Goal: Task Accomplishment & Management: Manage account settings

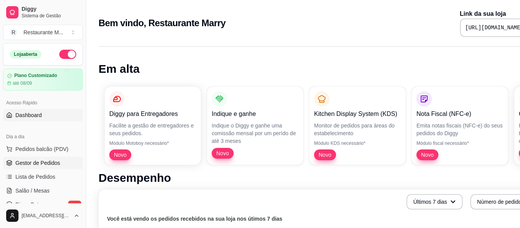
click at [45, 163] on span "Gestor de Pedidos" at bounding box center [37, 163] width 45 height 8
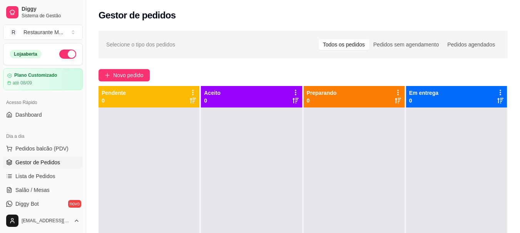
click at [327, 180] on div at bounding box center [353, 224] width 101 height 233
click at [126, 77] on span "Novo pedido" at bounding box center [128, 75] width 30 height 8
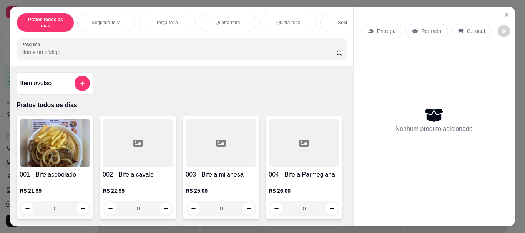
click at [334, 18] on div "Sexta-feira" at bounding box center [349, 22] width 58 height 19
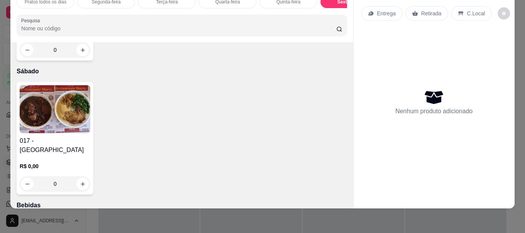
click at [25, 133] on img at bounding box center [55, 109] width 71 height 48
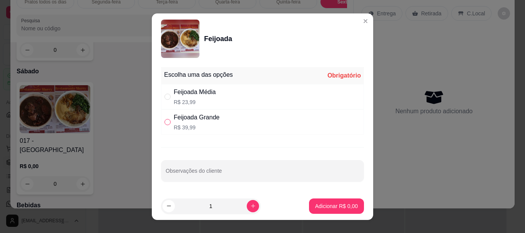
click at [165, 123] on input "" at bounding box center [168, 122] width 6 height 6
radio input "true"
click at [306, 211] on button "Adicionar R$ 39,99" at bounding box center [335, 206] width 58 height 15
type input "1"
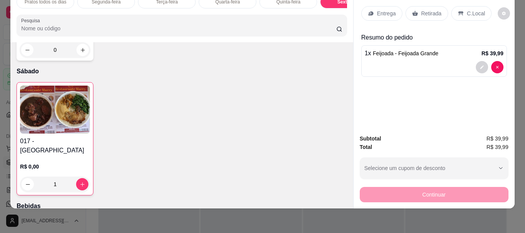
click at [377, 10] on p "Entrega" at bounding box center [386, 14] width 19 height 8
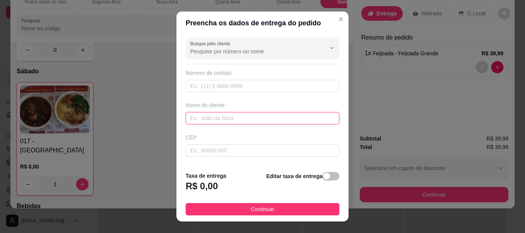
click at [197, 123] on input "text" at bounding box center [263, 118] width 154 height 12
type input "l"
type input "LUCYANA"
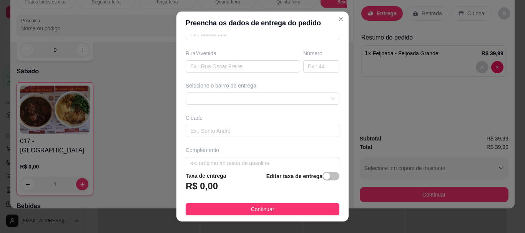
scroll to position [128, 0]
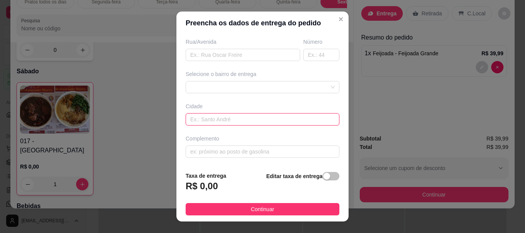
click at [192, 120] on input "text" at bounding box center [263, 119] width 154 height 12
click at [196, 148] on input "text" at bounding box center [263, 152] width 154 height 12
type input "V"
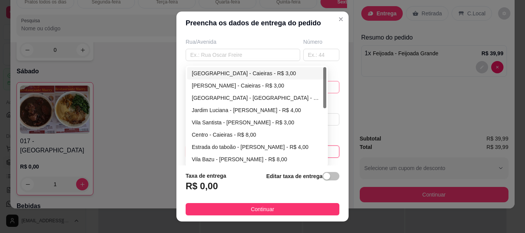
click at [241, 88] on div "672ff47995c070e18377b399 67302425c6ae252e8cc9c532 [GEOGRAPHIC_DATA] - [GEOGRAPH…" at bounding box center [263, 87] width 154 height 12
type input "MERCADO VEREDA"
click at [236, 88] on div "[PERSON_NAME] - Caieiras - R$ 3,00" at bounding box center [257, 86] width 130 height 8
type input "Caieiras"
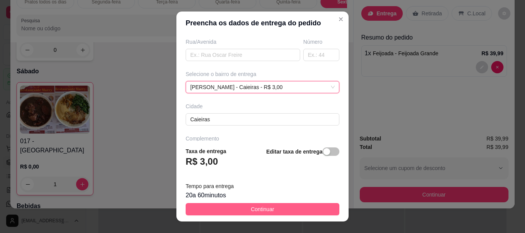
click at [221, 213] on button "Continuar" at bounding box center [263, 209] width 154 height 12
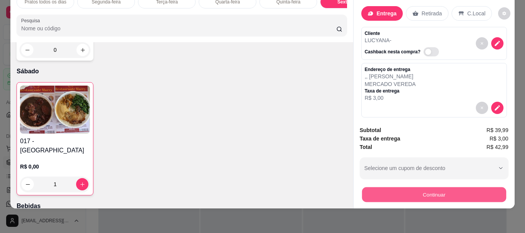
click at [385, 190] on button "Continuar" at bounding box center [434, 194] width 144 height 15
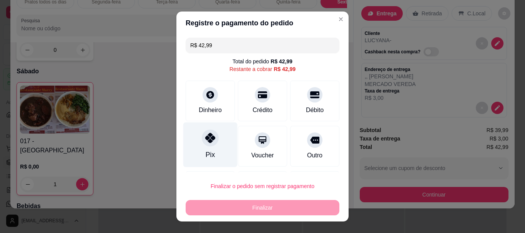
click at [210, 143] on icon at bounding box center [210, 138] width 10 height 10
type input "R$ 0,00"
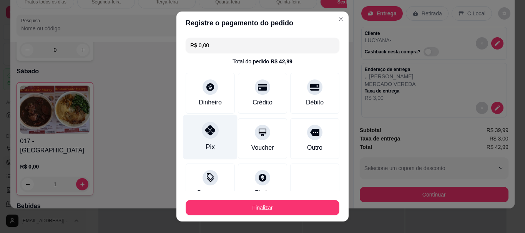
click at [210, 143] on div "Pix" at bounding box center [210, 137] width 54 height 45
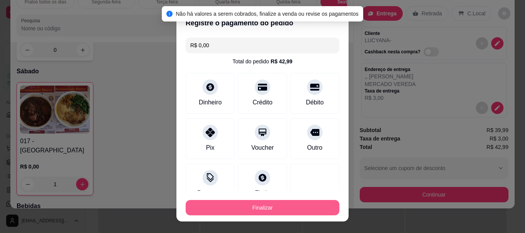
click at [221, 211] on button "Finalizar" at bounding box center [263, 207] width 154 height 15
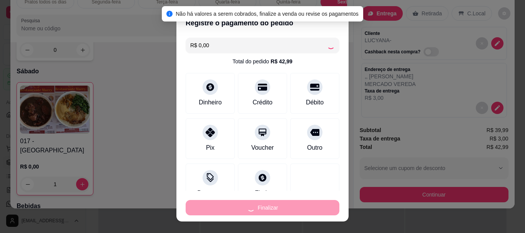
type input "0"
type input "-R$ 42,99"
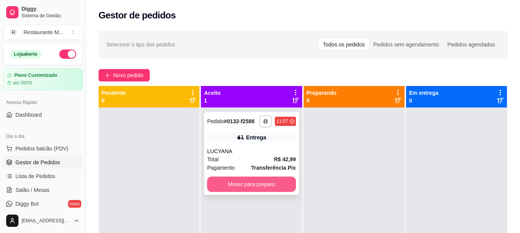
click at [251, 190] on button "Mover para preparo" at bounding box center [251, 184] width 88 height 15
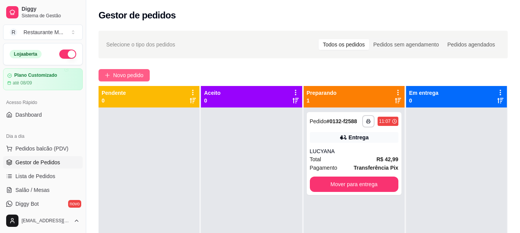
click at [133, 73] on span "Novo pedido" at bounding box center [128, 75] width 30 height 8
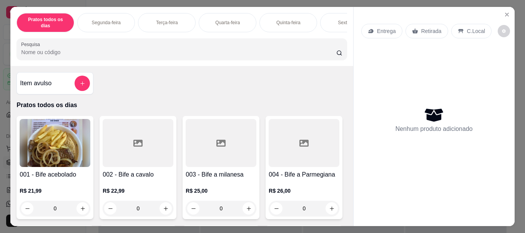
click at [338, 21] on div "Sexta-feira" at bounding box center [349, 22] width 58 height 19
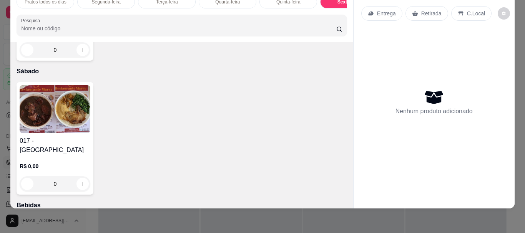
click at [54, 133] on img at bounding box center [55, 109] width 71 height 48
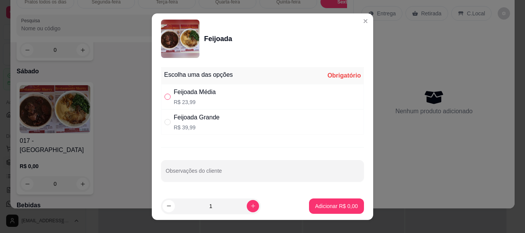
click at [167, 98] on input "" at bounding box center [168, 97] width 6 height 6
radio input "true"
click at [250, 207] on icon "increase-product-quantity" at bounding box center [253, 206] width 6 height 6
type input "2"
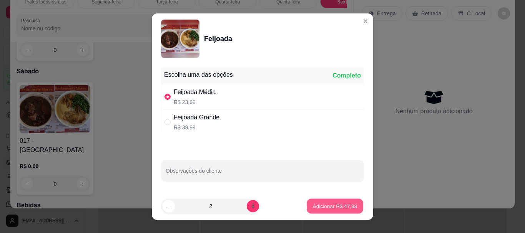
click at [331, 209] on p "Adicionar R$ 47,98" at bounding box center [335, 206] width 45 height 7
type input "2"
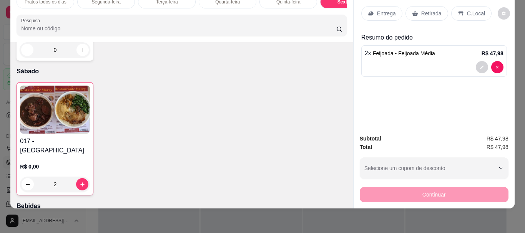
click at [423, 12] on p "Retirada" at bounding box center [432, 14] width 20 height 8
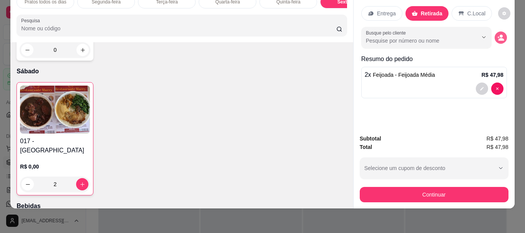
click at [500, 35] on circle "decrease-product-quantity" at bounding box center [501, 36] width 3 height 3
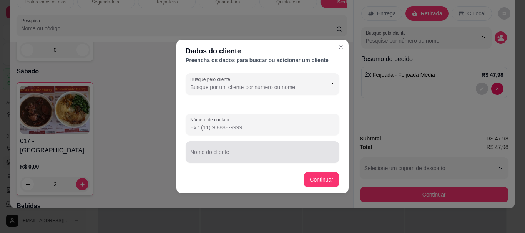
click at [208, 160] on div "Nome do cliente" at bounding box center [263, 153] width 154 height 22
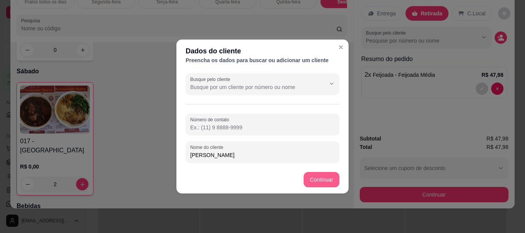
type input "[PERSON_NAME]"
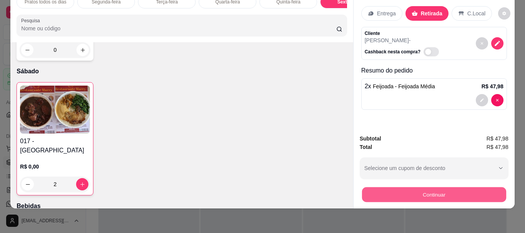
click at [371, 190] on button "Continuar" at bounding box center [434, 194] width 144 height 15
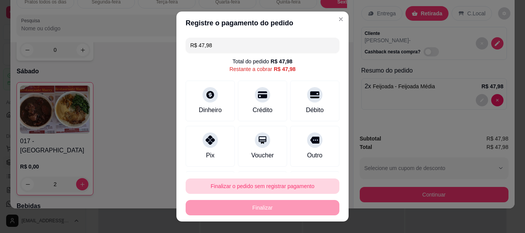
click at [288, 190] on button "Finalizar o pedido sem registrar pagamento" at bounding box center [263, 186] width 154 height 15
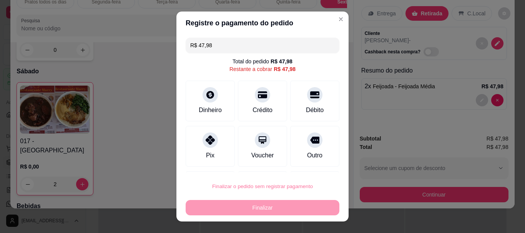
click at [313, 162] on button "Confirmar" at bounding box center [306, 165] width 27 height 12
type input "0"
type input "R$ 0,00"
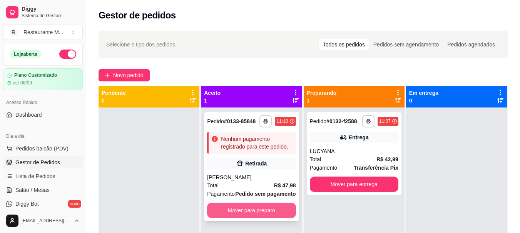
click at [238, 212] on button "Mover para preparo" at bounding box center [251, 210] width 88 height 15
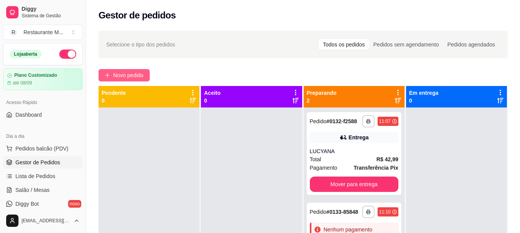
click at [127, 75] on span "Novo pedido" at bounding box center [128, 75] width 30 height 8
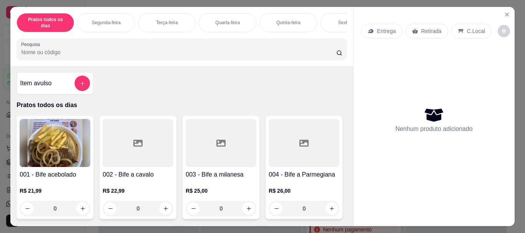
click at [333, 22] on div "Sexta-feira" at bounding box center [349, 22] width 58 height 19
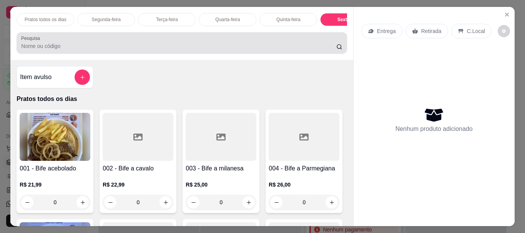
scroll to position [20, 0]
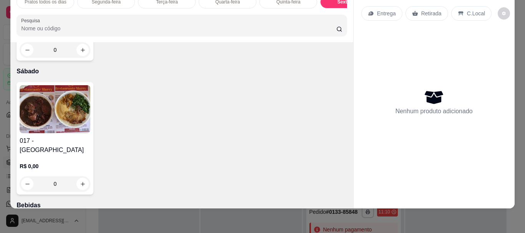
click at [54, 133] on img at bounding box center [55, 109] width 71 height 48
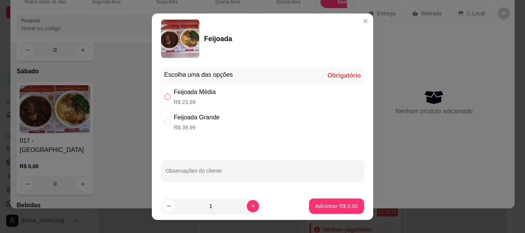
click at [166, 98] on input "" at bounding box center [168, 97] width 6 height 6
radio input "true"
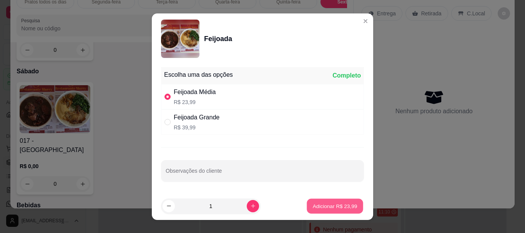
click at [340, 209] on p "Adicionar R$ 23,99" at bounding box center [335, 206] width 45 height 7
type input "1"
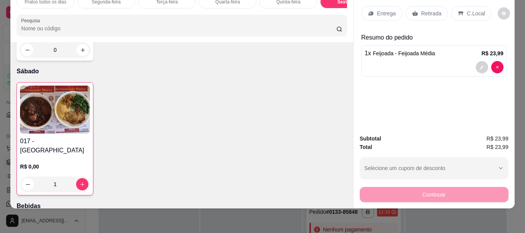
click at [422, 10] on p "Retirada" at bounding box center [432, 14] width 20 height 8
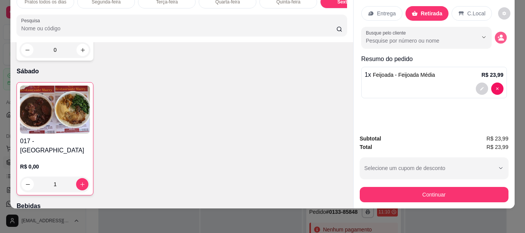
click at [498, 34] on icon "decrease-product-quantity" at bounding box center [501, 37] width 7 height 7
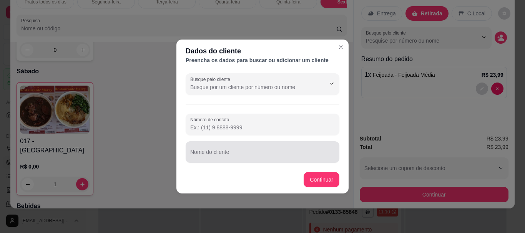
click at [205, 151] on div at bounding box center [262, 152] width 145 height 15
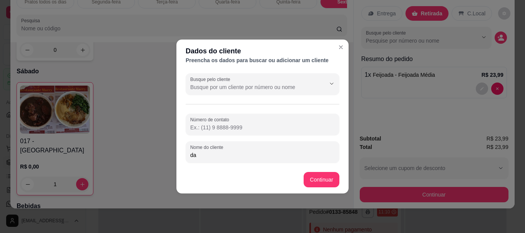
type input "d"
type input "DAILTON"
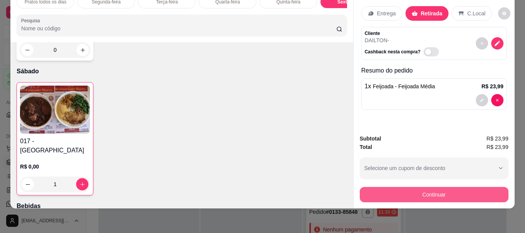
click at [395, 187] on button "Continuar" at bounding box center [434, 194] width 149 height 15
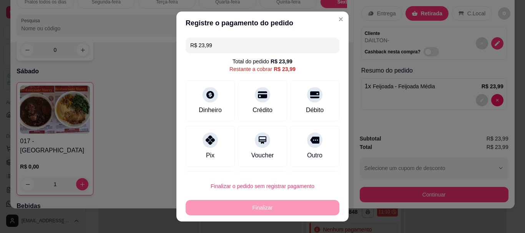
click at [253, 195] on div "Finalizar o pedido sem registrar pagamento Finalizar" at bounding box center [263, 197] width 154 height 37
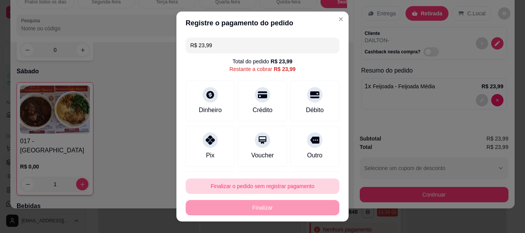
click at [266, 192] on button "Finalizar o pedido sem registrar pagamento" at bounding box center [263, 186] width 154 height 15
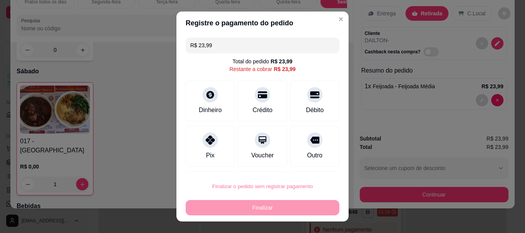
click at [303, 168] on button "Confirmar" at bounding box center [306, 165] width 27 height 12
type input "0"
type input "R$ 0,00"
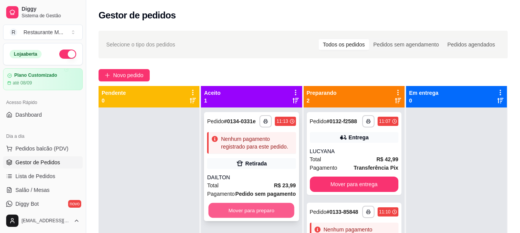
click at [273, 212] on button "Mover para preparo" at bounding box center [251, 210] width 86 height 15
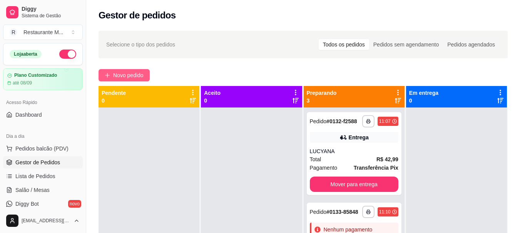
click at [128, 75] on span "Novo pedido" at bounding box center [128, 75] width 30 height 8
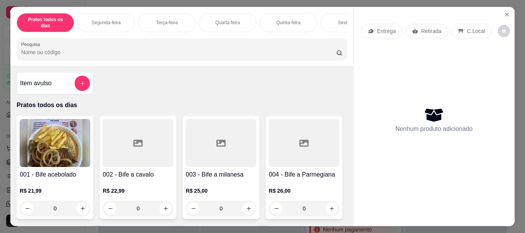
click at [333, 19] on div "Sexta-feira" at bounding box center [349, 22] width 58 height 19
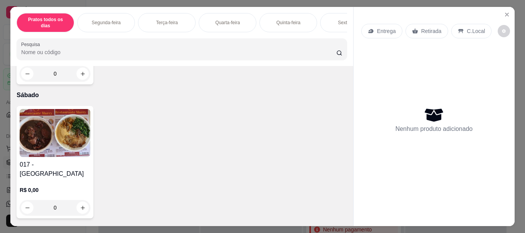
scroll to position [20, 0]
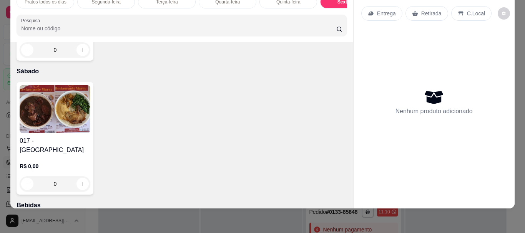
click at [58, 133] on img at bounding box center [55, 109] width 71 height 48
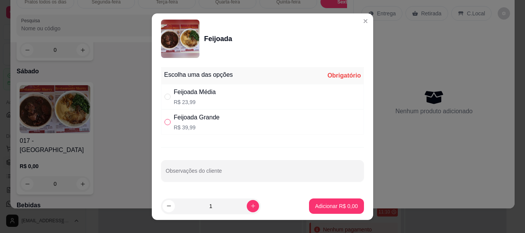
click at [165, 123] on input "" at bounding box center [168, 122] width 6 height 6
radio input "true"
click at [343, 204] on p "Adicionar R$ 39,99" at bounding box center [335, 207] width 46 height 8
type input "1"
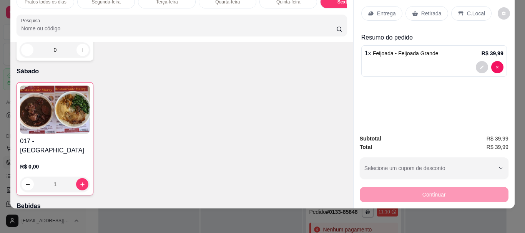
click at [461, 9] on div "C.Local" at bounding box center [472, 13] width 40 height 15
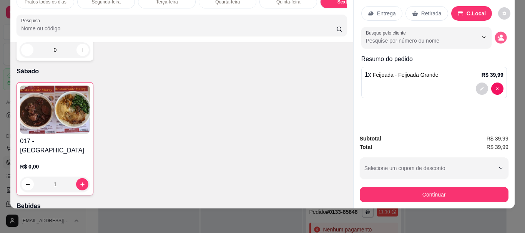
click at [498, 34] on icon "decrease-product-quantity" at bounding box center [501, 37] width 7 height 7
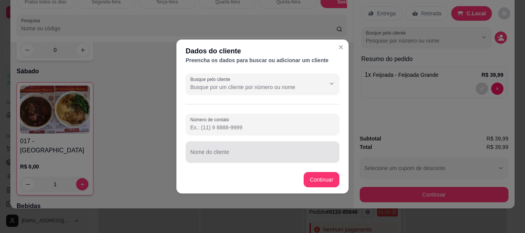
click at [226, 150] on div at bounding box center [262, 152] width 145 height 15
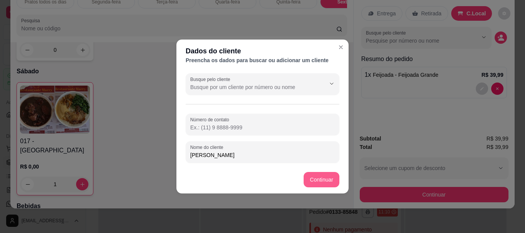
type input "[PERSON_NAME]"
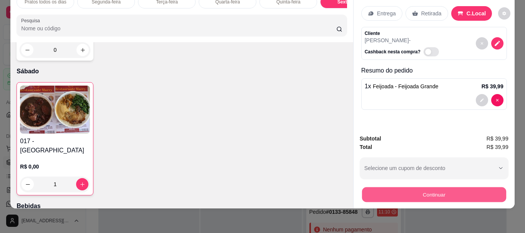
click at [420, 187] on button "Continuar" at bounding box center [434, 194] width 144 height 15
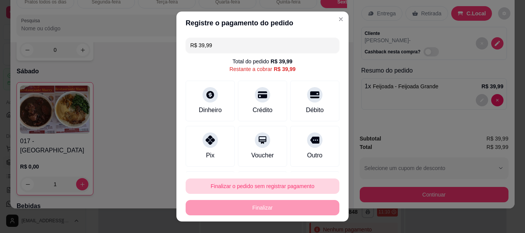
click at [281, 187] on button "Finalizar o pedido sem registrar pagamento" at bounding box center [263, 186] width 154 height 15
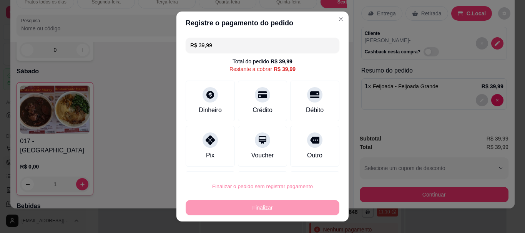
click at [313, 162] on button "Confirmar" at bounding box center [306, 165] width 27 height 12
type input "0"
type input "R$ 0,00"
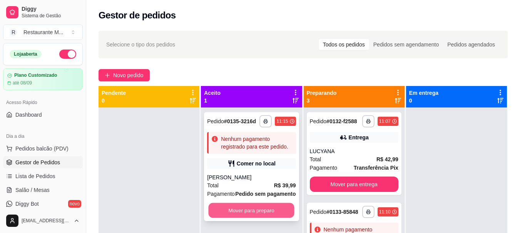
click at [256, 212] on button "Mover para preparo" at bounding box center [251, 210] width 86 height 15
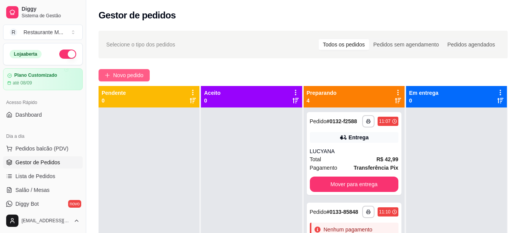
click at [139, 74] on span "Novo pedido" at bounding box center [128, 75] width 30 height 8
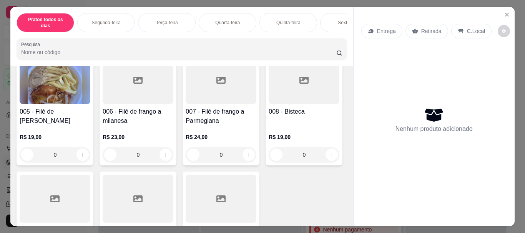
scroll to position [237, 0]
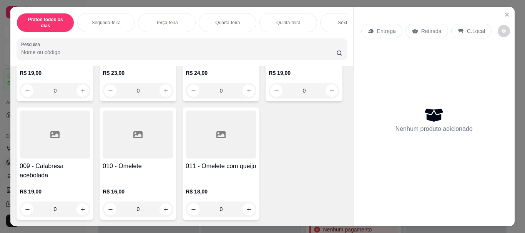
click at [186, 40] on div at bounding box center [221, 16] width 71 height 48
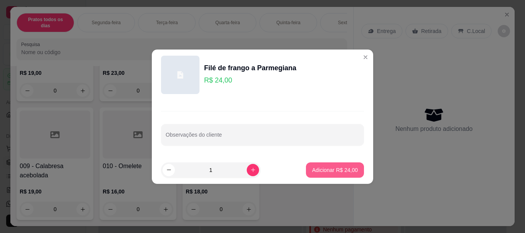
click at [314, 174] on button "Adicionar R$ 24,00" at bounding box center [335, 170] width 58 height 15
type input "1"
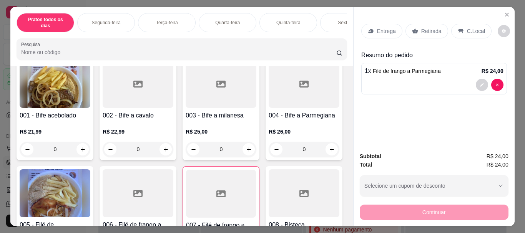
scroll to position [0, 0]
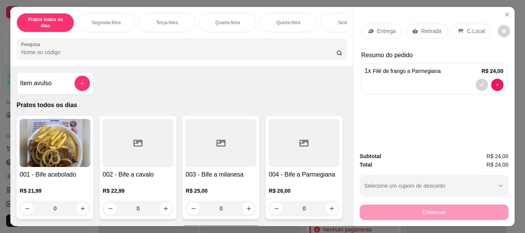
click at [338, 20] on p "Sexta-feira" at bounding box center [349, 23] width 22 height 6
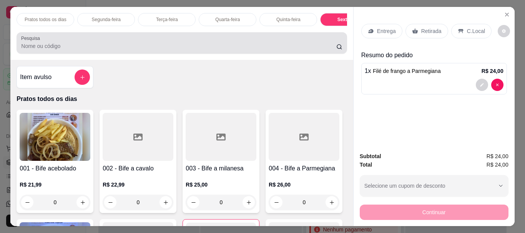
scroll to position [20, 0]
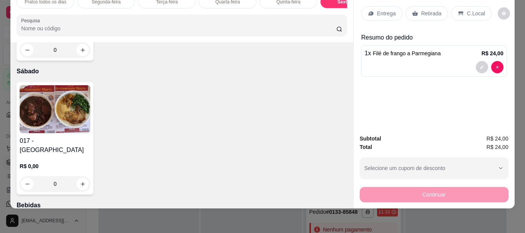
click at [63, 133] on img at bounding box center [55, 109] width 71 height 48
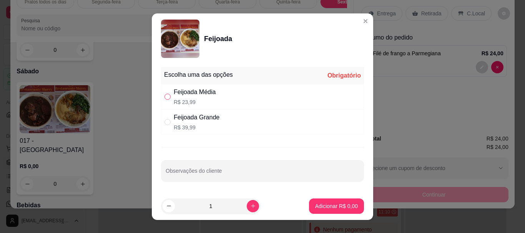
click at [167, 99] on input "" at bounding box center [168, 97] width 6 height 6
radio input "true"
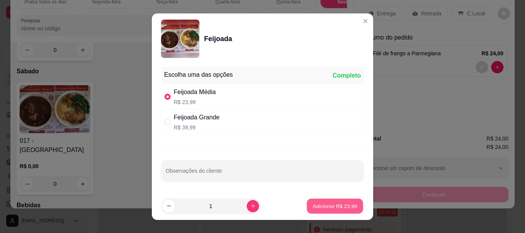
click at [319, 203] on p "Adicionar R$ 23,99" at bounding box center [335, 206] width 45 height 7
type input "1"
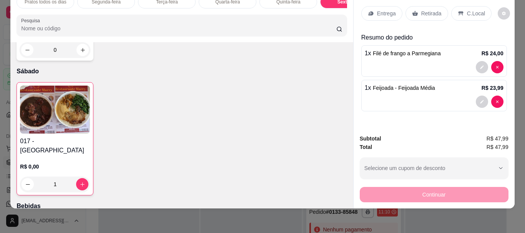
click at [415, 96] on div at bounding box center [434, 102] width 139 height 12
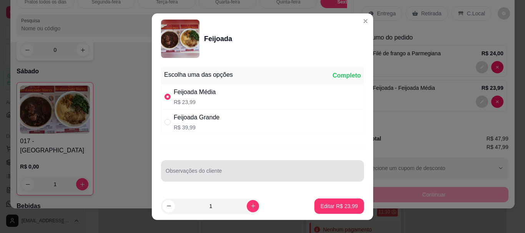
click at [197, 163] on div at bounding box center [263, 170] width 194 height 15
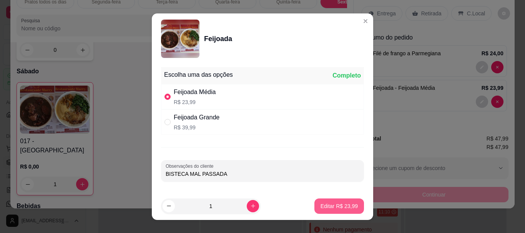
type input "BISTECA MAL PASSADA"
click at [330, 206] on p "Editar R$ 23,99" at bounding box center [339, 206] width 36 height 7
type input "0"
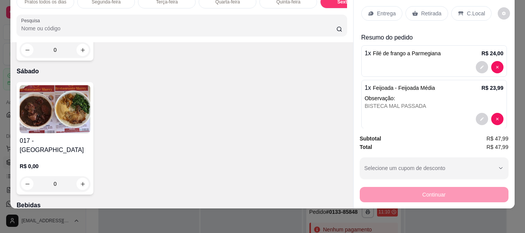
click at [459, 10] on icon at bounding box center [461, 13] width 6 height 6
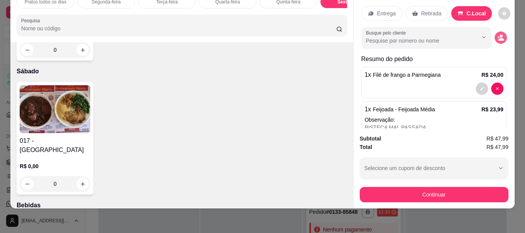
click at [500, 35] on circle "decrease-product-quantity" at bounding box center [501, 36] width 3 height 3
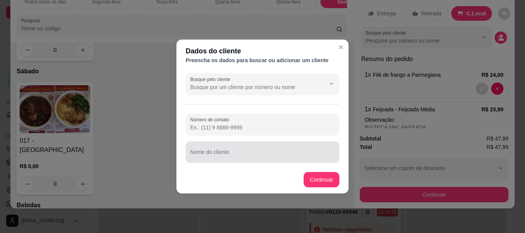
click at [213, 158] on input "Nome do cliente" at bounding box center [262, 156] width 145 height 8
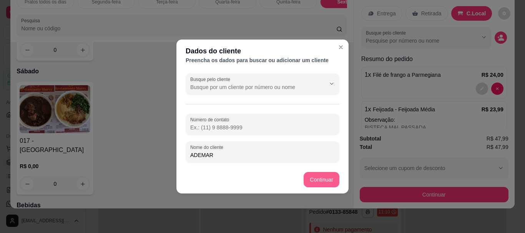
type input "ADEMAR"
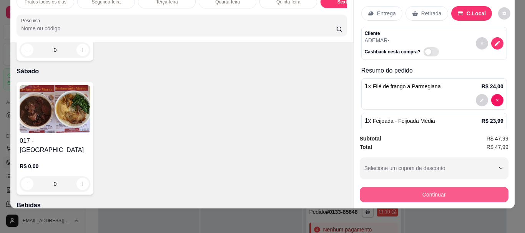
click at [394, 191] on button "Continuar" at bounding box center [434, 194] width 149 height 15
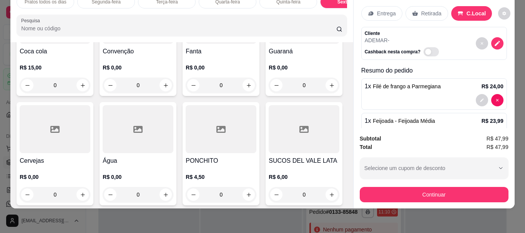
scroll to position [1265, 0]
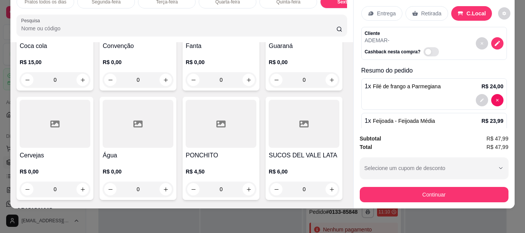
click at [70, 38] on div at bounding box center [55, 14] width 71 height 48
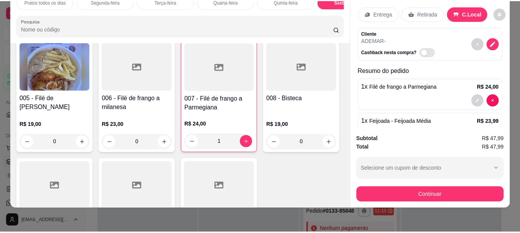
scroll to position [0, 0]
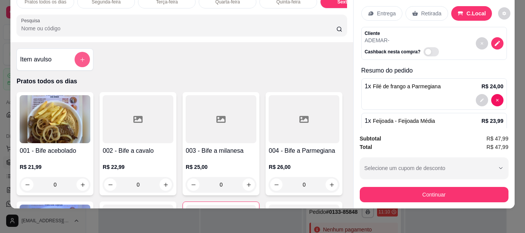
click at [82, 58] on icon "add-separate-item" at bounding box center [83, 60] width 6 height 6
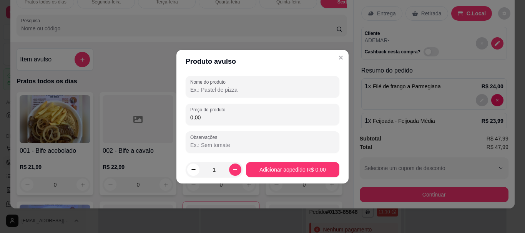
click at [214, 87] on input "Nome do produto" at bounding box center [262, 90] width 145 height 8
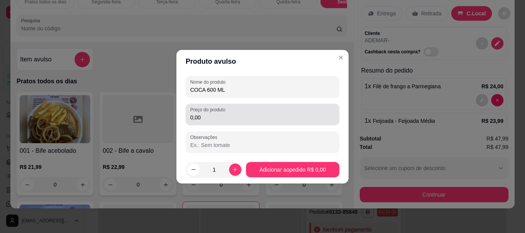
type input "COCA 600 ML"
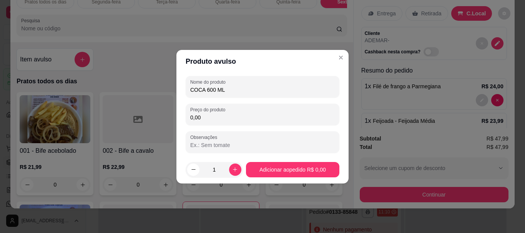
click at [212, 116] on input "0,00" at bounding box center [262, 118] width 145 height 8
type input "8,00"
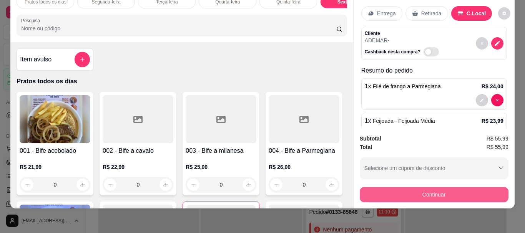
click at [425, 187] on button "Continuar" at bounding box center [434, 194] width 149 height 15
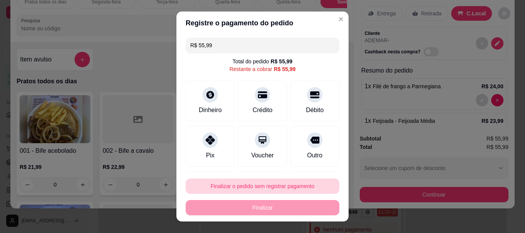
click at [242, 190] on button "Finalizar o pedido sem registrar pagamento" at bounding box center [263, 186] width 154 height 15
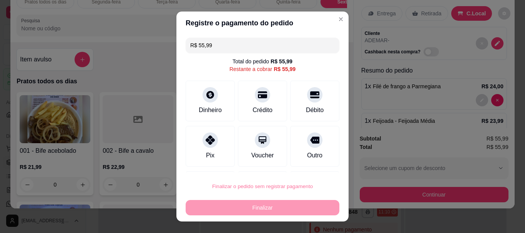
click at [306, 167] on button "Confirmar" at bounding box center [306, 165] width 27 height 12
type input "0"
type input "R$ 0,00"
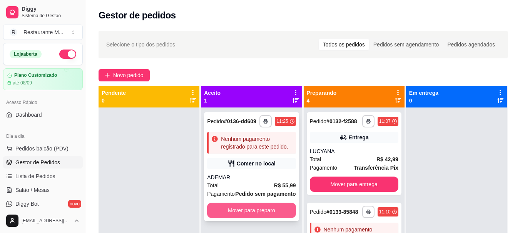
click at [265, 216] on button "Mover para preparo" at bounding box center [251, 210] width 88 height 15
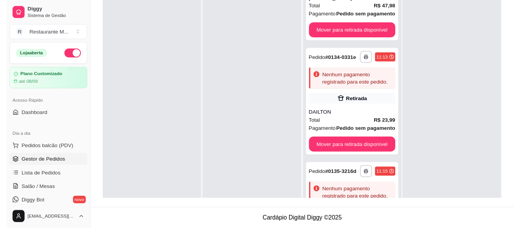
scroll to position [186, 0]
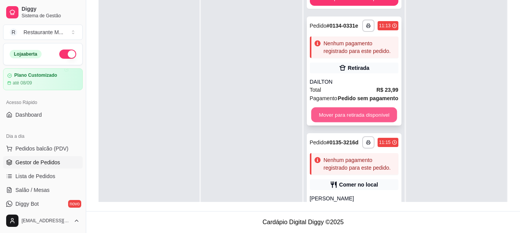
click at [333, 123] on button "Mover para retirada disponível" at bounding box center [354, 115] width 86 height 15
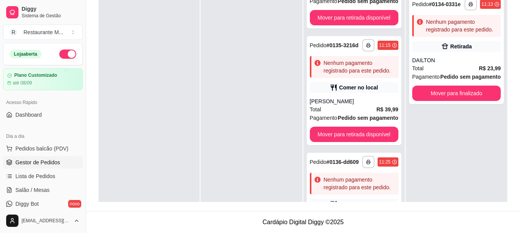
scroll to position [133, 0]
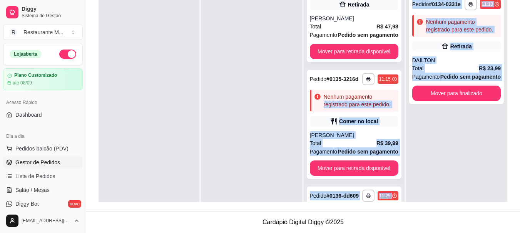
click at [402, 95] on div "**********" at bounding box center [302, 85] width 409 height 233
click at [413, 155] on div "**********" at bounding box center [456, 106] width 101 height 233
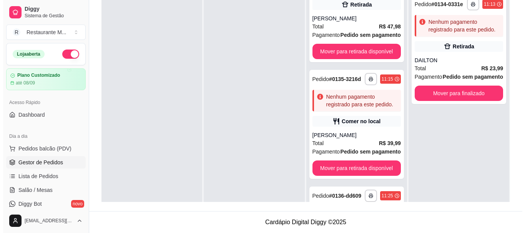
scroll to position [0, 0]
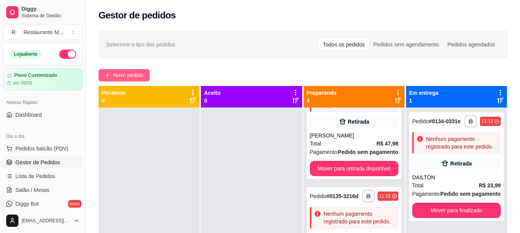
click at [127, 79] on span "Novo pedido" at bounding box center [128, 75] width 30 height 8
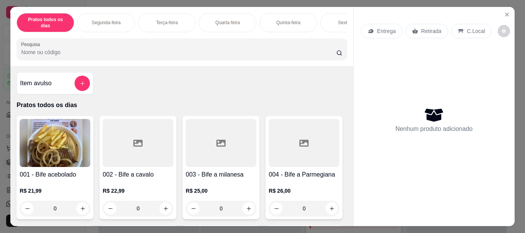
click at [330, 17] on div "Sexta-feira" at bounding box center [349, 22] width 58 height 19
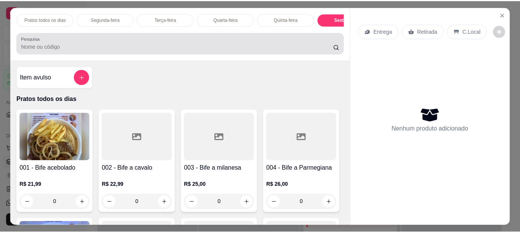
scroll to position [20, 0]
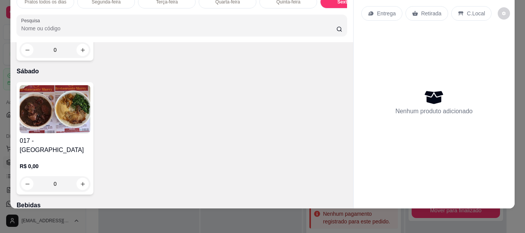
click at [62, 133] on img at bounding box center [55, 109] width 71 height 48
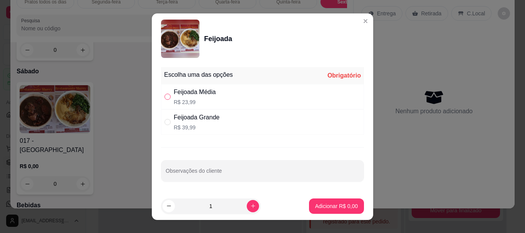
click at [165, 96] on input "" at bounding box center [168, 97] width 6 height 6
radio input "true"
click at [247, 207] on button "increase-product-quantity" at bounding box center [253, 206] width 12 height 12
type input "2"
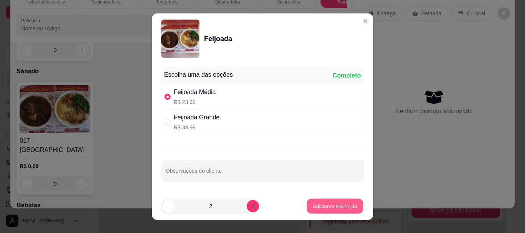
click at [326, 204] on p "Adicionar R$ 47,98" at bounding box center [335, 206] width 45 height 7
type input "2"
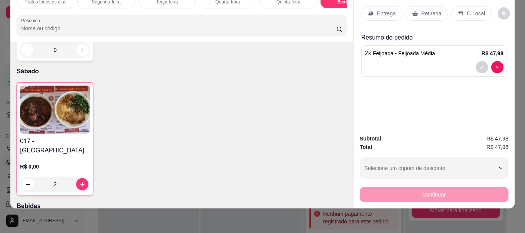
click at [461, 7] on div "C.Local" at bounding box center [472, 13] width 40 height 15
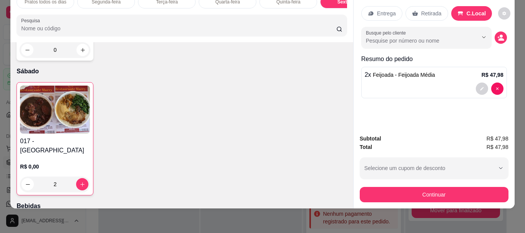
click at [425, 14] on div "Retirada" at bounding box center [427, 13] width 43 height 15
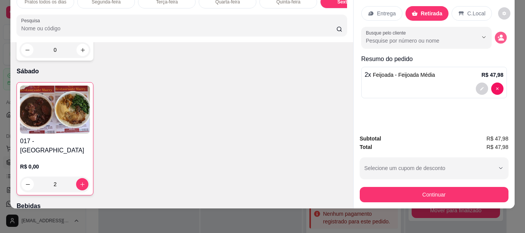
click at [498, 34] on icon "decrease-product-quantity" at bounding box center [501, 37] width 7 height 7
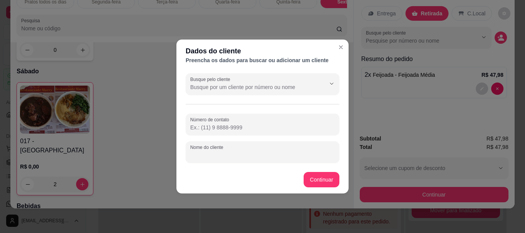
click at [195, 155] on input "Nome do cliente" at bounding box center [262, 156] width 145 height 8
type input "[PERSON_NAME]"
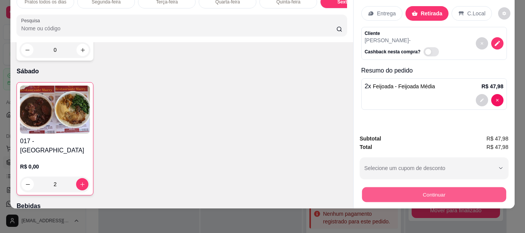
click at [418, 189] on button "Continuar" at bounding box center [434, 194] width 144 height 15
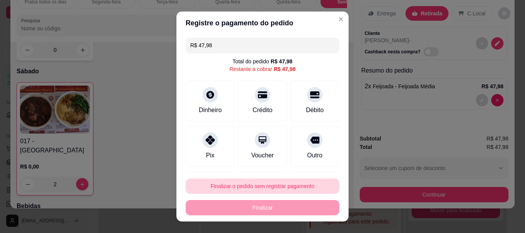
click at [253, 186] on button "Finalizar o pedido sem registrar pagamento" at bounding box center [263, 186] width 154 height 15
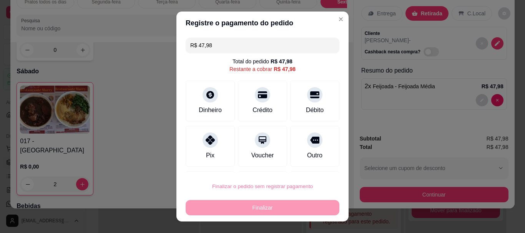
click at [303, 167] on button "Confirmar" at bounding box center [306, 165] width 27 height 12
type input "0"
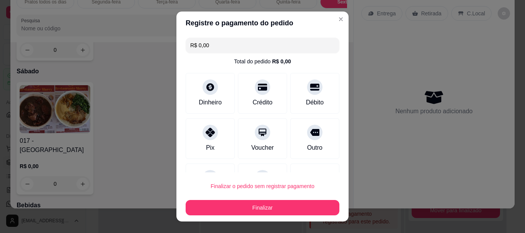
type input "R$ 0,00"
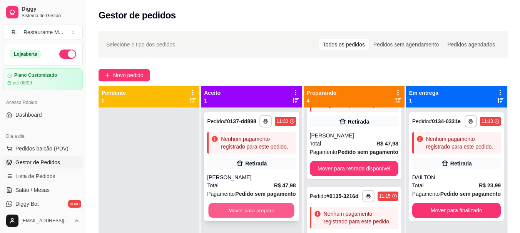
click at [247, 210] on button "Mover para preparo" at bounding box center [251, 210] width 86 height 15
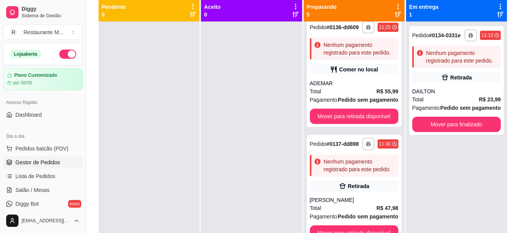
scroll to position [117, 0]
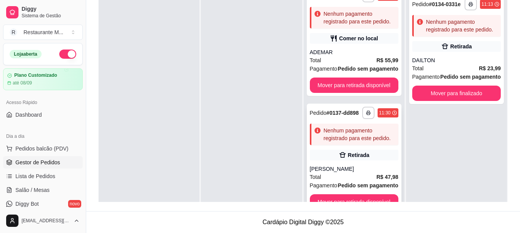
click at [332, 172] on div "[PERSON_NAME]" at bounding box center [354, 169] width 88 height 8
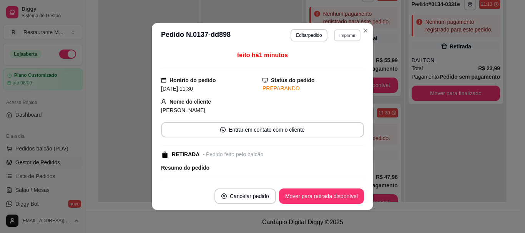
click at [337, 35] on button "Imprimir" at bounding box center [347, 35] width 27 height 12
click at [332, 61] on button "IMPRESSORA" at bounding box center [331, 62] width 56 height 12
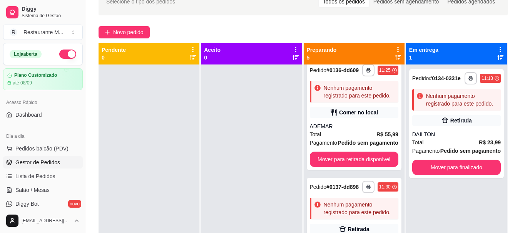
scroll to position [0, 0]
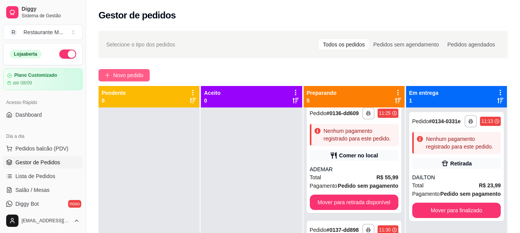
click at [121, 70] on button "Novo pedido" at bounding box center [123, 75] width 51 height 12
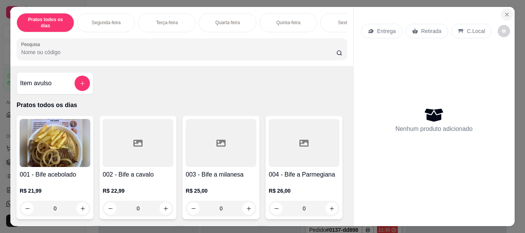
click at [504, 13] on icon "Close" at bounding box center [507, 15] width 6 height 6
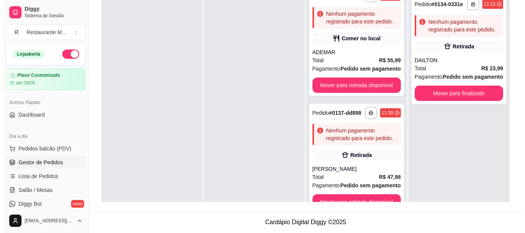
scroll to position [351, 0]
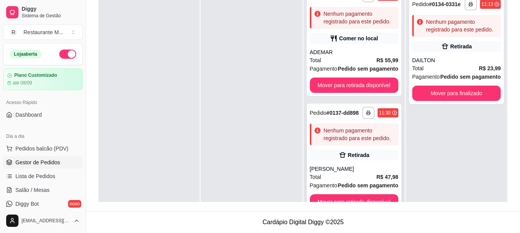
click at [340, 173] on div "Total R$ 47,98" at bounding box center [354, 177] width 88 height 8
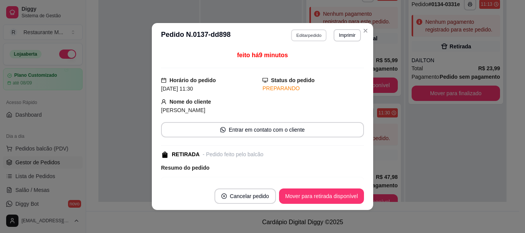
click at [307, 37] on button "Editar pedido" at bounding box center [310, 35] width 36 height 12
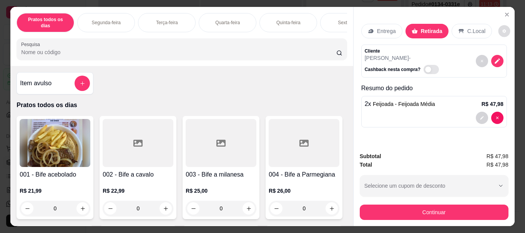
click at [502, 30] on icon "decrease-product-quantity" at bounding box center [504, 31] width 5 height 5
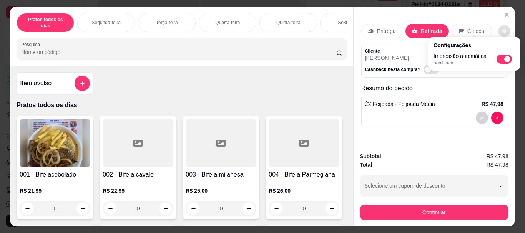
click at [503, 61] on span "Automatic updates" at bounding box center [504, 59] width 15 height 9
click at [501, 61] on input "Automatic updates" at bounding box center [498, 61] width 5 height 5
checkbox input "false"
click at [432, 218] on div "Subtotal R$ 47,98 Total R$ 47,98 Selecione um cupom de desconto SILVIO01 Seleci…" at bounding box center [434, 186] width 161 height 80
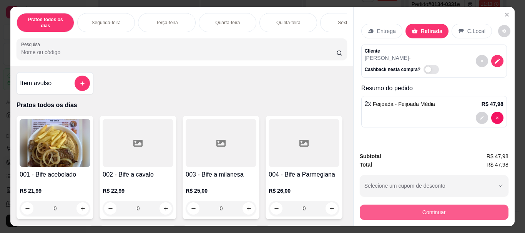
click at [423, 208] on button "Continuar" at bounding box center [434, 212] width 149 height 15
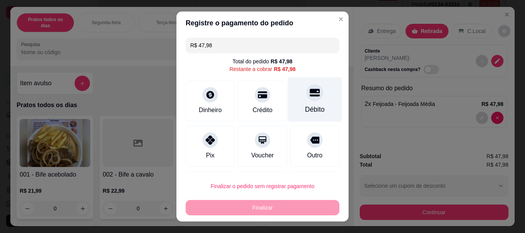
click at [306, 104] on div "Débito" at bounding box center [315, 99] width 54 height 45
type input "R$ 0,00"
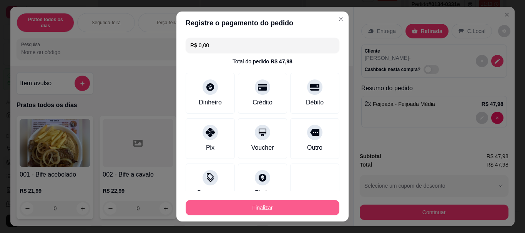
click at [255, 211] on button "Finalizar" at bounding box center [263, 207] width 154 height 15
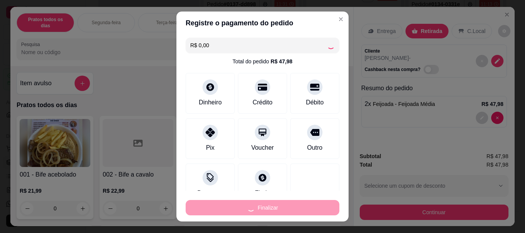
type input "0"
type input "-R$ 47,98"
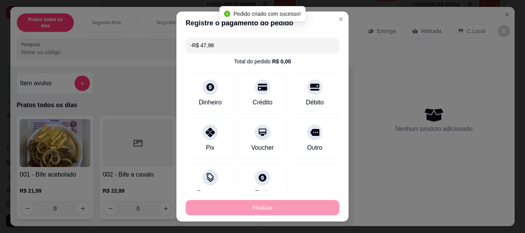
scroll to position [228, 0]
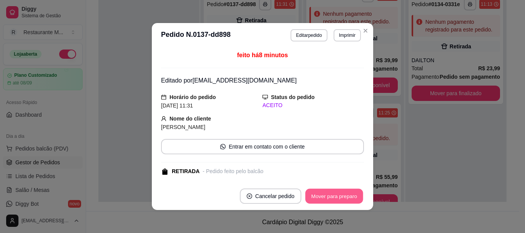
click at [342, 194] on button "Mover para preparo" at bounding box center [334, 196] width 58 height 15
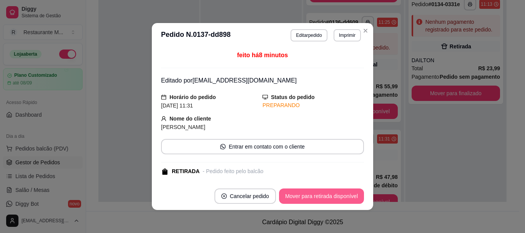
click at [342, 194] on button "Mover para retirada disponível" at bounding box center [321, 196] width 85 height 15
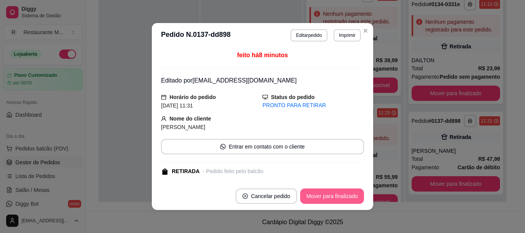
scroll to position [228, 0]
click at [342, 194] on button "Mover para finalizado" at bounding box center [332, 196] width 64 height 15
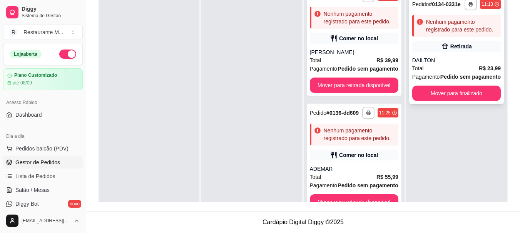
click at [440, 65] on div "Total R$ 23,99" at bounding box center [456, 68] width 88 height 8
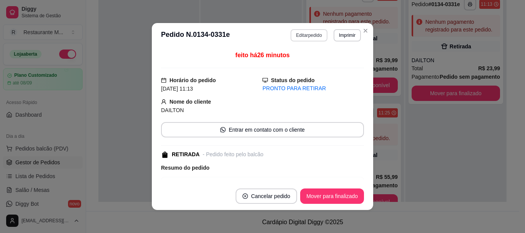
click at [308, 37] on button "Editar pedido" at bounding box center [309, 35] width 37 height 12
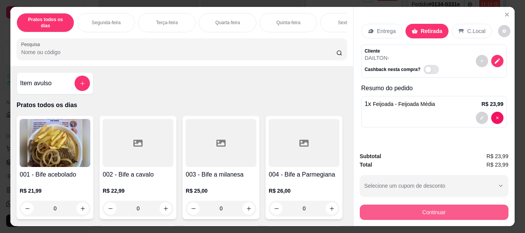
click at [405, 209] on button "Continuar" at bounding box center [434, 212] width 149 height 15
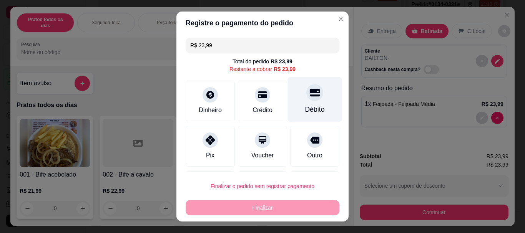
click at [307, 100] on div at bounding box center [315, 93] width 17 height 17
type input "R$ 0,00"
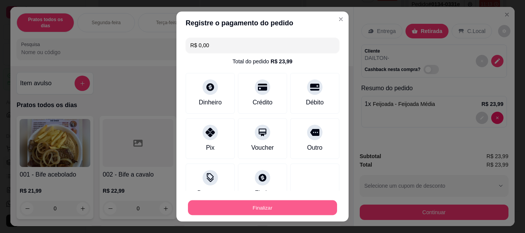
click at [254, 208] on button "Finalizar" at bounding box center [262, 207] width 149 height 15
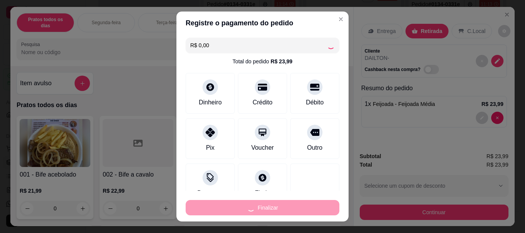
type input "0"
type input "-R$ 23,99"
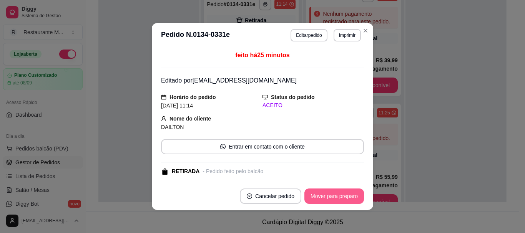
click at [331, 195] on button "Mover para preparo" at bounding box center [335, 196] width 60 height 15
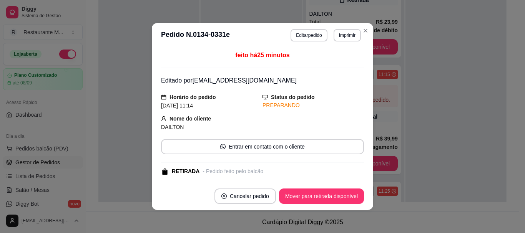
scroll to position [319, 0]
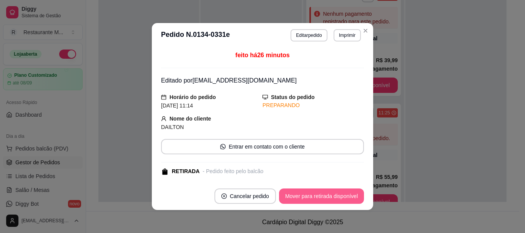
click at [331, 195] on button "Mover para retirada disponível" at bounding box center [321, 196] width 85 height 15
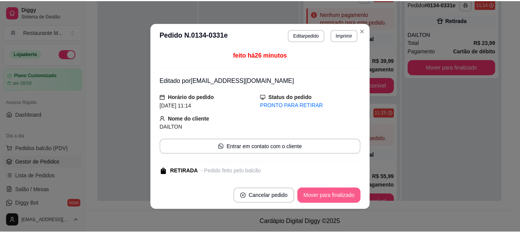
scroll to position [228, 0]
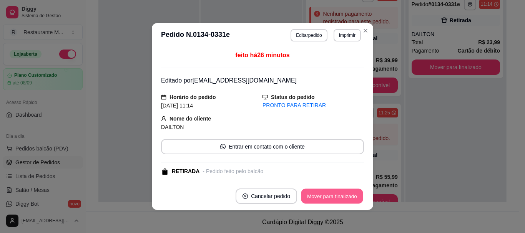
click at [331, 195] on button "Mover para finalizado" at bounding box center [333, 196] width 62 height 15
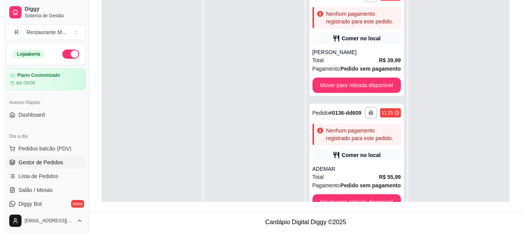
scroll to position [0, 0]
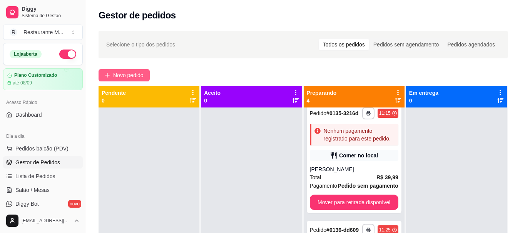
click at [120, 73] on span "Novo pedido" at bounding box center [128, 75] width 30 height 8
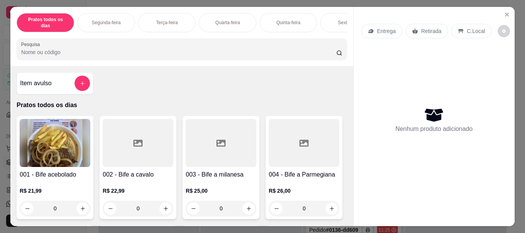
click at [338, 20] on p "Sexta-feira" at bounding box center [349, 23] width 22 height 6
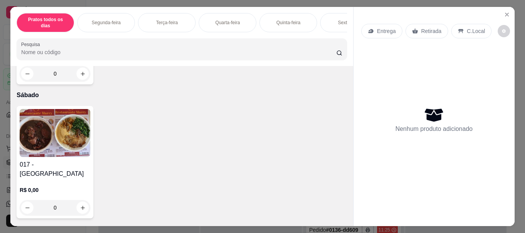
scroll to position [20, 0]
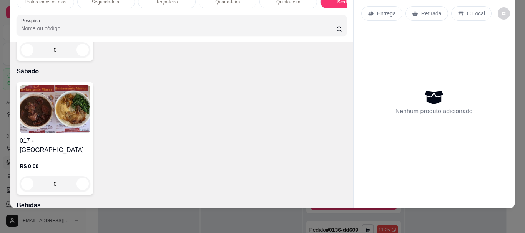
click at [37, 133] on img at bounding box center [55, 109] width 71 height 48
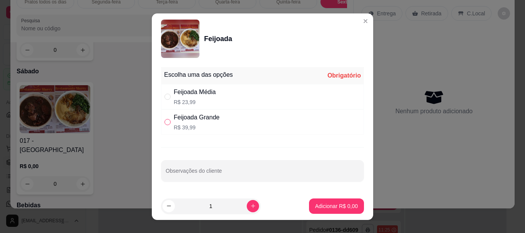
click at [165, 122] on input "" at bounding box center [168, 122] width 6 height 6
radio input "true"
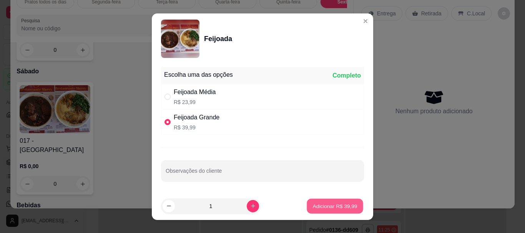
click at [314, 206] on p "Adicionar R$ 39,99" at bounding box center [335, 206] width 45 height 7
type input "1"
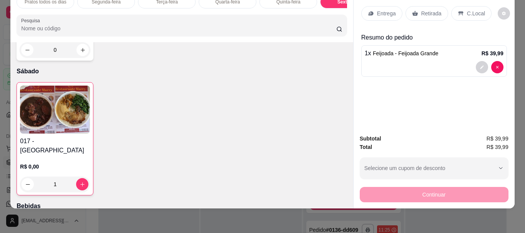
click at [387, 10] on p "Entrega" at bounding box center [386, 14] width 19 height 8
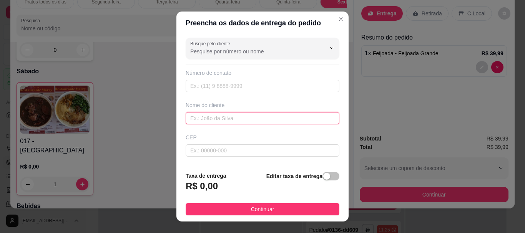
click at [212, 122] on input "text" at bounding box center [263, 118] width 154 height 12
type input "[PERSON_NAME]"
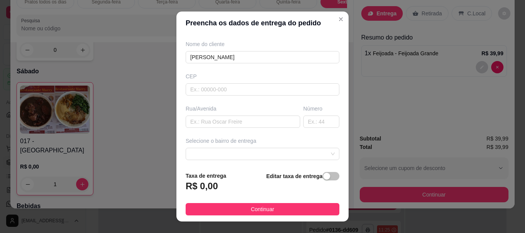
scroll to position [65, 0]
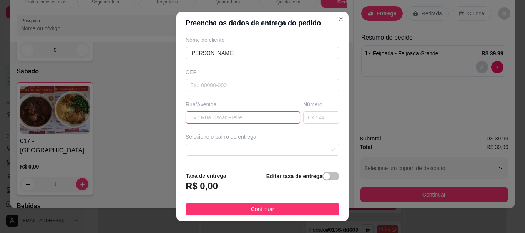
click at [197, 116] on input "text" at bounding box center [243, 118] width 115 height 12
type input "[GEOGRAPHIC_DATA]"
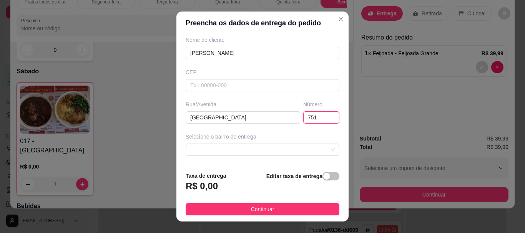
type input "751"
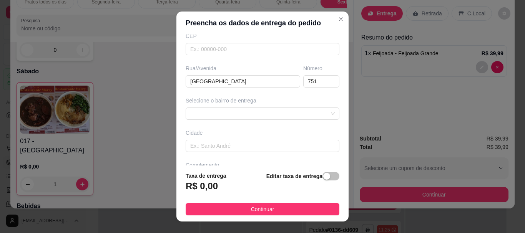
scroll to position [113, 0]
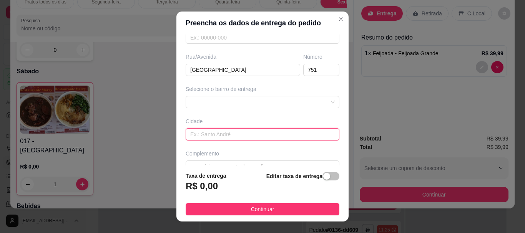
click at [198, 137] on input "text" at bounding box center [263, 134] width 154 height 12
type input "[GEOGRAPHIC_DATA]"
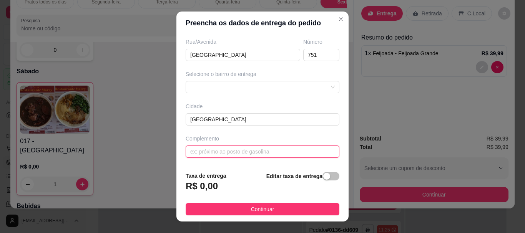
click at [207, 152] on input "text" at bounding box center [263, 152] width 154 height 12
type input "FRANCOFER"
click at [323, 175] on div "button" at bounding box center [326, 176] width 7 height 7
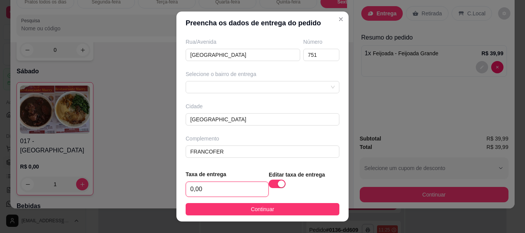
click at [212, 185] on input "0,00" at bounding box center [227, 189] width 82 height 15
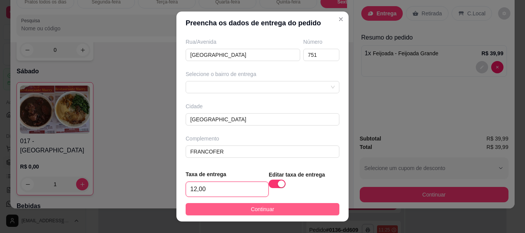
type input "12,00"
click at [238, 210] on button "Continuar" at bounding box center [263, 209] width 154 height 12
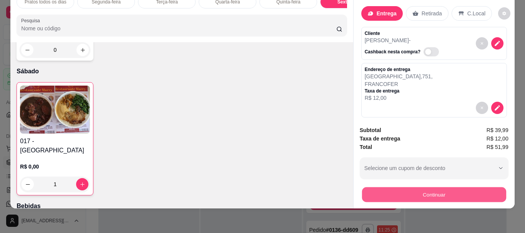
click at [430, 191] on button "Continuar" at bounding box center [434, 194] width 144 height 15
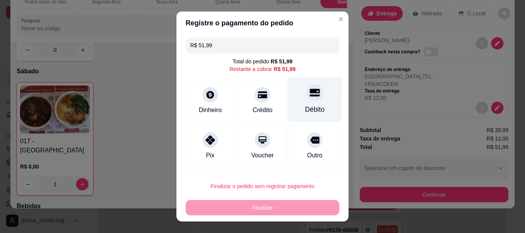
click at [305, 103] on div "Débito" at bounding box center [315, 99] width 54 height 45
type input "R$ 0,00"
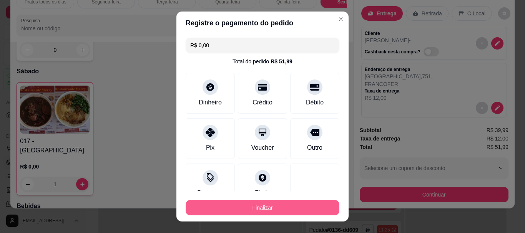
click at [245, 208] on button "Finalizar" at bounding box center [263, 207] width 154 height 15
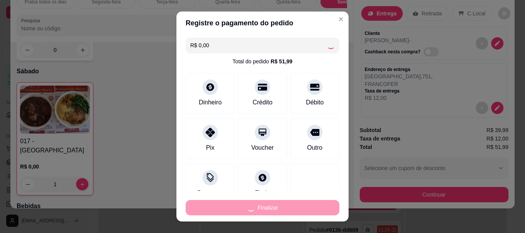
type input "0"
type input "-R$ 51,99"
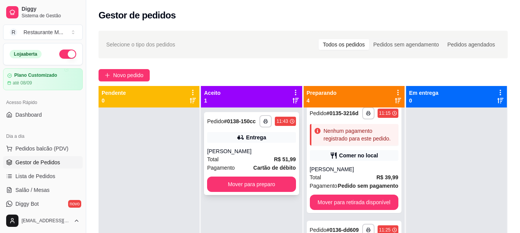
click at [255, 161] on div "Total R$ 51,99" at bounding box center [251, 159] width 88 height 8
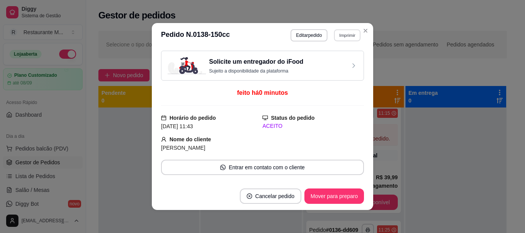
click at [343, 37] on button "Imprimir" at bounding box center [347, 35] width 27 height 12
click at [332, 64] on button "IMPRESSORA" at bounding box center [331, 62] width 56 height 12
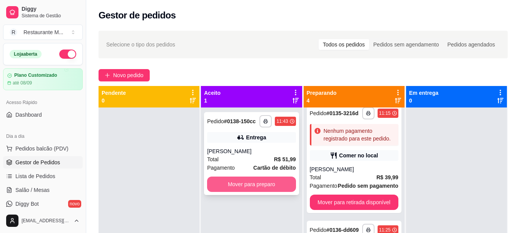
click at [243, 183] on button "Mover para preparo" at bounding box center [251, 184] width 88 height 15
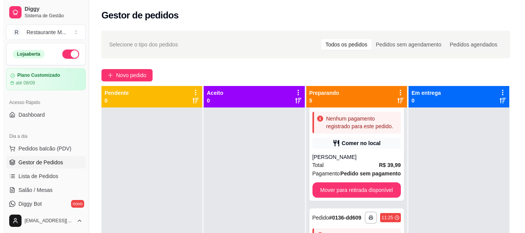
scroll to position [319, 0]
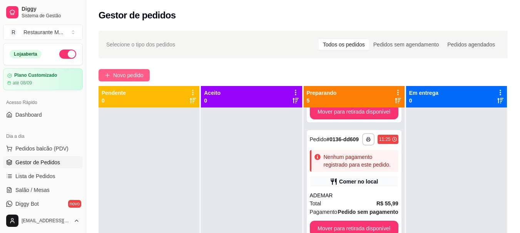
click at [132, 73] on span "Novo pedido" at bounding box center [128, 75] width 30 height 8
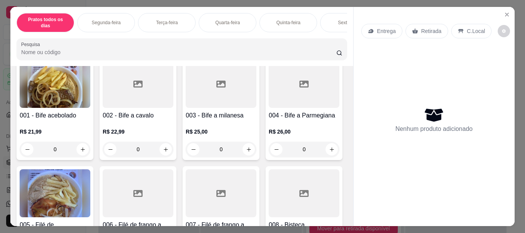
scroll to position [64, 0]
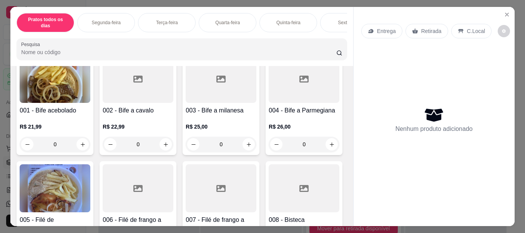
click at [58, 89] on img at bounding box center [55, 79] width 71 height 48
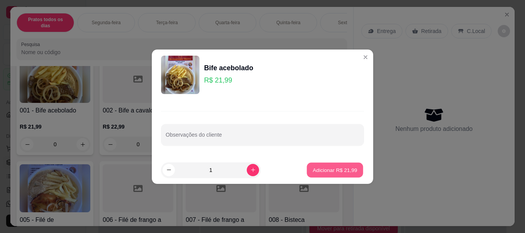
click at [328, 175] on button "Adicionar R$ 21,99" at bounding box center [335, 170] width 57 height 15
type input "1"
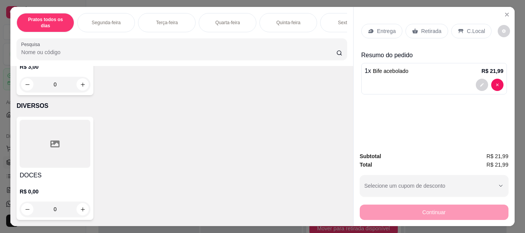
scroll to position [1566, 0]
click at [46, 43] on div at bounding box center [55, 19] width 71 height 48
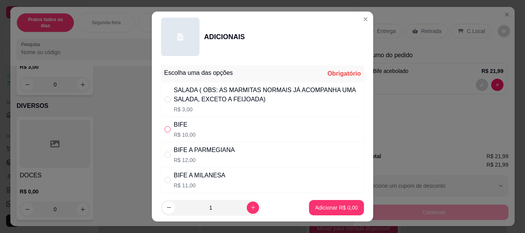
click at [167, 130] on input "" at bounding box center [168, 130] width 6 height 6
radio input "true"
click at [320, 205] on p "Adicionar R$ 10,00" at bounding box center [335, 208] width 46 height 8
type input "1"
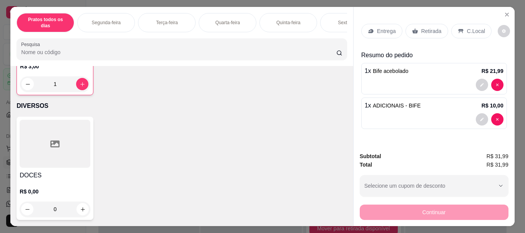
click at [378, 32] on p "Entrega" at bounding box center [386, 31] width 19 height 8
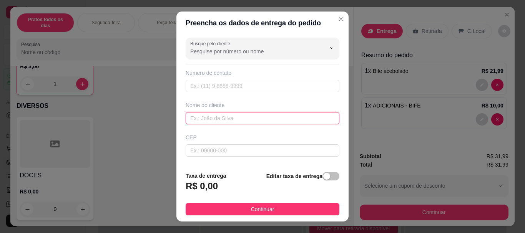
click at [212, 124] on input "text" at bounding box center [263, 118] width 154 height 12
type input "PATY"
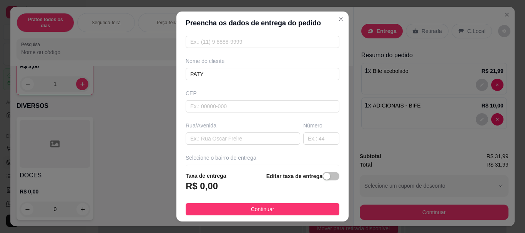
scroll to position [51, 0]
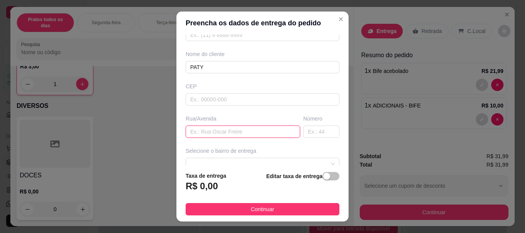
click at [192, 133] on input "text" at bounding box center [243, 132] width 115 height 12
type input "ESTRADA MUNICIPAL DOS ABREUS"
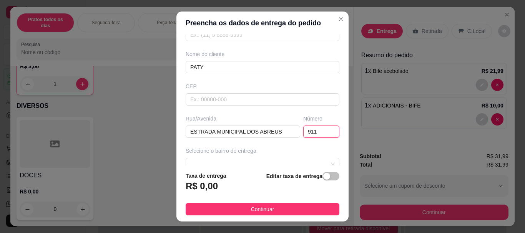
type input "911"
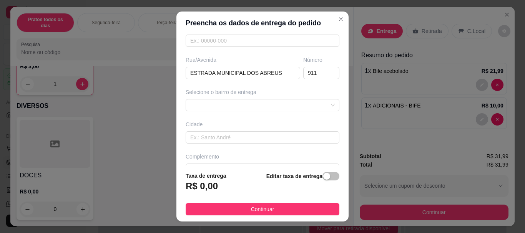
scroll to position [128, 0]
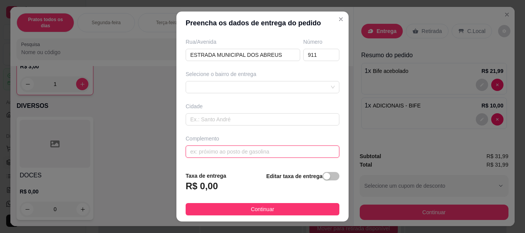
click at [198, 155] on input "text" at bounding box center [263, 152] width 154 height 12
type input "BLOCO B APTO 205"
click at [239, 90] on div at bounding box center [263, 87] width 154 height 12
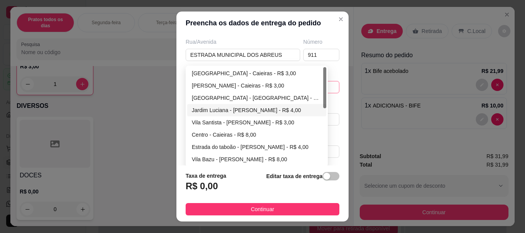
click at [249, 113] on div "Jardim Luciana - [PERSON_NAME] - R$ 4,00" at bounding box center [257, 110] width 130 height 8
type input "[PERSON_NAME]"
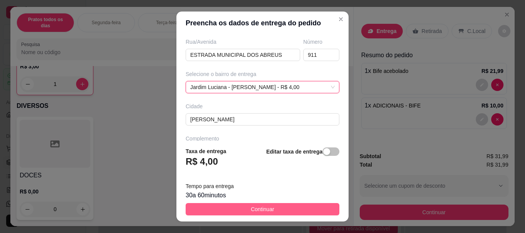
click at [258, 211] on span "Continuar" at bounding box center [262, 209] width 23 height 8
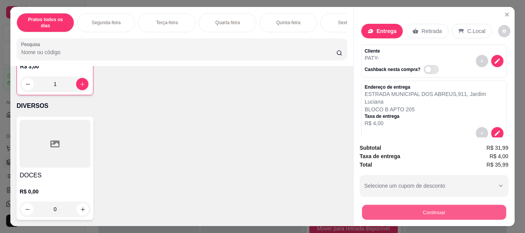
click at [419, 209] on button "Continuar" at bounding box center [434, 212] width 144 height 15
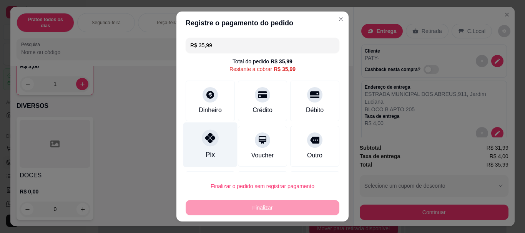
click at [206, 146] on div at bounding box center [210, 138] width 17 height 17
type input "R$ 0,00"
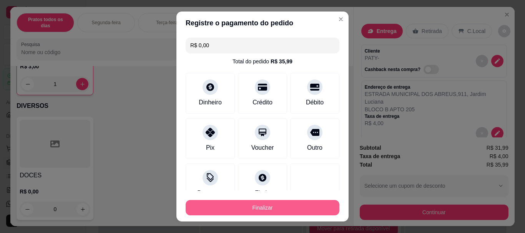
click at [247, 207] on button "Finalizar" at bounding box center [263, 207] width 154 height 15
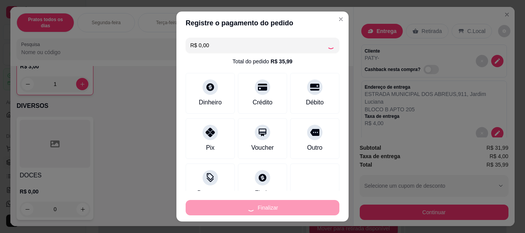
type input "0"
type input "-R$ 35,99"
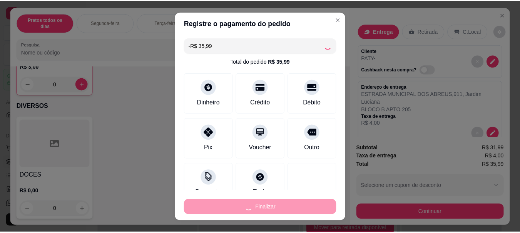
scroll to position [1565, 0]
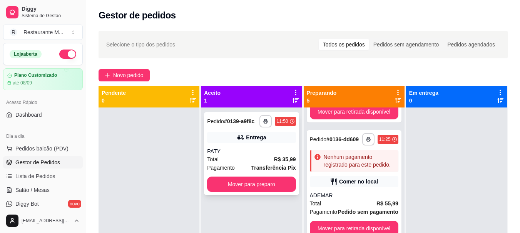
click at [253, 153] on div "PATY" at bounding box center [251, 152] width 88 height 8
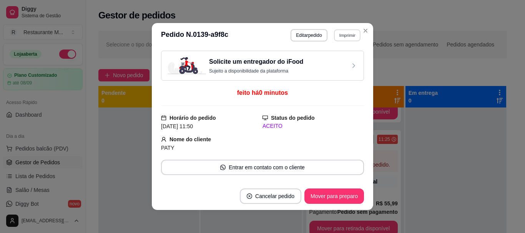
click at [342, 38] on button "Imprimir" at bounding box center [347, 35] width 27 height 12
click at [332, 63] on button "IMPRESSORA" at bounding box center [331, 62] width 56 height 12
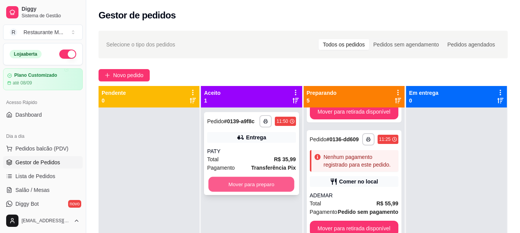
click at [253, 188] on button "Mover para preparo" at bounding box center [251, 184] width 86 height 15
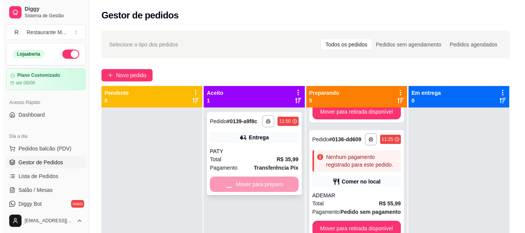
scroll to position [351, 0]
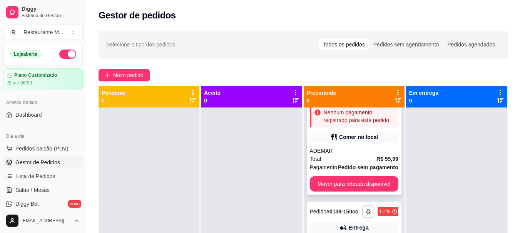
click at [347, 163] on div "Total R$ 55,99" at bounding box center [354, 159] width 88 height 8
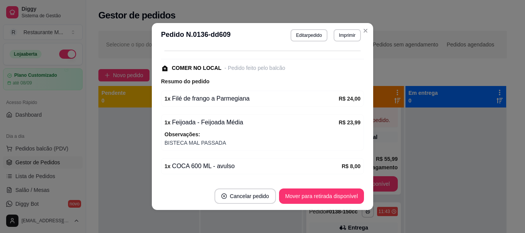
scroll to position [98, 0]
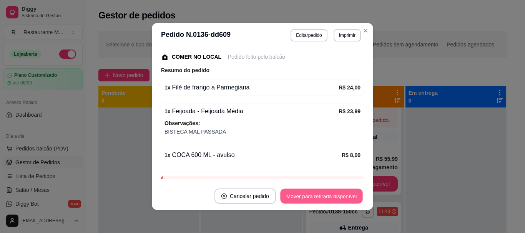
click at [321, 200] on button "Mover para retirada disponível" at bounding box center [321, 196] width 82 height 15
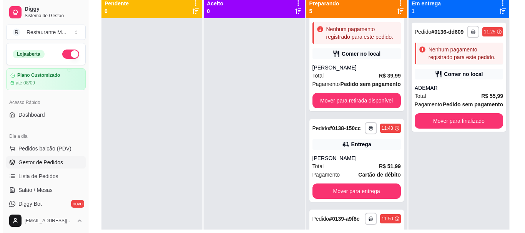
scroll to position [91, 0]
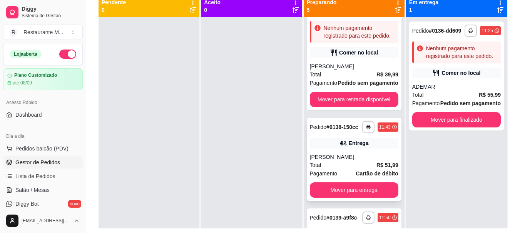
click at [338, 170] on div "Total R$ 51,99" at bounding box center [354, 165] width 88 height 8
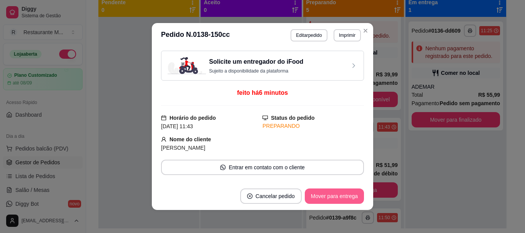
click at [335, 196] on button "Mover para entrega" at bounding box center [334, 196] width 59 height 15
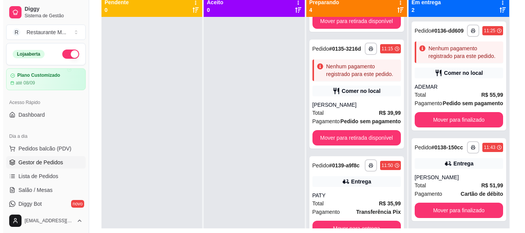
scroll to position [0, 0]
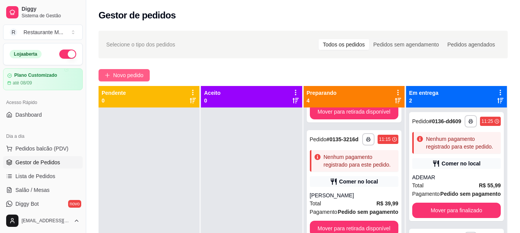
click at [125, 78] on span "Novo pedido" at bounding box center [128, 75] width 30 height 8
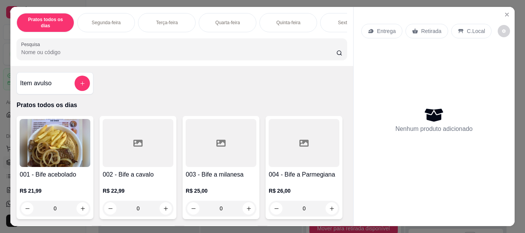
click at [338, 20] on p "Sexta-feira" at bounding box center [349, 23] width 22 height 6
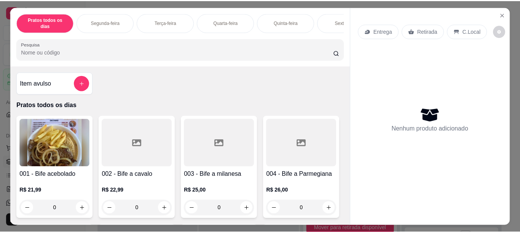
scroll to position [20, 0]
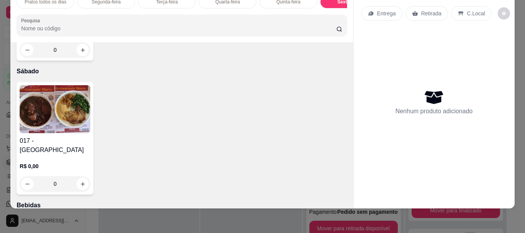
click at [67, 133] on img at bounding box center [55, 109] width 71 height 48
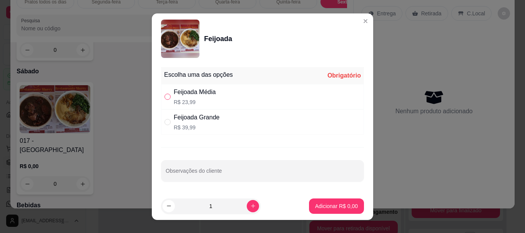
click at [166, 97] on input "" at bounding box center [168, 97] width 6 height 6
radio input "true"
click at [247, 206] on button "increase-product-quantity" at bounding box center [253, 206] width 12 height 12
type input "3"
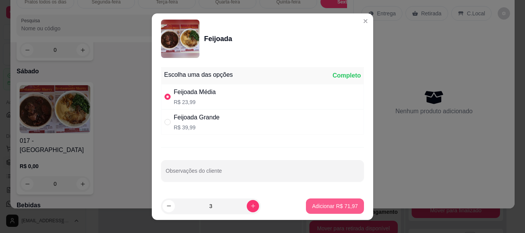
click at [319, 207] on p "Adicionar R$ 71,97" at bounding box center [335, 207] width 46 height 8
type input "3"
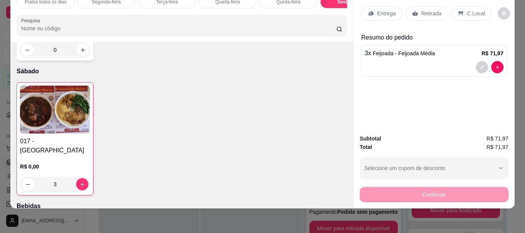
click at [461, 11] on div "C.Local" at bounding box center [472, 13] width 40 height 15
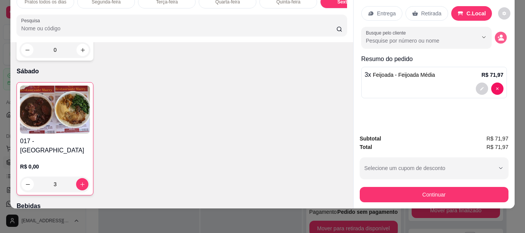
click at [498, 36] on button "decrease-product-quantity" at bounding box center [501, 38] width 12 height 12
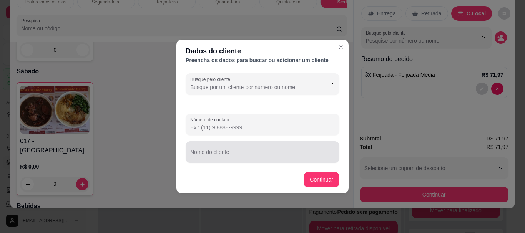
click at [200, 158] on input "Nome do cliente" at bounding box center [262, 156] width 145 height 8
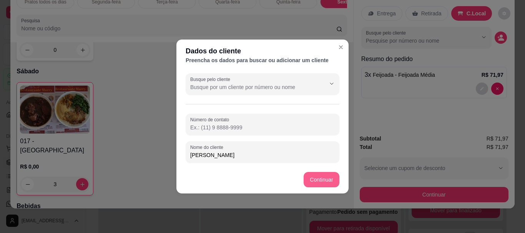
type input "[PERSON_NAME]"
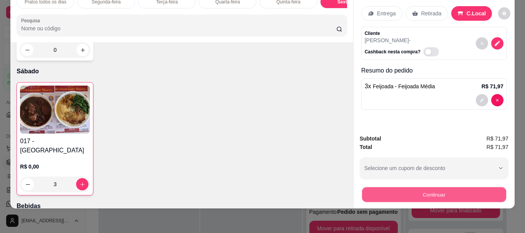
click at [424, 188] on button "Continuar" at bounding box center [434, 194] width 144 height 15
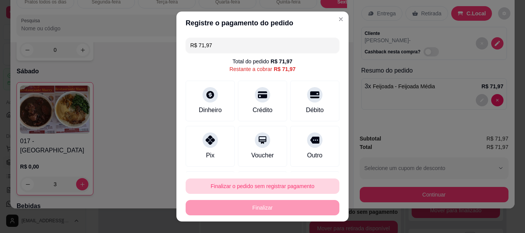
click at [265, 189] on button "Finalizar o pedido sem registrar pagamento" at bounding box center [263, 186] width 154 height 15
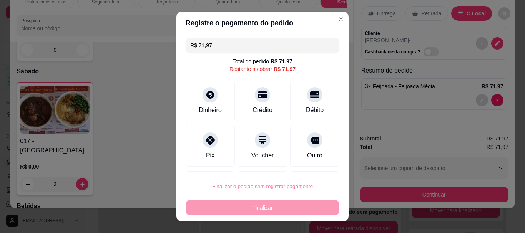
click at [304, 164] on button "Confirmar" at bounding box center [307, 165] width 28 height 12
type input "0"
type input "R$ 0,00"
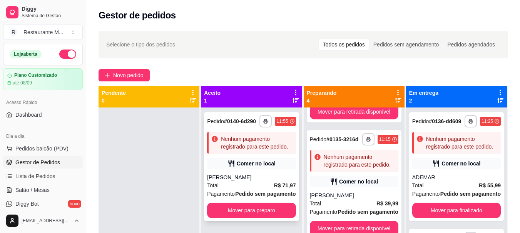
click at [259, 175] on div "[PERSON_NAME]" at bounding box center [251, 178] width 88 height 8
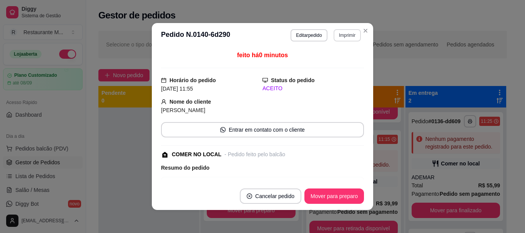
click at [346, 39] on button "Imprimir" at bounding box center [347, 35] width 27 height 12
click at [334, 62] on button "IMPRESSORA" at bounding box center [331, 62] width 54 height 12
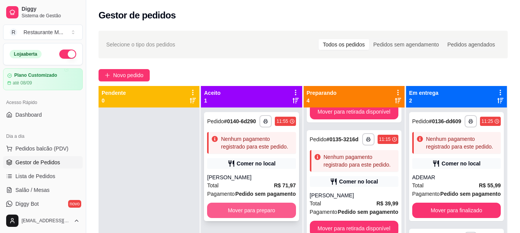
click at [250, 213] on button "Mover para preparo" at bounding box center [251, 210] width 88 height 15
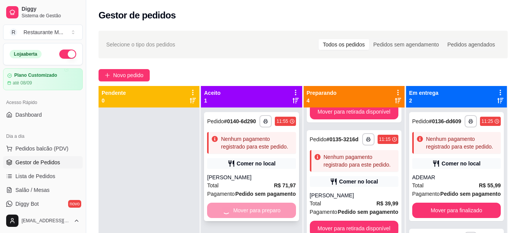
scroll to position [228, 0]
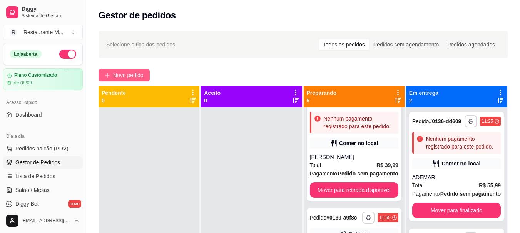
click at [133, 77] on span "Novo pedido" at bounding box center [128, 75] width 30 height 8
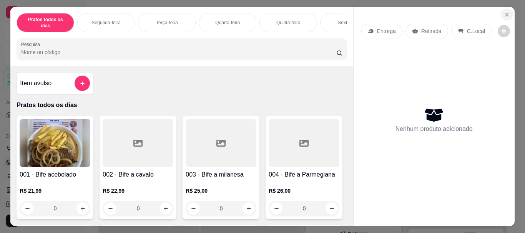
click at [507, 12] on icon "Close" at bounding box center [507, 15] width 6 height 6
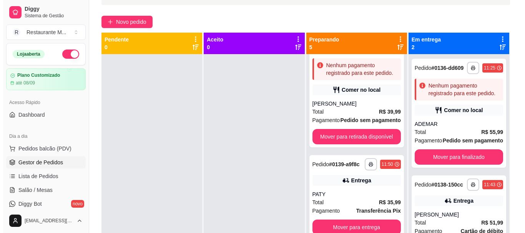
scroll to position [96, 0]
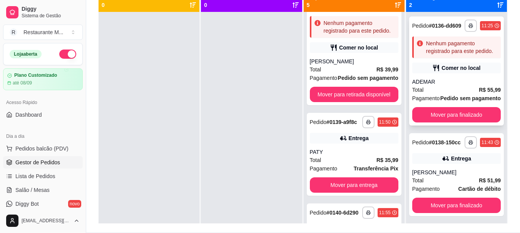
click at [441, 83] on div "ADEMAR" at bounding box center [456, 82] width 88 height 8
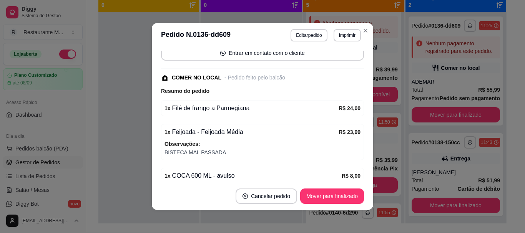
scroll to position [138, 0]
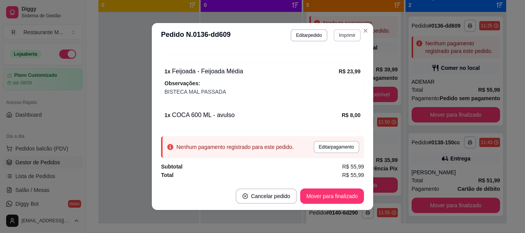
click at [338, 37] on button "Imprimir" at bounding box center [347, 35] width 27 height 12
click at [328, 64] on button "IMPRESSORA" at bounding box center [331, 62] width 56 height 12
click at [305, 35] on button "Editar pedido" at bounding box center [309, 35] width 37 height 12
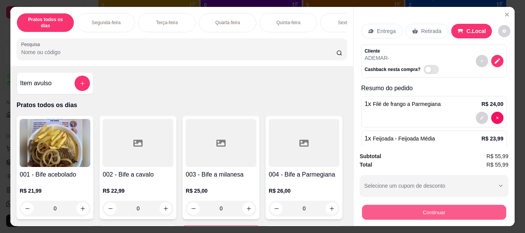
click at [430, 210] on button "Continuar" at bounding box center [434, 212] width 144 height 15
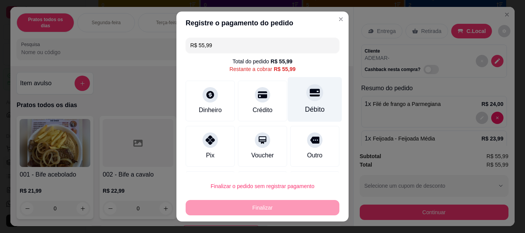
click at [304, 102] on div "Débito" at bounding box center [315, 99] width 54 height 45
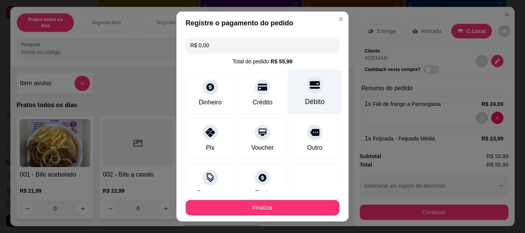
type input "R$ 0,00"
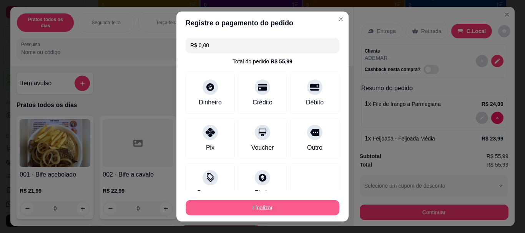
click at [242, 205] on button "Finalizar" at bounding box center [263, 207] width 154 height 15
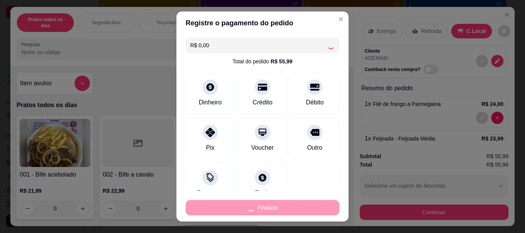
type input "0"
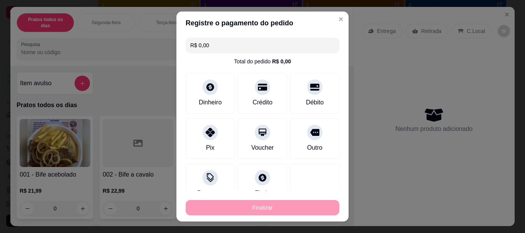
type input "-R$ 55,99"
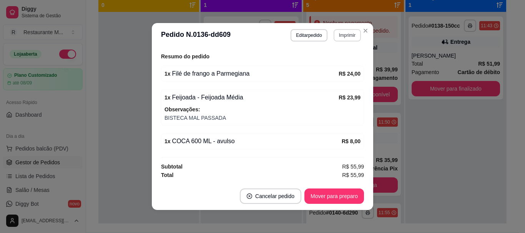
click at [341, 38] on button "Imprimir" at bounding box center [347, 35] width 27 height 12
click at [327, 65] on button "IMPRESSORA" at bounding box center [331, 62] width 56 height 12
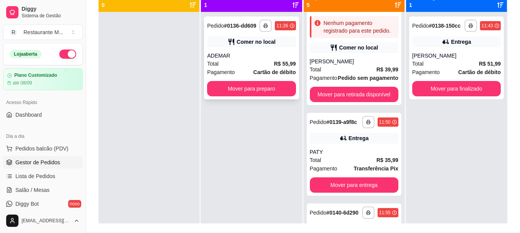
click at [240, 58] on div "ADEMAR" at bounding box center [251, 56] width 88 height 8
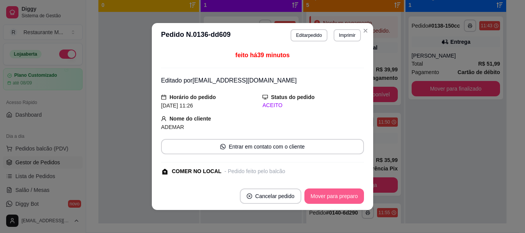
click at [316, 196] on button "Mover para preparo" at bounding box center [335, 196] width 60 height 15
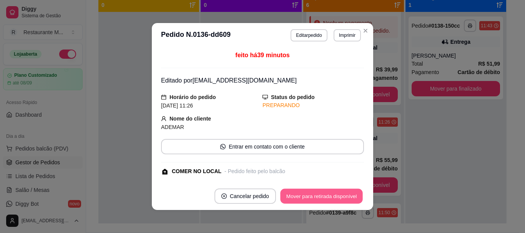
click at [325, 195] on button "Mover para retirada disponível" at bounding box center [321, 196] width 82 height 15
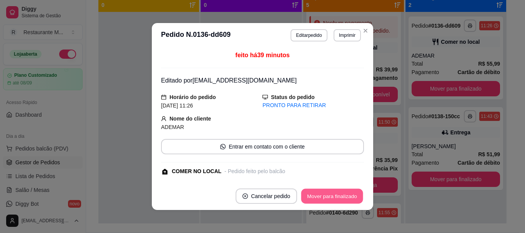
click at [325, 195] on button "Mover para finalizado" at bounding box center [333, 196] width 62 height 15
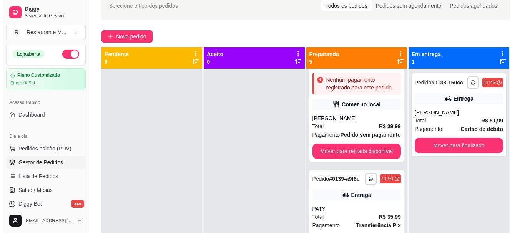
scroll to position [18, 0]
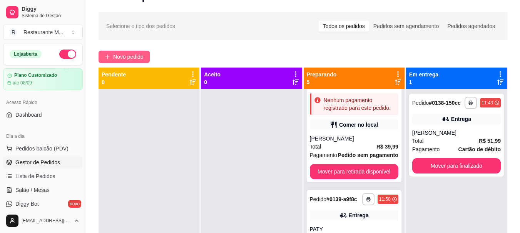
click at [110, 57] on button "Novo pedido" at bounding box center [123, 57] width 51 height 12
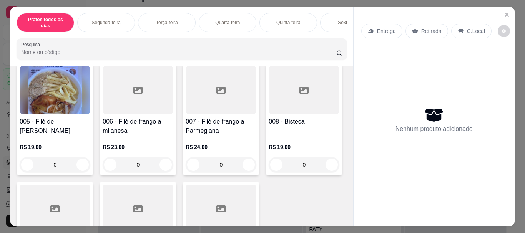
scroll to position [193, 0]
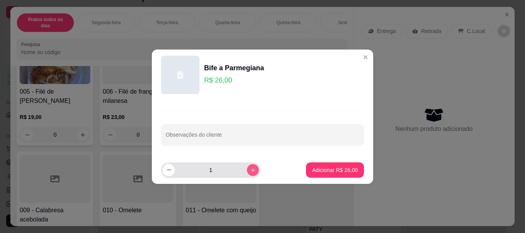
click at [247, 173] on button "increase-product-quantity" at bounding box center [253, 170] width 12 height 12
type input "3"
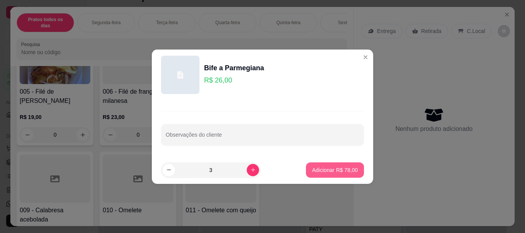
click at [313, 169] on p "Adicionar R$ 78,00" at bounding box center [335, 171] width 46 height 8
type input "3"
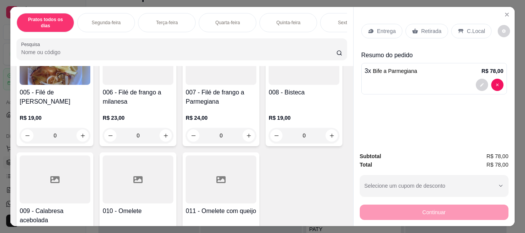
scroll to position [193, 0]
click at [385, 29] on p "Entrega" at bounding box center [386, 31] width 19 height 8
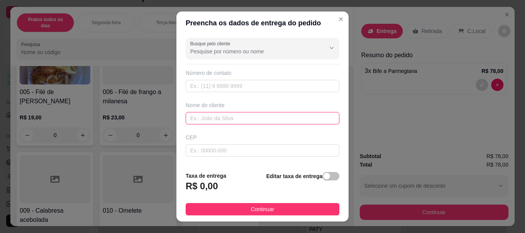
click at [213, 114] on input "text" at bounding box center [263, 118] width 154 height 12
type input "[PERSON_NAME]"
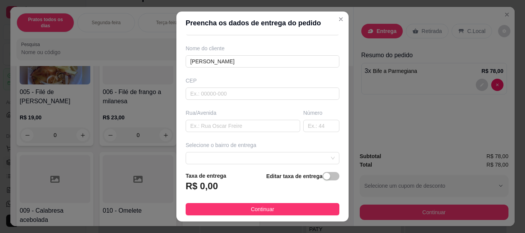
scroll to position [58, 0]
click at [219, 126] on input "text" at bounding box center [243, 125] width 115 height 12
type input "ESTRADA DO TABOAO"
type input "979"
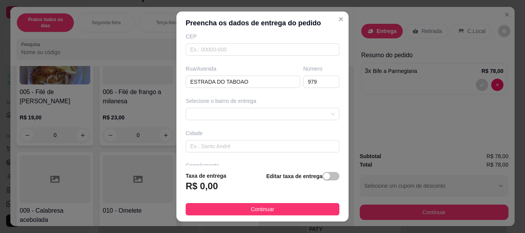
scroll to position [111, 0]
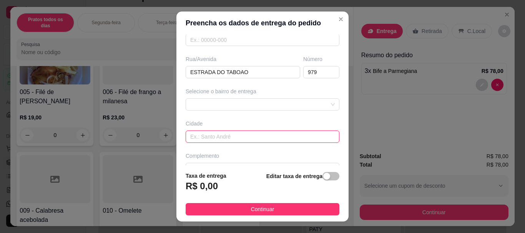
click at [196, 136] on input "text" at bounding box center [263, 137] width 154 height 12
type input "BLOCO A - 22"
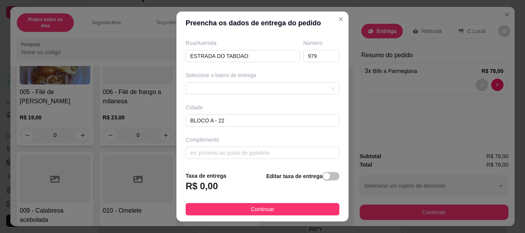
scroll to position [128, 0]
drag, startPoint x: 230, startPoint y: 121, endPoint x: 170, endPoint y: 123, distance: 60.0
click at [170, 123] on div "Preencha os dados de entrega do pedido Busque pelo cliente Número de contato No…" at bounding box center [262, 116] width 525 height 233
click at [195, 152] on input "text" at bounding box center [263, 152] width 154 height 12
paste input "BLOCO A - 22"
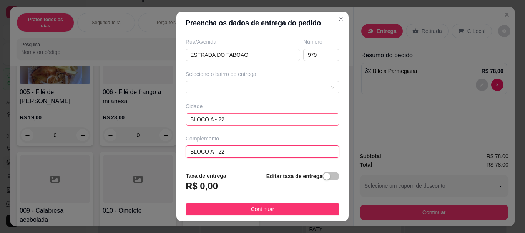
type input "BLOCO A - 22"
drag, startPoint x: 230, startPoint y: 116, endPoint x: 133, endPoint y: 127, distance: 97.2
click at [133, 127] on div "Preencha os dados de entrega do pedido Busque pelo cliente Número de contato No…" at bounding box center [262, 116] width 525 height 233
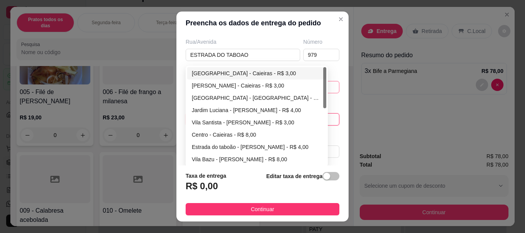
click at [200, 87] on div "672ff47995c070e18377b399 67302425c6ae252e8cc9c532 [GEOGRAPHIC_DATA] - [GEOGRAPH…" at bounding box center [263, 87] width 154 height 12
click at [239, 148] on div "Estrada do taboão - [PERSON_NAME] - R$ 4,00" at bounding box center [257, 147] width 130 height 8
type input "[PERSON_NAME]"
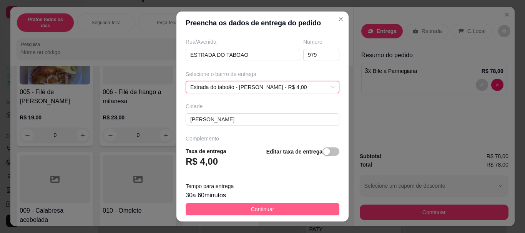
click at [220, 212] on button "Continuar" at bounding box center [263, 209] width 154 height 12
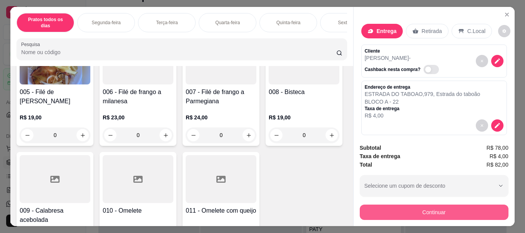
click at [435, 213] on button "Continuar" at bounding box center [434, 212] width 149 height 15
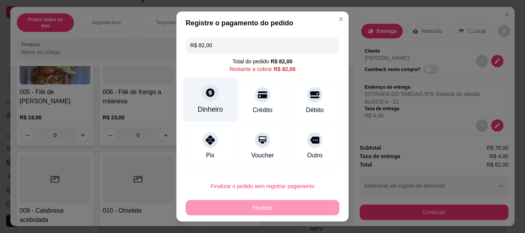
click at [203, 100] on div at bounding box center [210, 93] width 17 height 17
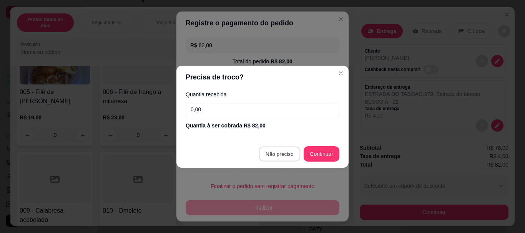
type input "R$ 0,00"
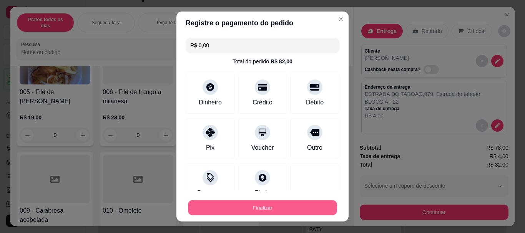
click at [253, 209] on button "Finalizar" at bounding box center [262, 207] width 149 height 15
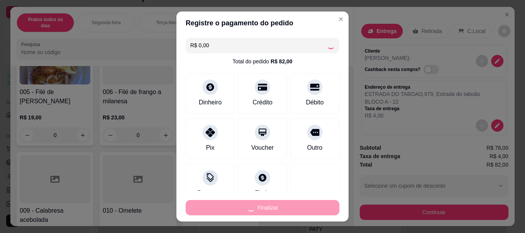
type input "0"
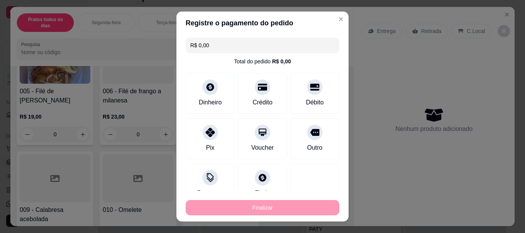
type input "-R$ 82,00"
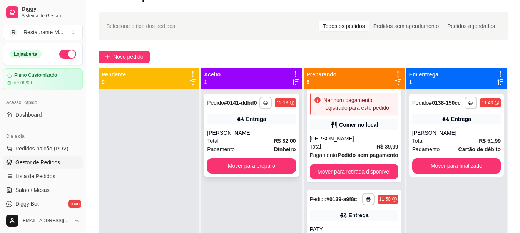
click at [261, 145] on div "Total R$ 82,00" at bounding box center [251, 141] width 88 height 8
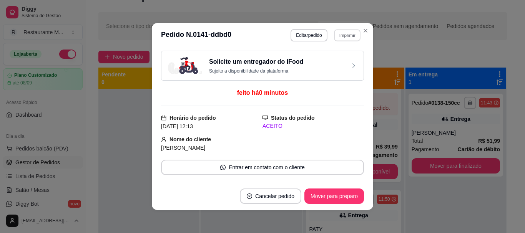
click at [342, 36] on button "Imprimir" at bounding box center [347, 35] width 27 height 12
click at [323, 65] on button "IMPRESSORA" at bounding box center [331, 62] width 54 height 12
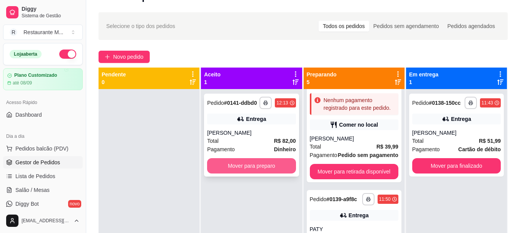
click at [244, 165] on button "Mover para preparo" at bounding box center [251, 165] width 88 height 15
click at [244, 165] on div "Mover para preparo" at bounding box center [251, 165] width 88 height 15
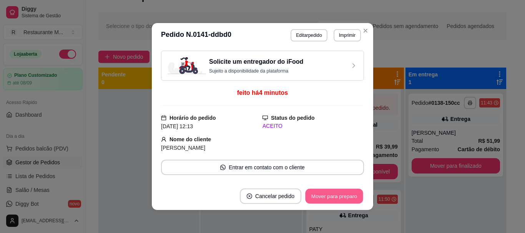
click at [328, 199] on button "Mover para preparo" at bounding box center [334, 196] width 58 height 15
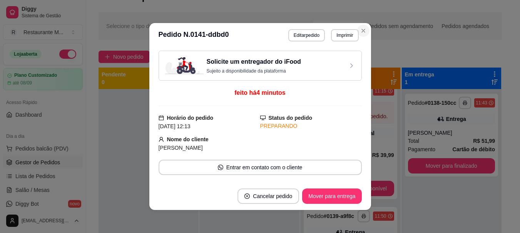
click at [363, 30] on div "Todos os pedidos" at bounding box center [338, 26] width 50 height 11
click at [313, 21] on input "Todos os pedidos" at bounding box center [313, 21] width 0 height 0
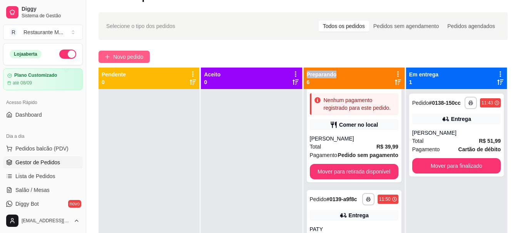
click at [135, 59] on span "Novo pedido" at bounding box center [128, 57] width 30 height 8
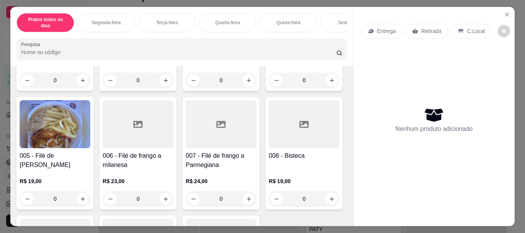
scroll to position [143, 0]
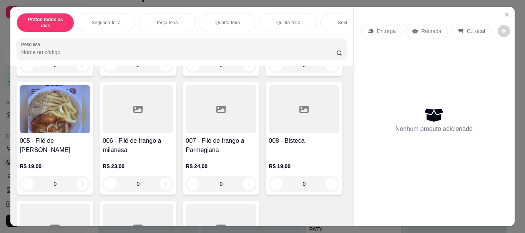
click at [90, 130] on img at bounding box center [55, 109] width 71 height 48
drag, startPoint x: 350, startPoint y: 84, endPoint x: 351, endPoint y: 97, distance: 12.3
click at [353, 97] on div "Entrega Retirada C.Local Nenhum produto adicionado" at bounding box center [434, 117] width 162 height 220
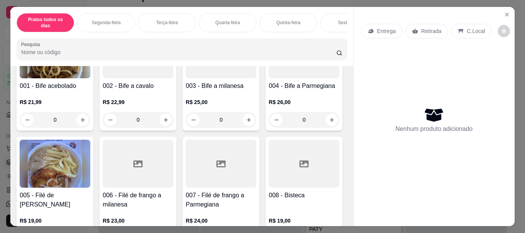
scroll to position [0, 0]
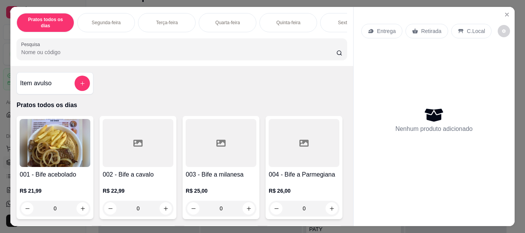
click at [339, 20] on p "Sexta-feira" at bounding box center [349, 23] width 22 height 6
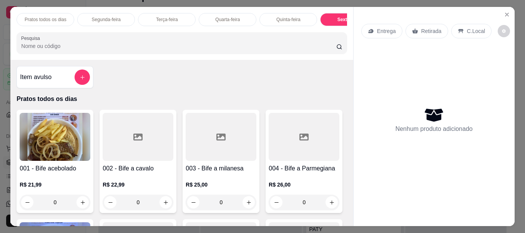
scroll to position [20, 0]
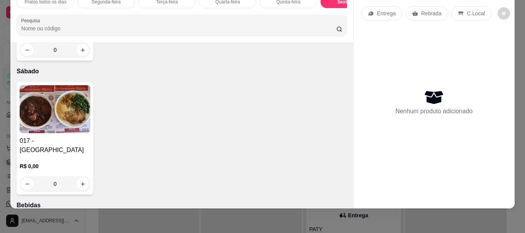
click at [71, 133] on img at bounding box center [55, 109] width 71 height 48
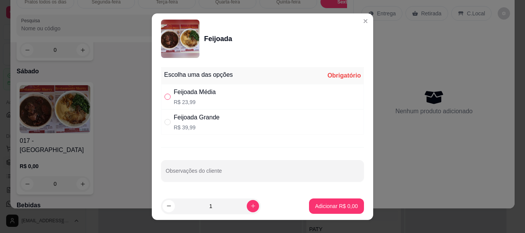
click at [165, 97] on input "" at bounding box center [168, 97] width 6 height 6
radio input "true"
click at [202, 174] on input "Observações do cliente" at bounding box center [263, 174] width 194 height 8
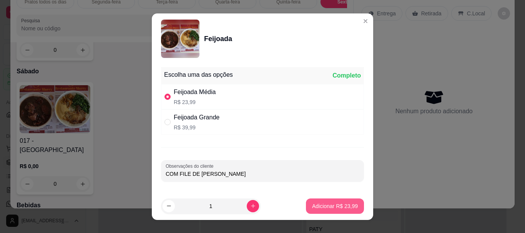
type input "COM FILE DE [PERSON_NAME]"
click at [320, 207] on p "Adicionar R$ 23,99" at bounding box center [335, 206] width 45 height 7
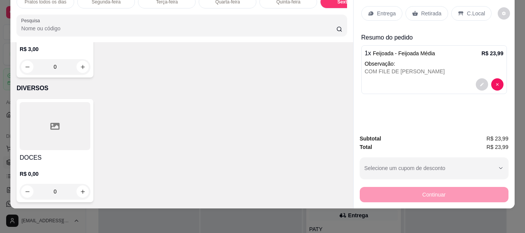
scroll to position [1585, 0]
click at [68, 25] on div at bounding box center [55, 1] width 71 height 48
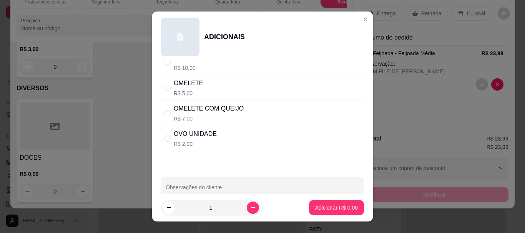
scroll to position [260, 0]
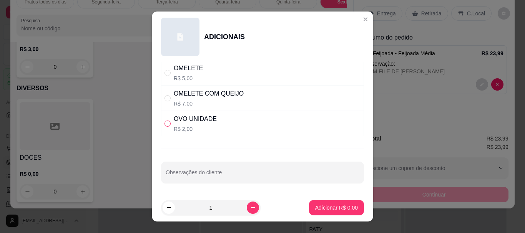
click at [165, 124] on input "" at bounding box center [168, 124] width 6 height 6
radio input "true"
click at [332, 208] on p "Adicionar R$ 2,00" at bounding box center [337, 207] width 42 height 7
type input "1"
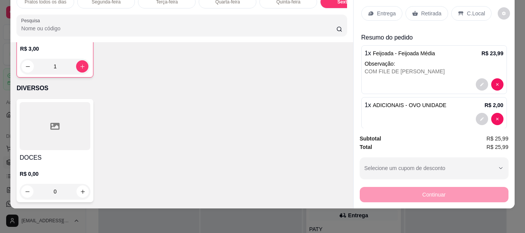
click at [462, 9] on div "C.Local" at bounding box center [472, 13] width 40 height 15
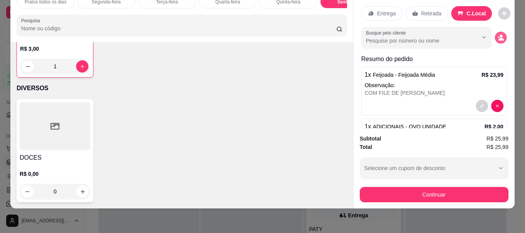
click at [498, 34] on icon "decrease-product-quantity" at bounding box center [501, 37] width 7 height 7
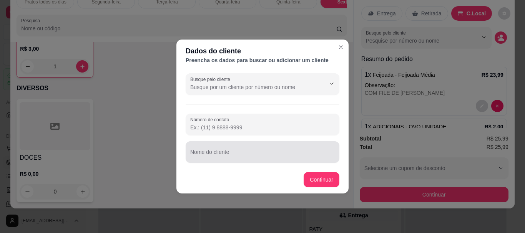
click at [239, 152] on input "Nome do cliente" at bounding box center [262, 156] width 145 height 8
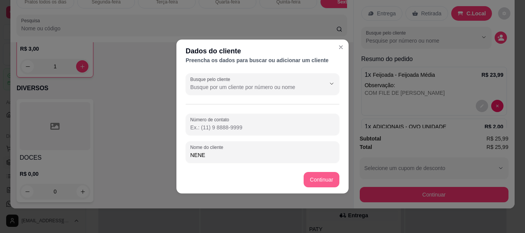
type input "NENE"
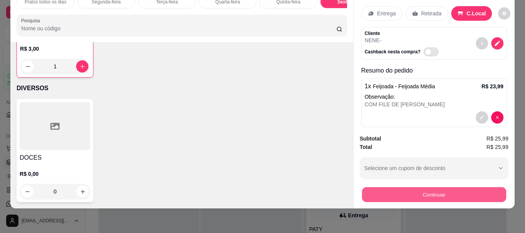
click at [388, 193] on button "Continuar" at bounding box center [434, 194] width 144 height 15
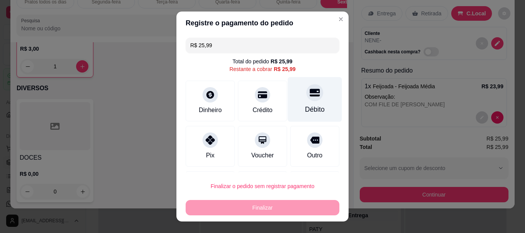
click at [309, 96] on div at bounding box center [315, 93] width 17 height 17
type input "R$ 0,00"
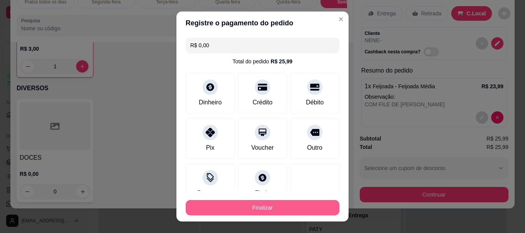
click at [245, 205] on button "Finalizar" at bounding box center [263, 207] width 154 height 15
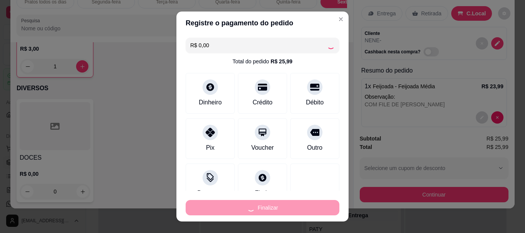
type input "0"
type input "-R$ 25,99"
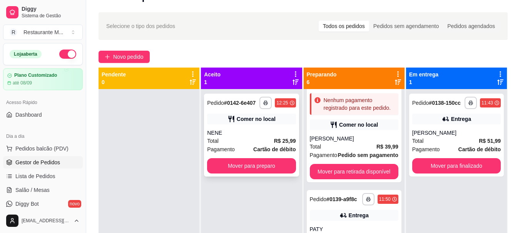
click at [225, 142] on div "Total R$ 25,99" at bounding box center [251, 141] width 88 height 8
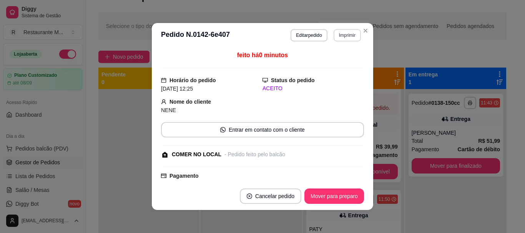
click at [347, 39] on button "Imprimir" at bounding box center [347, 35] width 27 height 12
click at [335, 63] on button "IMPRESSORA" at bounding box center [331, 62] width 54 height 12
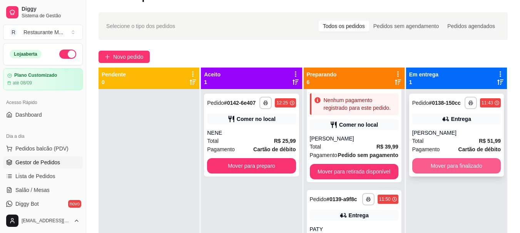
click at [461, 166] on button "Mover para finalizado" at bounding box center [456, 165] width 88 height 15
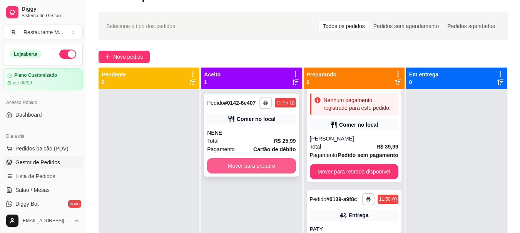
click at [258, 172] on button "Mover para preparo" at bounding box center [251, 165] width 88 height 15
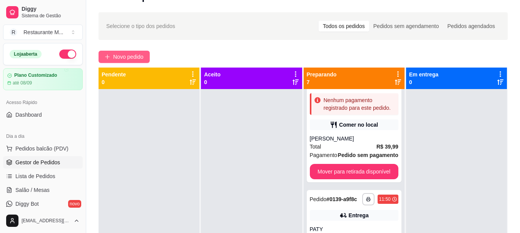
click at [126, 58] on span "Novo pedido" at bounding box center [128, 57] width 30 height 8
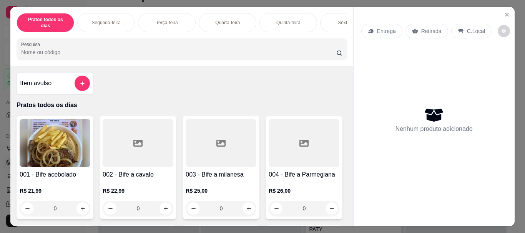
click at [338, 20] on p "Sexta-feira" at bounding box center [349, 23] width 22 height 6
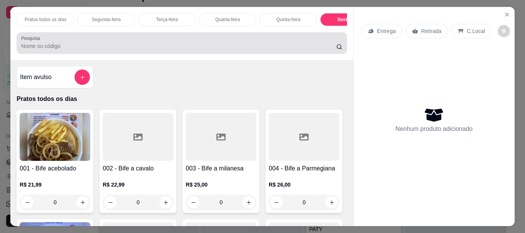
scroll to position [20, 0]
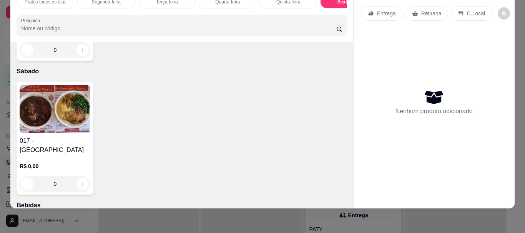
click at [52, 133] on img at bounding box center [55, 109] width 71 height 48
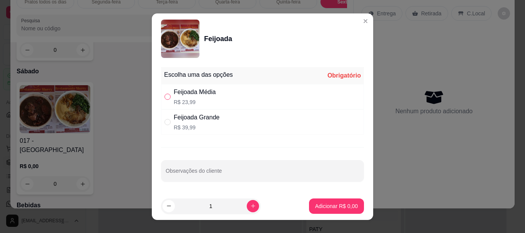
click at [167, 97] on input "" at bounding box center [168, 97] width 6 height 6
radio input "true"
click at [250, 207] on icon "increase-product-quantity" at bounding box center [253, 206] width 6 height 6
type input "2"
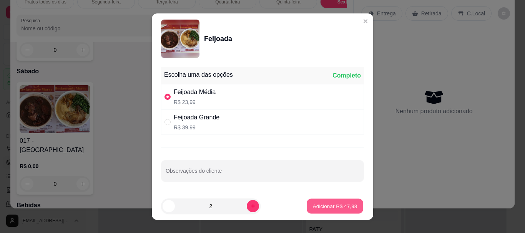
click at [329, 205] on p "Adicionar R$ 47,98" at bounding box center [335, 206] width 45 height 7
type input "2"
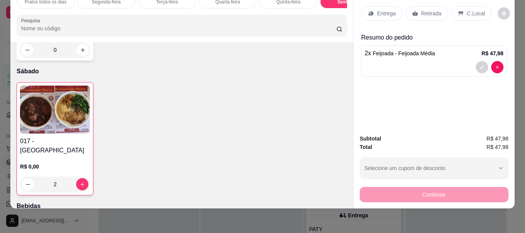
click at [427, 10] on p "Retirada" at bounding box center [432, 14] width 20 height 8
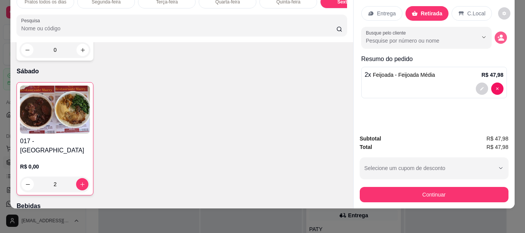
click at [500, 35] on circle "decrease-product-quantity" at bounding box center [501, 36] width 3 height 3
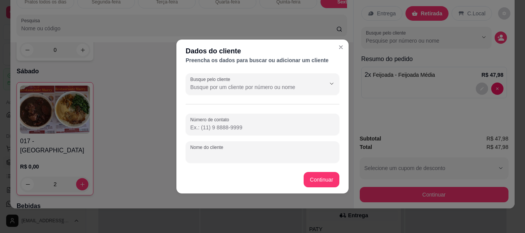
click at [216, 159] on input "Nome do cliente" at bounding box center [262, 156] width 145 height 8
type input "ELIANE"
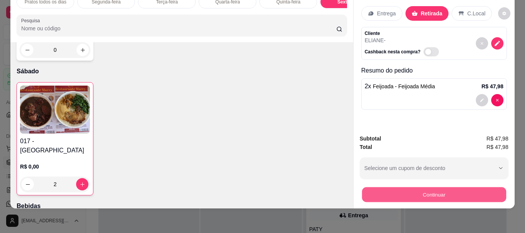
click at [393, 190] on button "Continuar" at bounding box center [434, 194] width 144 height 15
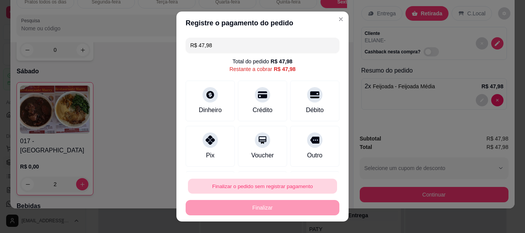
click at [265, 189] on button "Finalizar o pedido sem registrar pagamento" at bounding box center [262, 186] width 149 height 15
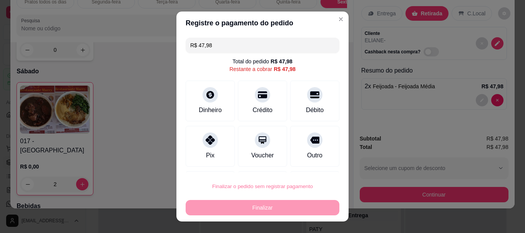
click at [301, 167] on button "Confirmar" at bounding box center [306, 165] width 27 height 12
type input "0"
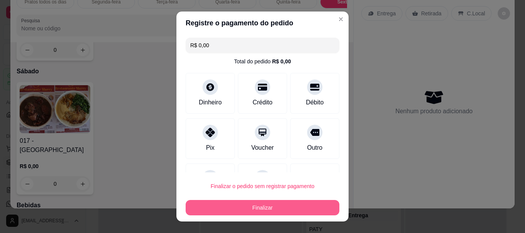
type input "R$ 0,00"
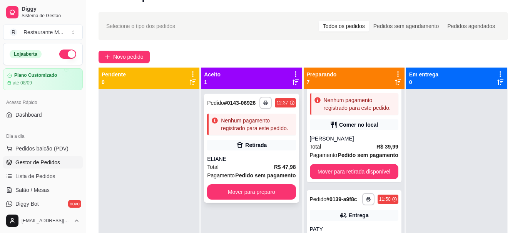
click at [274, 153] on div "**********" at bounding box center [251, 148] width 95 height 109
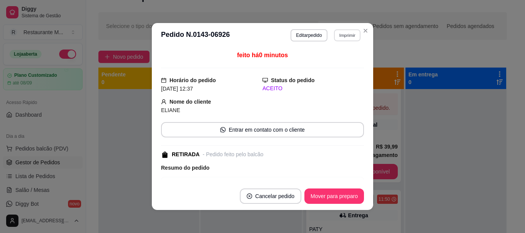
click at [340, 33] on button "Imprimir" at bounding box center [347, 35] width 27 height 12
click at [326, 62] on button "IMPRESSORA" at bounding box center [331, 62] width 54 height 12
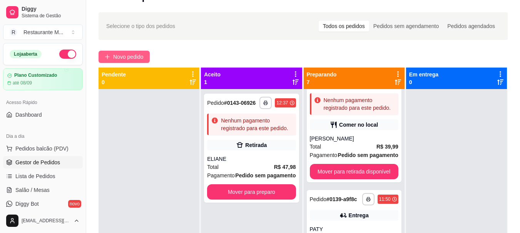
click at [129, 58] on span "Novo pedido" at bounding box center [128, 57] width 30 height 8
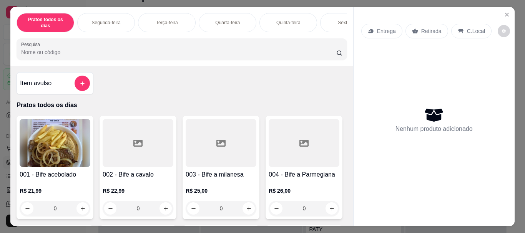
click at [338, 20] on p "Sexta-feira" at bounding box center [349, 23] width 22 height 6
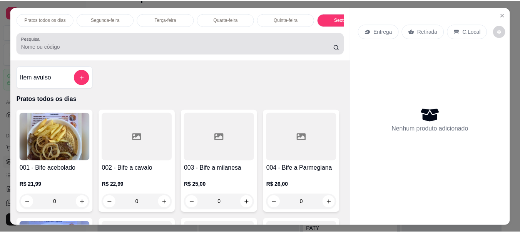
scroll to position [20, 0]
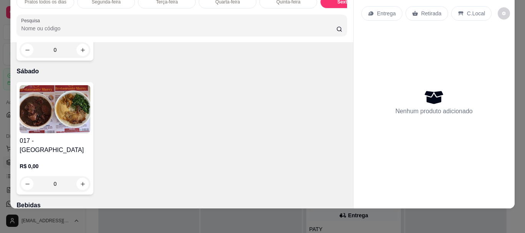
click at [59, 133] on img at bounding box center [55, 109] width 71 height 48
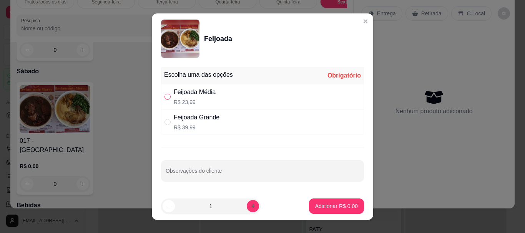
click at [165, 98] on input "" at bounding box center [168, 97] width 6 height 6
radio input "true"
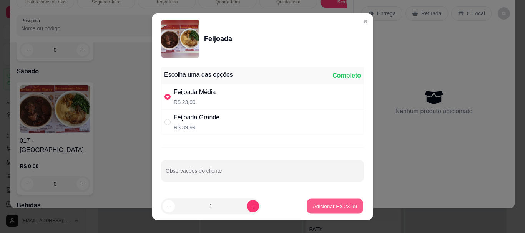
click at [341, 207] on p "Adicionar R$ 23,99" at bounding box center [335, 206] width 45 height 7
type input "1"
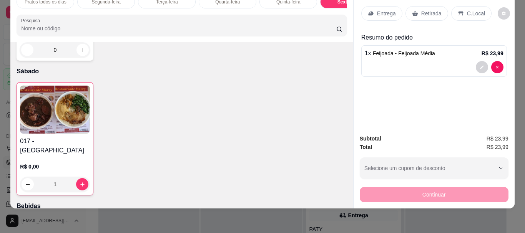
click at [415, 12] on div "Retirada" at bounding box center [427, 13] width 43 height 15
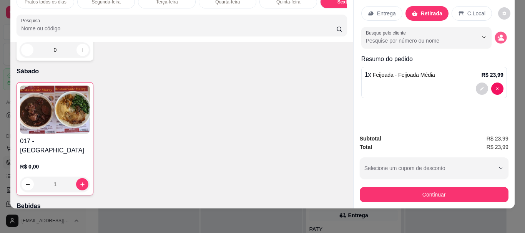
click at [499, 38] on icon "decrease-product-quantity" at bounding box center [501, 39] width 5 height 3
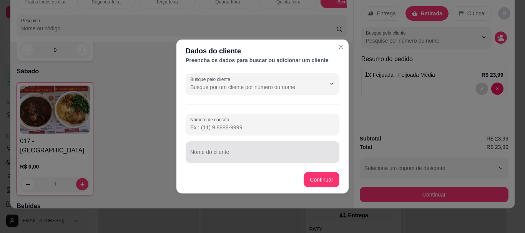
click at [218, 151] on div at bounding box center [262, 152] width 145 height 15
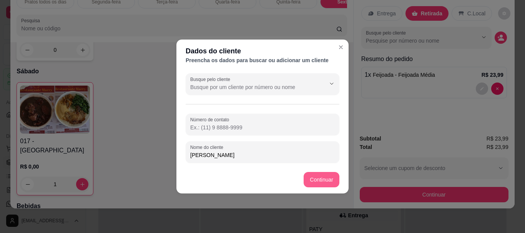
type input "[PERSON_NAME]"
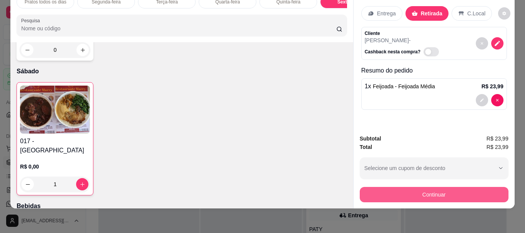
click at [449, 190] on button "Continuar" at bounding box center [434, 194] width 149 height 15
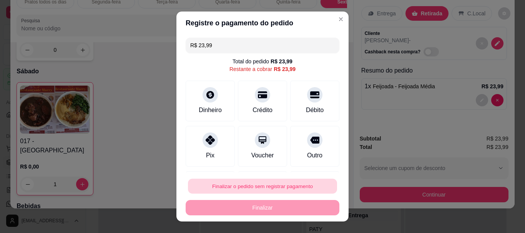
click at [269, 189] on button "Finalizar o pedido sem registrar pagamento" at bounding box center [262, 186] width 149 height 15
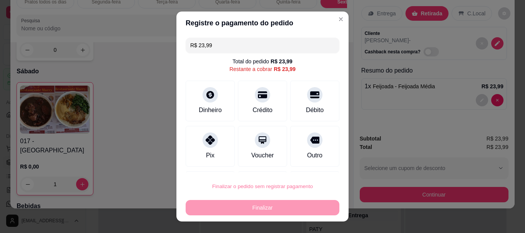
click at [308, 159] on button "Confirmar" at bounding box center [307, 165] width 28 height 12
type input "0"
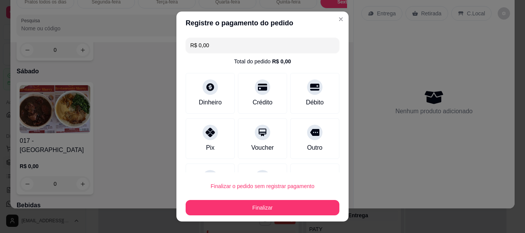
type input "R$ 0,00"
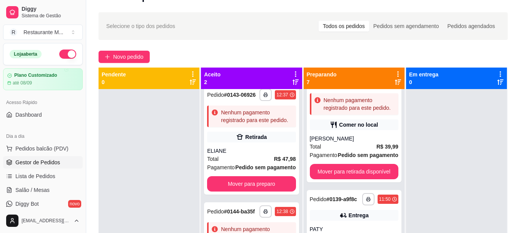
scroll to position [53, 0]
click at [234, 226] on div "Nenhum pagamento registrado para este pedido." at bounding box center [257, 233] width 72 height 15
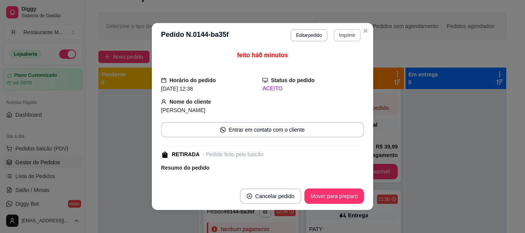
click at [350, 36] on button "Imprimir" at bounding box center [347, 35] width 27 height 12
click at [332, 63] on button "IMPRESSORA" at bounding box center [331, 62] width 54 height 12
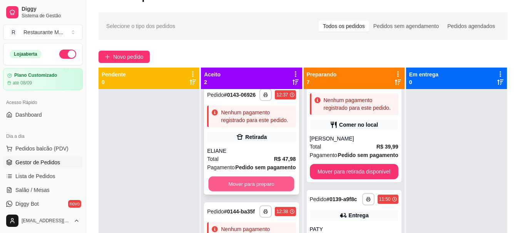
click at [237, 177] on button "Mover para preparo" at bounding box center [251, 184] width 86 height 15
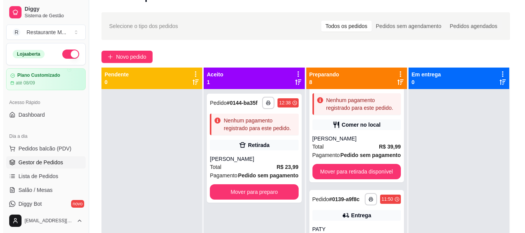
scroll to position [0, 0]
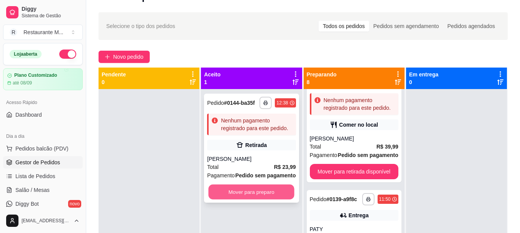
click at [245, 194] on button "Mover para preparo" at bounding box center [251, 192] width 86 height 15
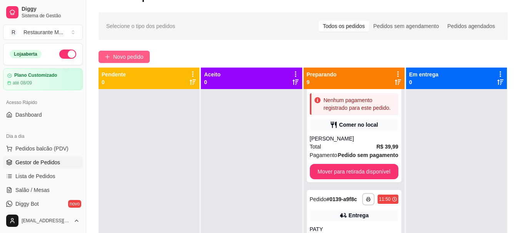
click at [132, 60] on span "Novo pedido" at bounding box center [128, 57] width 30 height 8
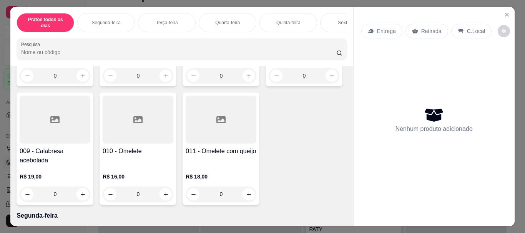
scroll to position [267, 0]
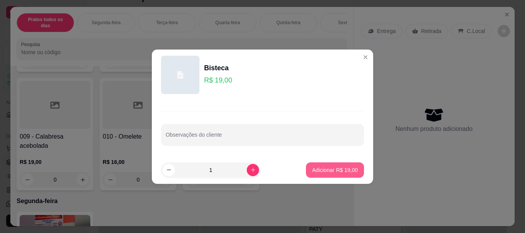
click at [338, 169] on p "Adicionar R$ 19,00" at bounding box center [335, 171] width 46 height 8
type input "1"
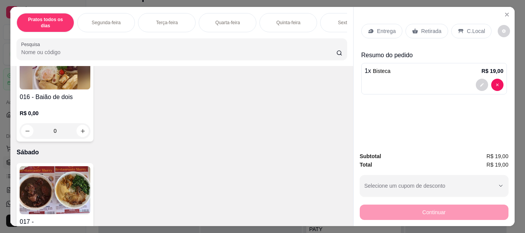
scroll to position [1205, 0]
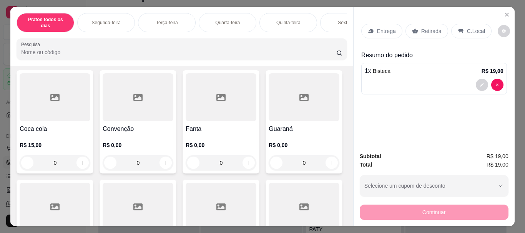
click at [129, 122] on div at bounding box center [138, 97] width 71 height 48
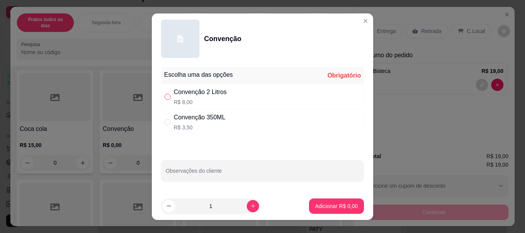
click at [165, 98] on input "" at bounding box center [168, 97] width 6 height 6
radio input "true"
click at [317, 202] on button "Adicionar R$ 8,00" at bounding box center [336, 206] width 53 height 15
type input "1"
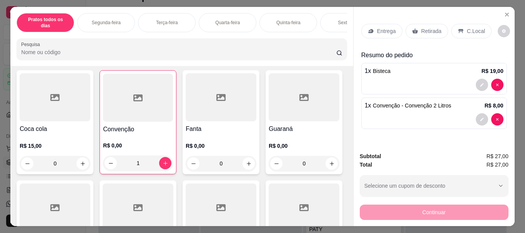
click at [422, 28] on p "Retirada" at bounding box center [432, 31] width 20 height 8
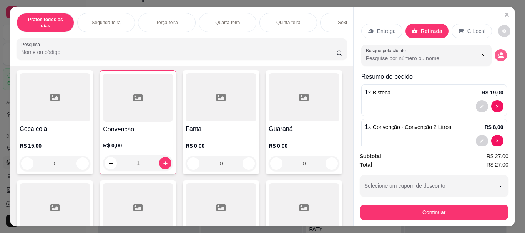
click at [498, 56] on icon "decrease-product-quantity" at bounding box center [501, 55] width 7 height 7
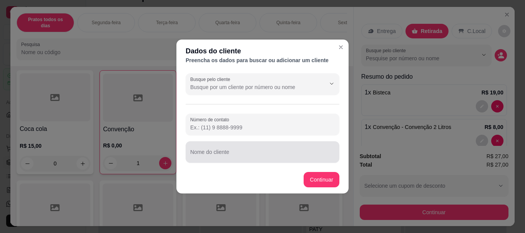
click at [205, 157] on input "Nome do cliente" at bounding box center [262, 156] width 145 height 8
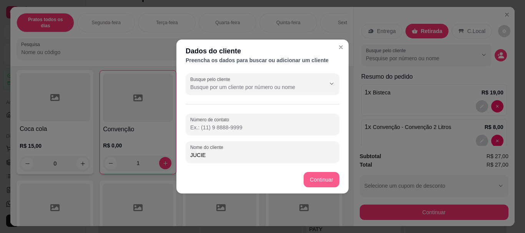
type input "JUCIE"
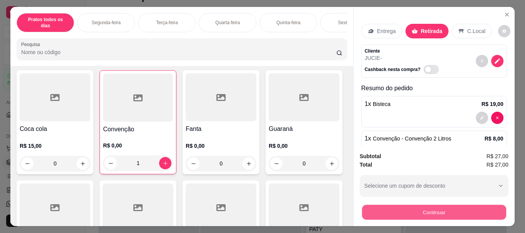
click at [427, 208] on button "Continuar" at bounding box center [434, 212] width 144 height 15
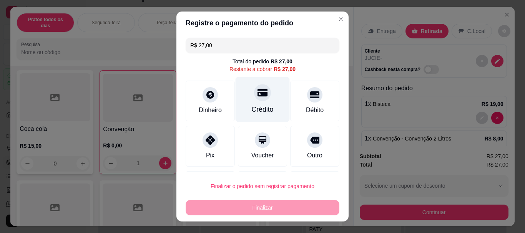
click at [258, 102] on div "Crédito" at bounding box center [263, 99] width 54 height 45
type input "R$ 0,00"
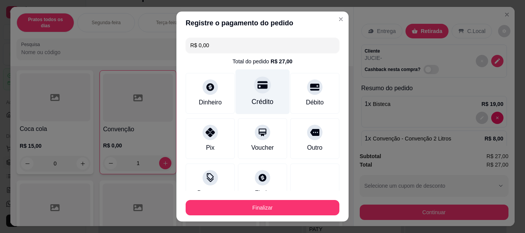
click at [256, 91] on div at bounding box center [262, 85] width 17 height 17
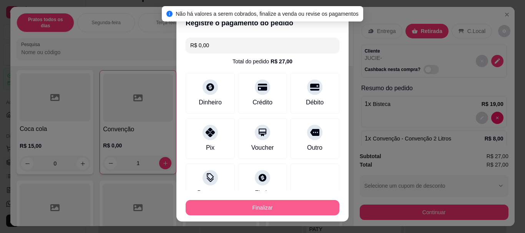
click at [271, 206] on button "Finalizar" at bounding box center [263, 207] width 154 height 15
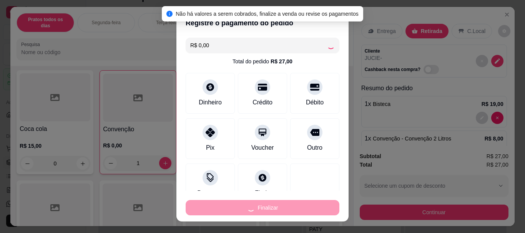
type input "0"
type input "-R$ 27,00"
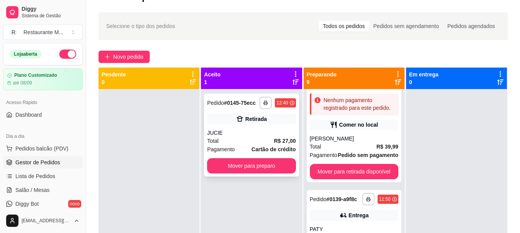
click at [242, 142] on div "Total R$ 27,00" at bounding box center [251, 141] width 88 height 8
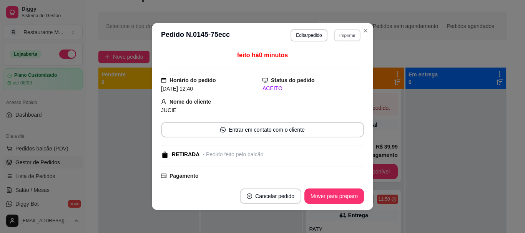
click at [346, 37] on button "Imprimir" at bounding box center [347, 35] width 27 height 12
click at [333, 62] on button "IMPRESSORA" at bounding box center [331, 62] width 56 height 12
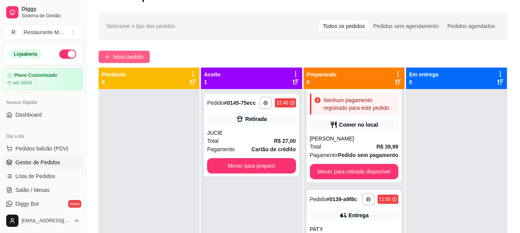
click at [124, 57] on span "Novo pedido" at bounding box center [128, 57] width 30 height 8
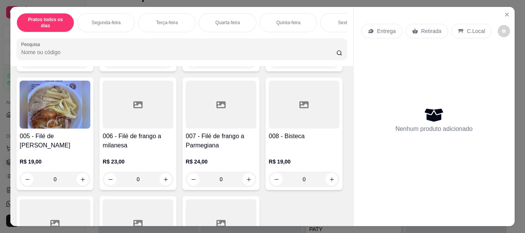
scroll to position [153, 0]
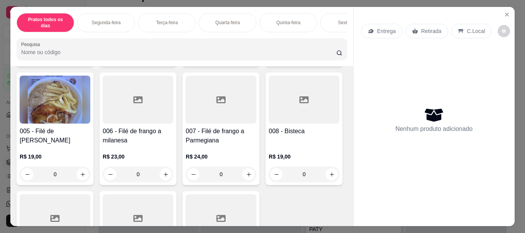
click at [90, 100] on img at bounding box center [55, 100] width 71 height 48
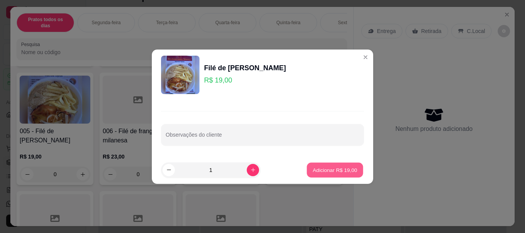
click at [320, 173] on p "Adicionar R$ 19,00" at bounding box center [335, 170] width 45 height 7
type input "1"
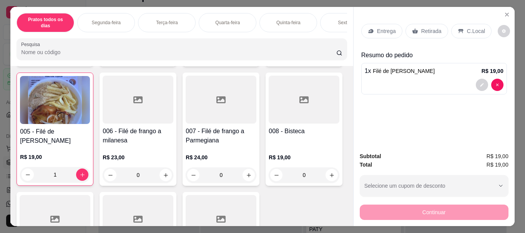
scroll to position [0, 0]
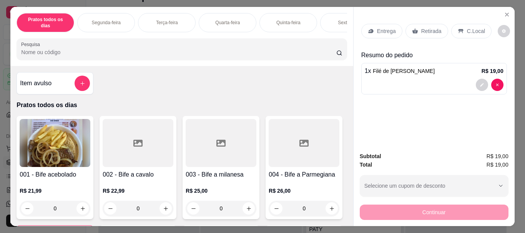
click at [54, 157] on img at bounding box center [55, 143] width 71 height 48
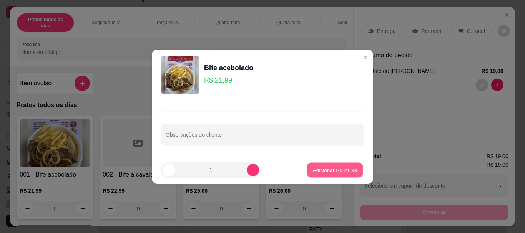
click at [317, 176] on button "Adicionar R$ 21,99" at bounding box center [335, 170] width 57 height 15
type input "1"
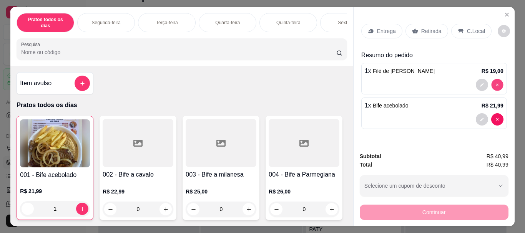
type input "0"
click at [429, 30] on p "Retirada" at bounding box center [432, 31] width 20 height 8
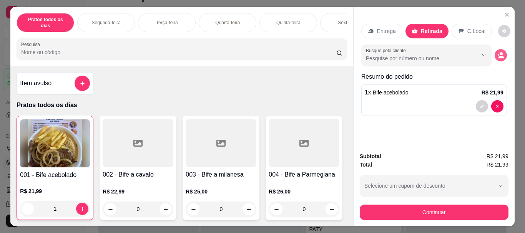
click at [499, 53] on icon "decrease-product-quantity" at bounding box center [501, 55] width 7 height 7
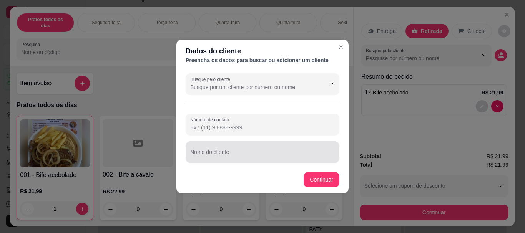
click at [220, 153] on input "Nome do cliente" at bounding box center [262, 156] width 145 height 8
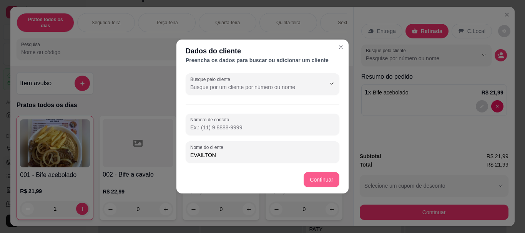
type input "EVAILTON"
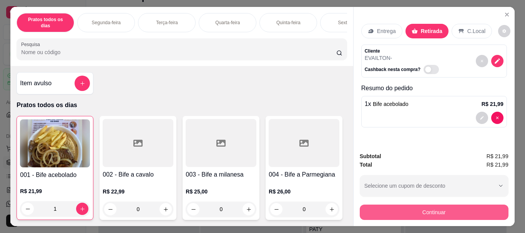
click at [422, 215] on button "Continuar" at bounding box center [434, 212] width 149 height 15
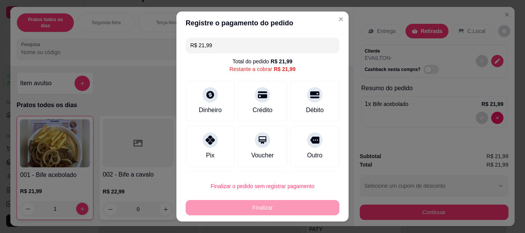
click at [292, 70] on div "Total do pedido R$ 21,99 Restante a cobrar R$ 21,99" at bounding box center [263, 65] width 154 height 15
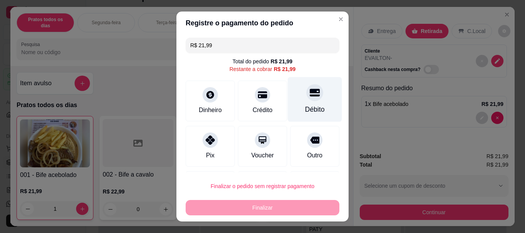
click at [307, 95] on div at bounding box center [315, 93] width 17 height 17
type input "R$ 0,00"
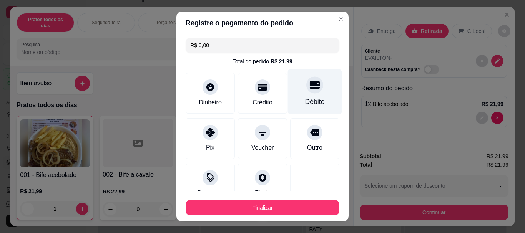
click at [305, 100] on div "Débito" at bounding box center [315, 102] width 20 height 10
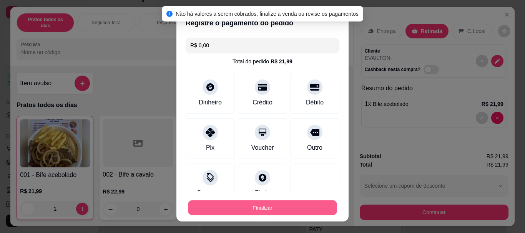
click at [242, 212] on button "Finalizar" at bounding box center [262, 207] width 149 height 15
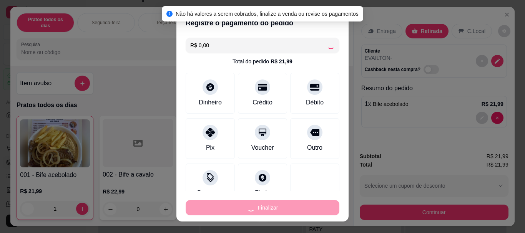
type input "0"
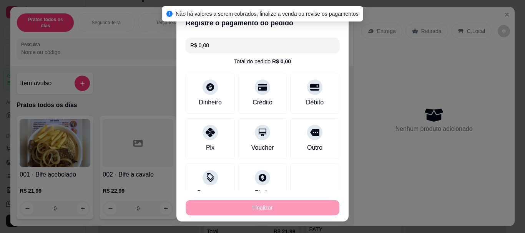
type input "-R$ 21,99"
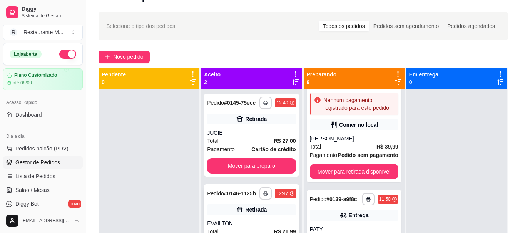
click at [245, 219] on div "**********" at bounding box center [251, 226] width 95 height 83
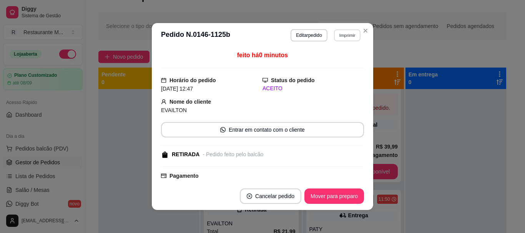
click at [344, 36] on button "Imprimir" at bounding box center [347, 35] width 27 height 12
click at [330, 64] on button "IMPRESSORA" at bounding box center [331, 62] width 54 height 12
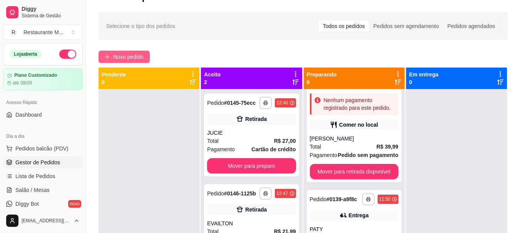
click at [131, 60] on span "Novo pedido" at bounding box center [128, 57] width 30 height 8
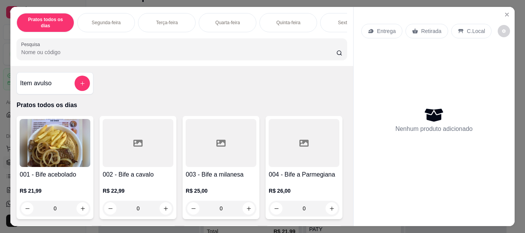
click at [326, 15] on div "Sexta-feira" at bounding box center [349, 22] width 58 height 19
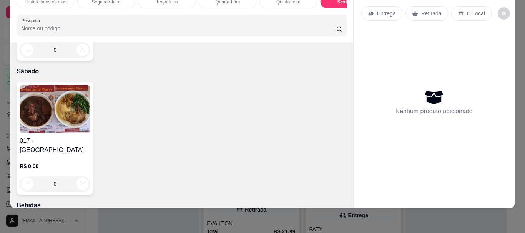
click at [55, 133] on img at bounding box center [55, 109] width 71 height 48
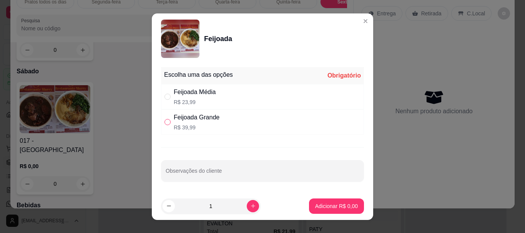
click at [165, 123] on input "" at bounding box center [168, 122] width 6 height 6
radio input "true"
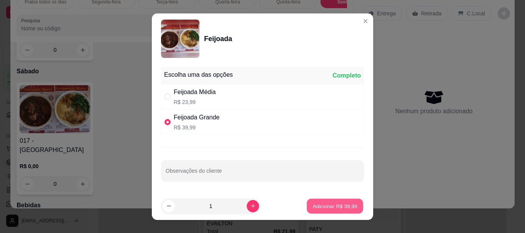
click at [313, 207] on p "Adicionar R$ 39,99" at bounding box center [335, 206] width 45 height 7
type input "1"
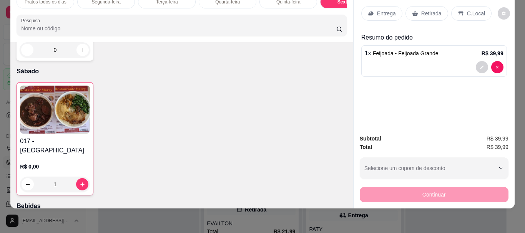
click at [422, 10] on p "Retirada" at bounding box center [432, 14] width 20 height 8
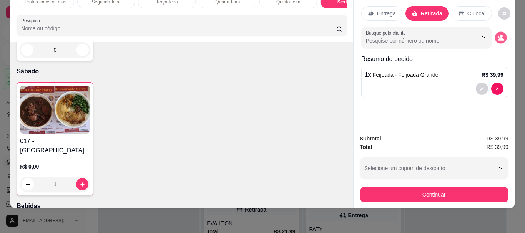
click at [500, 35] on circle "decrease-product-quantity" at bounding box center [501, 36] width 3 height 3
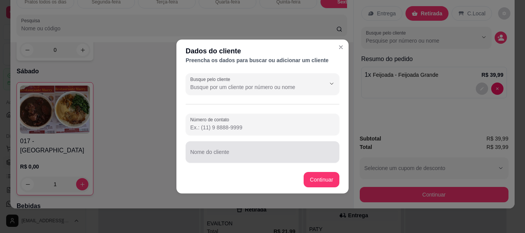
click at [209, 157] on input "Nome do cliente" at bounding box center [262, 156] width 145 height 8
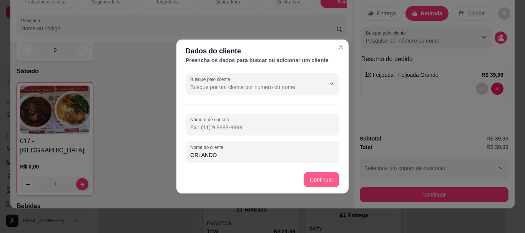
type input "ORLANDO"
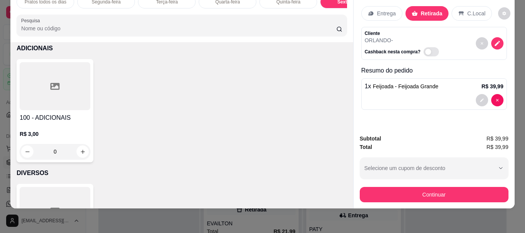
scroll to position [1408, 0]
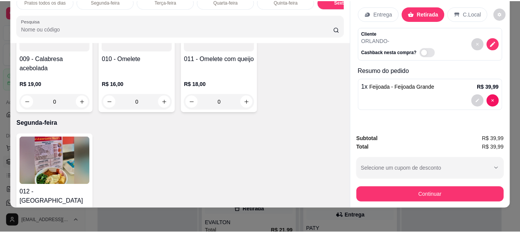
scroll to position [25, 0]
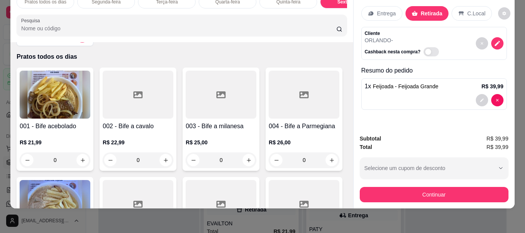
click at [70, 45] on div "Item avulso" at bounding box center [55, 35] width 77 height 22
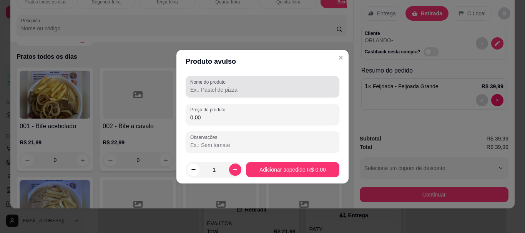
click at [215, 95] on div "Nome do produto" at bounding box center [263, 87] width 154 height 22
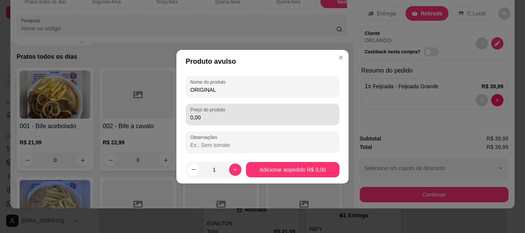
type input "ORIGINAL"
click at [202, 119] on input "0,00" at bounding box center [262, 118] width 145 height 8
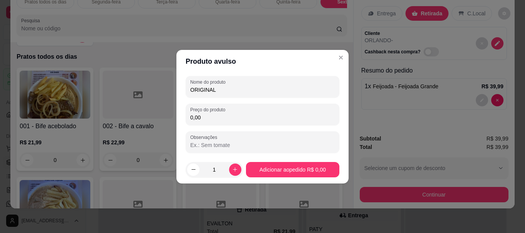
click at [202, 119] on input "0,00" at bounding box center [262, 118] width 145 height 8
type input "6,00"
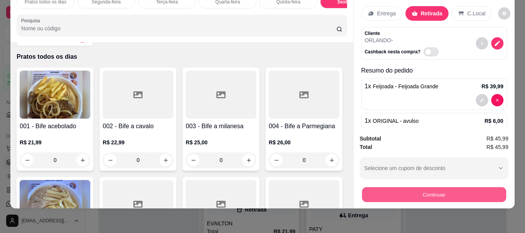
click at [379, 190] on button "Continuar" at bounding box center [434, 194] width 144 height 15
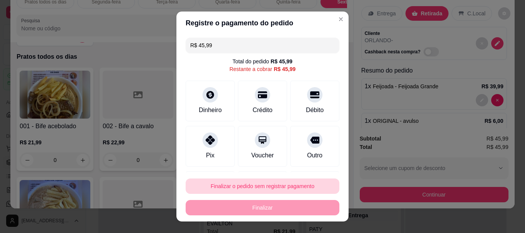
click at [280, 189] on button "Finalizar o pedido sem registrar pagamento" at bounding box center [263, 186] width 154 height 15
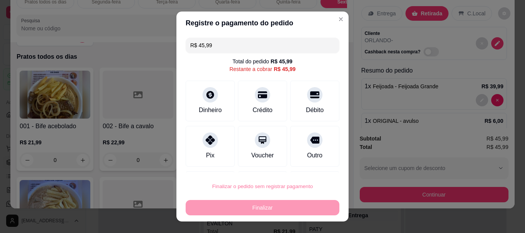
click at [305, 165] on button "Confirmar" at bounding box center [306, 165] width 27 height 12
type input "0"
type input "R$ 0,00"
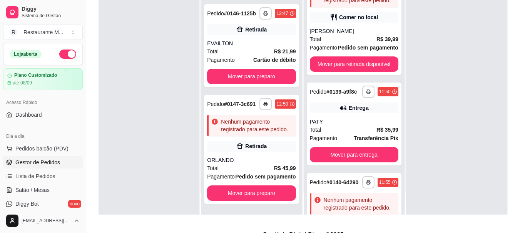
scroll to position [117, 0]
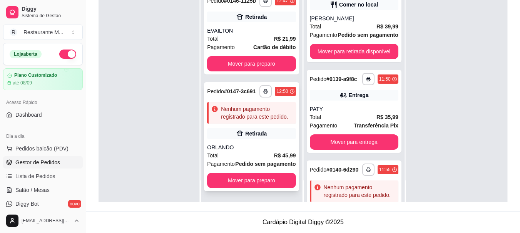
click at [262, 134] on div "**********" at bounding box center [251, 136] width 95 height 109
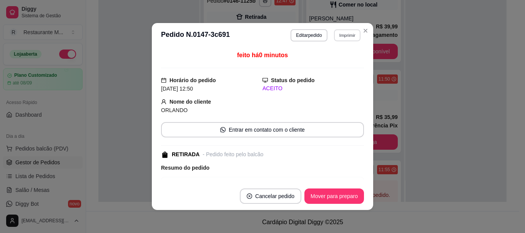
click at [348, 32] on button "Imprimir" at bounding box center [347, 35] width 27 height 12
click at [338, 62] on button "IMPRESSORA" at bounding box center [331, 62] width 54 height 12
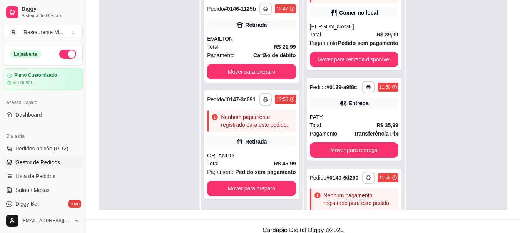
scroll to position [0, 0]
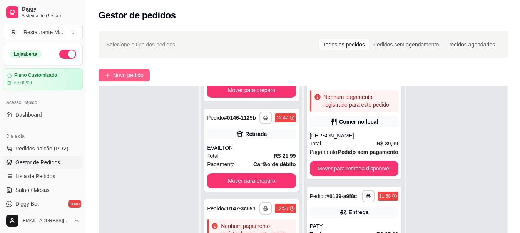
click at [135, 75] on span "Novo pedido" at bounding box center [128, 75] width 30 height 8
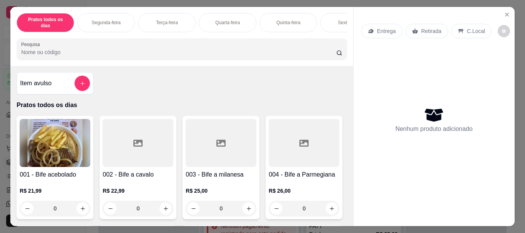
click at [50, 165] on div "001 - Bife acebolado R$ 21,99 0" at bounding box center [55, 167] width 77 height 103
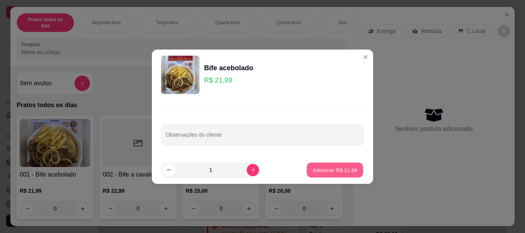
click at [327, 177] on button "Adicionar R$ 21,99" at bounding box center [335, 170] width 57 height 15
type input "1"
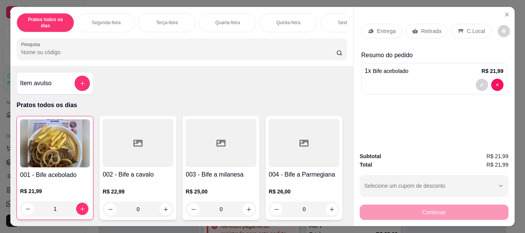
click at [459, 30] on icon at bounding box center [461, 31] width 6 height 6
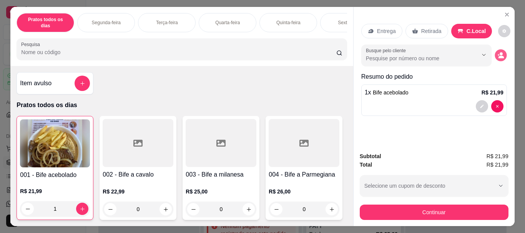
click at [498, 54] on icon "decrease-product-quantity" at bounding box center [499, 55] width 2 height 2
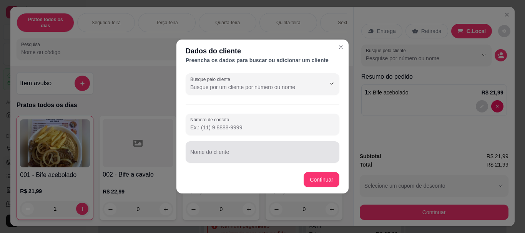
click at [193, 156] on input "Nome do cliente" at bounding box center [262, 156] width 145 height 8
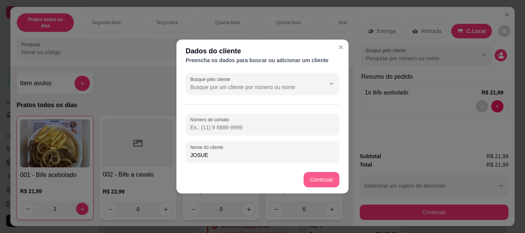
type input "JOSUE"
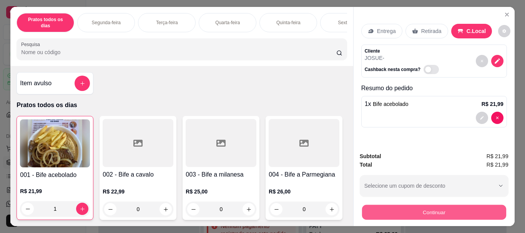
click at [406, 208] on button "Continuar" at bounding box center [434, 212] width 144 height 15
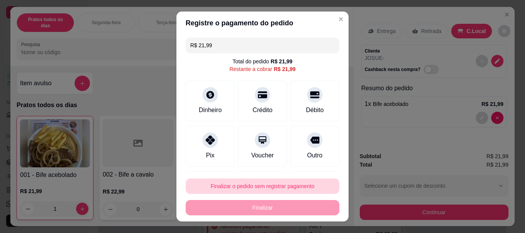
click at [270, 186] on button "Finalizar o pedido sem registrar pagamento" at bounding box center [263, 186] width 154 height 15
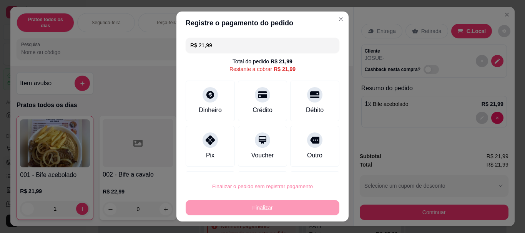
click at [308, 167] on button "Confirmar" at bounding box center [306, 165] width 27 height 12
type input "0"
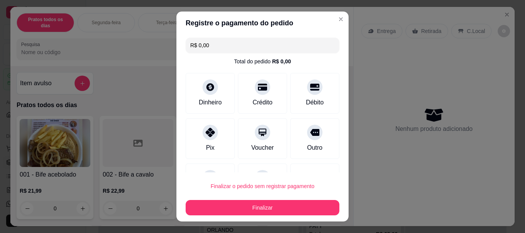
type input "R$ 0,00"
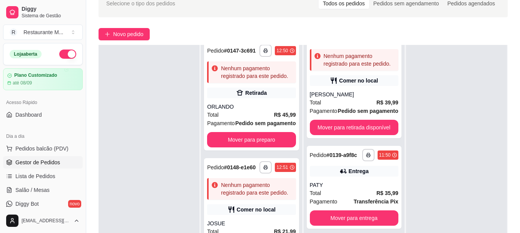
scroll to position [77, 0]
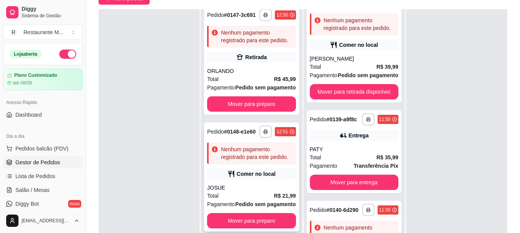
click at [252, 202] on strong "Pedido sem pagamento" at bounding box center [265, 205] width 60 height 6
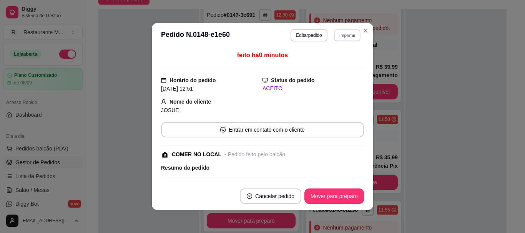
click at [340, 36] on button "Imprimir" at bounding box center [347, 35] width 27 height 12
click at [329, 62] on button "IMPRESSORA" at bounding box center [331, 62] width 54 height 12
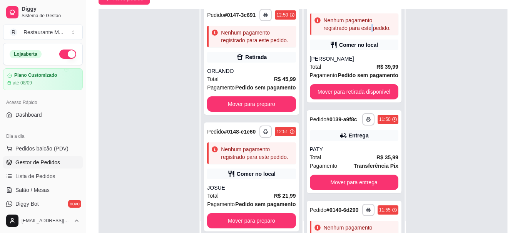
click at [365, 32] on div "Nenhum pagamento registrado para este pedido." at bounding box center [359, 24] width 72 height 15
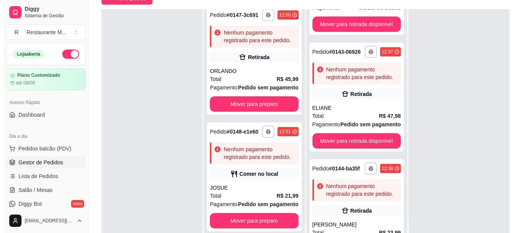
scroll to position [746, 0]
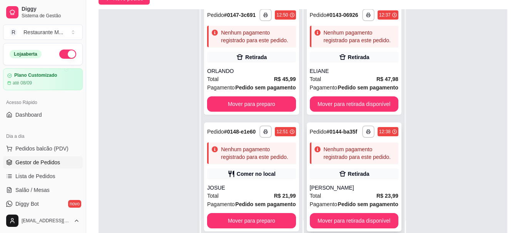
click at [343, 193] on div "Total R$ 23,99" at bounding box center [354, 196] width 88 height 8
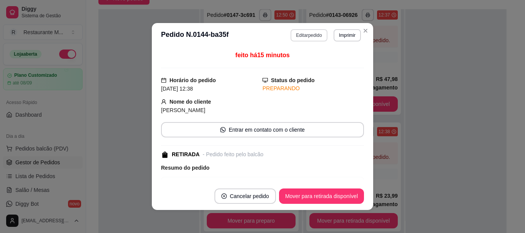
click at [303, 36] on button "Editar pedido" at bounding box center [309, 35] width 37 height 12
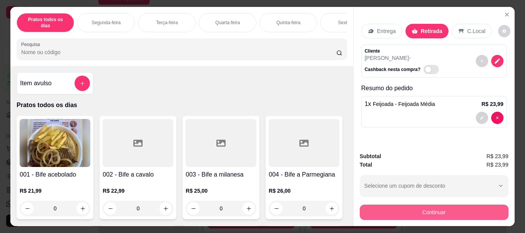
click at [395, 208] on button "Continuar" at bounding box center [434, 212] width 149 height 15
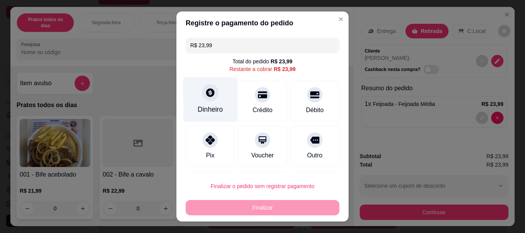
click at [211, 110] on div "Dinheiro" at bounding box center [210, 110] width 25 height 10
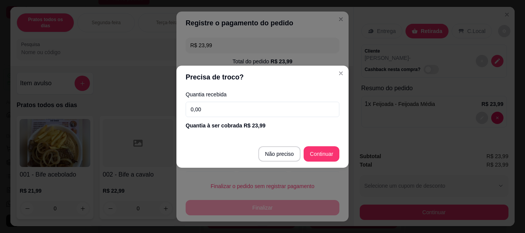
click at [208, 110] on input "0,00" at bounding box center [263, 109] width 154 height 15
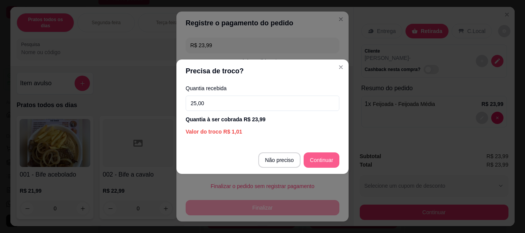
type input "25,00"
type input "R$ 0,00"
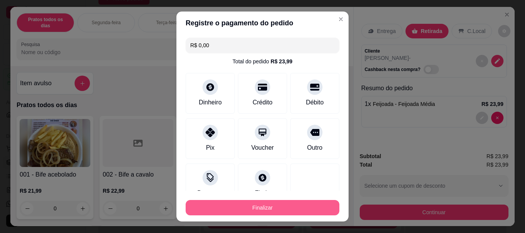
click at [255, 210] on button "Finalizar" at bounding box center [263, 207] width 154 height 15
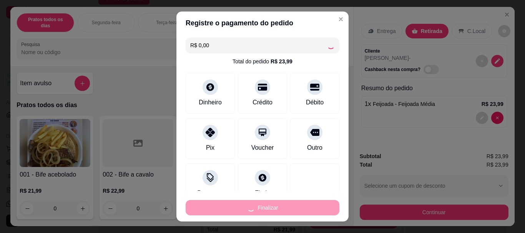
type input "0"
type input "-R$ 23,99"
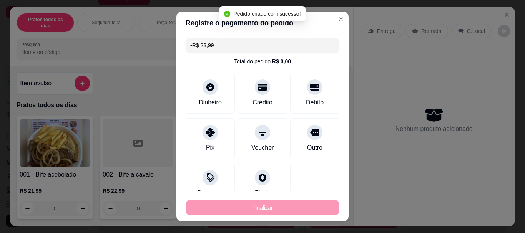
scroll to position [630, 0]
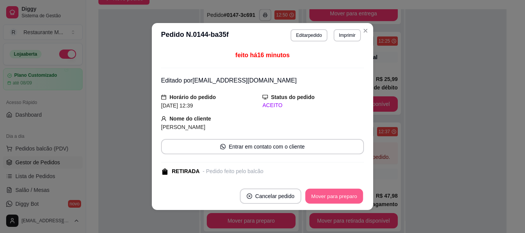
click at [327, 193] on button "Mover para preparo" at bounding box center [334, 196] width 58 height 15
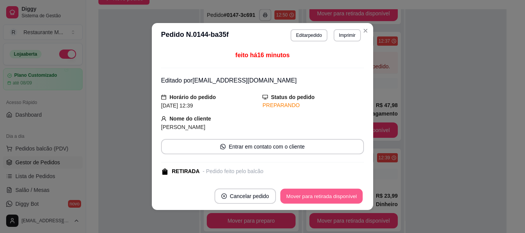
click at [327, 193] on button "Mover para retirada disponível" at bounding box center [321, 196] width 82 height 15
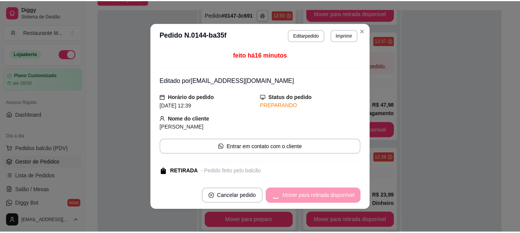
scroll to position [630, 0]
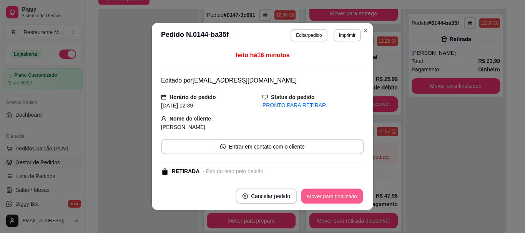
click at [327, 193] on button "Mover para finalizado" at bounding box center [333, 196] width 62 height 15
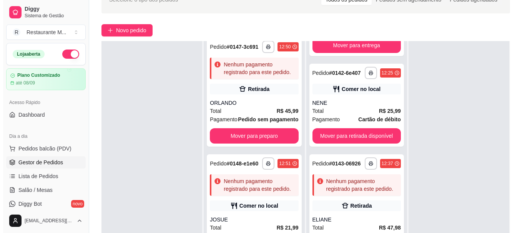
scroll to position [0, 0]
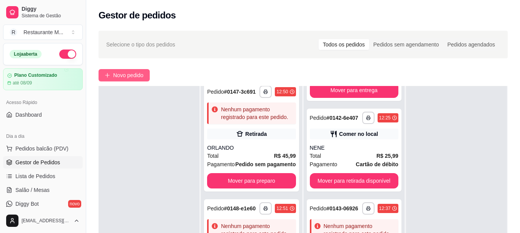
click at [125, 76] on span "Novo pedido" at bounding box center [128, 75] width 30 height 8
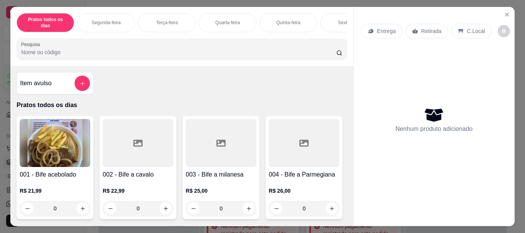
click at [334, 14] on div "Sexta-feira" at bounding box center [349, 22] width 58 height 19
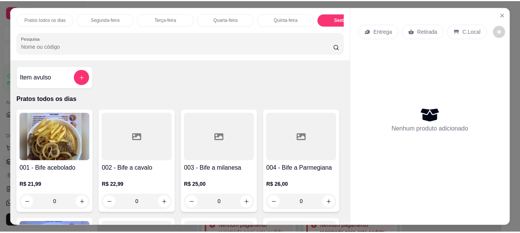
scroll to position [20, 0]
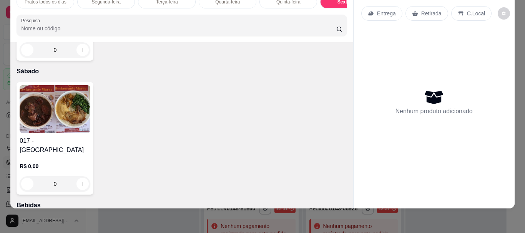
click at [56, 133] on img at bounding box center [55, 109] width 71 height 48
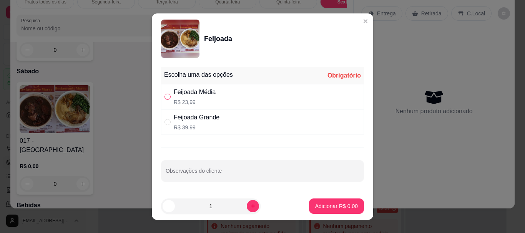
click at [165, 97] on input "" at bounding box center [168, 97] width 6 height 6
radio input "true"
click at [325, 209] on p "Adicionar R$ 23,99" at bounding box center [335, 207] width 46 height 8
type input "1"
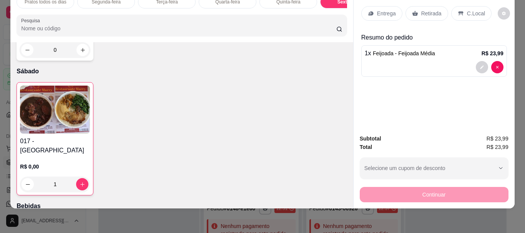
click at [476, 10] on p "C.Local" at bounding box center [476, 14] width 18 height 8
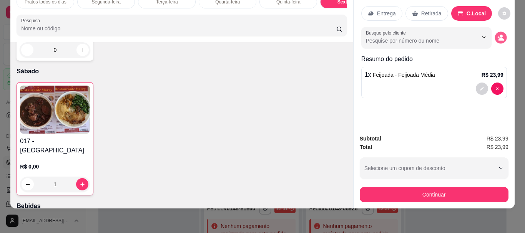
click at [499, 38] on icon "decrease-product-quantity" at bounding box center [501, 39] width 5 height 3
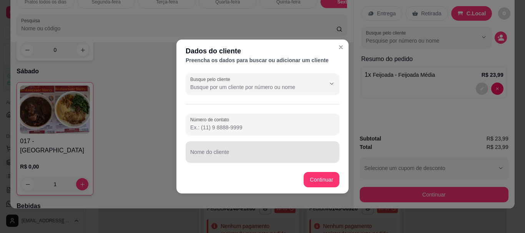
click at [212, 151] on div at bounding box center [262, 152] width 145 height 15
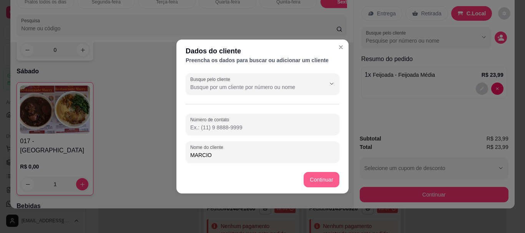
type input "MARCIO"
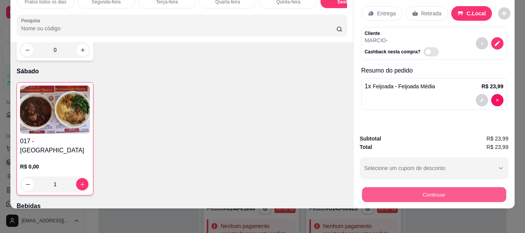
click at [417, 192] on button "Continuar" at bounding box center [434, 194] width 144 height 15
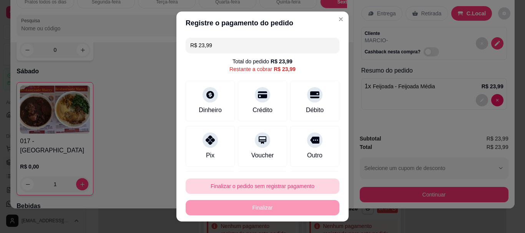
click at [269, 190] on button "Finalizar o pedido sem registrar pagamento" at bounding box center [263, 186] width 154 height 15
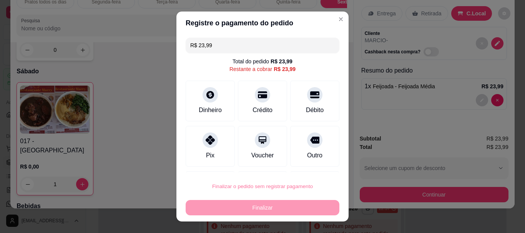
click at [307, 161] on button "Confirmar" at bounding box center [306, 165] width 27 height 12
type input "0"
type input "R$ 0,00"
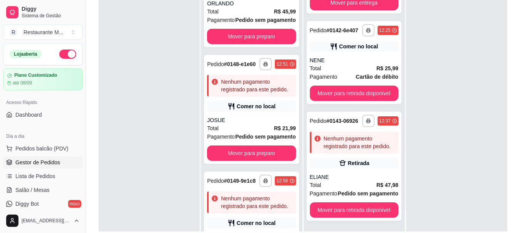
scroll to position [386, 0]
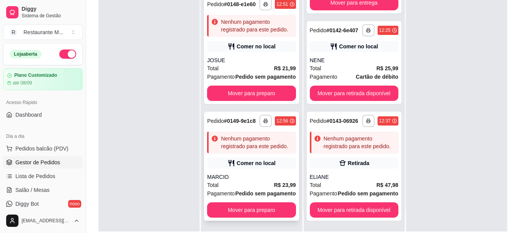
click at [248, 181] on div "Total R$ 23,99" at bounding box center [251, 185] width 88 height 8
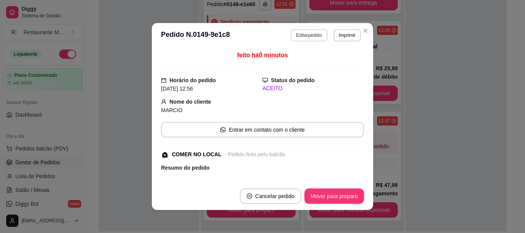
click at [303, 37] on button "Editar pedido" at bounding box center [309, 35] width 37 height 12
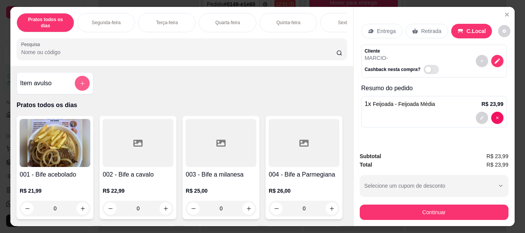
click at [85, 79] on button "add-separate-item" at bounding box center [82, 83] width 15 height 15
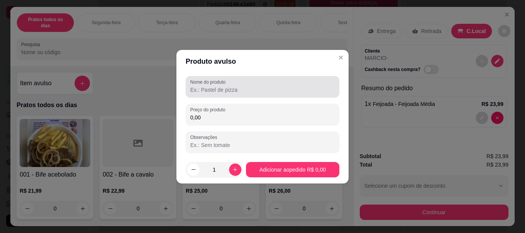
click at [190, 95] on div "Nome do produto" at bounding box center [263, 87] width 154 height 22
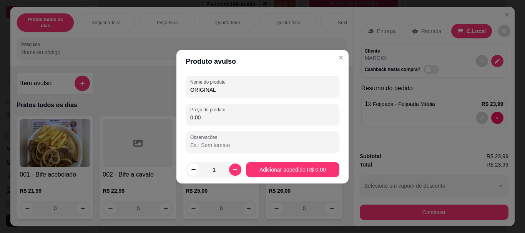
type input "ORIGINAL"
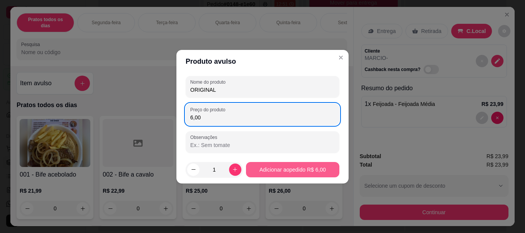
type input "6,00"
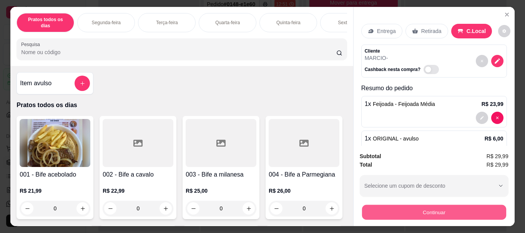
click at [420, 209] on button "Continuar" at bounding box center [434, 212] width 144 height 15
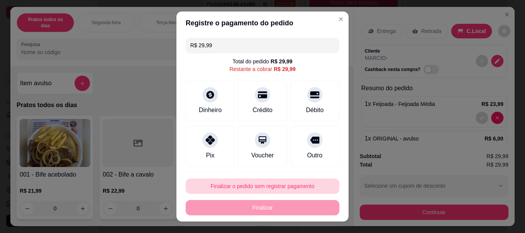
click at [238, 187] on button "Finalizar o pedido sem registrar pagamento" at bounding box center [263, 186] width 154 height 15
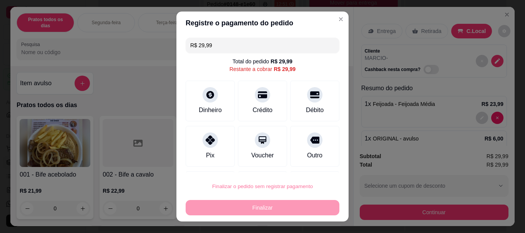
click at [301, 167] on button "Confirmar" at bounding box center [306, 165] width 27 height 12
type input "0"
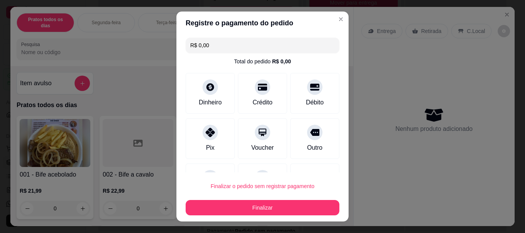
type input "R$ 0,00"
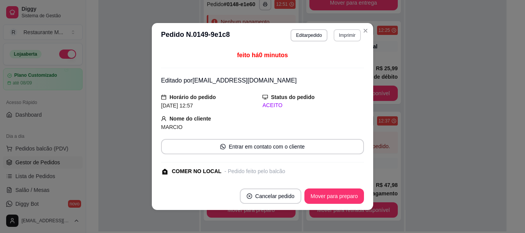
click at [347, 39] on button "Imprimir" at bounding box center [347, 35] width 27 height 12
click at [335, 61] on button "IMPRESSORA" at bounding box center [331, 62] width 54 height 12
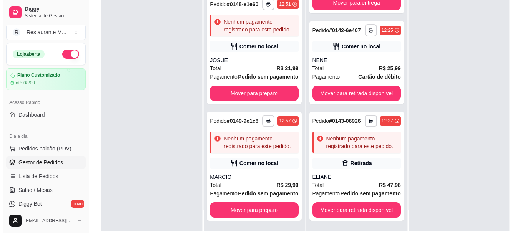
scroll to position [12, 0]
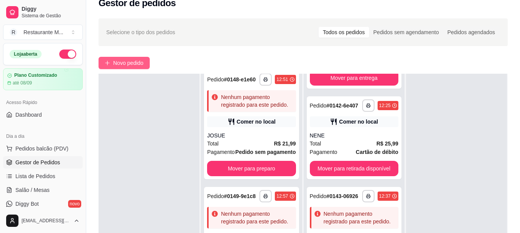
click at [117, 63] on span "Novo pedido" at bounding box center [128, 63] width 30 height 8
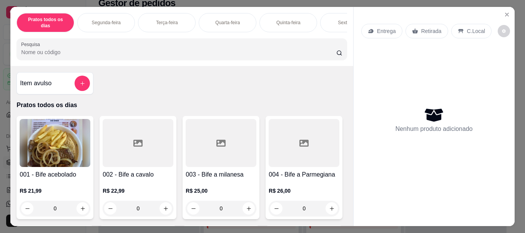
click at [53, 165] on div "001 - Bife acebolado R$ 21,99 0" at bounding box center [55, 167] width 77 height 103
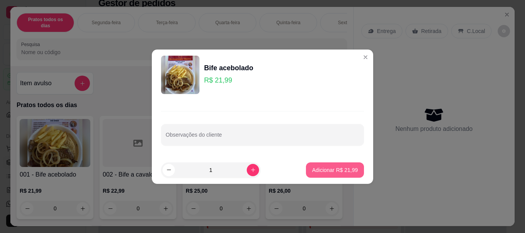
click at [340, 171] on p "Adicionar R$ 21,99" at bounding box center [335, 171] width 46 height 8
type input "1"
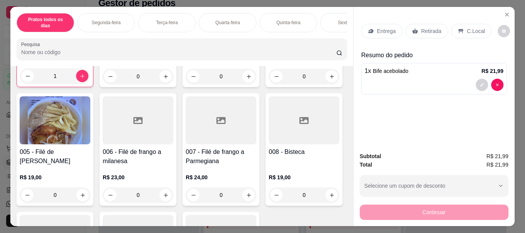
scroll to position [158, 0]
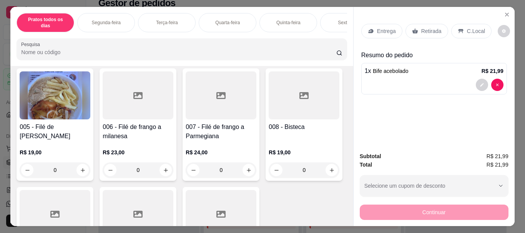
click at [90, 99] on img at bounding box center [55, 96] width 71 height 48
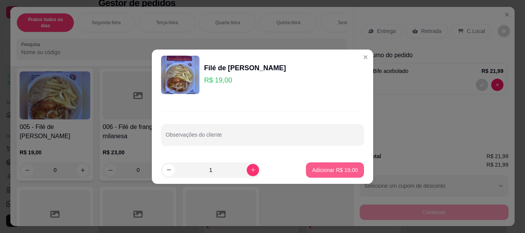
click at [315, 176] on button "Adicionar R$ 19,00" at bounding box center [335, 170] width 58 height 15
type input "1"
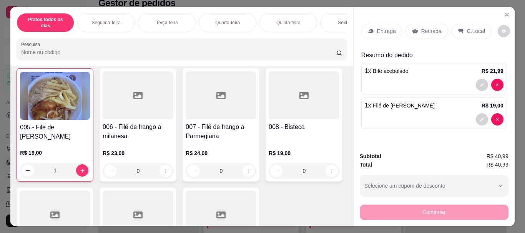
click at [431, 28] on p "Retirada" at bounding box center [432, 31] width 20 height 8
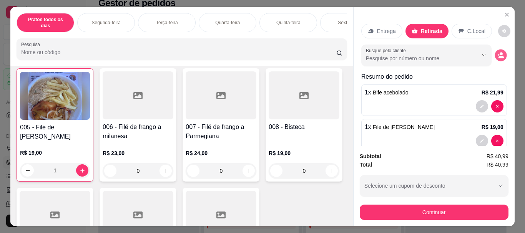
click at [499, 56] on icon "decrease-product-quantity" at bounding box center [501, 57] width 5 height 3
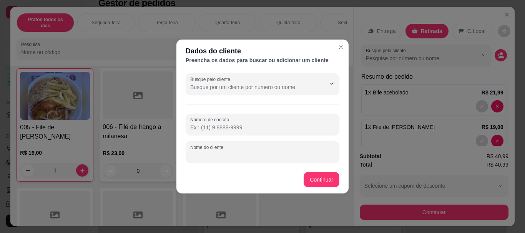
click at [218, 154] on input "Nome do cliente" at bounding box center [262, 156] width 145 height 8
type input "GEOVANA"
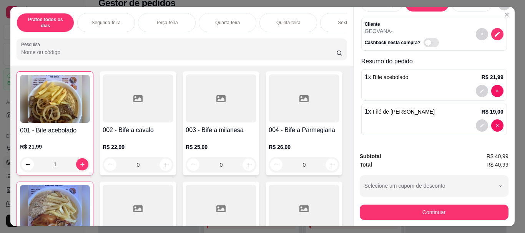
scroll to position [0, 0]
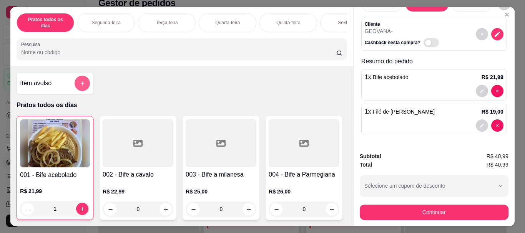
click at [78, 86] on button "add-separate-item" at bounding box center [82, 83] width 15 height 15
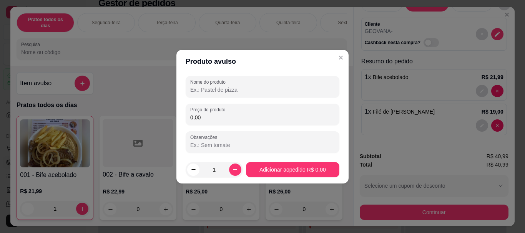
click at [198, 92] on input "Nome do produto" at bounding box center [262, 90] width 145 height 8
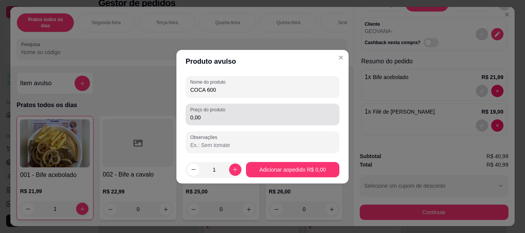
type input "COCA 600"
click at [208, 119] on input "0,00" at bounding box center [262, 118] width 145 height 8
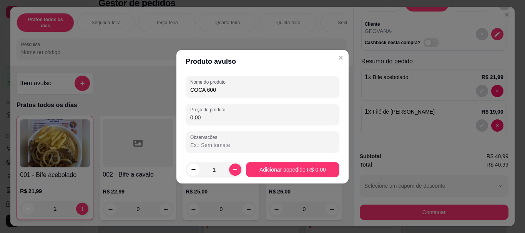
click at [208, 119] on input "0,00" at bounding box center [262, 118] width 145 height 8
type input "8,00"
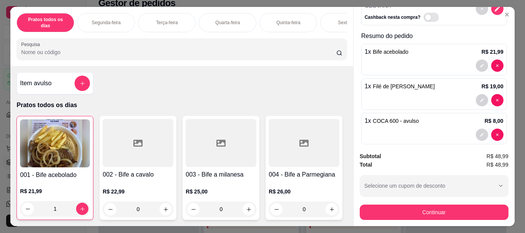
scroll to position [51, 0]
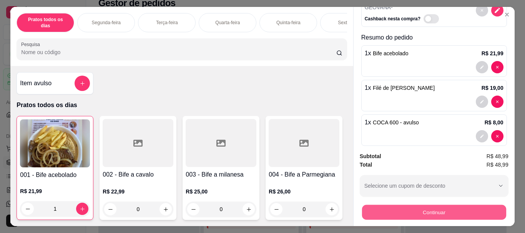
click at [443, 216] on button "Continuar" at bounding box center [434, 212] width 144 height 15
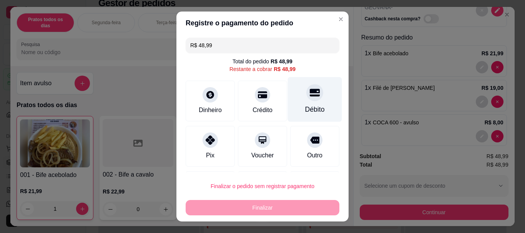
click at [314, 100] on div "Débito" at bounding box center [315, 99] width 54 height 45
type input "R$ 0,00"
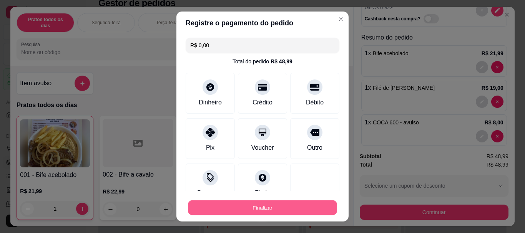
click at [229, 211] on button "Finalizar" at bounding box center [262, 207] width 149 height 15
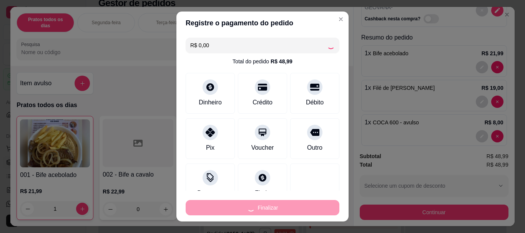
type input "0"
type input "-R$ 48,99"
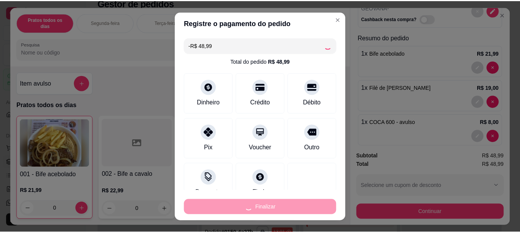
scroll to position [0, 0]
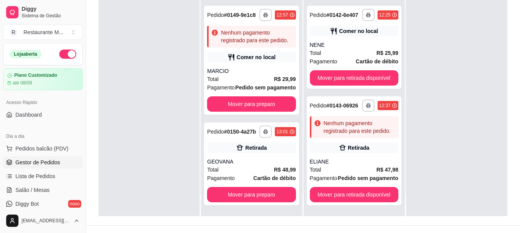
scroll to position [105, 0]
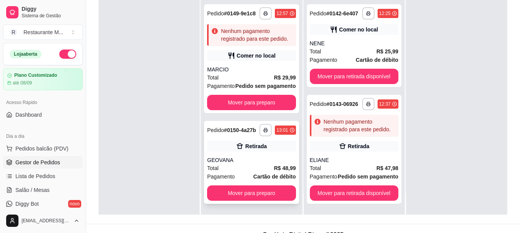
click at [241, 159] on div "GEOVANA" at bounding box center [251, 161] width 88 height 8
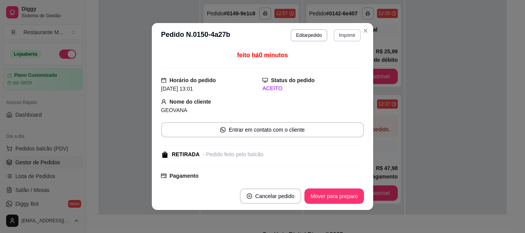
click at [339, 39] on button "Imprimir" at bounding box center [347, 35] width 27 height 12
click at [335, 60] on button "IMPRESSORA" at bounding box center [331, 62] width 56 height 12
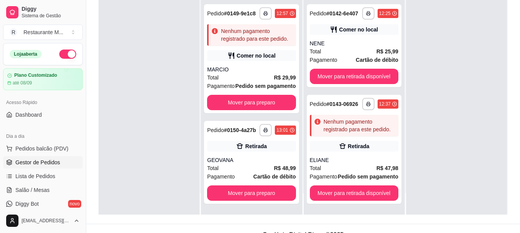
drag, startPoint x: 290, startPoint y: 153, endPoint x: 292, endPoint y: 158, distance: 4.6
click at [292, 158] on div "**********" at bounding box center [251, 98] width 101 height 233
click at [246, 193] on button "Mover para preparo" at bounding box center [251, 193] width 86 height 15
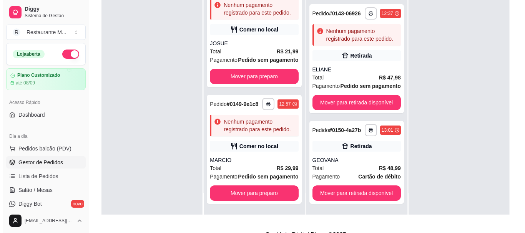
scroll to position [0, 0]
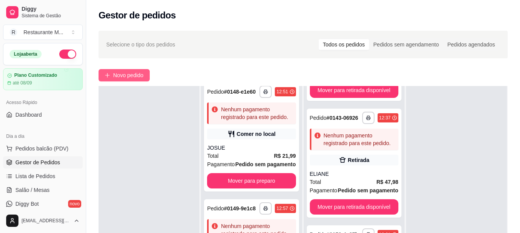
click at [128, 72] on span "Novo pedido" at bounding box center [128, 75] width 30 height 8
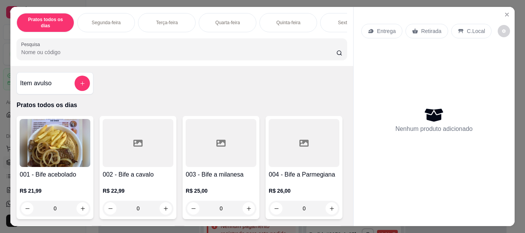
click at [335, 16] on div "Sexta-feira" at bounding box center [349, 22] width 58 height 19
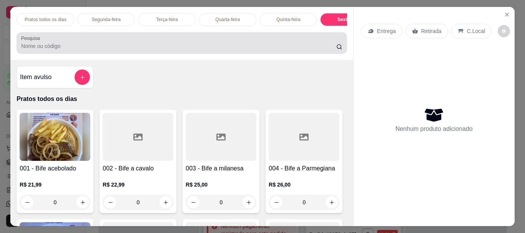
scroll to position [20, 0]
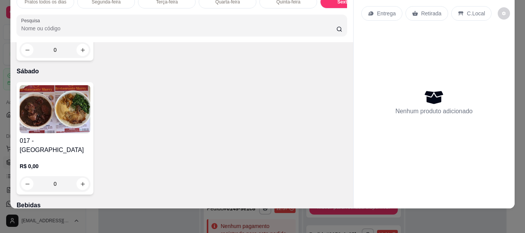
click at [55, 133] on img at bounding box center [55, 109] width 71 height 48
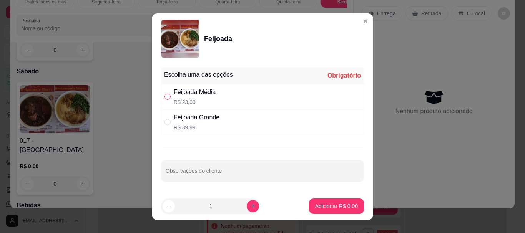
click at [165, 97] on input "" at bounding box center [168, 97] width 6 height 6
radio input "true"
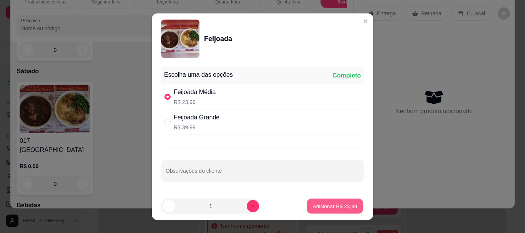
click at [322, 203] on p "Adicionar R$ 23,99" at bounding box center [335, 206] width 45 height 7
type input "1"
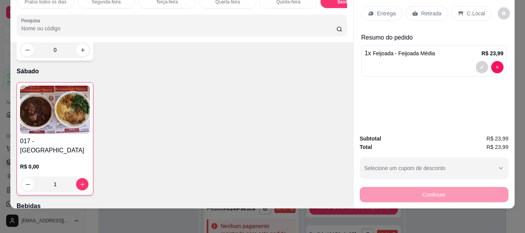
click at [428, 10] on p "Retirada" at bounding box center [432, 14] width 20 height 8
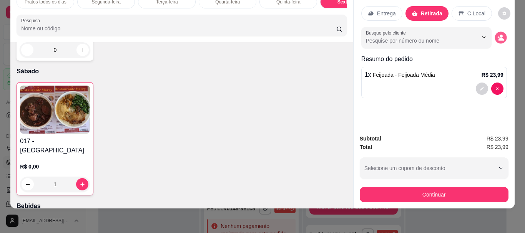
click at [495, 34] on button "decrease-product-quantity" at bounding box center [501, 38] width 12 height 12
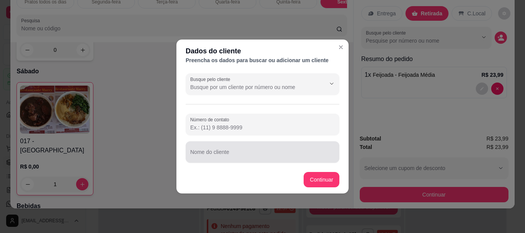
click at [220, 155] on input "Nome do cliente" at bounding box center [262, 156] width 145 height 8
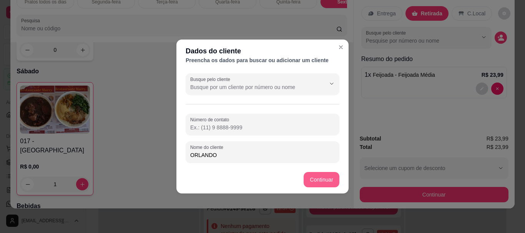
type input "ORLANDO"
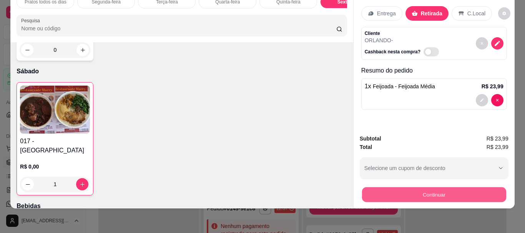
click at [430, 188] on button "Continuar" at bounding box center [434, 194] width 144 height 15
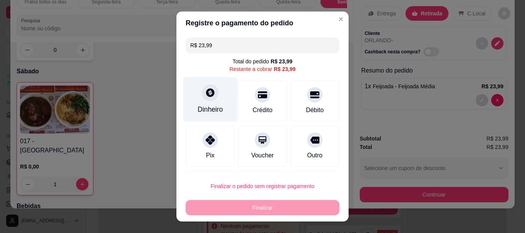
click at [201, 106] on div "Dinheiro" at bounding box center [210, 110] width 25 height 10
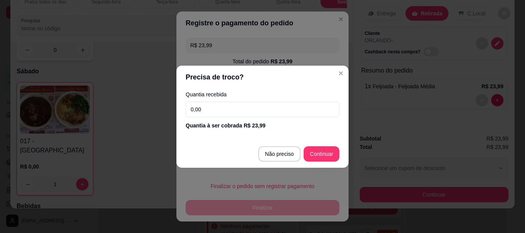
click at [220, 113] on input "0,00" at bounding box center [263, 109] width 154 height 15
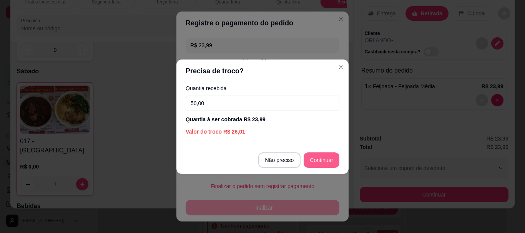
type input "50,00"
type input "R$ 0,00"
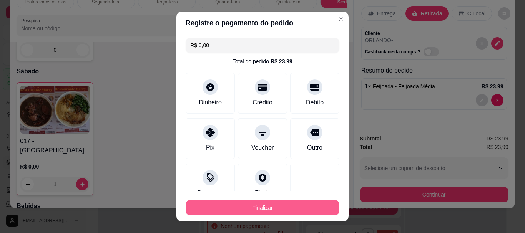
click at [237, 205] on button "Finalizar" at bounding box center [263, 207] width 154 height 15
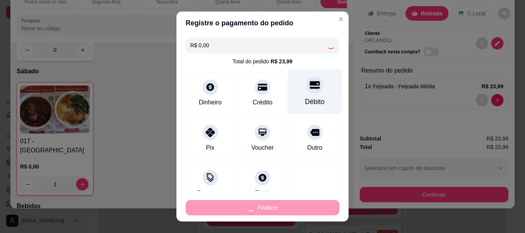
type input "0"
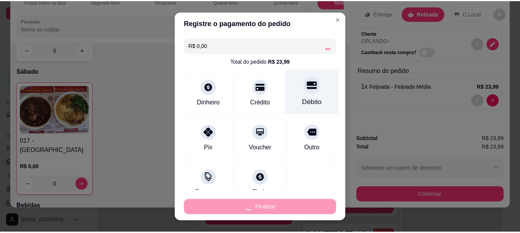
scroll to position [483, 0]
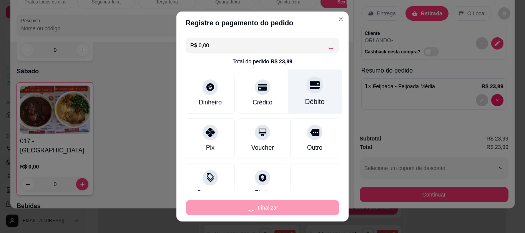
type input "-R$ 23,99"
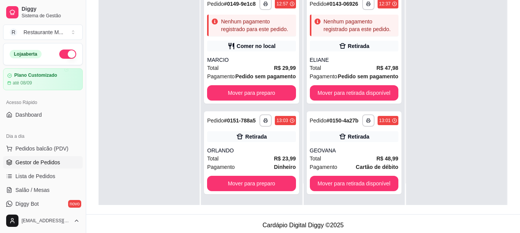
scroll to position [117, 0]
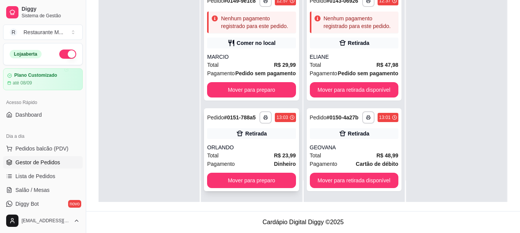
click at [246, 150] on div "ORLANDO" at bounding box center [251, 148] width 88 height 8
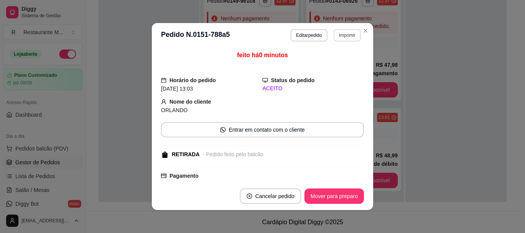
click at [339, 37] on button "Imprimir" at bounding box center [347, 35] width 27 height 12
click at [323, 63] on button "IMPRESSORA" at bounding box center [331, 62] width 54 height 12
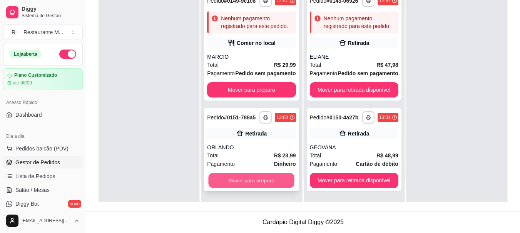
click at [236, 182] on button "Mover para preparo" at bounding box center [251, 180] width 86 height 15
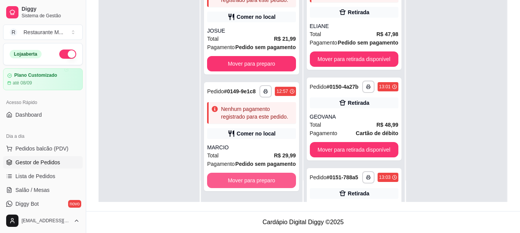
scroll to position [746, 0]
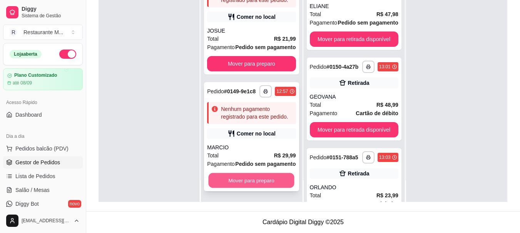
click at [237, 180] on button "Mover para preparo" at bounding box center [251, 180] width 86 height 15
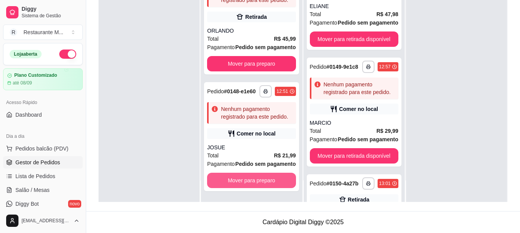
scroll to position [247, 0]
click at [250, 179] on button "Mover para preparo" at bounding box center [251, 180] width 88 height 15
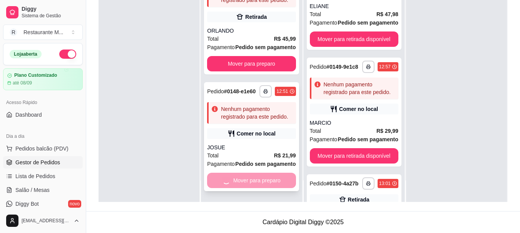
scroll to position [107, 0]
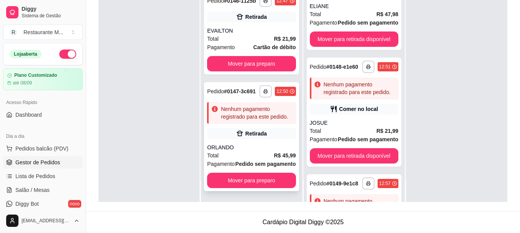
click at [254, 152] on div "Total R$ 45,99" at bounding box center [251, 156] width 88 height 8
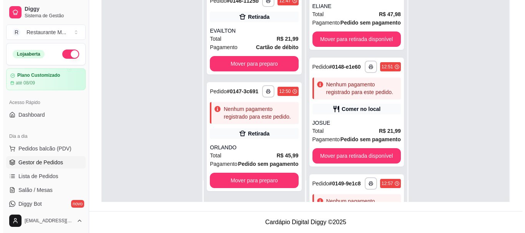
scroll to position [5, 0]
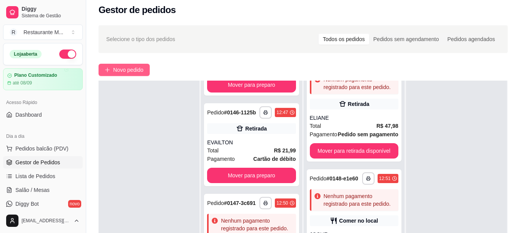
click at [131, 65] on button "Novo pedido" at bounding box center [123, 70] width 51 height 12
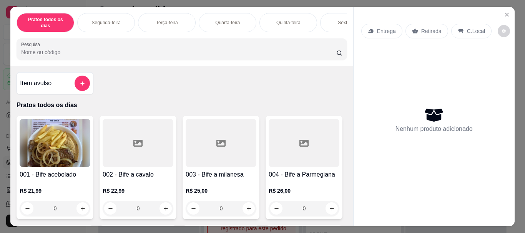
click at [335, 17] on div "Sexta-feira" at bounding box center [349, 22] width 58 height 19
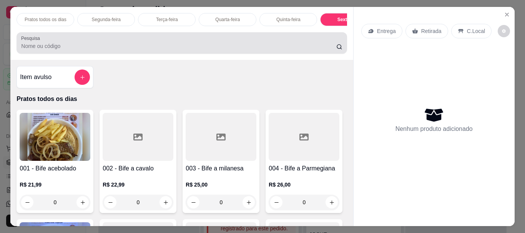
scroll to position [20, 0]
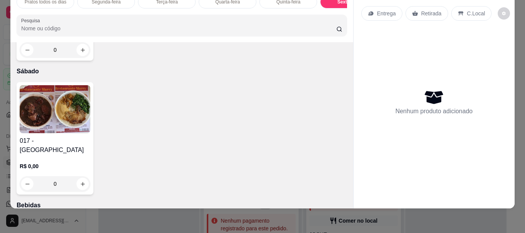
click at [51, 133] on img at bounding box center [55, 109] width 71 height 48
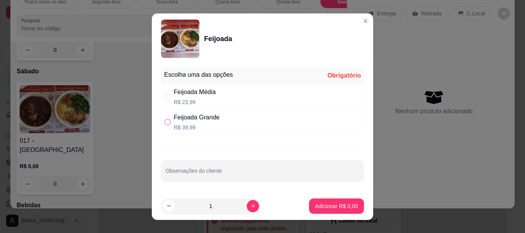
click at [165, 124] on input "" at bounding box center [168, 122] width 6 height 6
radio input "true"
click at [250, 204] on icon "increase-product-quantity" at bounding box center [253, 206] width 6 height 6
type input "2"
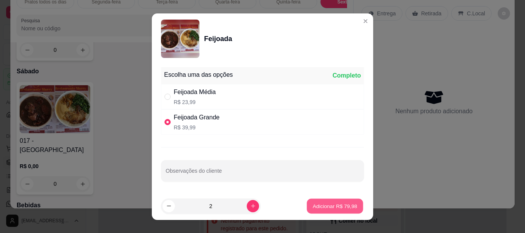
click at [323, 208] on p "Adicionar R$ 79,98" at bounding box center [335, 206] width 45 height 7
type input "2"
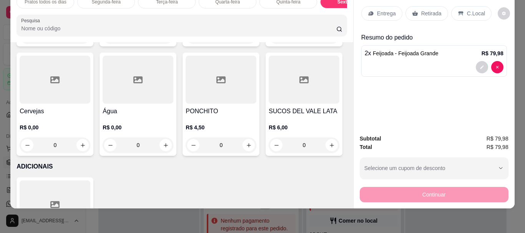
scroll to position [1338, 0]
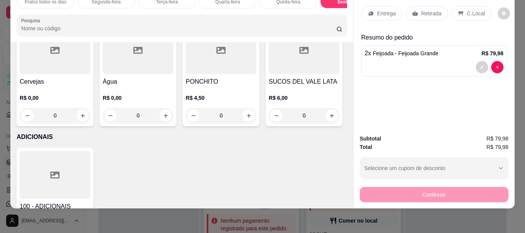
click at [90, 74] on div at bounding box center [55, 50] width 71 height 48
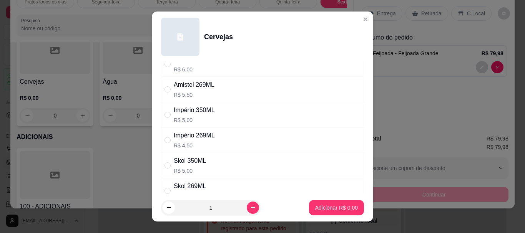
scroll to position [83, 0]
click at [165, 164] on input "" at bounding box center [168, 164] width 6 height 6
radio input "true"
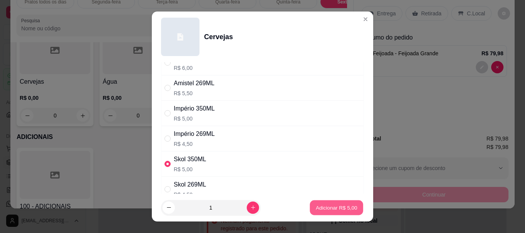
click at [322, 210] on p "Adicionar R$ 5,00" at bounding box center [337, 207] width 42 height 7
type input "1"
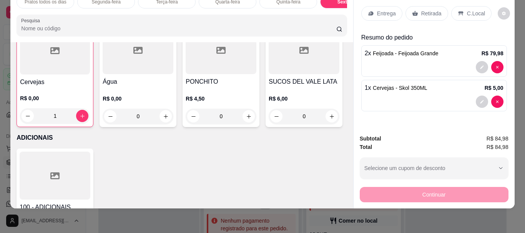
click at [424, 10] on p "Retirada" at bounding box center [432, 14] width 20 height 8
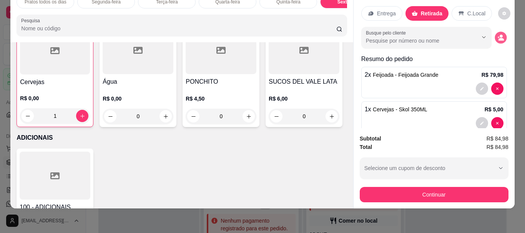
click at [498, 34] on icon "decrease-product-quantity" at bounding box center [501, 37] width 7 height 7
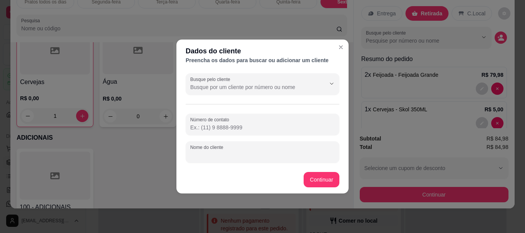
click at [203, 152] on input "Nome do cliente" at bounding box center [262, 156] width 145 height 8
type input "LEONE"
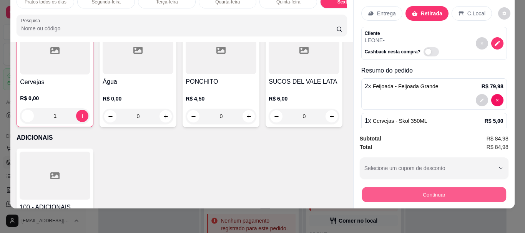
click at [437, 195] on button "Continuar" at bounding box center [434, 194] width 144 height 15
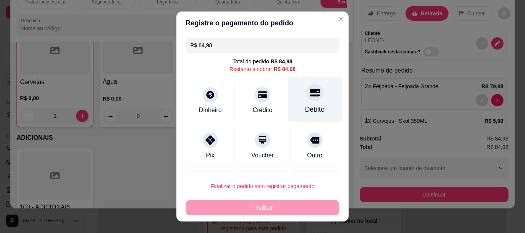
click at [307, 102] on div "Débito" at bounding box center [315, 99] width 54 height 45
type input "R$ 0,00"
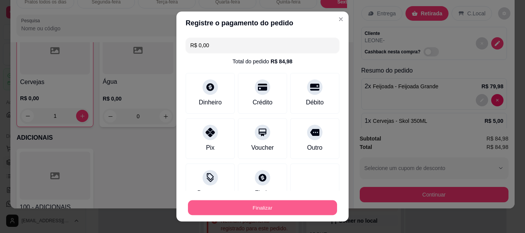
click at [259, 211] on button "Finalizar" at bounding box center [262, 207] width 149 height 15
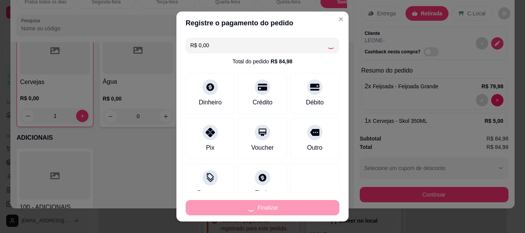
type input "0"
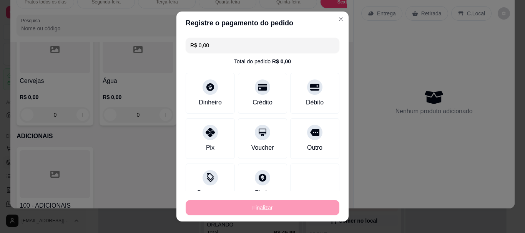
type input "-R$ 84,98"
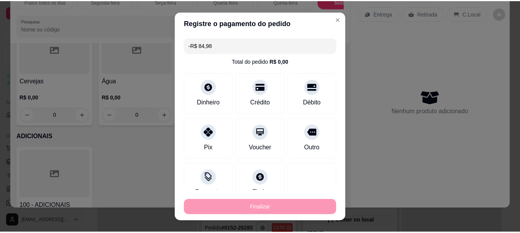
scroll to position [1338, 0]
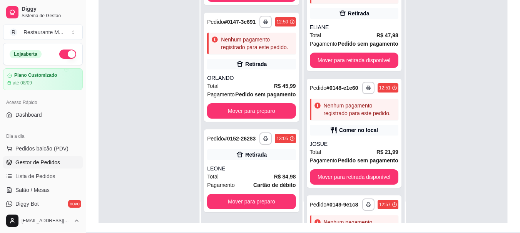
scroll to position [117, 0]
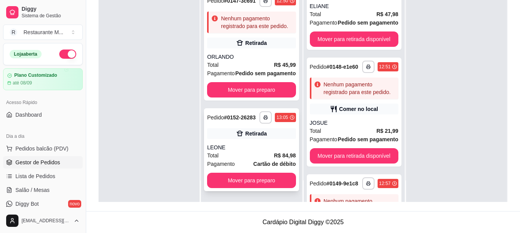
click at [267, 143] on div "**********" at bounding box center [251, 149] width 95 height 83
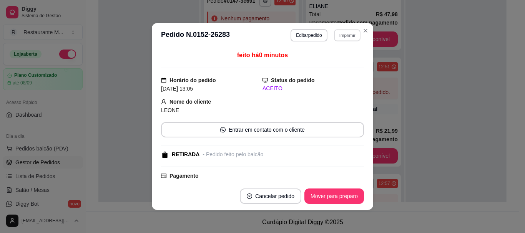
click at [343, 34] on button "Imprimir" at bounding box center [347, 35] width 27 height 12
click at [332, 62] on button "IMPRESSORA" at bounding box center [331, 62] width 56 height 12
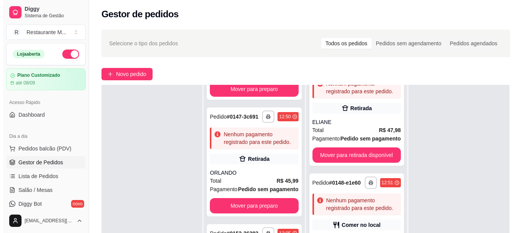
scroll to position [0, 0]
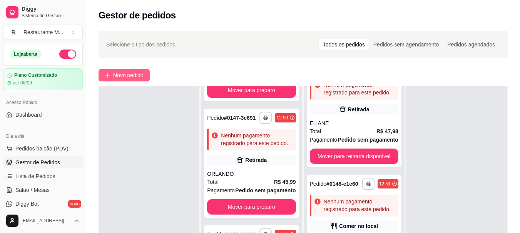
click at [108, 75] on icon "plus" at bounding box center [107, 75] width 5 height 5
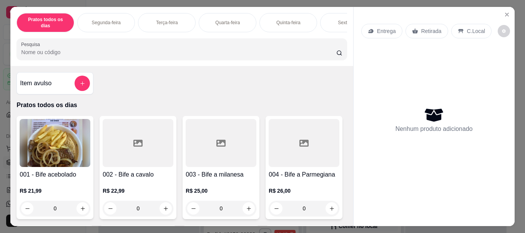
click at [331, 18] on div "Sexta-feira" at bounding box center [349, 22] width 58 height 19
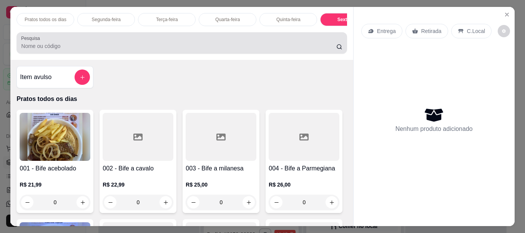
scroll to position [20, 0]
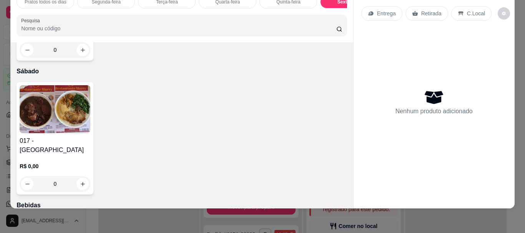
click at [67, 133] on img at bounding box center [55, 109] width 71 height 48
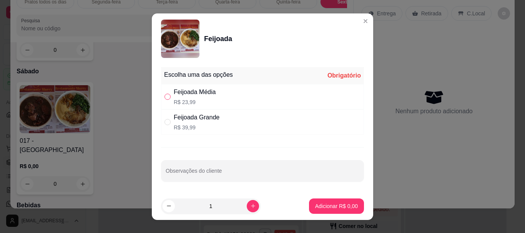
click at [165, 97] on input "" at bounding box center [168, 97] width 6 height 6
radio input "true"
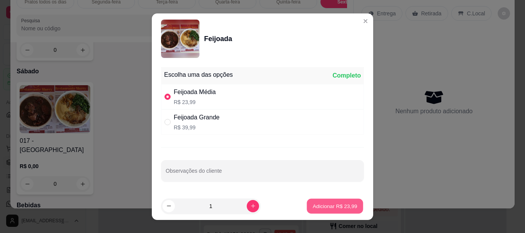
click at [333, 205] on p "Adicionar R$ 23,99" at bounding box center [335, 206] width 45 height 7
type input "1"
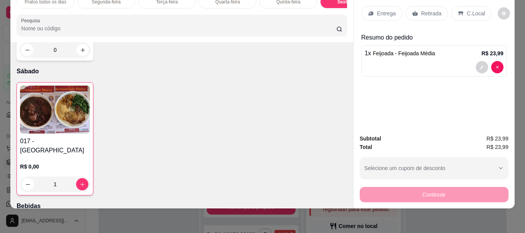
click at [385, 10] on p "Entrega" at bounding box center [386, 14] width 19 height 8
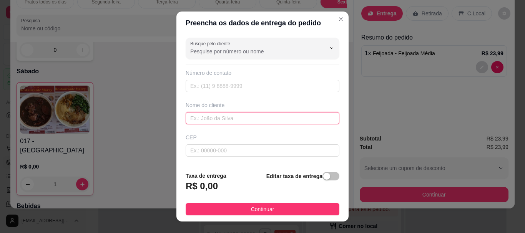
click at [205, 123] on input "text" at bounding box center [263, 118] width 154 height 12
type input "DEBORA"
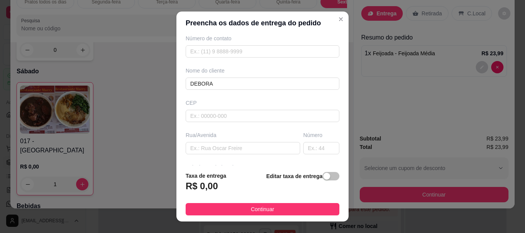
scroll to position [35, 0]
click at [189, 152] on input "text" at bounding box center [243, 148] width 115 height 12
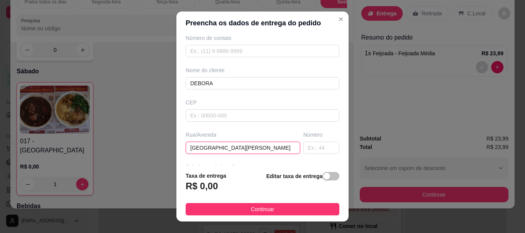
type input "[GEOGRAPHIC_DATA][PERSON_NAME]"
type input "92"
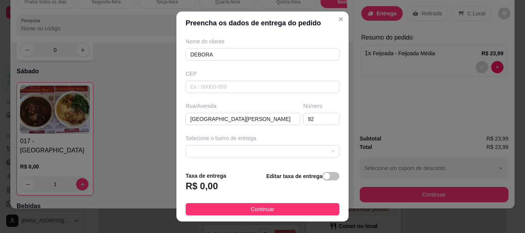
scroll to position [75, 0]
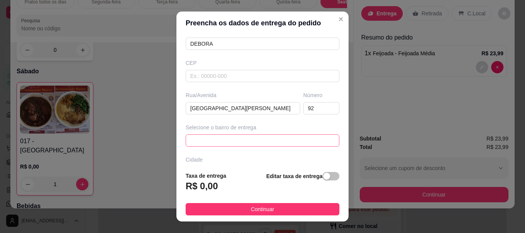
click at [221, 140] on span at bounding box center [262, 141] width 145 height 12
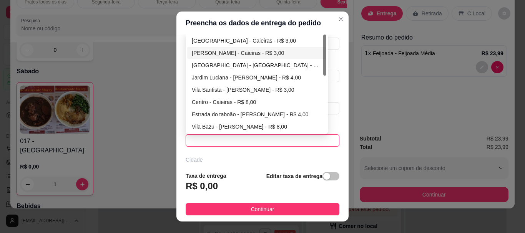
click at [243, 54] on div "[PERSON_NAME] - Caieiras - R$ 3,00" at bounding box center [257, 53] width 130 height 8
type input "Caieiras"
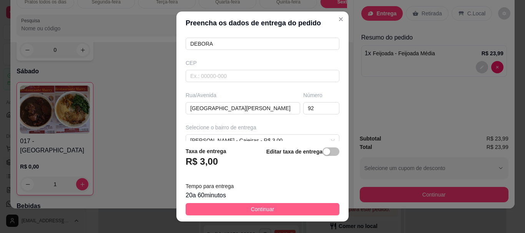
click at [236, 211] on button "Continuar" at bounding box center [263, 209] width 154 height 12
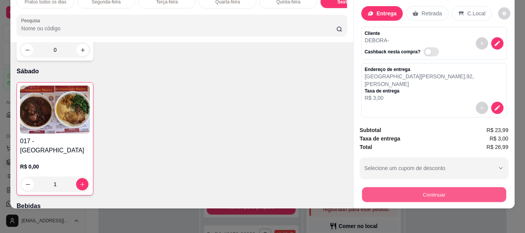
click at [412, 190] on button "Continuar" at bounding box center [434, 194] width 144 height 15
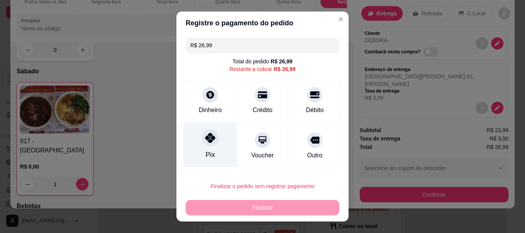
click at [205, 142] on icon at bounding box center [210, 138] width 10 height 10
type input "R$ 0,00"
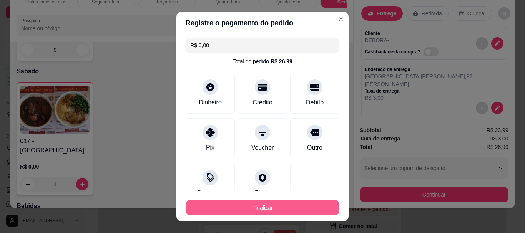
click at [236, 212] on button "Finalizar" at bounding box center [263, 207] width 154 height 15
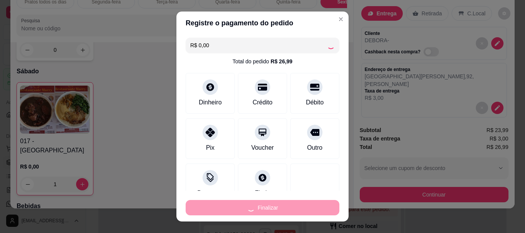
type input "0"
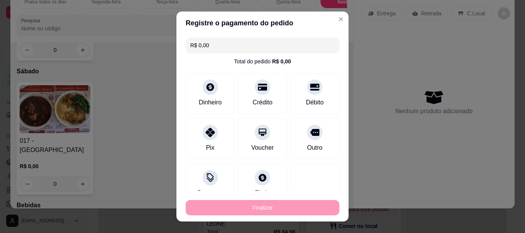
type input "-R$ 26,99"
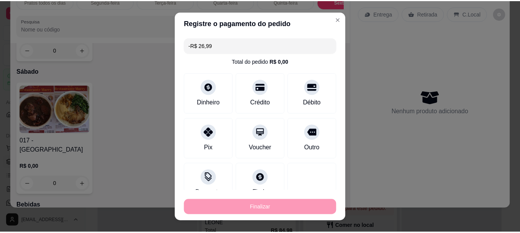
scroll to position [247, 0]
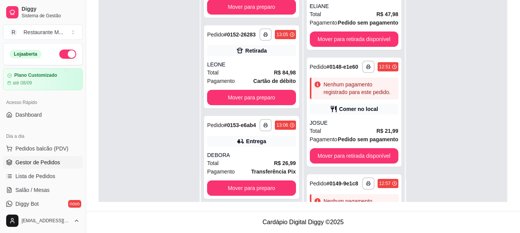
scroll to position [301, 0]
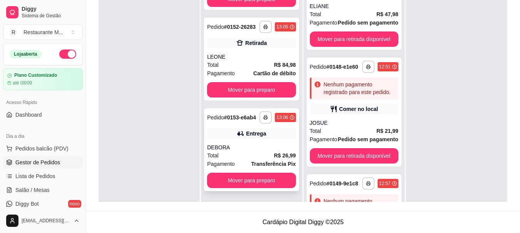
click at [242, 158] on div "Total R$ 26,99" at bounding box center [251, 156] width 88 height 8
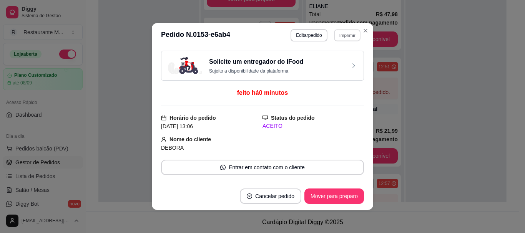
click at [338, 38] on button "Imprimir" at bounding box center [347, 35] width 27 height 12
click at [330, 64] on button "IMPRESSORA" at bounding box center [331, 62] width 54 height 12
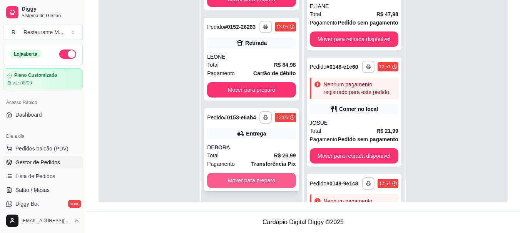
click at [253, 180] on button "Mover para preparo" at bounding box center [251, 180] width 88 height 15
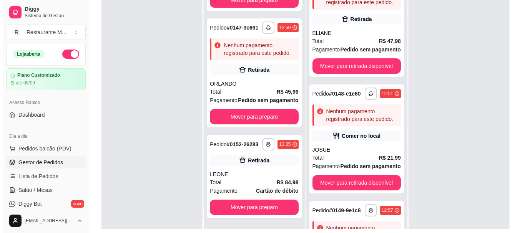
scroll to position [90, 0]
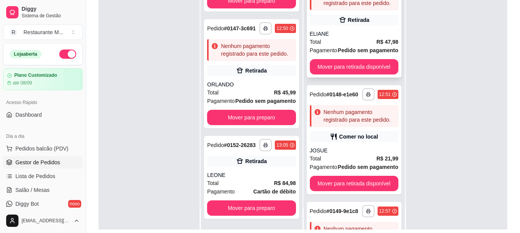
click at [354, 46] on div "Total R$ 47,98" at bounding box center [354, 42] width 88 height 8
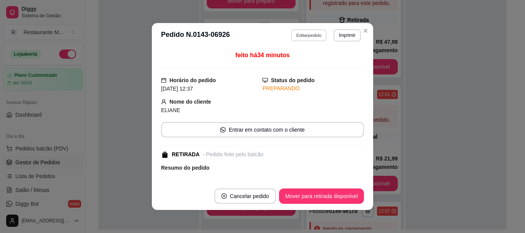
click at [318, 35] on button "Editar pedido" at bounding box center [310, 35] width 36 height 12
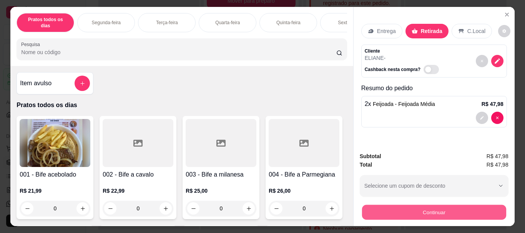
click at [385, 214] on button "Continuar" at bounding box center [434, 212] width 144 height 15
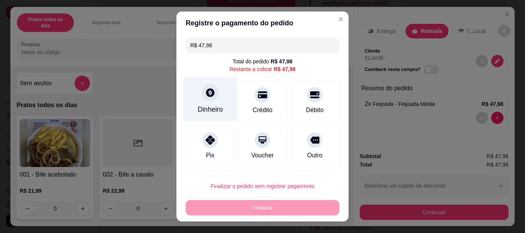
click at [198, 105] on div "Dinheiro" at bounding box center [210, 110] width 25 height 10
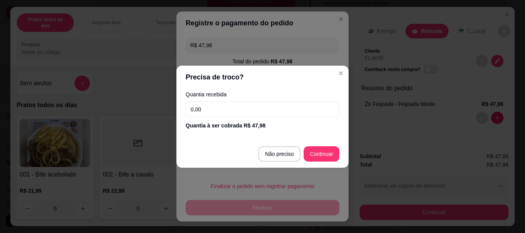
click at [205, 111] on input "0,00" at bounding box center [263, 109] width 154 height 15
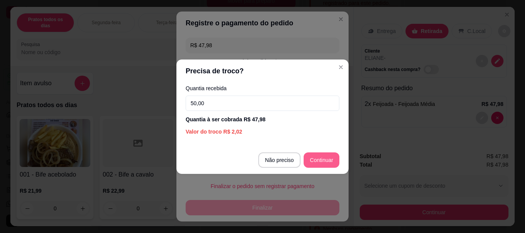
type input "50,00"
type input "R$ 0,00"
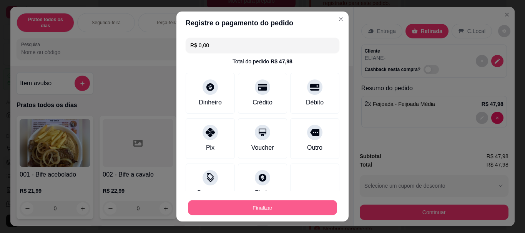
click at [254, 208] on button "Finalizar" at bounding box center [262, 207] width 149 height 15
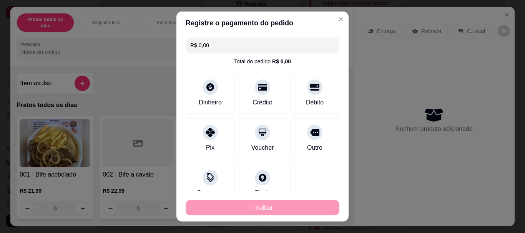
type input "0"
type input "-R$ 47,98"
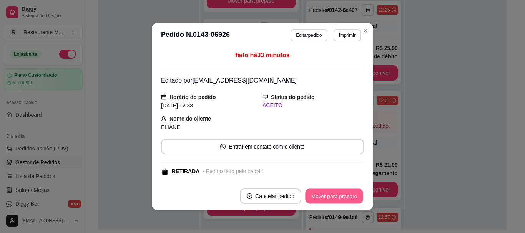
click at [332, 202] on button "Mover para preparo" at bounding box center [334, 196] width 58 height 15
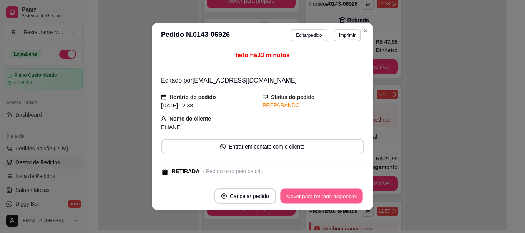
click at [331, 197] on button "Mover para retirada disponível" at bounding box center [321, 196] width 82 height 15
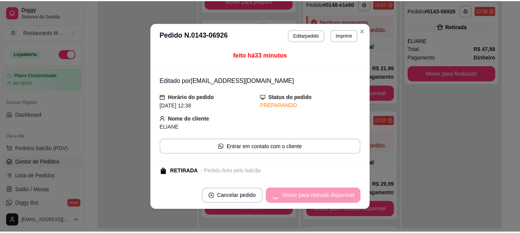
scroll to position [623, 0]
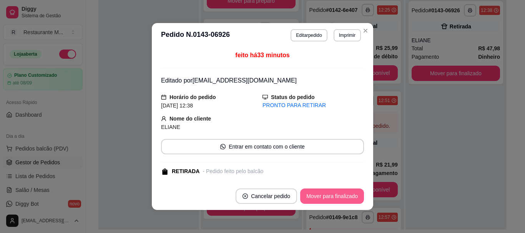
click at [331, 197] on button "Mover para finalizado" at bounding box center [332, 196] width 64 height 15
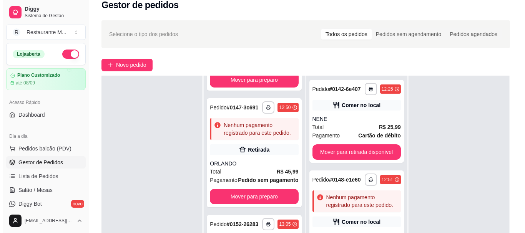
scroll to position [0, 0]
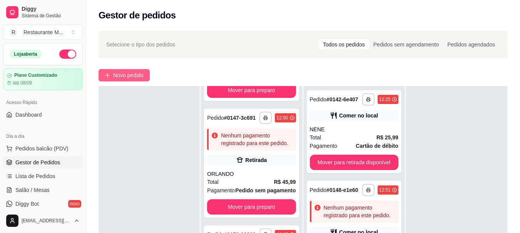
click at [118, 74] on span "Novo pedido" at bounding box center [128, 75] width 30 height 8
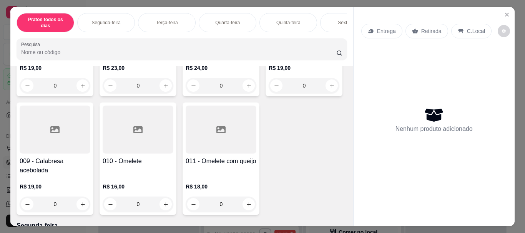
scroll to position [247, 0]
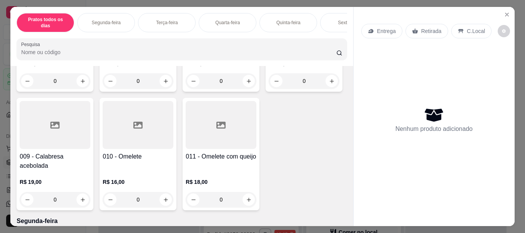
click at [186, 30] on div at bounding box center [221, 6] width 71 height 48
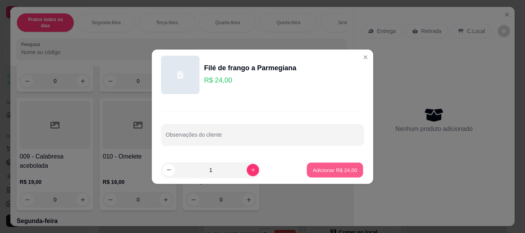
click at [323, 169] on p "Adicionar R$ 24,00" at bounding box center [335, 170] width 45 height 7
type input "1"
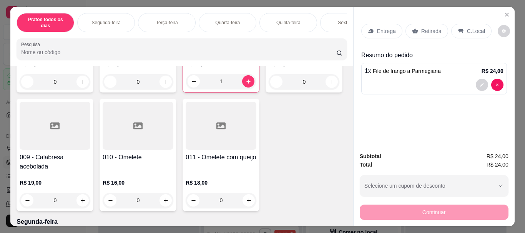
click at [463, 32] on div "C.Local" at bounding box center [472, 31] width 40 height 15
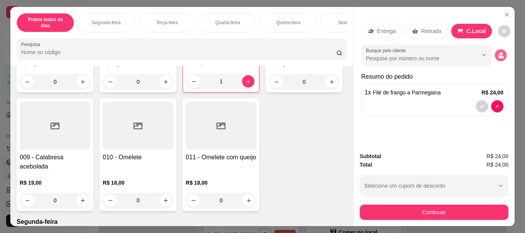
click at [500, 52] on icon "decrease-product-quantity" at bounding box center [501, 55] width 7 height 7
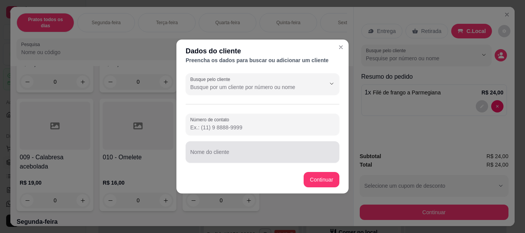
click at [233, 146] on div at bounding box center [262, 152] width 145 height 15
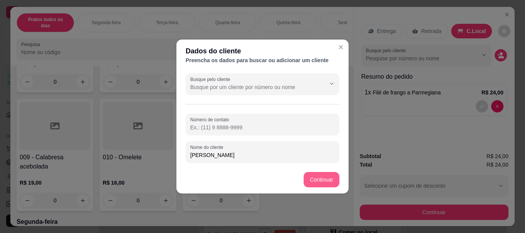
type input "[PERSON_NAME]"
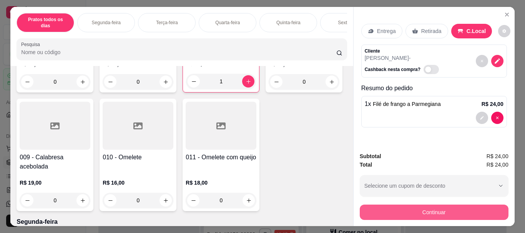
click at [423, 207] on button "Continuar" at bounding box center [434, 212] width 149 height 15
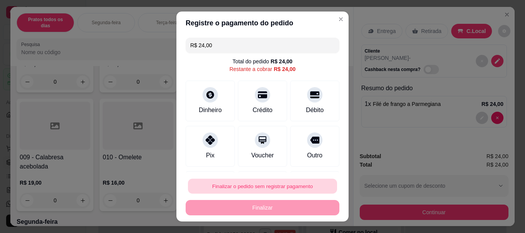
click at [269, 188] on button "Finalizar o pedido sem registrar pagamento" at bounding box center [262, 186] width 149 height 15
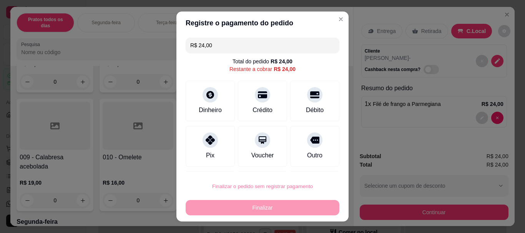
click at [303, 165] on button "Confirmar" at bounding box center [307, 165] width 28 height 12
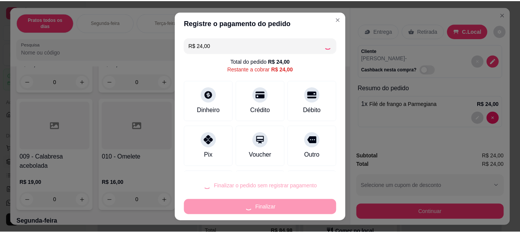
scroll to position [301, 0]
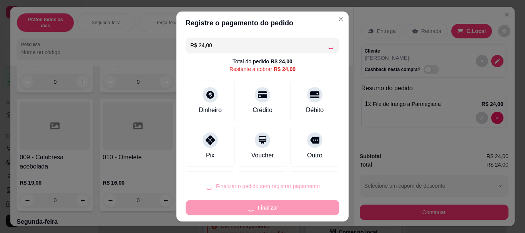
type input "0"
type input "R$ 0,00"
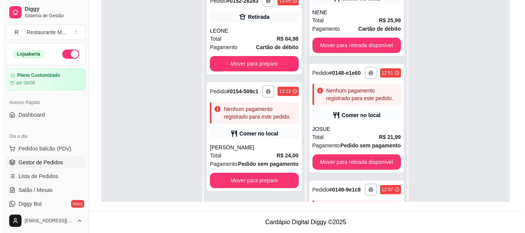
scroll to position [343, 0]
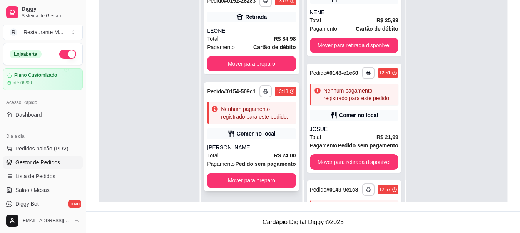
click at [239, 152] on div "Total R$ 24,00" at bounding box center [251, 156] width 88 height 8
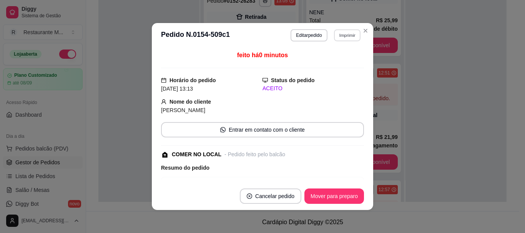
click at [344, 39] on button "Imprimir" at bounding box center [347, 35] width 27 height 12
click at [335, 62] on button "IMPRESSORA" at bounding box center [331, 62] width 54 height 12
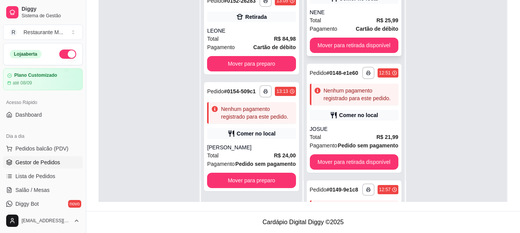
click at [353, 25] on div "Total R$ 25,99" at bounding box center [354, 20] width 88 height 8
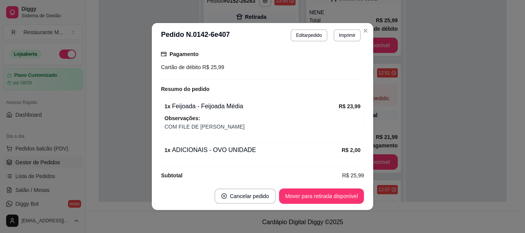
scroll to position [131, 0]
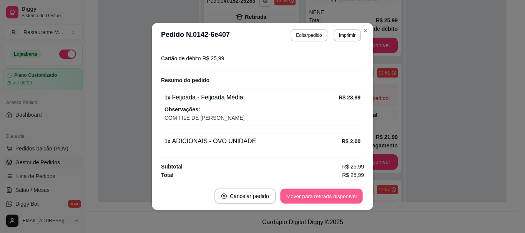
click at [328, 194] on button "Mover para retirada disponível" at bounding box center [321, 196] width 82 height 15
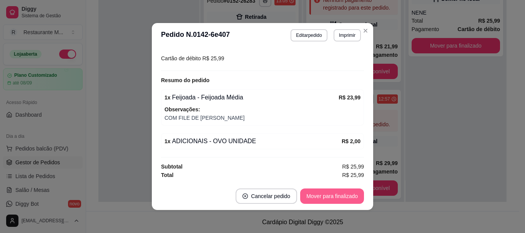
scroll to position [533, 0]
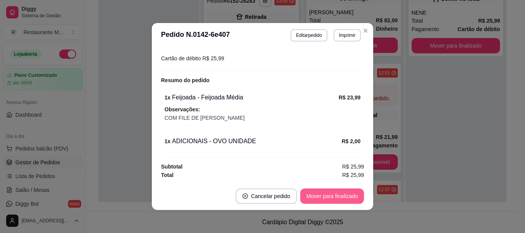
click at [328, 194] on button "Mover para finalizado" at bounding box center [332, 196] width 64 height 15
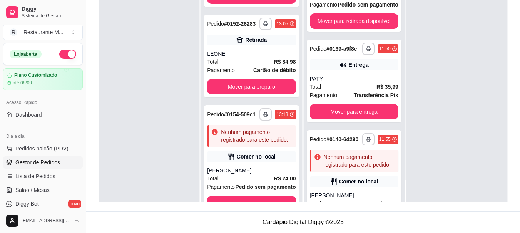
scroll to position [240, 0]
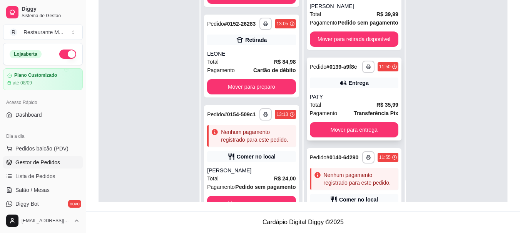
click at [345, 109] on div "Total R$ 35,99" at bounding box center [354, 105] width 88 height 8
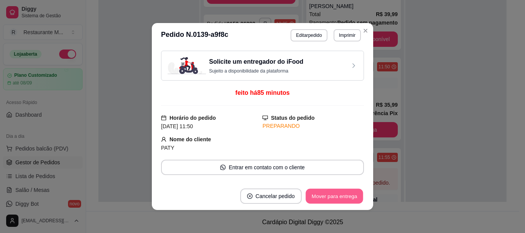
click at [331, 195] on button "Mover para entrega" at bounding box center [335, 196] width 58 height 15
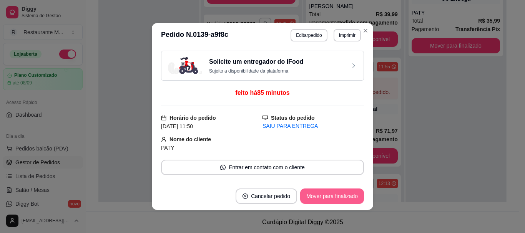
click at [331, 195] on button "Mover para finalizado" at bounding box center [332, 196] width 64 height 15
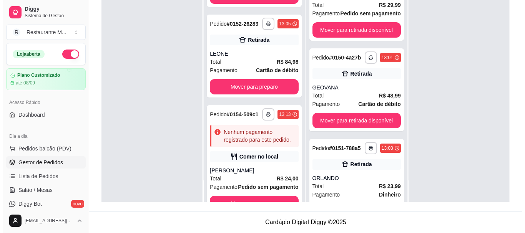
scroll to position [734, 0]
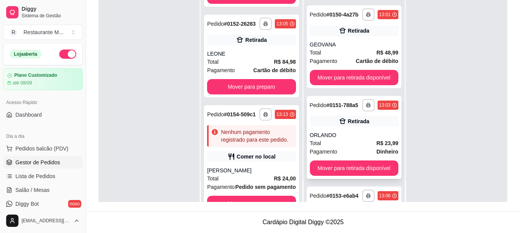
click at [348, 139] on div "ORLANDO" at bounding box center [354, 136] width 88 height 8
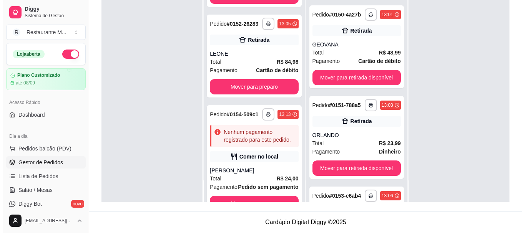
scroll to position [0, 0]
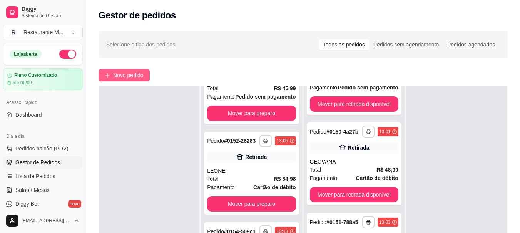
click at [125, 72] on span "Novo pedido" at bounding box center [128, 75] width 30 height 8
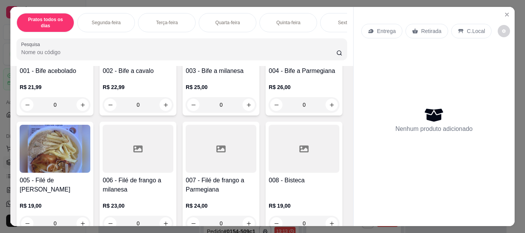
scroll to position [118, 0]
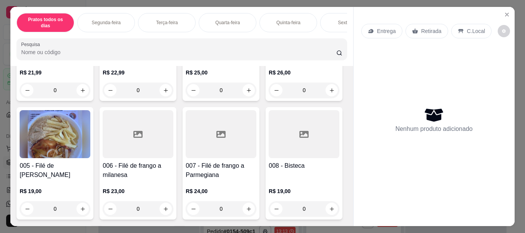
click at [269, 49] on div at bounding box center [304, 25] width 71 height 48
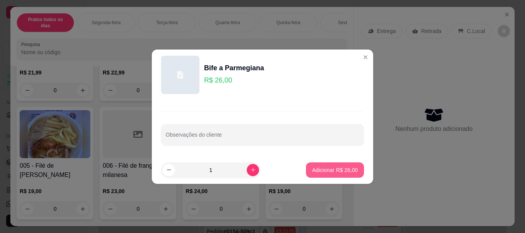
click at [324, 169] on p "Adicionar R$ 26,00" at bounding box center [335, 171] width 46 height 8
type input "1"
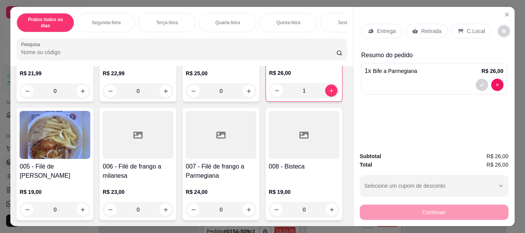
click at [386, 36] on div "Entrega Retirada C.Local" at bounding box center [435, 31] width 146 height 27
click at [384, 28] on p "Entrega" at bounding box center [386, 31] width 19 height 8
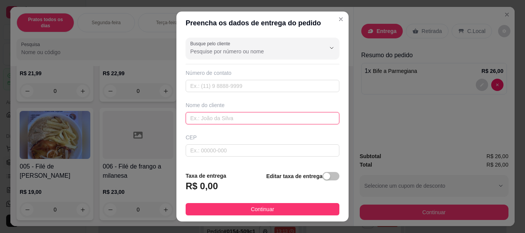
click at [190, 117] on input "text" at bounding box center [263, 118] width 154 height 12
type input "INDAYARA"
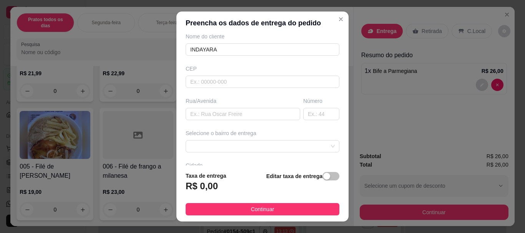
scroll to position [88, 0]
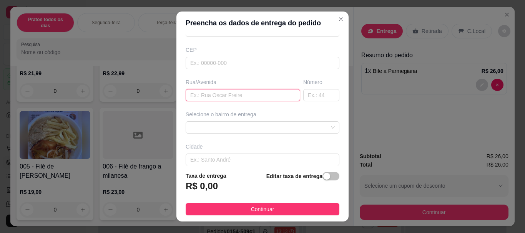
click at [210, 96] on input "text" at bounding box center [243, 95] width 115 height 12
click at [195, 97] on input "text" at bounding box center [243, 95] width 115 height 12
type input "RUA [PERSON_NAME]"
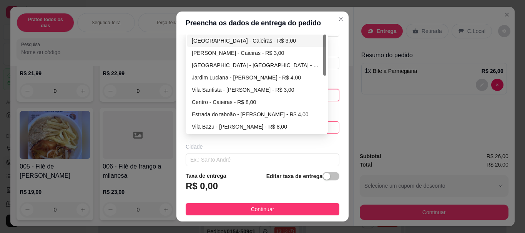
click at [200, 131] on div "672ff47995c070e18377b399 67302425c6ae252e8cc9c532 [GEOGRAPHIC_DATA] - [GEOGRAPH…" at bounding box center [263, 128] width 154 height 12
type input "141"
click at [255, 51] on div "[PERSON_NAME] - Caieiras - R$ 3,00" at bounding box center [257, 53] width 130 height 8
type input "Caieiras"
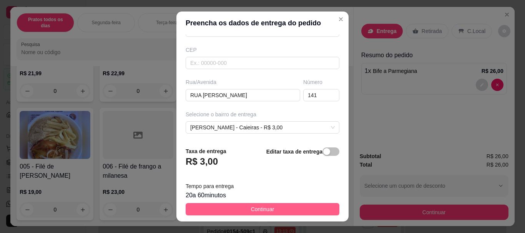
click at [237, 208] on button "Continuar" at bounding box center [263, 209] width 154 height 12
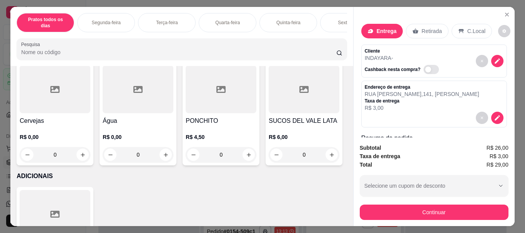
scroll to position [1466, 0]
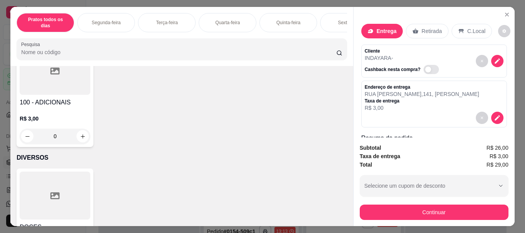
click at [344, 192] on div "Item avulso Pratos todos os dias 001 - Bife acebolado R$ 21,99 0 002 - Bife a c…" at bounding box center [181, 146] width 343 height 160
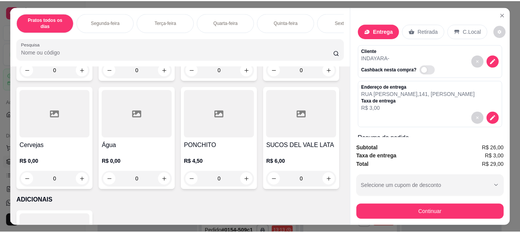
scroll to position [1293, 0]
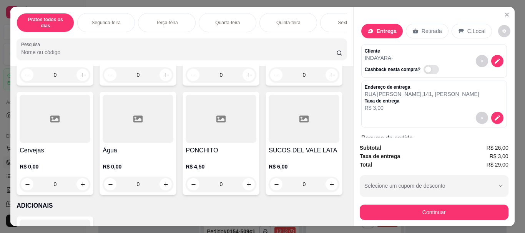
click at [64, 72] on div "Coca cola R$ 15,00 0" at bounding box center [55, 33] width 77 height 103
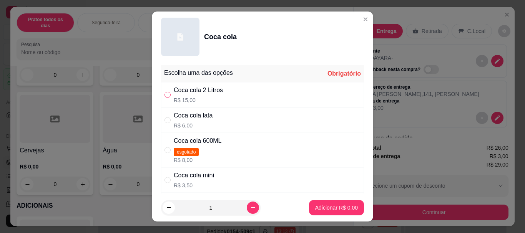
click at [167, 98] on input "" at bounding box center [168, 95] width 6 height 6
radio input "true"
click at [328, 205] on p "Adicionar R$ 15,00" at bounding box center [335, 207] width 45 height 7
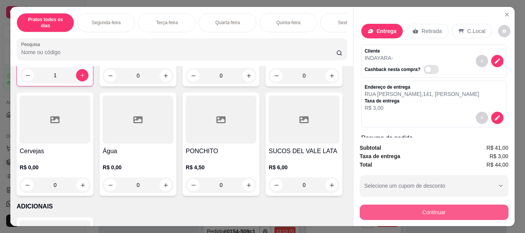
click at [420, 210] on button "Continuar" at bounding box center [434, 212] width 149 height 15
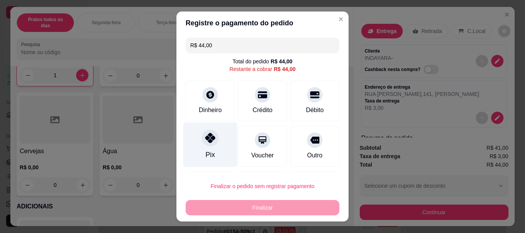
click at [210, 143] on div at bounding box center [210, 138] width 17 height 17
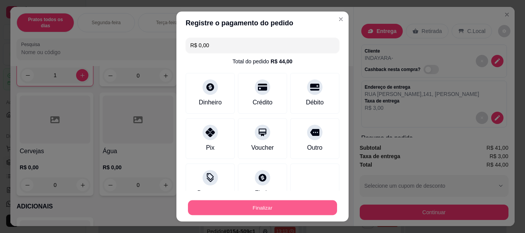
click at [240, 207] on button "Finalizar" at bounding box center [262, 207] width 149 height 15
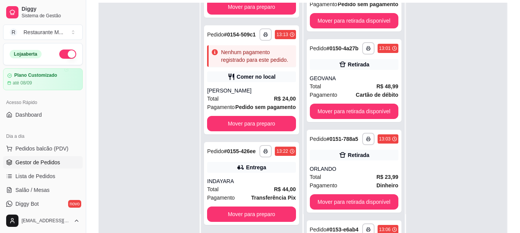
scroll to position [117, 0]
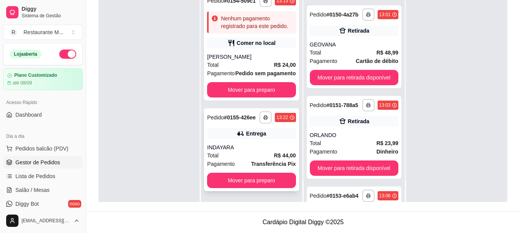
click at [231, 150] on div "INDAYARA" at bounding box center [251, 148] width 88 height 8
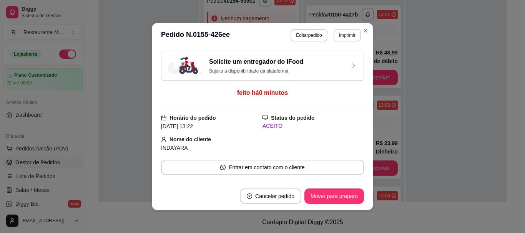
click at [348, 31] on button "Imprimir" at bounding box center [347, 35] width 27 height 12
click at [335, 60] on button "IMPRESSORA" at bounding box center [331, 62] width 54 height 12
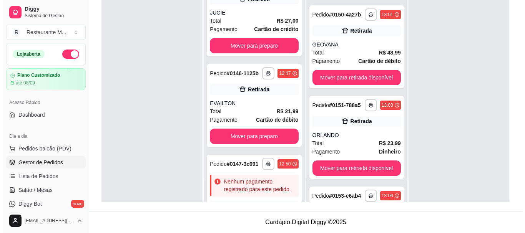
scroll to position [0, 0]
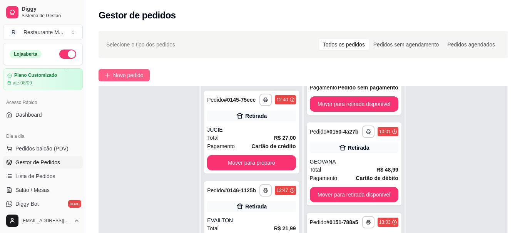
click at [127, 77] on span "Novo pedido" at bounding box center [128, 75] width 30 height 8
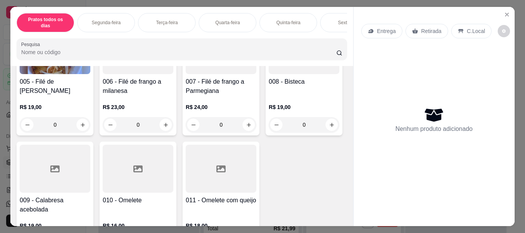
scroll to position [207, 0]
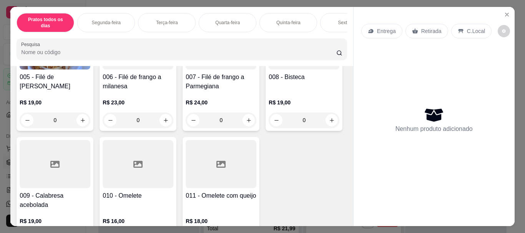
click at [186, 70] on div at bounding box center [221, 46] width 71 height 48
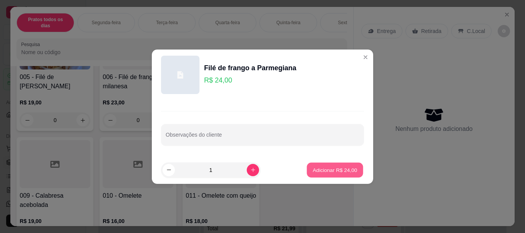
click at [332, 172] on p "Adicionar R$ 24,00" at bounding box center [335, 170] width 45 height 7
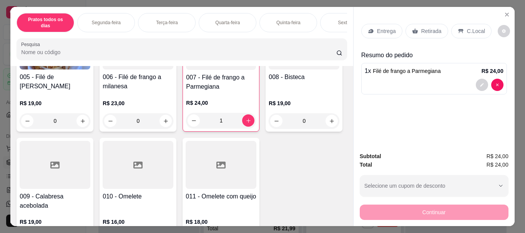
click at [387, 28] on p "Entrega" at bounding box center [386, 31] width 19 height 8
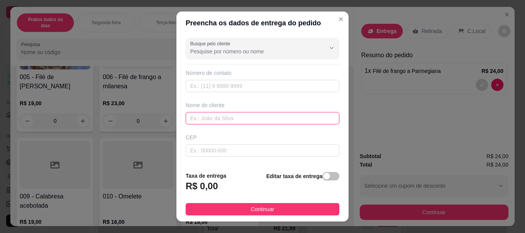
click at [222, 119] on input "text" at bounding box center [263, 118] width 154 height 12
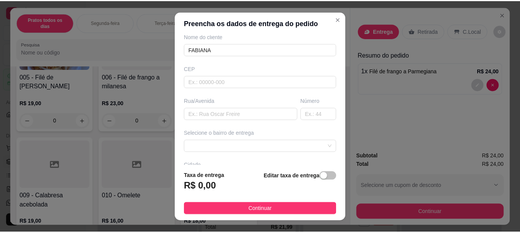
scroll to position [71, 0]
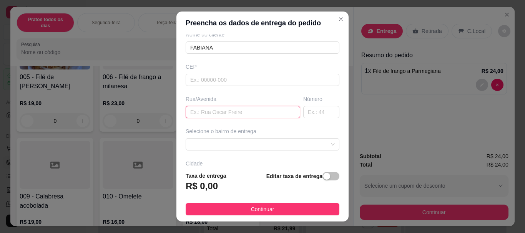
click at [199, 114] on input "text" at bounding box center [243, 112] width 115 height 12
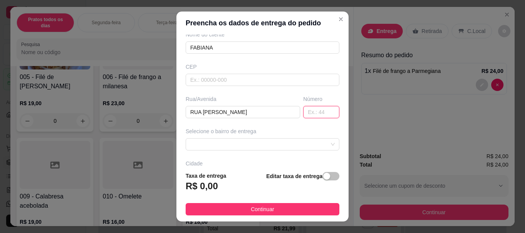
click at [308, 113] on input "text" at bounding box center [321, 112] width 36 height 12
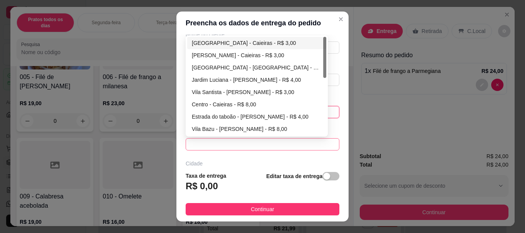
click at [257, 146] on span at bounding box center [262, 145] width 145 height 12
click at [227, 54] on div "[PERSON_NAME] - Caieiras - R$ 3,00" at bounding box center [257, 55] width 130 height 8
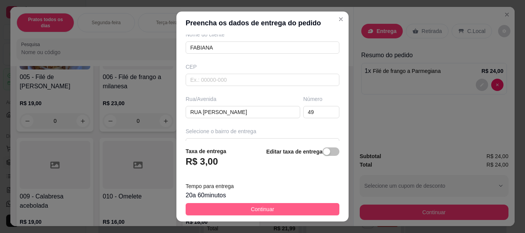
click at [270, 213] on button "Continuar" at bounding box center [263, 209] width 154 height 12
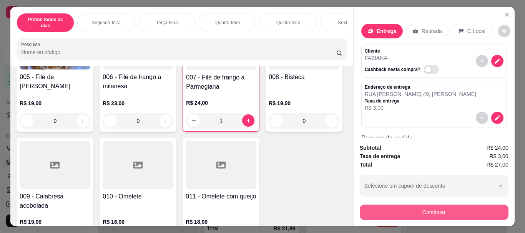
click at [440, 210] on button "Continuar" at bounding box center [434, 212] width 149 height 15
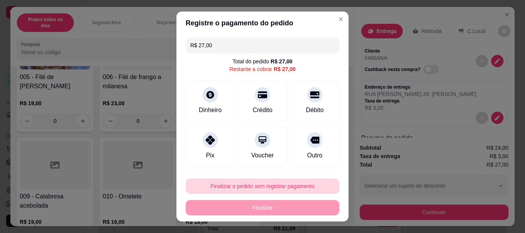
click at [256, 190] on button "Finalizar o pedido sem registrar pagamento" at bounding box center [263, 186] width 154 height 15
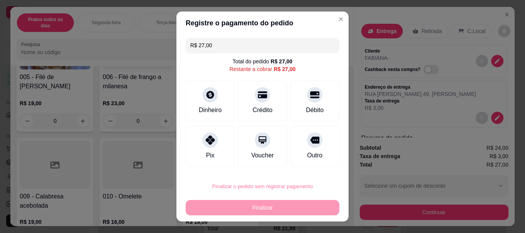
click at [300, 167] on button "Confirmar" at bounding box center [306, 165] width 27 height 12
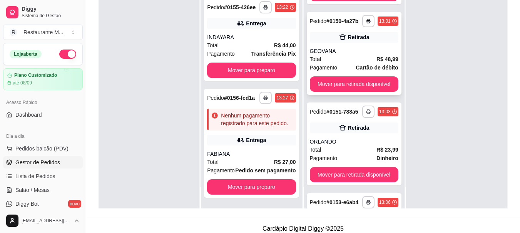
scroll to position [117, 0]
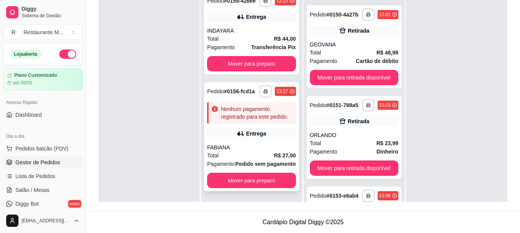
click at [252, 144] on div "FABIANA" at bounding box center [251, 148] width 88 height 8
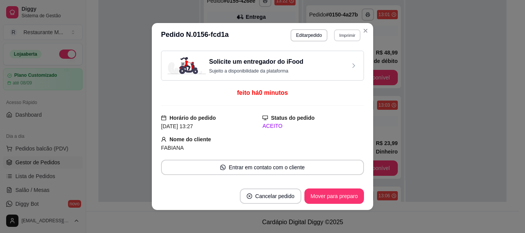
click at [343, 39] on button "Imprimir" at bounding box center [347, 35] width 27 height 12
click at [327, 60] on button "IMPRESSORA" at bounding box center [331, 62] width 56 height 12
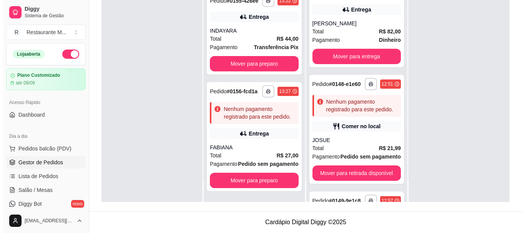
scroll to position [435, 0]
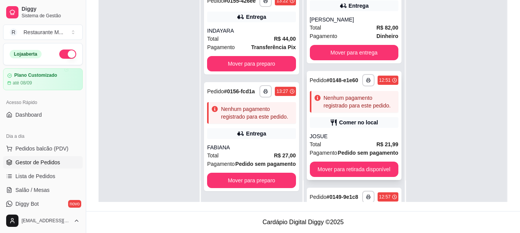
click at [340, 140] on div "JOSUE" at bounding box center [354, 137] width 88 height 8
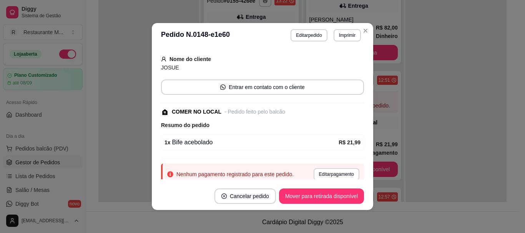
scroll to position [46, 0]
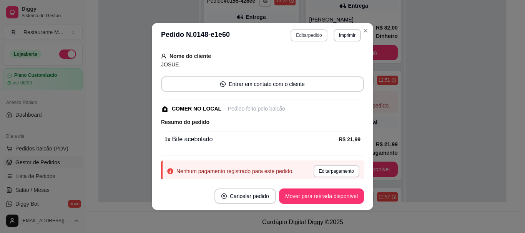
click at [300, 39] on button "Editar pedido" at bounding box center [309, 35] width 37 height 12
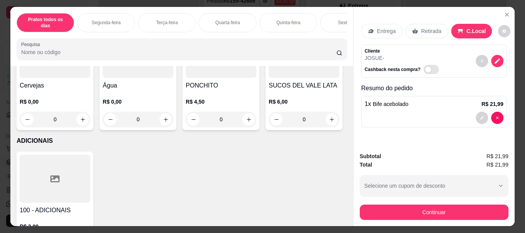
scroll to position [1324, 0]
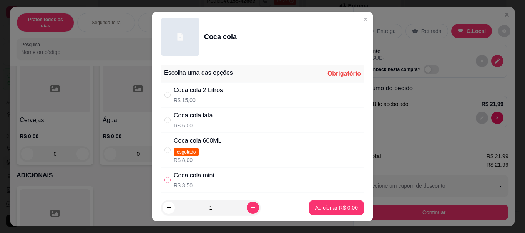
click at [165, 182] on input "" at bounding box center [168, 180] width 6 height 6
click at [340, 210] on p "Adicionar R$ 3,50" at bounding box center [336, 208] width 43 height 8
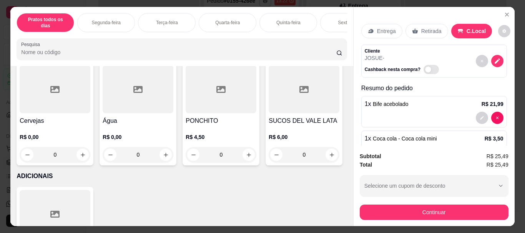
scroll to position [1324, 0]
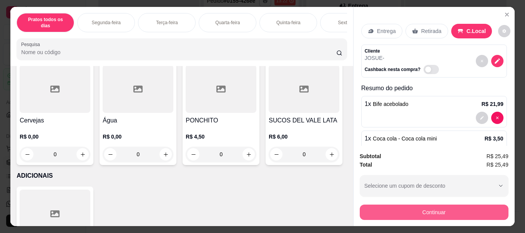
click at [448, 208] on button "Continuar" at bounding box center [434, 212] width 149 height 15
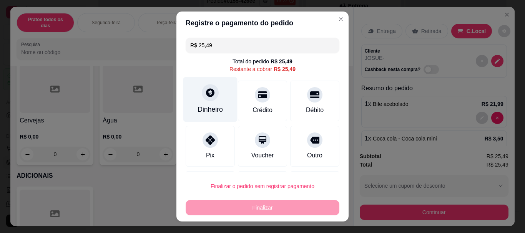
click at [206, 108] on div "Dinheiro" at bounding box center [210, 110] width 25 height 10
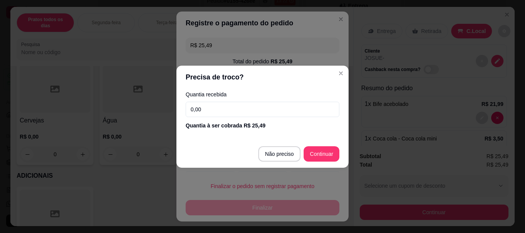
click at [206, 108] on input "0,00" at bounding box center [263, 109] width 154 height 15
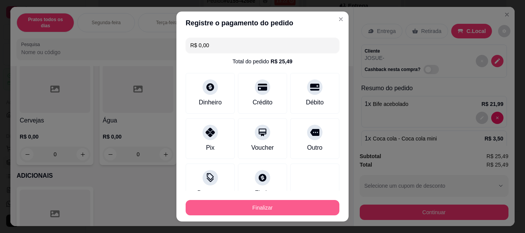
click at [261, 206] on button "Finalizar" at bounding box center [263, 207] width 154 height 15
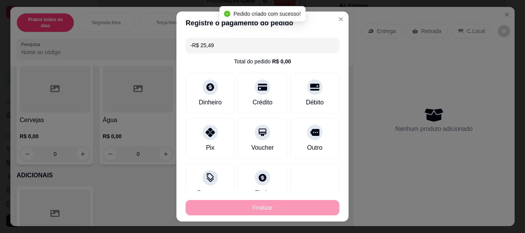
scroll to position [63, 0]
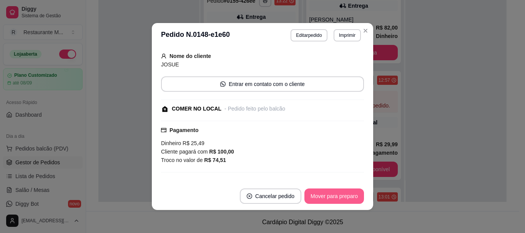
click at [331, 193] on button "Mover para preparo" at bounding box center [335, 196] width 60 height 15
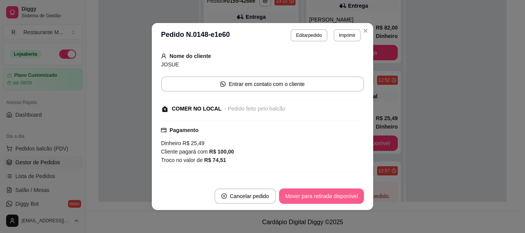
scroll to position [580, 0]
click at [325, 197] on button "Mover para retirada disponível" at bounding box center [321, 196] width 85 height 15
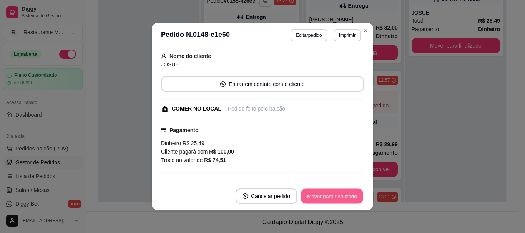
click at [325, 197] on button "Mover para finalizado" at bounding box center [333, 196] width 62 height 15
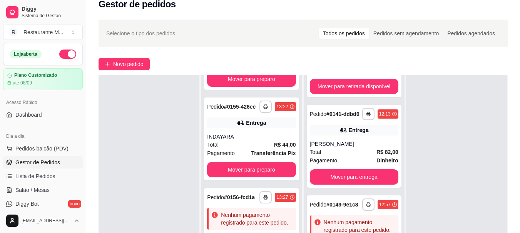
scroll to position [443, 0]
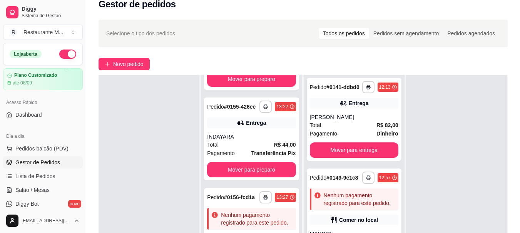
drag, startPoint x: 398, startPoint y: 202, endPoint x: 420, endPoint y: 198, distance: 21.4
click at [420, 198] on div at bounding box center [456, 191] width 101 height 233
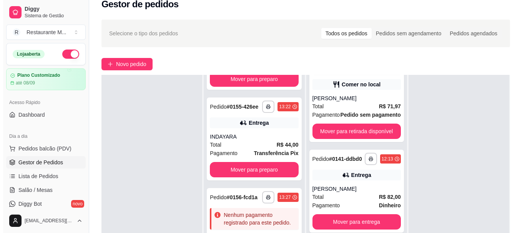
scroll to position [363, 0]
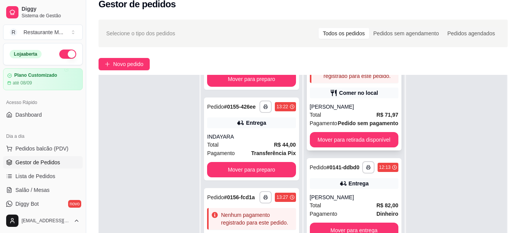
click at [342, 119] on div "Total R$ 71,97" at bounding box center [354, 115] width 88 height 8
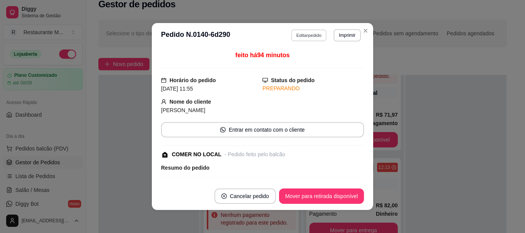
click at [297, 35] on button "Editar pedido" at bounding box center [310, 35] width 36 height 12
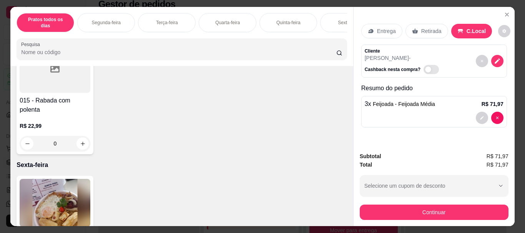
scroll to position [0, 0]
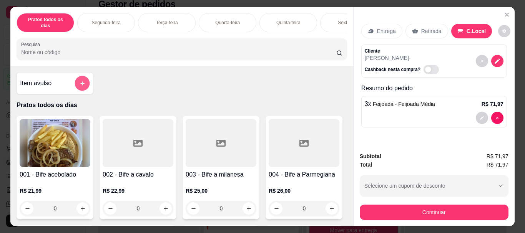
click at [75, 82] on button "add-separate-item" at bounding box center [82, 83] width 15 height 15
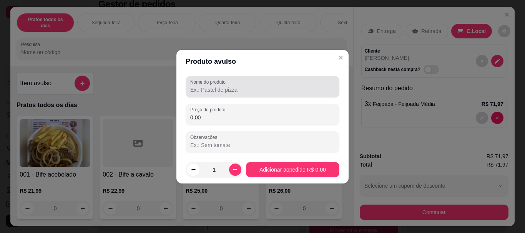
click at [213, 94] on div at bounding box center [262, 86] width 145 height 15
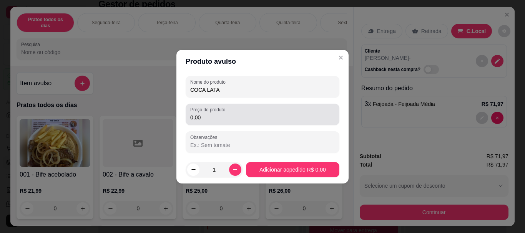
click at [203, 114] on input "0,00" at bounding box center [262, 118] width 145 height 8
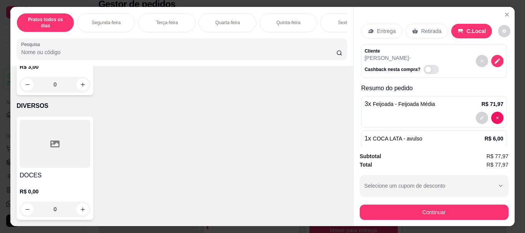
scroll to position [1719, 0]
click at [60, 153] on div at bounding box center [55, 144] width 71 height 48
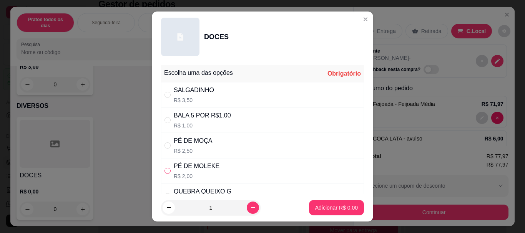
click at [165, 170] on input "" at bounding box center [168, 171] width 6 height 6
click at [321, 209] on p "Adicionar R$ 2,00" at bounding box center [336, 208] width 43 height 8
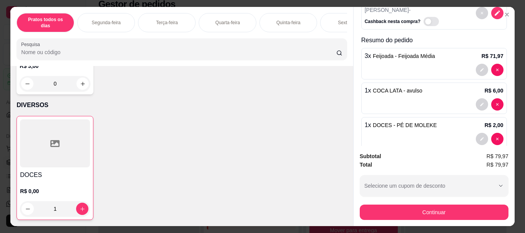
scroll to position [62, 0]
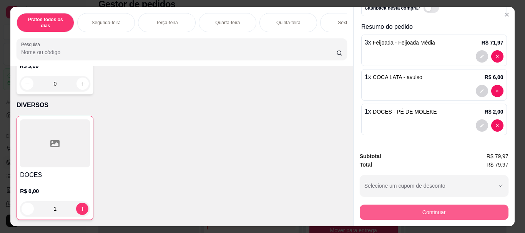
click at [424, 212] on button "Continuar" at bounding box center [434, 212] width 149 height 15
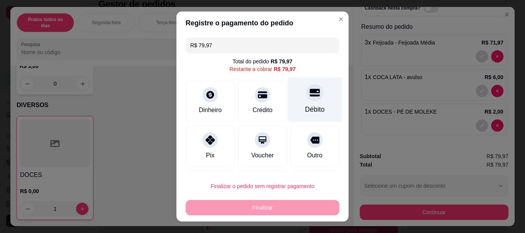
click at [310, 97] on icon at bounding box center [315, 93] width 10 height 10
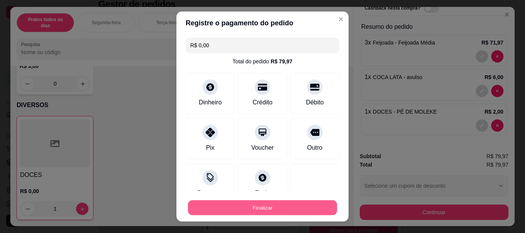
click at [260, 205] on button "Finalizar" at bounding box center [262, 207] width 149 height 15
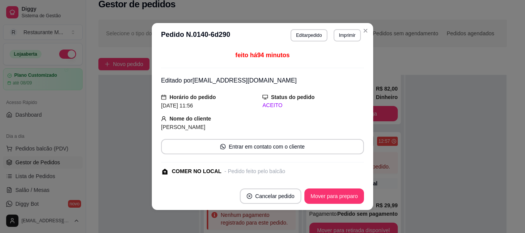
scroll to position [240, 0]
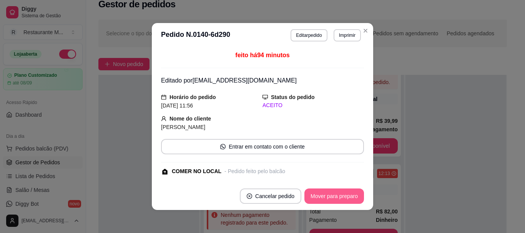
click at [324, 196] on button "Mover para preparo" at bounding box center [335, 196] width 60 height 15
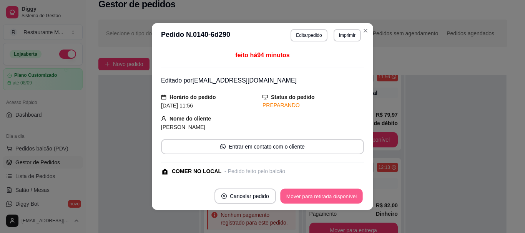
click at [324, 196] on button "Mover para retirada disponível" at bounding box center [321, 196] width 82 height 15
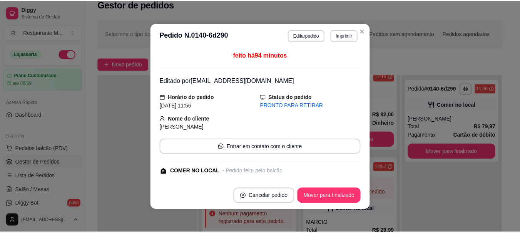
scroll to position [240, 0]
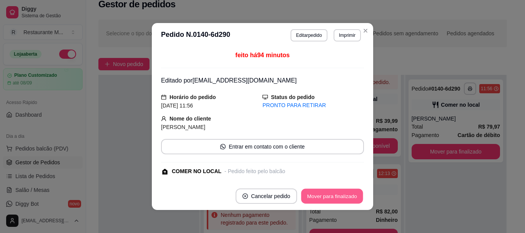
click at [324, 196] on button "Mover para finalizado" at bounding box center [333, 196] width 62 height 15
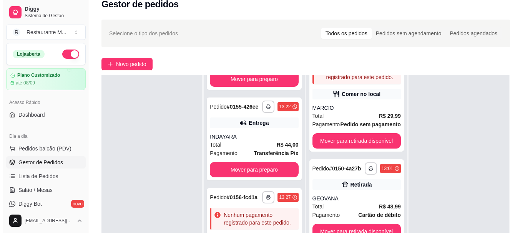
scroll to position [454, 0]
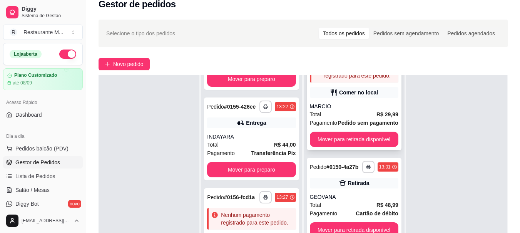
click at [330, 110] on div "MARCIO" at bounding box center [354, 107] width 88 height 8
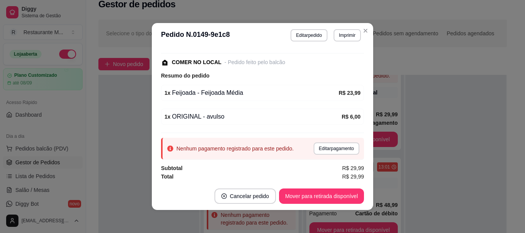
scroll to position [111, 0]
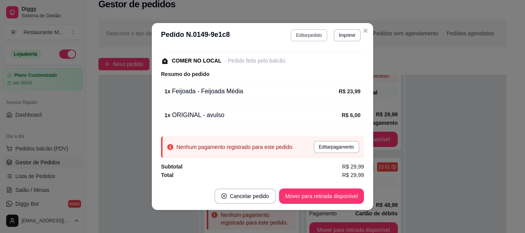
click at [304, 37] on button "Editar pedido" at bounding box center [309, 35] width 37 height 12
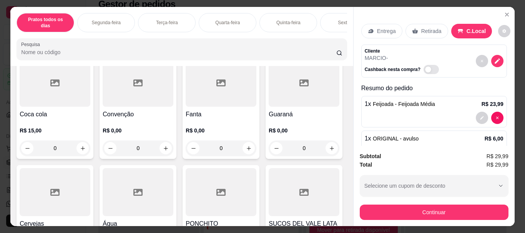
scroll to position [1255, 0]
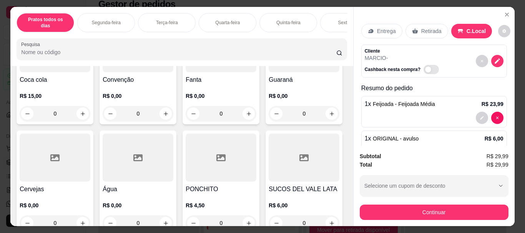
click at [52, 52] on icon at bounding box center [54, 48] width 9 height 7
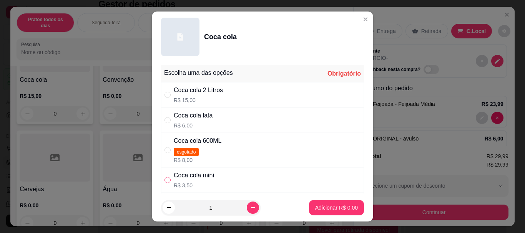
click at [165, 181] on input "" at bounding box center [168, 180] width 6 height 6
click at [310, 213] on button "Adicionar R$ 3,50" at bounding box center [336, 207] width 55 height 15
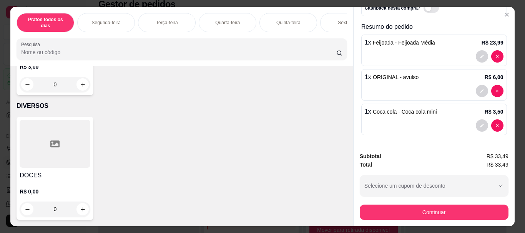
scroll to position [1719, 0]
click at [44, 150] on div at bounding box center [55, 144] width 71 height 48
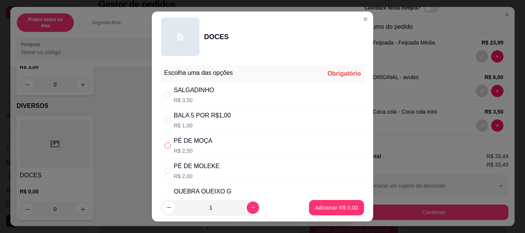
click at [167, 146] on input "" at bounding box center [168, 146] width 6 height 6
click at [318, 206] on p "Adicionar R$ 2,50" at bounding box center [336, 208] width 43 height 8
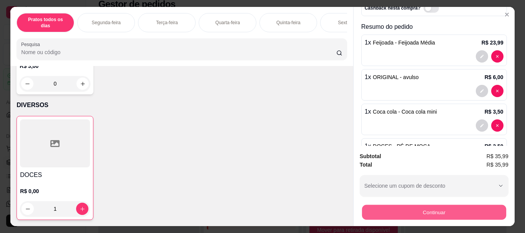
click at [428, 207] on button "Continuar" at bounding box center [434, 212] width 144 height 15
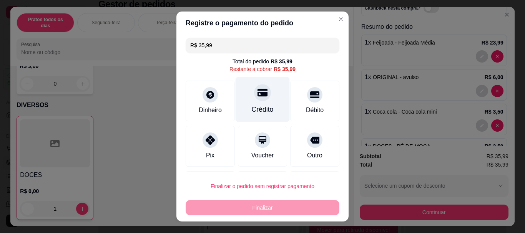
click at [255, 99] on div at bounding box center [262, 93] width 17 height 17
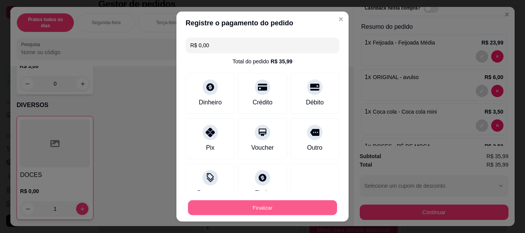
click at [280, 205] on button "Finalizar" at bounding box center [262, 207] width 149 height 15
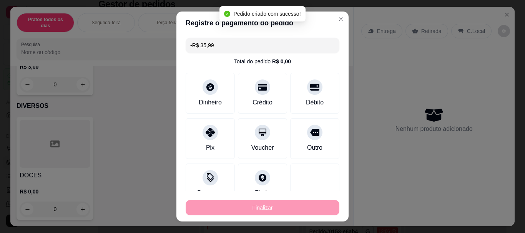
scroll to position [337, 0]
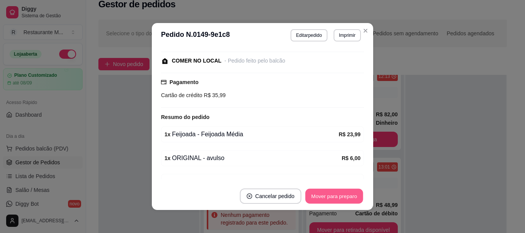
click at [333, 197] on button "Mover para preparo" at bounding box center [334, 196] width 58 height 15
click at [333, 197] on button "Mover para retirada disponível" at bounding box center [321, 196] width 82 height 15
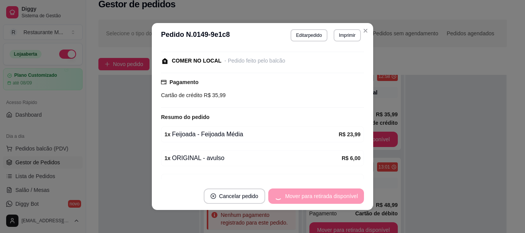
scroll to position [337, 0]
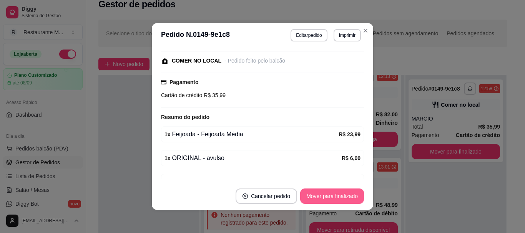
click at [333, 197] on button "Mover para finalizado" at bounding box center [332, 196] width 64 height 15
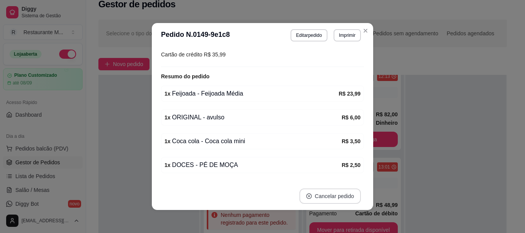
scroll to position [70, 0]
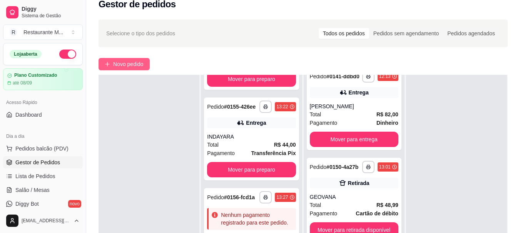
click at [123, 66] on span "Novo pedido" at bounding box center [128, 64] width 30 height 8
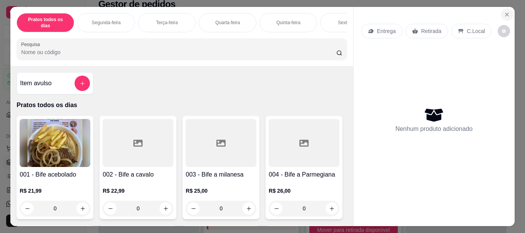
click at [506, 8] on button "Close" at bounding box center [507, 14] width 12 height 12
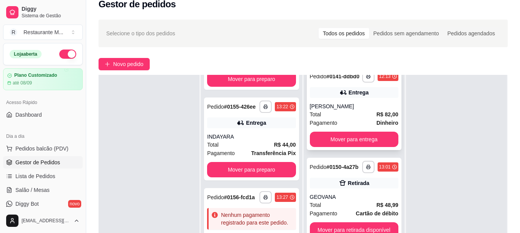
click at [337, 110] on div "[PERSON_NAME]" at bounding box center [354, 107] width 88 height 8
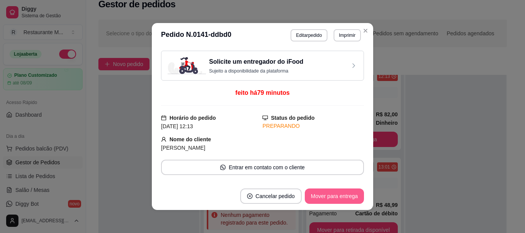
click at [342, 196] on button "Mover para entrega" at bounding box center [334, 196] width 59 height 15
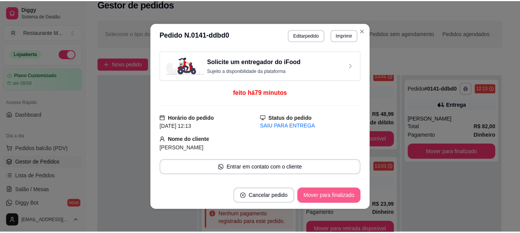
scroll to position [240, 0]
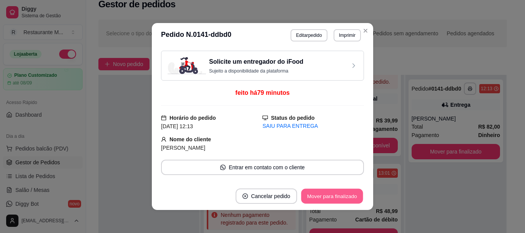
click at [342, 196] on button "Mover para finalizado" at bounding box center [333, 196] width 62 height 15
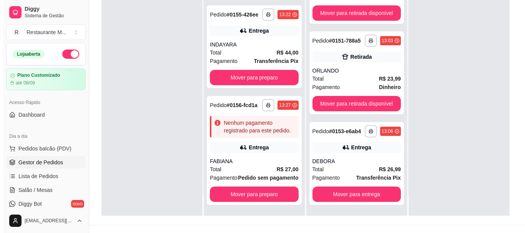
scroll to position [117, 0]
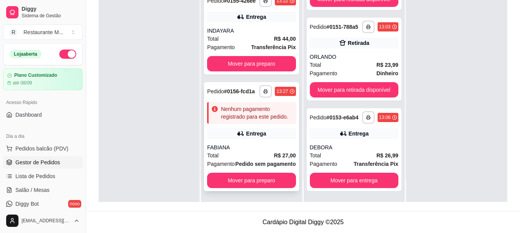
click at [242, 152] on div "Total R$ 27,00" at bounding box center [251, 156] width 88 height 8
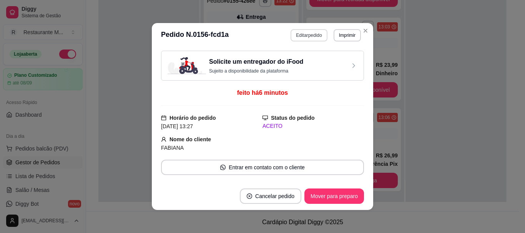
click at [299, 35] on button "Editar pedido" at bounding box center [309, 35] width 37 height 12
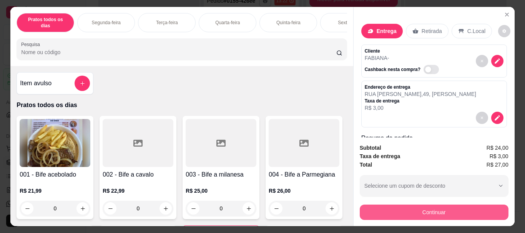
click at [427, 205] on button "Continuar" at bounding box center [434, 212] width 149 height 15
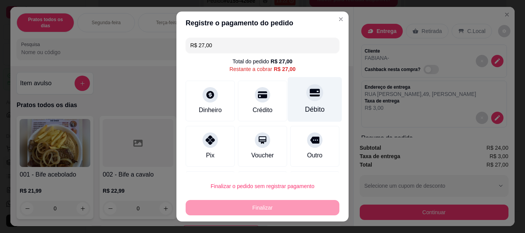
click at [305, 105] on div "Débito" at bounding box center [315, 110] width 20 height 10
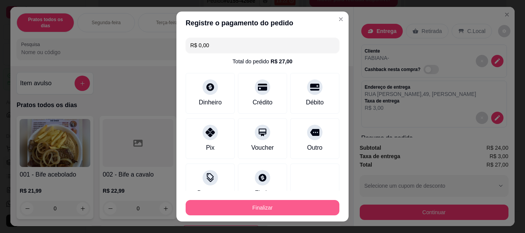
click at [268, 208] on button "Finalizar" at bounding box center [263, 207] width 154 height 15
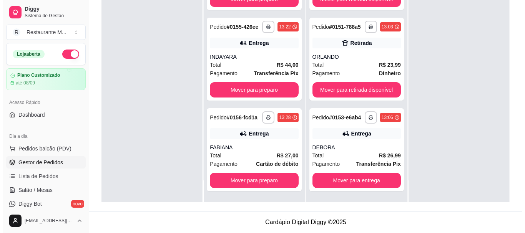
scroll to position [0, 0]
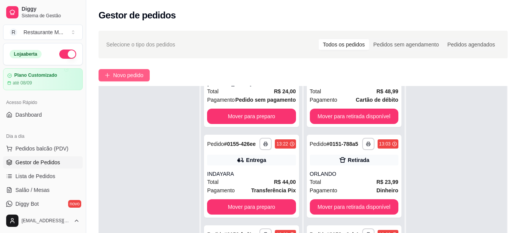
click at [125, 73] on span "Novo pedido" at bounding box center [128, 75] width 30 height 8
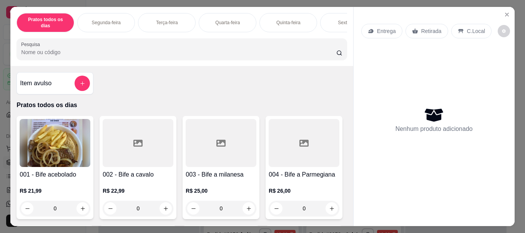
click at [51, 145] on img at bounding box center [55, 143] width 71 height 48
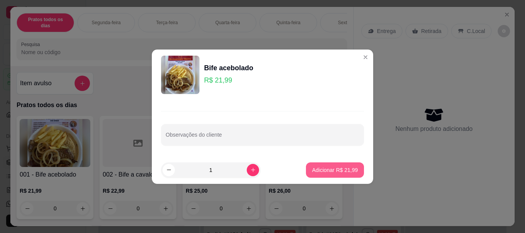
click at [320, 174] on button "Adicionar R$ 21,99" at bounding box center [335, 170] width 58 height 15
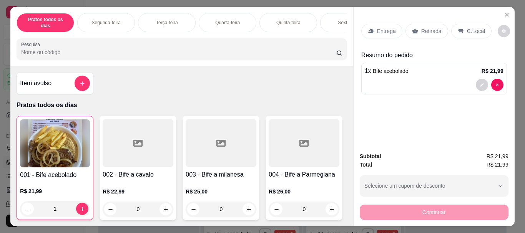
click at [391, 30] on p "Entrega" at bounding box center [386, 31] width 19 height 8
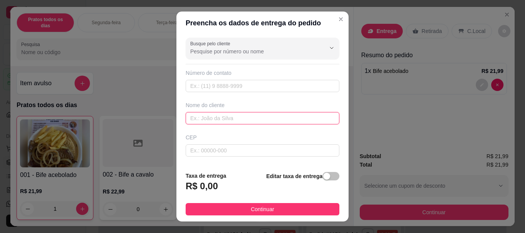
click at [205, 120] on input "text" at bounding box center [263, 118] width 154 height 12
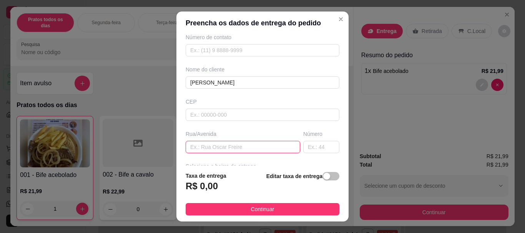
click at [193, 147] on input "text" at bounding box center [243, 147] width 115 height 12
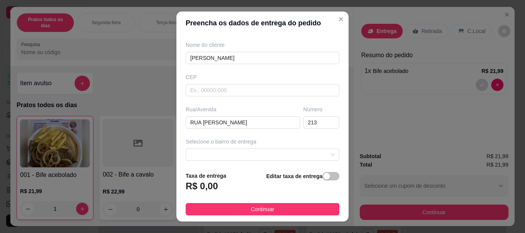
scroll to position [74, 0]
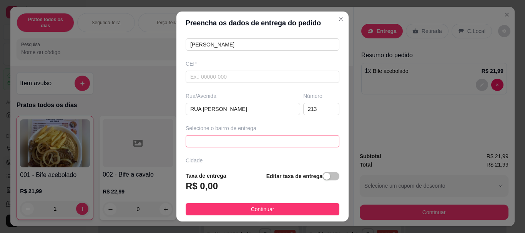
click at [209, 141] on span at bounding box center [262, 142] width 145 height 12
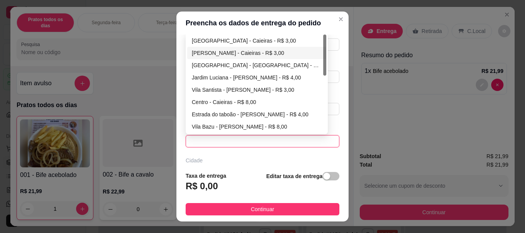
click at [248, 56] on div "[PERSON_NAME] - Caieiras - R$ 3,00" at bounding box center [257, 53] width 130 height 8
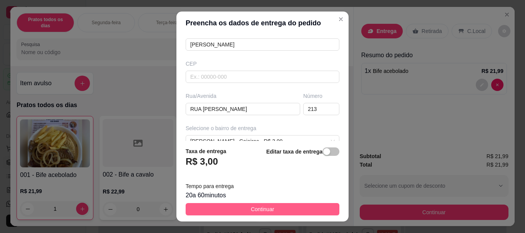
click at [241, 209] on button "Continuar" at bounding box center [263, 209] width 154 height 12
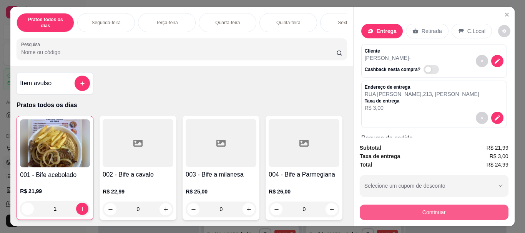
click at [408, 210] on button "Continuar" at bounding box center [434, 212] width 149 height 15
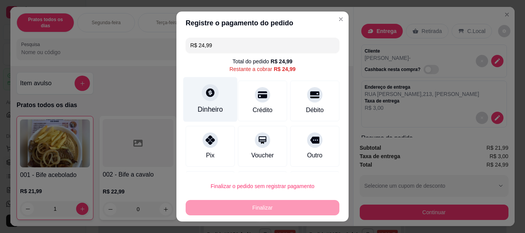
click at [207, 98] on div at bounding box center [210, 93] width 17 height 17
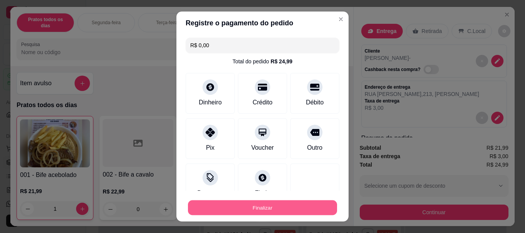
click at [266, 213] on button "Finalizar" at bounding box center [262, 207] width 149 height 15
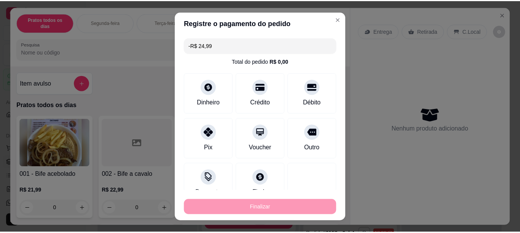
scroll to position [580, 0]
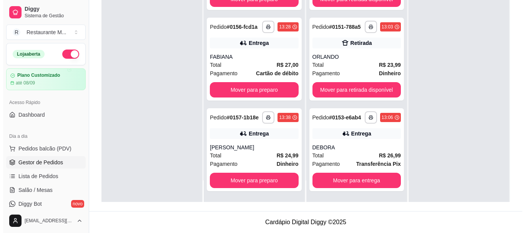
scroll to position [634, 0]
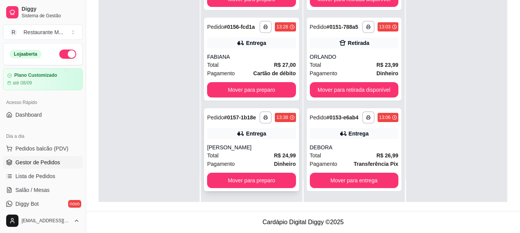
click at [233, 154] on div "Total R$ 24,99" at bounding box center [251, 156] width 88 height 8
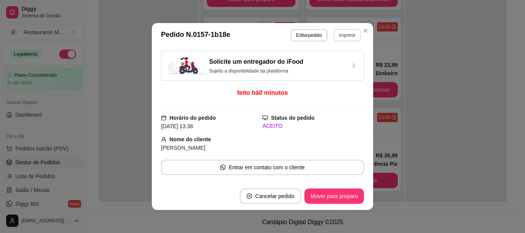
click at [340, 38] on button "Imprimir" at bounding box center [347, 35] width 27 height 12
click at [334, 62] on button "IMPRESSORA" at bounding box center [331, 62] width 54 height 12
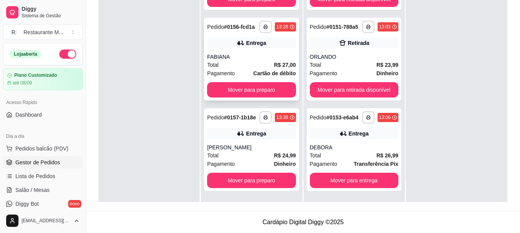
click at [246, 61] on div "Total R$ 27,00" at bounding box center [251, 65] width 88 height 8
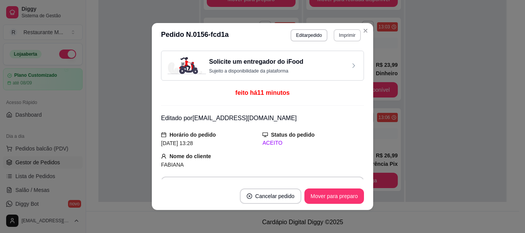
click at [342, 38] on button "Imprimir" at bounding box center [347, 35] width 27 height 12
click at [327, 65] on button "IMPRESSORA" at bounding box center [331, 62] width 56 height 12
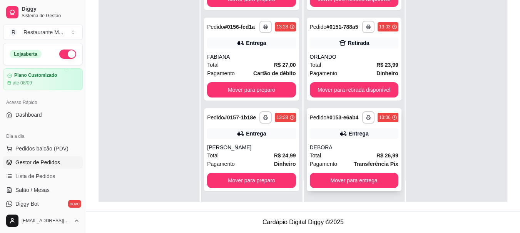
click at [325, 154] on div "Total R$ 26,99" at bounding box center [354, 156] width 88 height 8
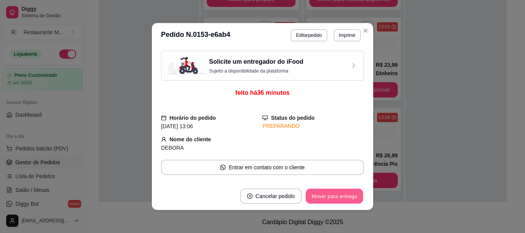
click at [334, 200] on button "Mover para entrega" at bounding box center [335, 196] width 58 height 15
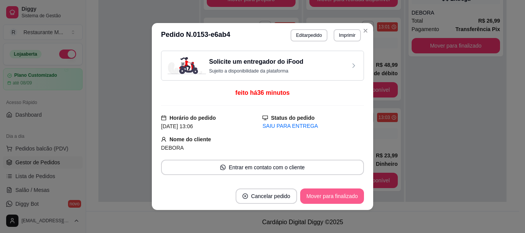
scroll to position [293, 0]
click at [336, 200] on button "Mover para finalizado" at bounding box center [332, 196] width 64 height 15
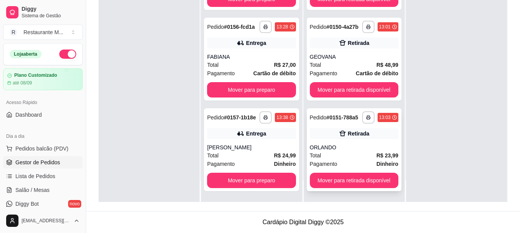
click at [361, 153] on div "Total R$ 23,99" at bounding box center [354, 156] width 88 height 8
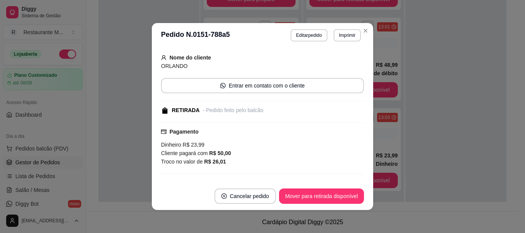
scroll to position [55, 0]
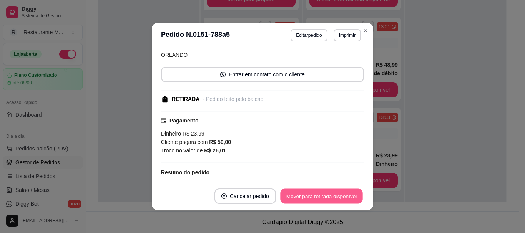
click at [331, 199] on button "Mover para retirada disponível" at bounding box center [321, 196] width 82 height 15
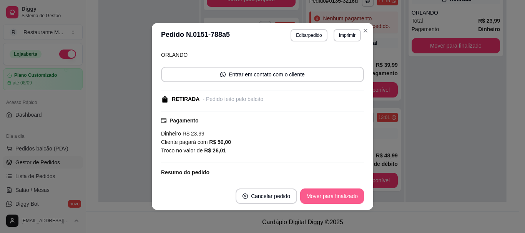
scroll to position [202, 0]
click at [331, 199] on button "Mover para finalizado" at bounding box center [333, 196] width 62 height 15
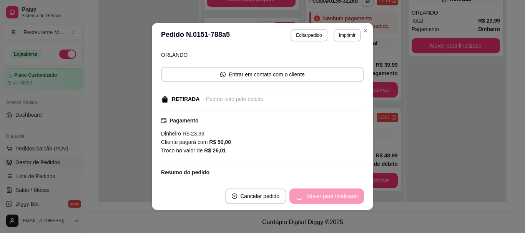
scroll to position [38, 0]
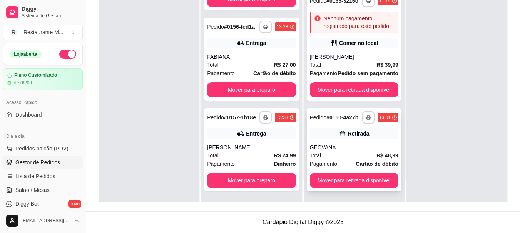
click at [338, 157] on div "Total R$ 48,99" at bounding box center [354, 156] width 88 height 8
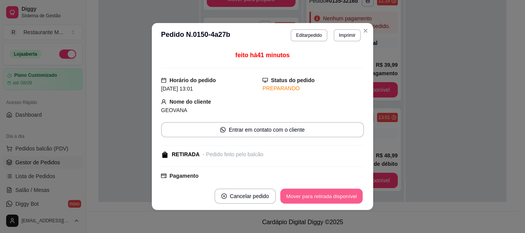
click at [335, 200] on button "Mover para retirada disponível" at bounding box center [321, 196] width 82 height 15
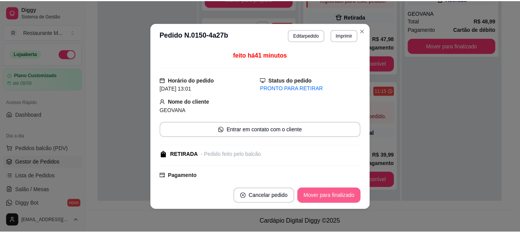
scroll to position [105, 0]
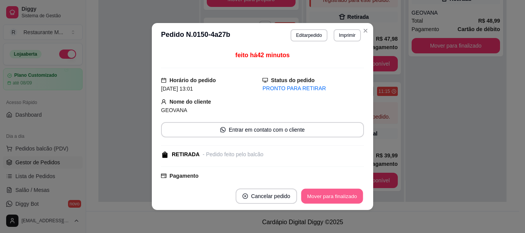
click at [335, 200] on button "Mover para finalizado" at bounding box center [333, 196] width 62 height 15
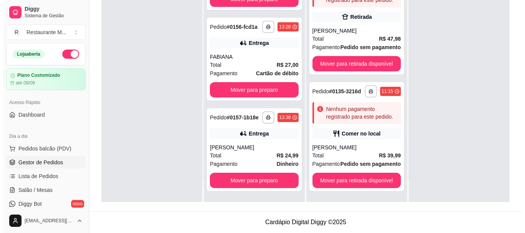
scroll to position [94, 0]
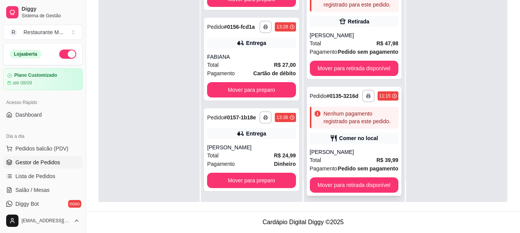
click at [358, 165] on div "Total R$ 39,99" at bounding box center [354, 160] width 88 height 8
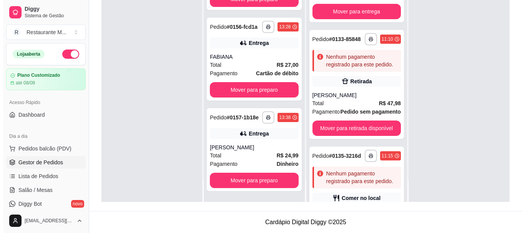
scroll to position [29, 0]
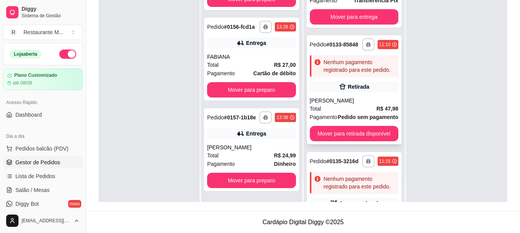
click at [363, 105] on div "[PERSON_NAME]" at bounding box center [354, 101] width 88 height 8
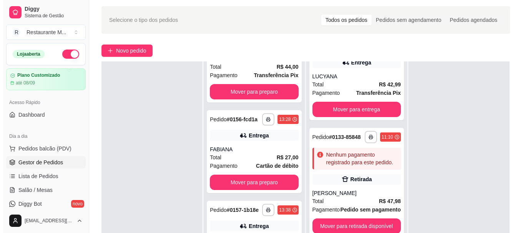
scroll to position [23, 0]
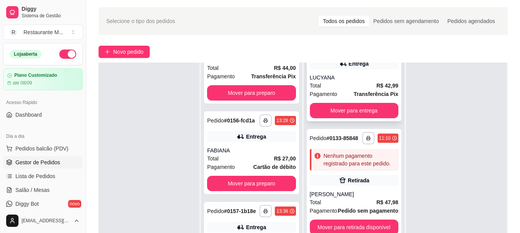
click at [345, 80] on div "LUCYANA" at bounding box center [354, 78] width 88 height 8
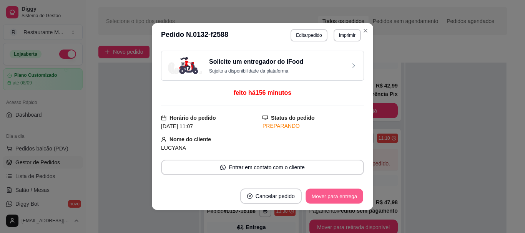
click at [337, 193] on button "Mover para entrega" at bounding box center [335, 196] width 58 height 15
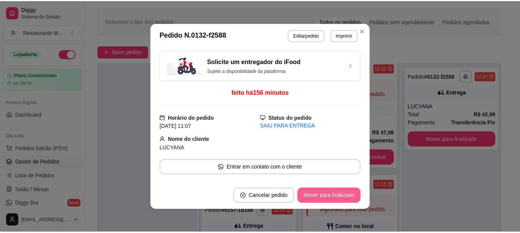
scroll to position [0, 0]
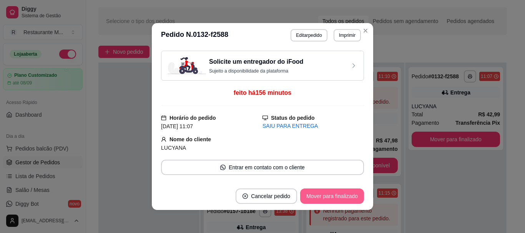
click at [337, 193] on button "Mover para finalizado" at bounding box center [332, 196] width 64 height 15
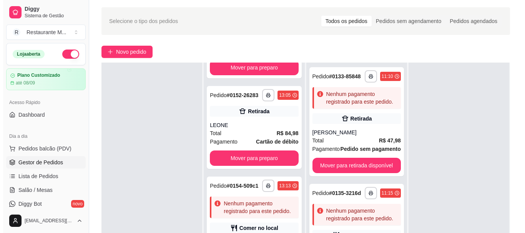
scroll to position [216, 0]
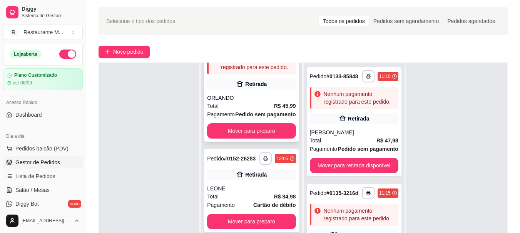
click at [253, 110] on div "Total R$ 45,99" at bounding box center [251, 106] width 88 height 8
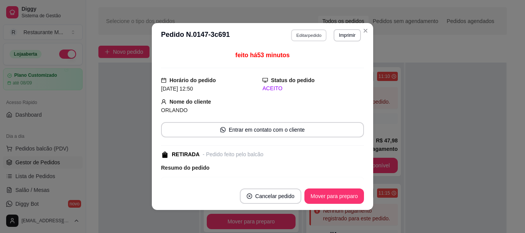
click at [308, 34] on button "Editar pedido" at bounding box center [310, 35] width 36 height 12
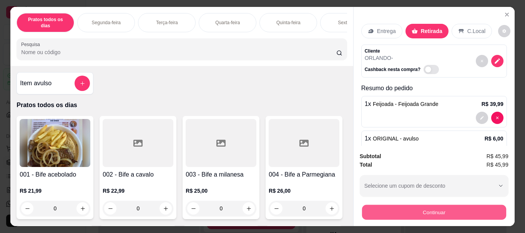
click at [411, 208] on button "Continuar" at bounding box center [434, 212] width 144 height 15
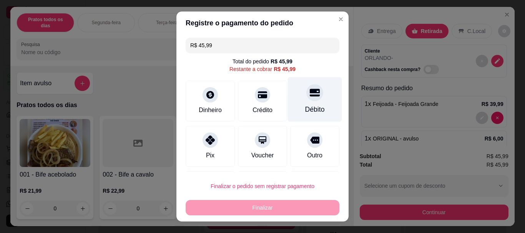
click at [307, 100] on div at bounding box center [315, 93] width 17 height 17
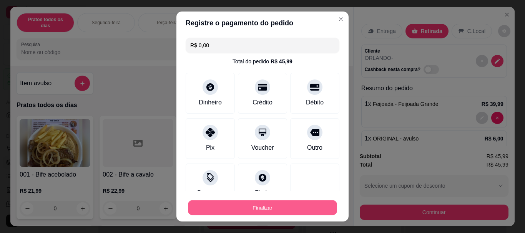
click at [260, 208] on button "Finalizar" at bounding box center [262, 207] width 149 height 15
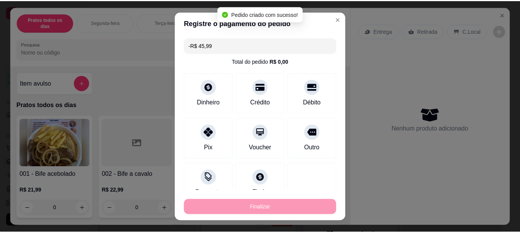
scroll to position [77, 0]
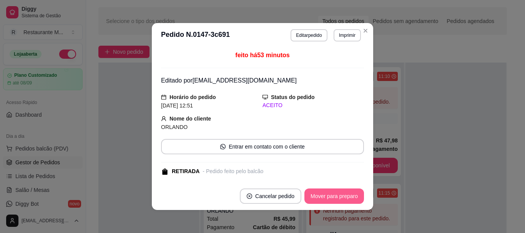
click at [322, 195] on button "Mover para preparo" at bounding box center [335, 196] width 60 height 15
click at [322, 195] on button "Mover para retirada disponível" at bounding box center [321, 196] width 82 height 15
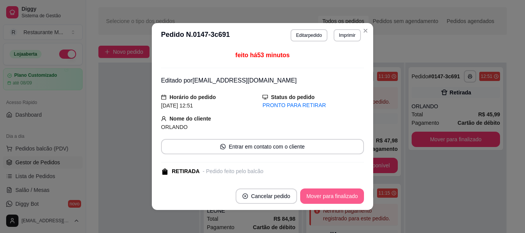
click at [322, 195] on button "Mover para finalizado" at bounding box center [332, 196] width 64 height 15
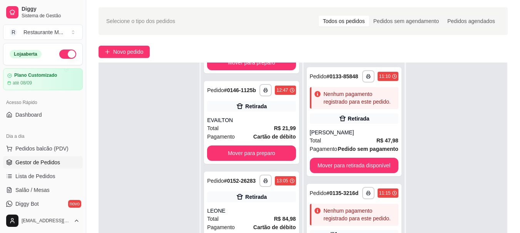
scroll to position [0, 0]
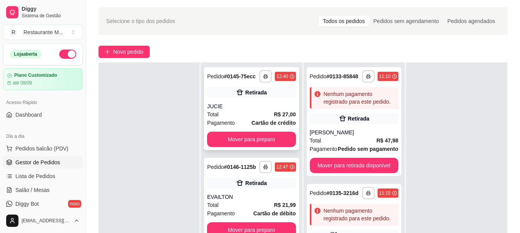
click at [243, 119] on div "Total R$ 27,00" at bounding box center [251, 114] width 88 height 8
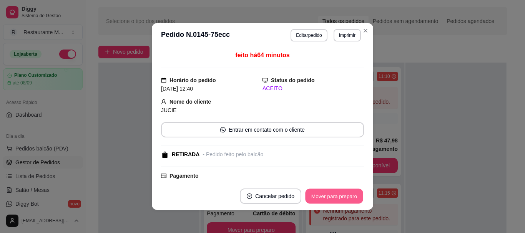
click at [323, 198] on button "Mover para preparo" at bounding box center [334, 196] width 58 height 15
click at [323, 198] on button "Mover para retirada disponível" at bounding box center [321, 196] width 82 height 15
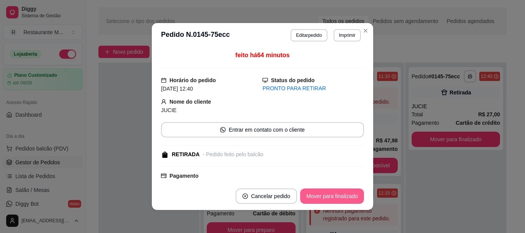
click at [323, 198] on button "Mover para finalizado" at bounding box center [332, 196] width 64 height 15
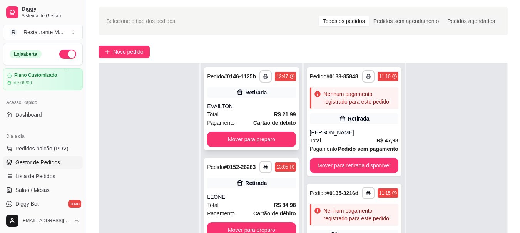
click at [241, 118] on div "Total R$ 21,99" at bounding box center [251, 114] width 88 height 8
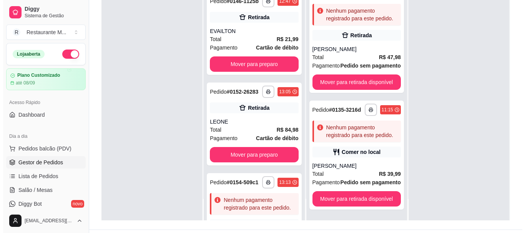
scroll to position [117, 0]
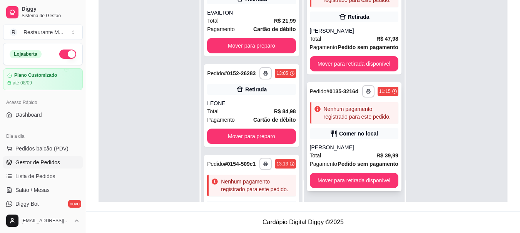
click at [335, 144] on div "[PERSON_NAME]" at bounding box center [354, 148] width 88 height 8
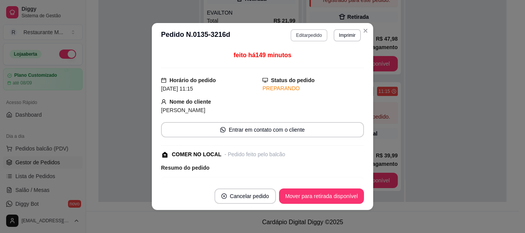
click at [314, 34] on button "Editar pedido" at bounding box center [309, 35] width 37 height 12
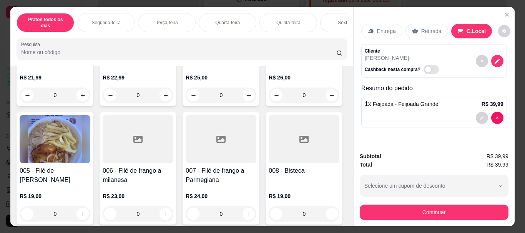
scroll to position [198, 0]
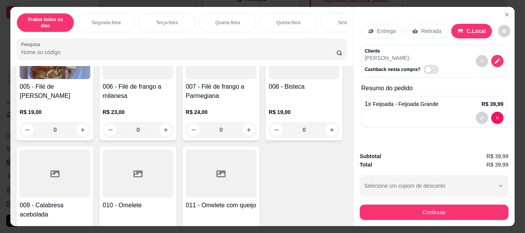
click at [186, 79] on div at bounding box center [221, 55] width 71 height 48
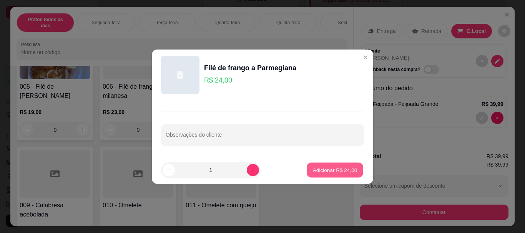
click at [323, 173] on p "Adicionar R$ 24,00" at bounding box center [335, 170] width 45 height 7
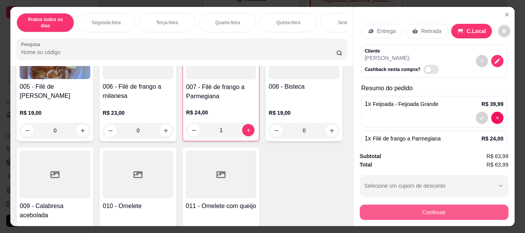
click at [415, 212] on button "Continuar" at bounding box center [434, 212] width 149 height 15
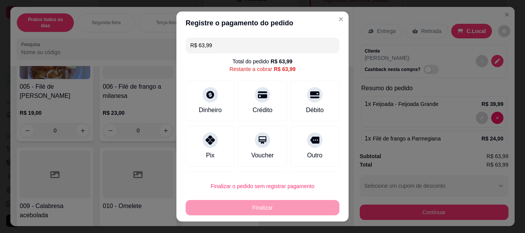
click at [263, 215] on div "Finalizar" at bounding box center [263, 207] width 154 height 15
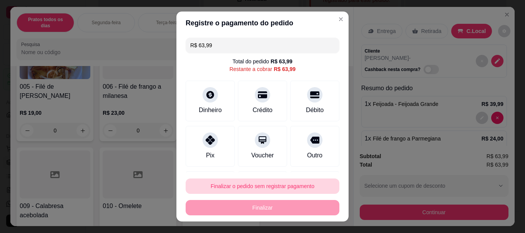
click at [295, 190] on button "Finalizar o pedido sem registrar pagamento" at bounding box center [263, 186] width 154 height 15
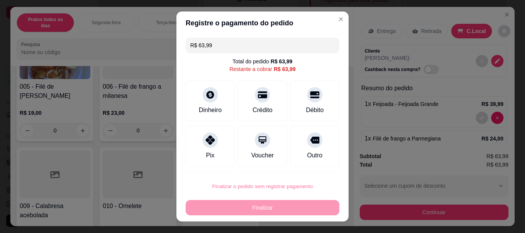
click at [305, 163] on button "Confirmar" at bounding box center [307, 165] width 28 height 12
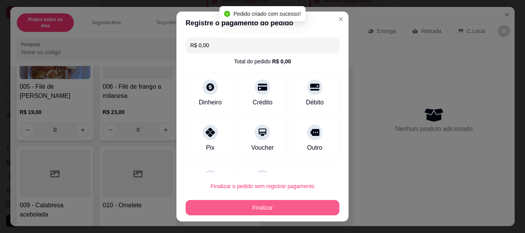
scroll to position [0, 0]
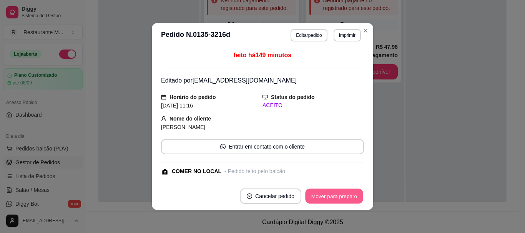
click at [321, 200] on button "Mover para preparo" at bounding box center [334, 196] width 58 height 15
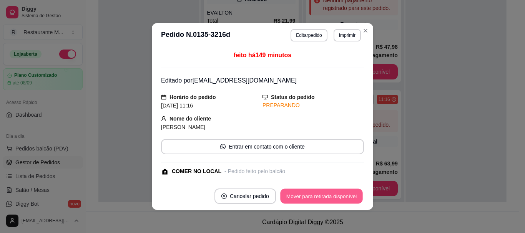
click at [321, 200] on button "Mover para retirada disponível" at bounding box center [321, 196] width 82 height 15
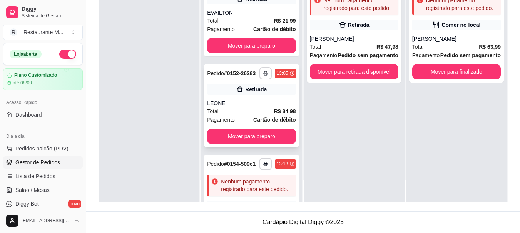
click at [243, 107] on div "LEONE" at bounding box center [251, 104] width 88 height 8
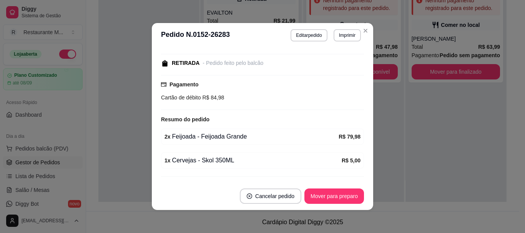
scroll to position [111, 0]
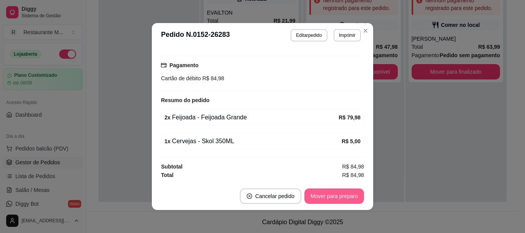
click at [337, 194] on button "Mover para preparo" at bounding box center [335, 196] width 60 height 15
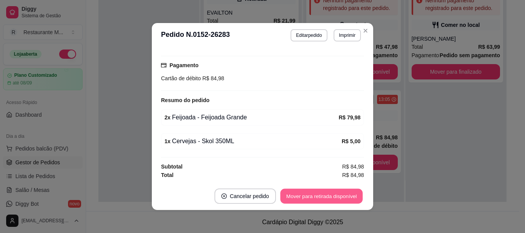
click at [340, 196] on button "Mover para retirada disponível" at bounding box center [321, 196] width 82 height 15
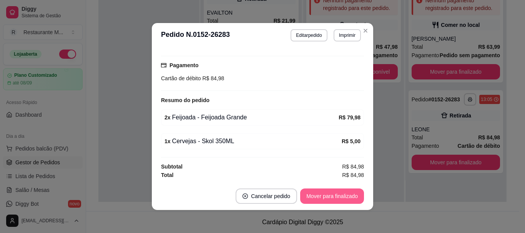
click at [345, 198] on button "Mover para finalizado" at bounding box center [332, 196] width 64 height 15
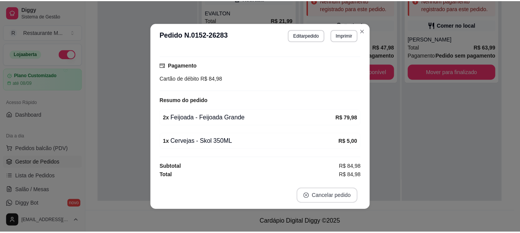
scroll to position [78, 0]
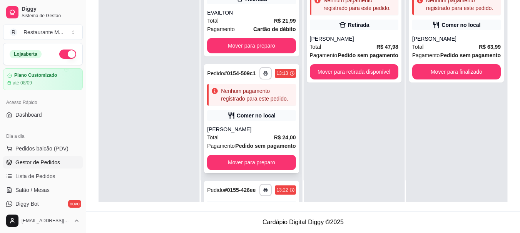
click at [256, 142] on div "Total R$ 24,00" at bounding box center [251, 137] width 88 height 8
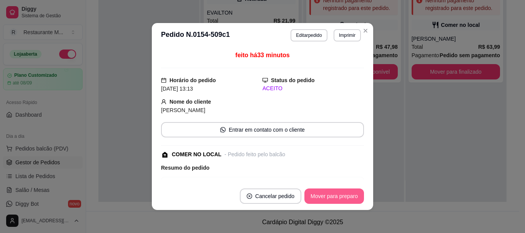
click at [323, 198] on button "Mover para preparo" at bounding box center [335, 196] width 60 height 15
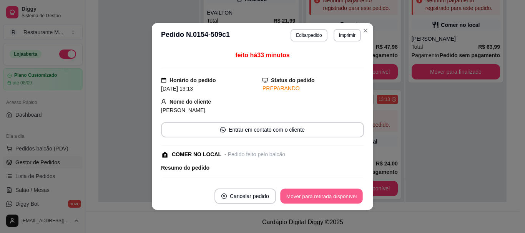
click at [323, 199] on button "Mover para retirada disponível" at bounding box center [321, 196] width 82 height 15
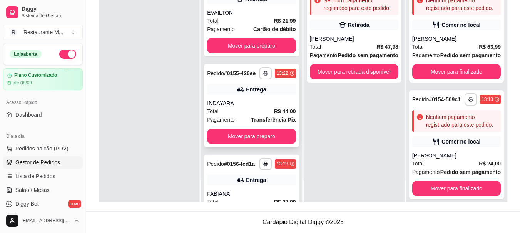
click at [258, 116] on div "Total R$ 44,00" at bounding box center [251, 111] width 88 height 8
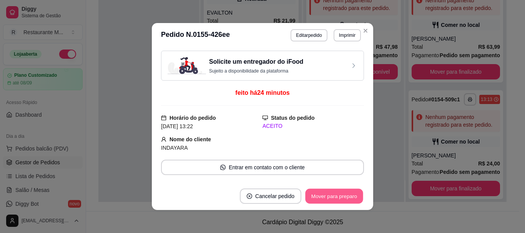
click at [321, 197] on button "Mover para preparo" at bounding box center [334, 196] width 58 height 15
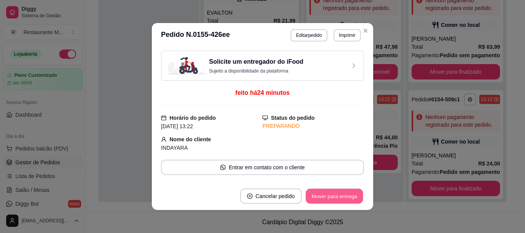
click at [321, 197] on button "Mover para entrega" at bounding box center [335, 196] width 58 height 15
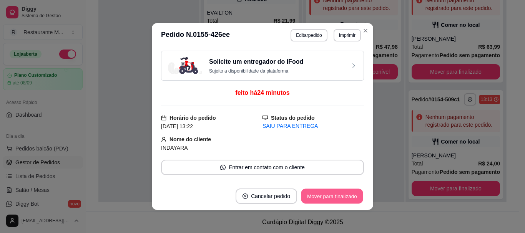
click at [321, 197] on button "Mover para finalizado" at bounding box center [333, 196] width 62 height 15
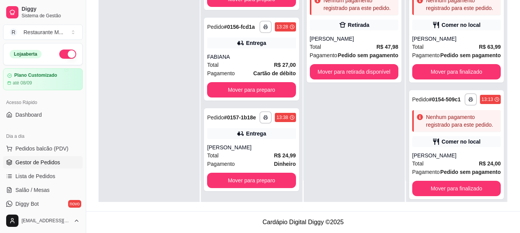
scroll to position [65, 0]
click at [240, 152] on div "Total R$ 24,99" at bounding box center [251, 156] width 88 height 8
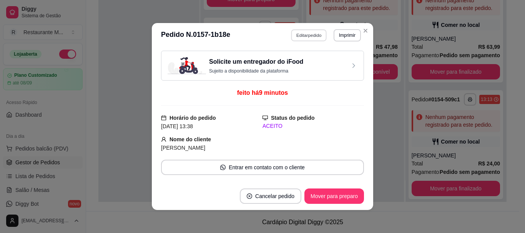
click at [310, 38] on button "Editar pedido" at bounding box center [310, 35] width 36 height 12
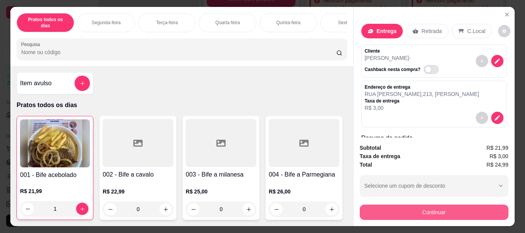
click at [415, 210] on button "Continuar" at bounding box center [434, 212] width 149 height 15
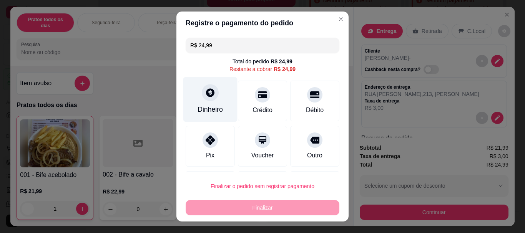
click at [209, 109] on div "Dinheiro" at bounding box center [210, 110] width 25 height 10
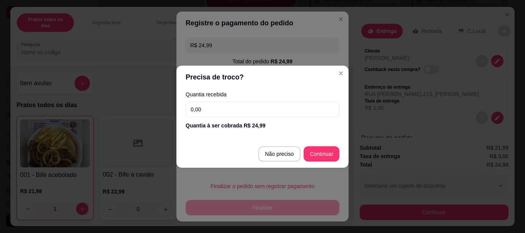
click at [214, 112] on input "0,00" at bounding box center [263, 109] width 154 height 15
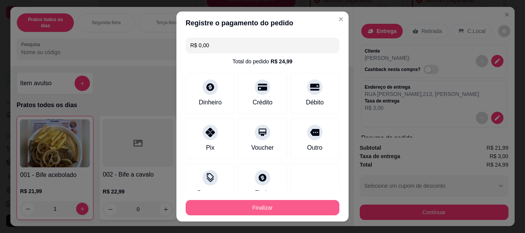
click at [277, 206] on button "Finalizar" at bounding box center [263, 207] width 154 height 15
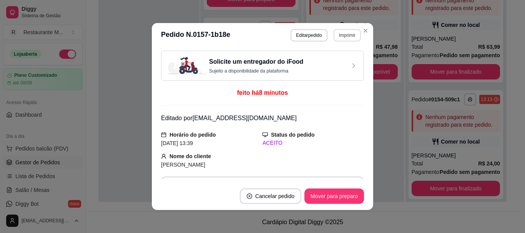
click at [343, 33] on button "Imprimir" at bounding box center [347, 35] width 27 height 12
click at [327, 62] on button "IMPRESSORA" at bounding box center [331, 62] width 56 height 12
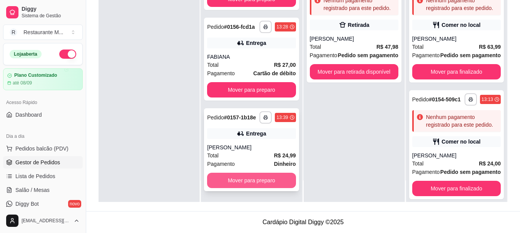
click at [260, 179] on button "Mover para preparo" at bounding box center [251, 180] width 88 height 15
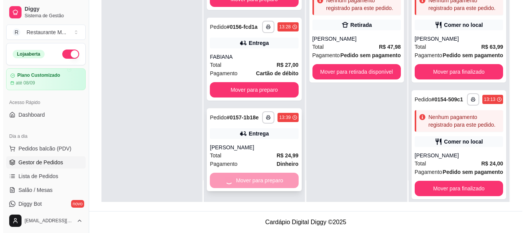
scroll to position [0, 0]
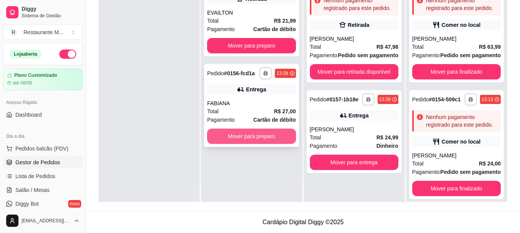
click at [267, 136] on button "Mover para preparo" at bounding box center [251, 136] width 88 height 15
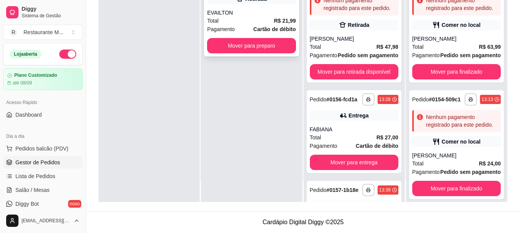
click at [247, 18] on div "Total R$ 21,99" at bounding box center [251, 21] width 88 height 8
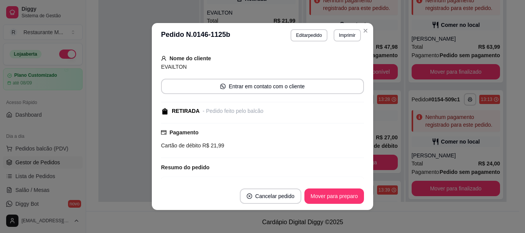
scroll to position [39, 0]
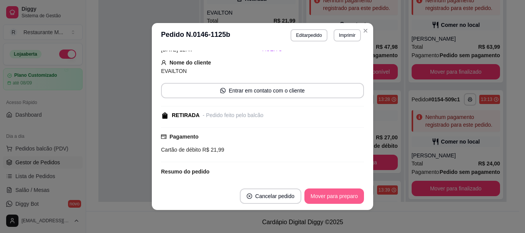
click at [329, 197] on button "Mover para preparo" at bounding box center [335, 196] width 60 height 15
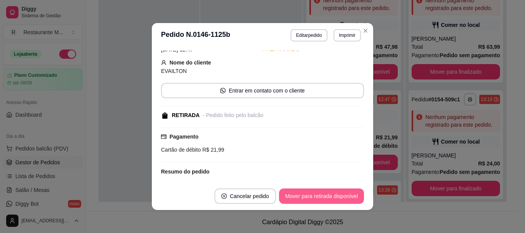
click at [329, 197] on button "Mover para retirada disponível" at bounding box center [321, 196] width 85 height 15
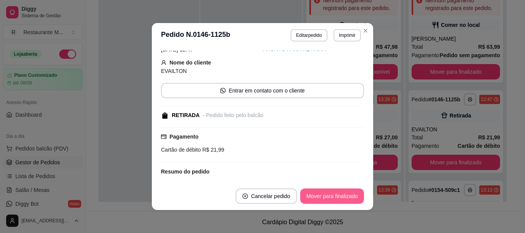
click at [329, 197] on button "Mover para finalizado" at bounding box center [332, 196] width 64 height 15
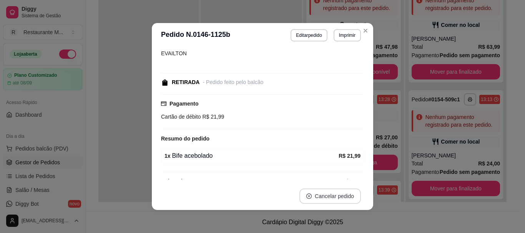
scroll to position [22, 0]
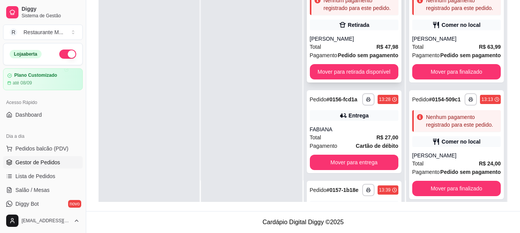
click at [345, 51] on div "Total R$ 47,98" at bounding box center [354, 47] width 88 height 8
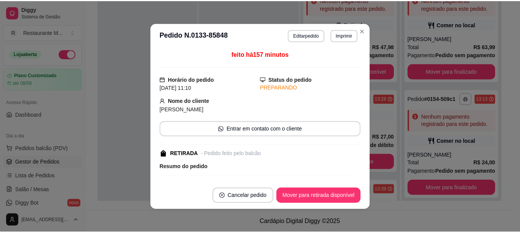
scroll to position [0, 0]
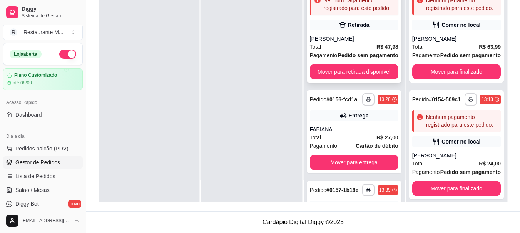
click at [363, 51] on div "Total R$ 47,98" at bounding box center [354, 47] width 88 height 8
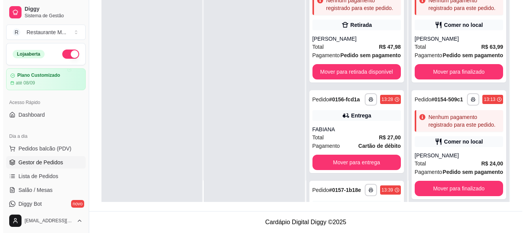
scroll to position [48, 0]
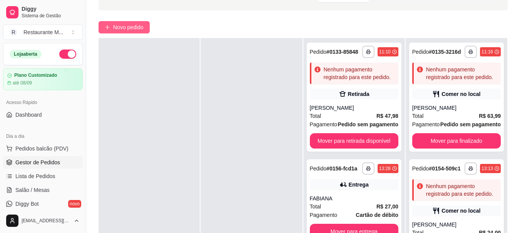
click at [137, 21] on button "Novo pedido" at bounding box center [123, 27] width 51 height 12
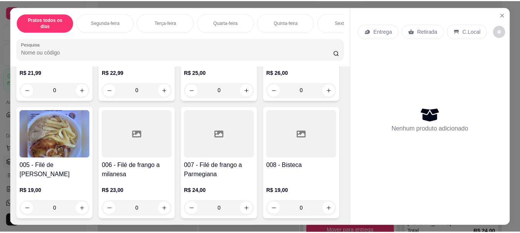
scroll to position [133, 0]
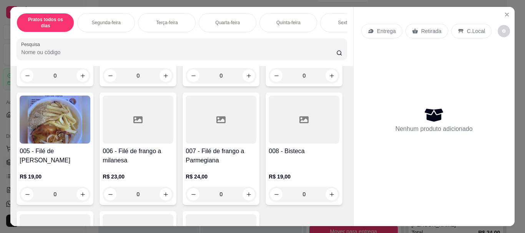
click at [269, 34] on div at bounding box center [304, 10] width 71 height 48
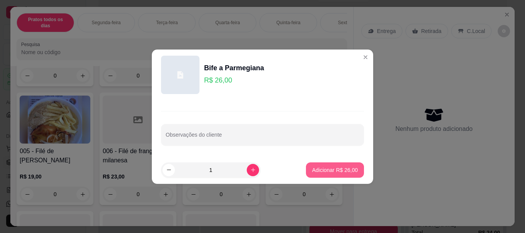
click at [323, 170] on p "Adicionar R$ 26,00" at bounding box center [335, 171] width 46 height 8
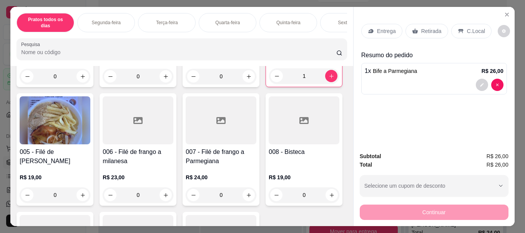
click at [467, 27] on p "C.Local" at bounding box center [476, 31] width 18 height 8
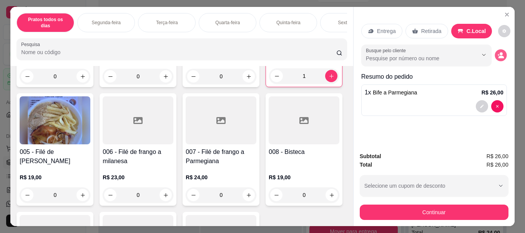
click at [500, 53] on circle "decrease-product-quantity" at bounding box center [501, 54] width 3 height 3
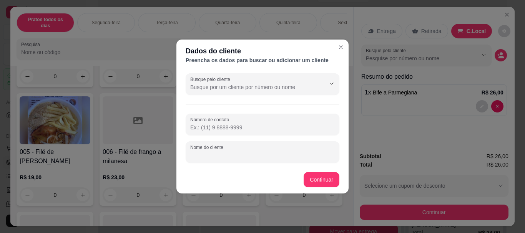
click at [210, 158] on input "Nome do cliente" at bounding box center [262, 156] width 145 height 8
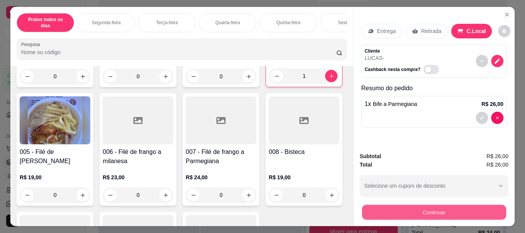
click at [396, 210] on button "Continuar" at bounding box center [434, 212] width 144 height 15
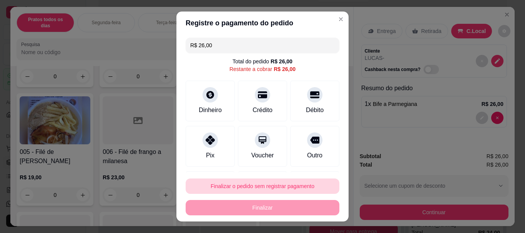
click at [270, 187] on button "Finalizar o pedido sem registrar pagamento" at bounding box center [263, 186] width 154 height 15
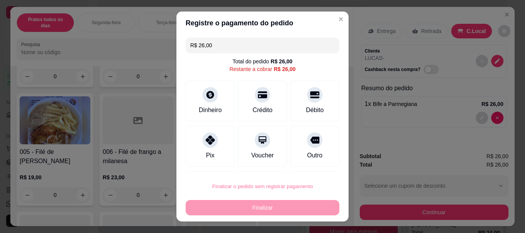
click at [302, 168] on button "Confirmar" at bounding box center [306, 165] width 27 height 12
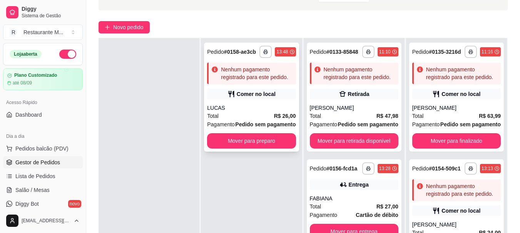
click at [255, 118] on div "Total R$ 26,00" at bounding box center [251, 116] width 88 height 8
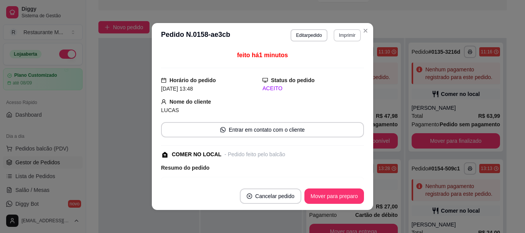
click at [345, 34] on button "Imprimir" at bounding box center [347, 35] width 27 height 12
click at [332, 65] on button "IMPRESSORA" at bounding box center [331, 62] width 54 height 12
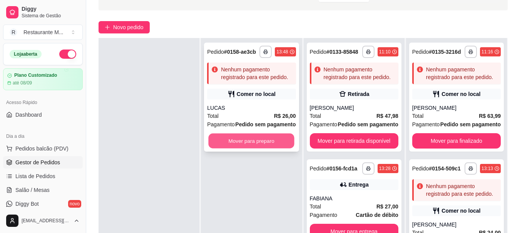
click at [248, 143] on button "Mover para preparo" at bounding box center [251, 141] width 86 height 15
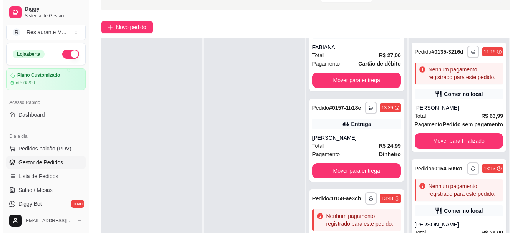
scroll to position [164, 0]
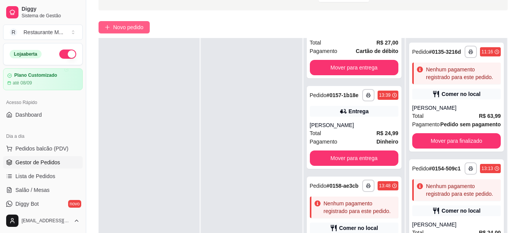
click at [132, 27] on span "Novo pedido" at bounding box center [128, 27] width 30 height 8
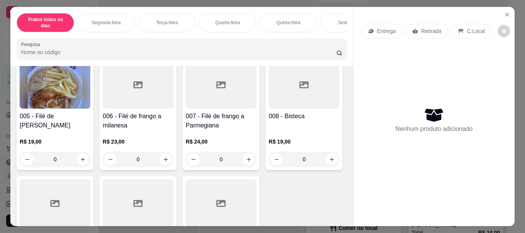
scroll to position [173, 0]
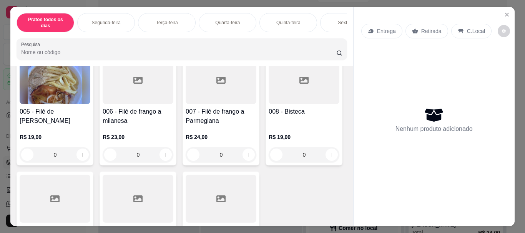
click at [173, 95] on div at bounding box center [138, 80] width 71 height 48
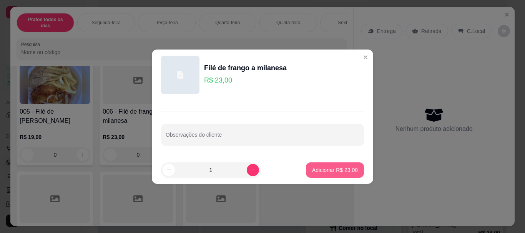
click at [335, 169] on p "Adicionar R$ 23,00" at bounding box center [335, 171] width 46 height 8
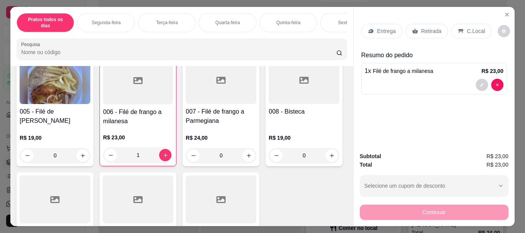
click at [378, 29] on p "Entrega" at bounding box center [386, 31] width 19 height 8
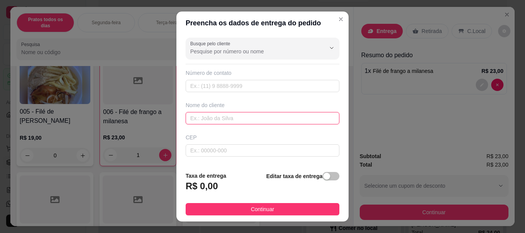
click at [232, 122] on input "text" at bounding box center [263, 118] width 154 height 12
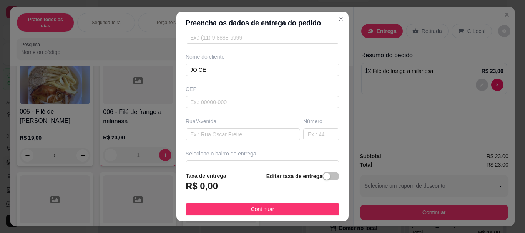
scroll to position [50, 0]
click at [203, 133] on input "text" at bounding box center [243, 133] width 115 height 12
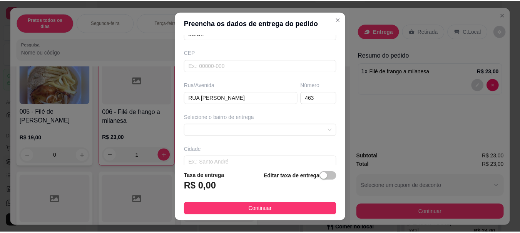
scroll to position [83, 0]
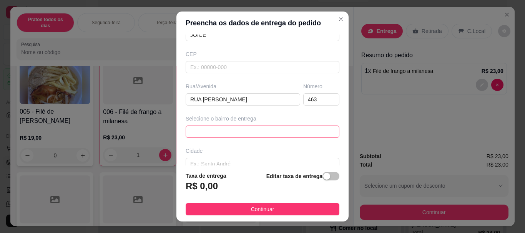
click at [238, 129] on div "672ff47995c070e18377b399 67302425c6ae252e8cc9c532 [GEOGRAPHIC_DATA] - [GEOGRAPH…" at bounding box center [263, 132] width 154 height 12
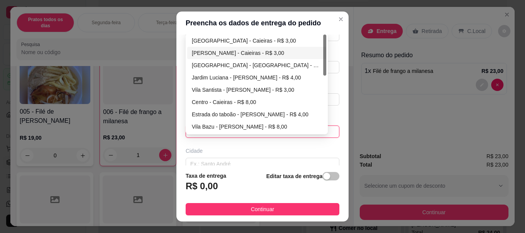
click at [272, 54] on div "[PERSON_NAME] - Caieiras - R$ 3,00" at bounding box center [257, 53] width 130 height 8
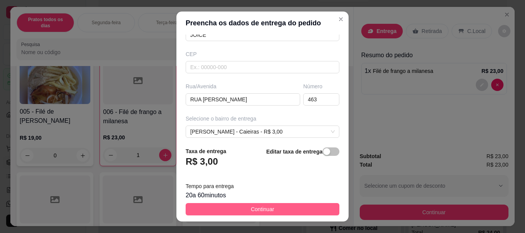
click at [238, 208] on button "Continuar" at bounding box center [263, 209] width 154 height 12
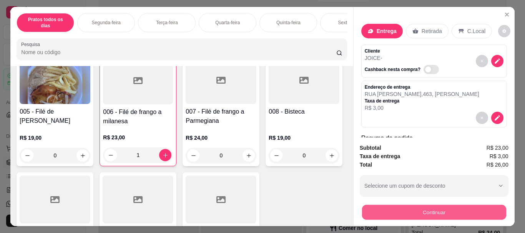
click at [404, 209] on button "Continuar" at bounding box center [434, 212] width 144 height 15
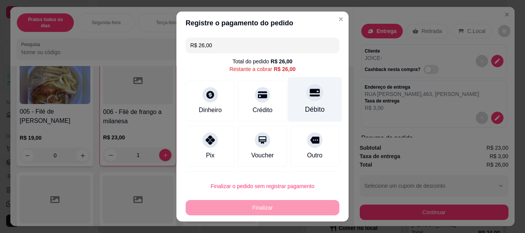
click at [305, 113] on div "Débito" at bounding box center [315, 110] width 20 height 10
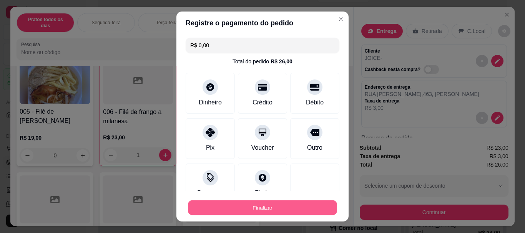
click at [263, 212] on button "Finalizar" at bounding box center [262, 207] width 149 height 15
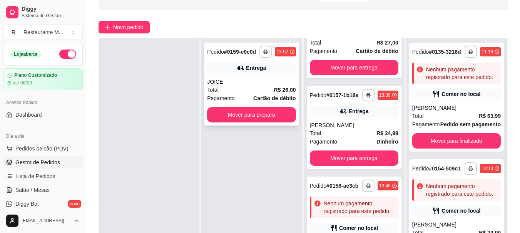
click at [247, 101] on div "Pagamento Cartão de débito" at bounding box center [251, 98] width 88 height 8
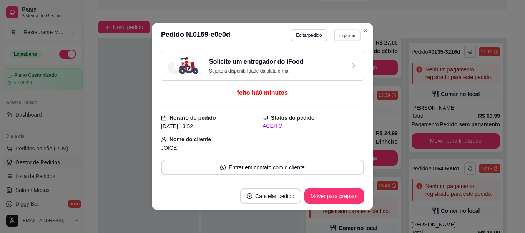
click at [345, 38] on button "Imprimir" at bounding box center [347, 35] width 27 height 12
click at [327, 64] on button "IMPRESSORA" at bounding box center [331, 62] width 54 height 12
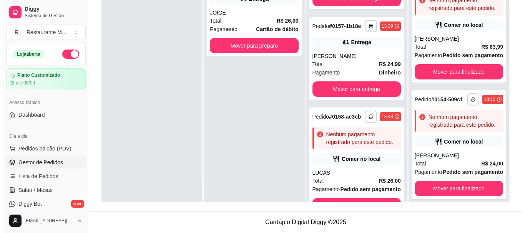
scroll to position [53, 0]
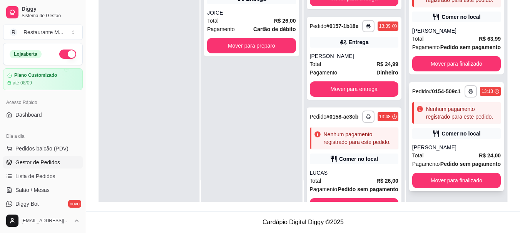
click at [449, 144] on div "[PERSON_NAME]" at bounding box center [456, 148] width 88 height 8
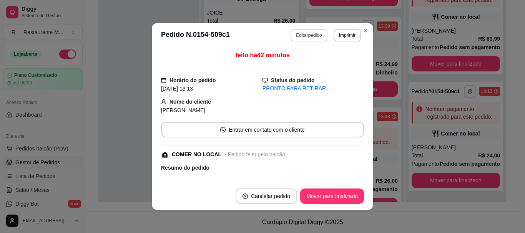
click at [307, 34] on button "Editar pedido" at bounding box center [309, 35] width 37 height 12
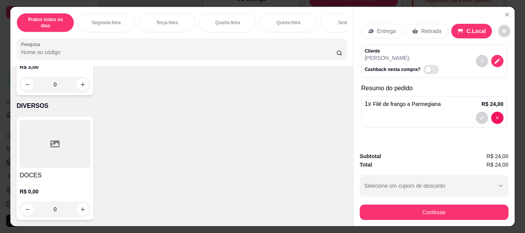
scroll to position [1551, 0]
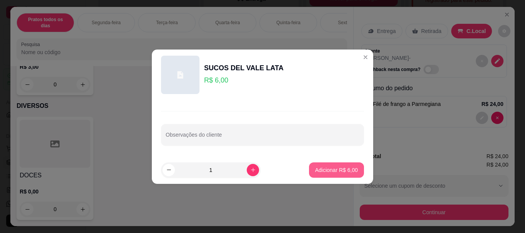
click at [309, 167] on button "Adicionar R$ 6,00" at bounding box center [336, 170] width 55 height 15
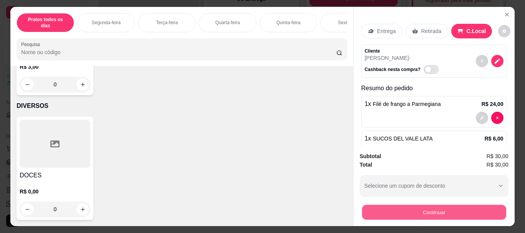
click at [423, 209] on button "Continuar" at bounding box center [434, 212] width 144 height 15
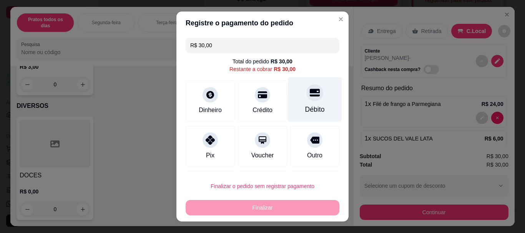
click at [307, 98] on div at bounding box center [315, 93] width 17 height 17
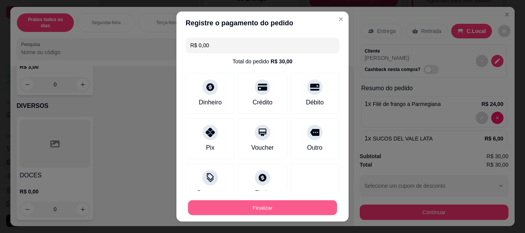
click at [267, 208] on button "Finalizar" at bounding box center [262, 207] width 149 height 15
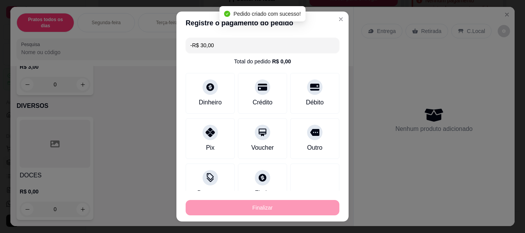
scroll to position [0, 0]
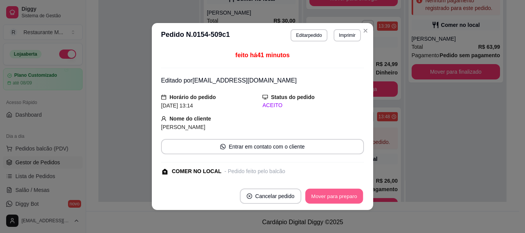
click at [328, 199] on button "Mover para preparo" at bounding box center [334, 196] width 58 height 15
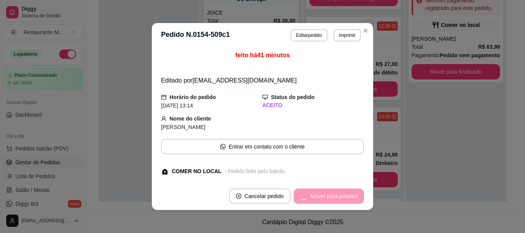
scroll to position [255, 0]
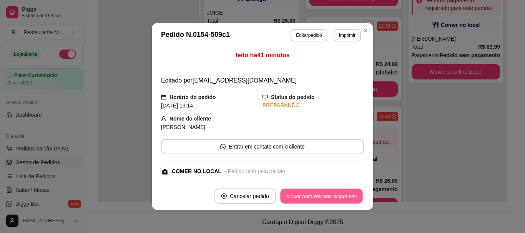
click at [328, 199] on button "Mover para retirada disponível" at bounding box center [321, 196] width 82 height 15
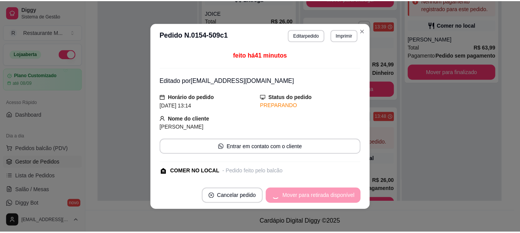
scroll to position [164, 0]
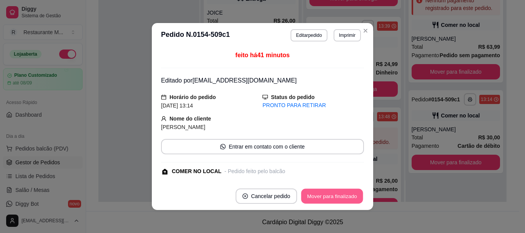
click at [328, 199] on button "Mover para finalizado" at bounding box center [333, 196] width 62 height 15
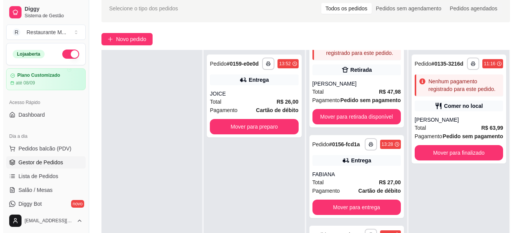
scroll to position [1, 0]
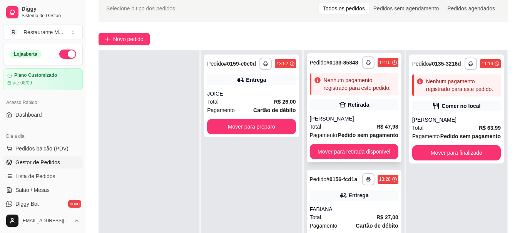
click at [331, 123] on div "[PERSON_NAME]" at bounding box center [354, 119] width 88 height 8
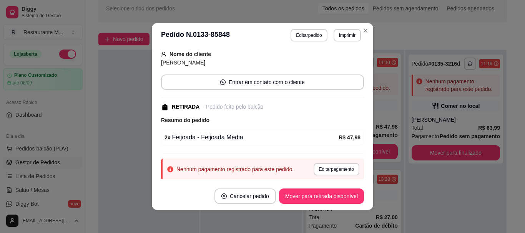
scroll to position [70, 0]
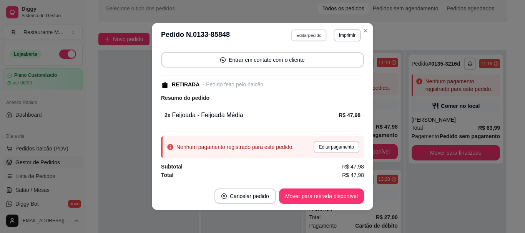
click at [306, 37] on button "Editar pedido" at bounding box center [310, 35] width 36 height 12
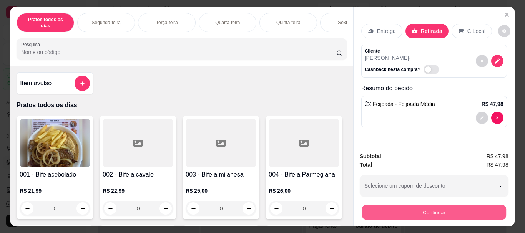
click at [432, 212] on button "Continuar" at bounding box center [434, 212] width 144 height 15
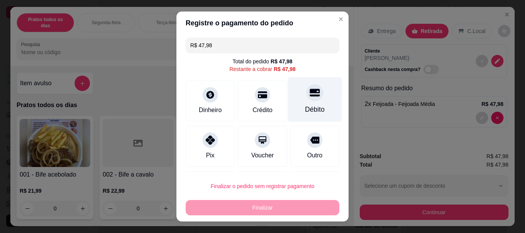
click at [307, 100] on div at bounding box center [315, 93] width 17 height 17
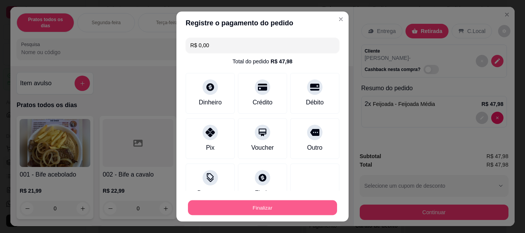
click at [263, 210] on button "Finalizar" at bounding box center [262, 207] width 149 height 15
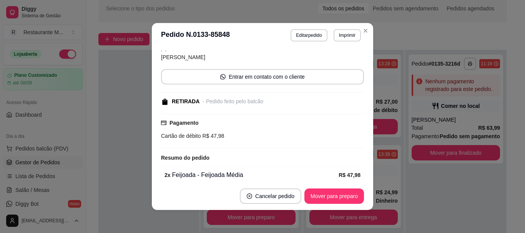
scroll to position [87, 0]
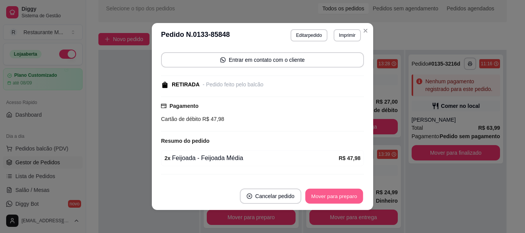
click at [343, 196] on button "Mover para preparo" at bounding box center [334, 196] width 58 height 15
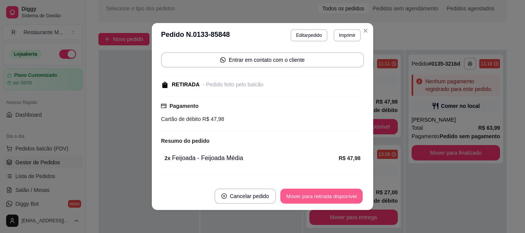
click at [343, 196] on button "Mover para retirada disponível" at bounding box center [321, 196] width 82 height 15
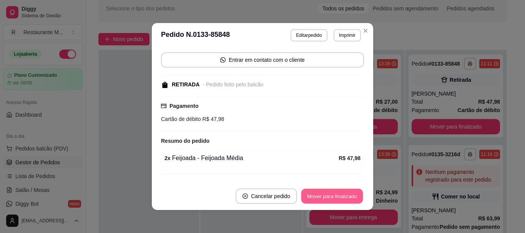
click at [343, 196] on button "Mover para finalizado" at bounding box center [333, 196] width 62 height 15
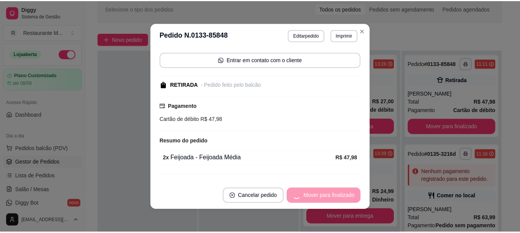
scroll to position [62, 0]
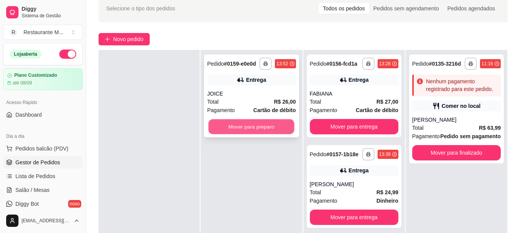
click at [254, 129] on button "Mover para preparo" at bounding box center [251, 127] width 86 height 15
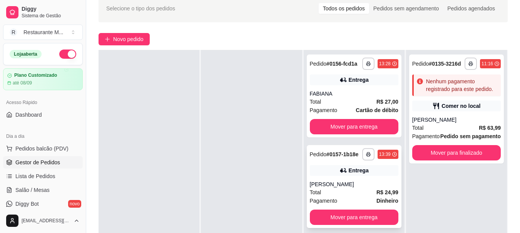
click at [340, 186] on div "[PERSON_NAME]" at bounding box center [354, 185] width 88 height 8
click at [338, 185] on div "[PERSON_NAME]" at bounding box center [354, 185] width 88 height 8
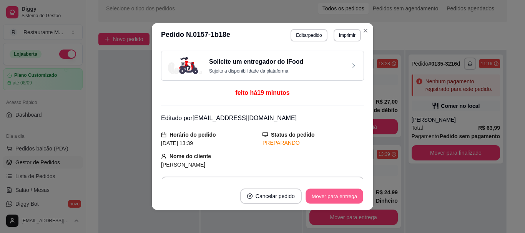
click at [340, 194] on button "Mover para entrega" at bounding box center [335, 196] width 58 height 15
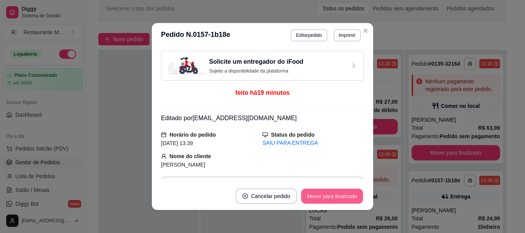
click at [340, 194] on button "Mover para finalizado" at bounding box center [333, 196] width 62 height 15
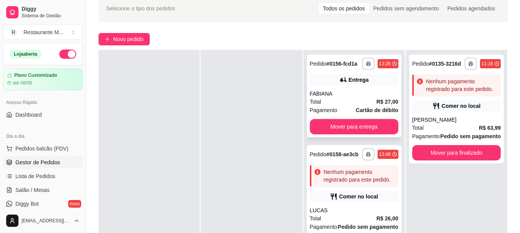
click at [354, 97] on div "FABIANA" at bounding box center [354, 94] width 88 height 8
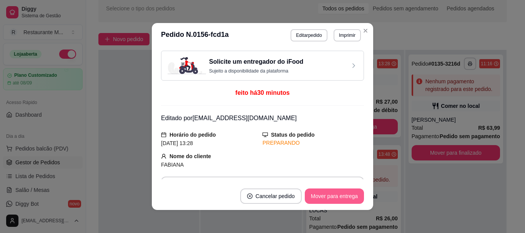
click at [322, 195] on button "Mover para entrega" at bounding box center [334, 196] width 59 height 15
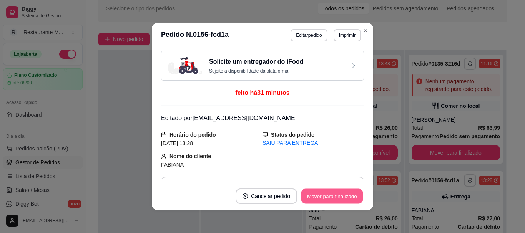
click at [322, 195] on button "Mover para finalizado" at bounding box center [333, 196] width 62 height 15
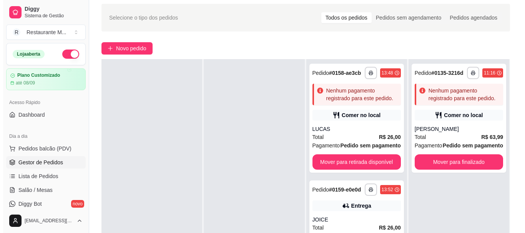
scroll to position [19, 0]
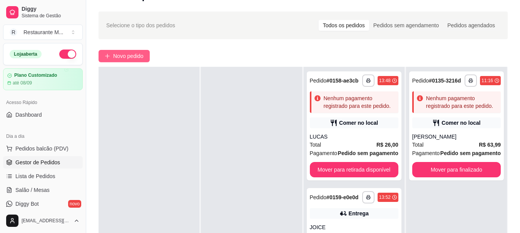
click at [128, 60] on span "Novo pedido" at bounding box center [128, 56] width 30 height 8
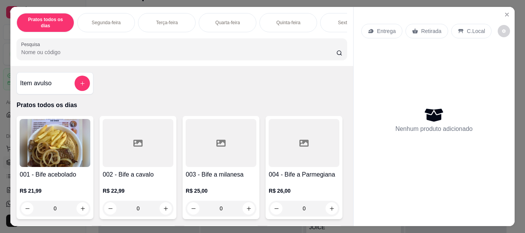
click at [48, 150] on img at bounding box center [55, 143] width 71 height 48
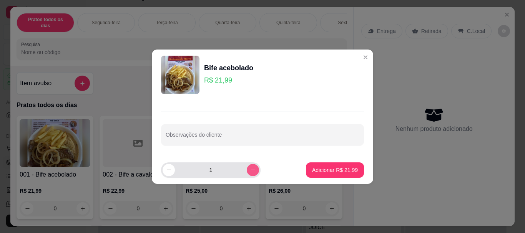
click at [250, 168] on icon "increase-product-quantity" at bounding box center [253, 170] width 6 height 6
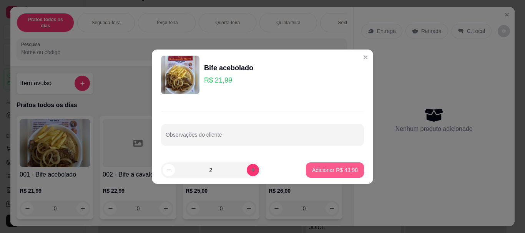
click at [318, 168] on p "Adicionar R$ 43,98" at bounding box center [335, 171] width 46 height 8
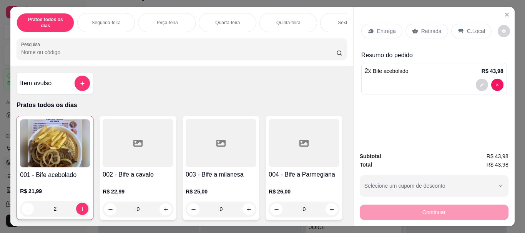
click at [380, 30] on p "Entrega" at bounding box center [386, 31] width 19 height 8
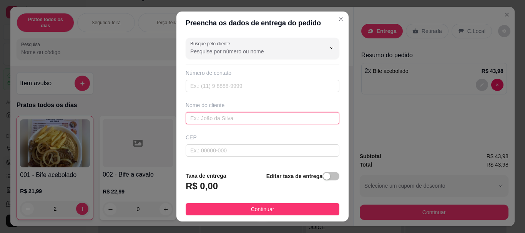
click at [205, 120] on input "text" at bounding box center [263, 118] width 154 height 12
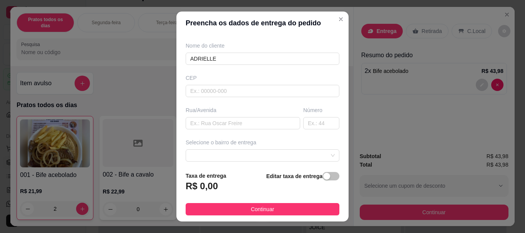
scroll to position [74, 0]
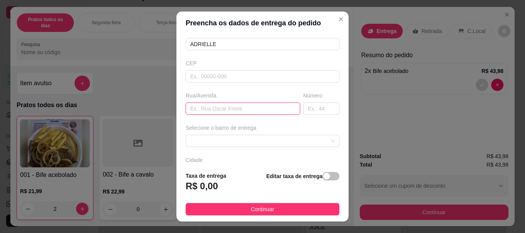
click at [200, 112] on input "text" at bounding box center [243, 109] width 115 height 12
click at [192, 108] on input "text" at bounding box center [243, 109] width 115 height 12
click at [193, 144] on span at bounding box center [262, 141] width 145 height 12
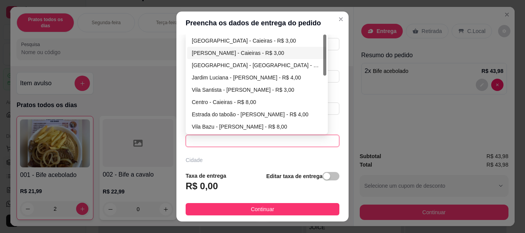
click at [228, 57] on div "[PERSON_NAME] - Caieiras - R$ 3,00" at bounding box center [257, 53] width 130 height 8
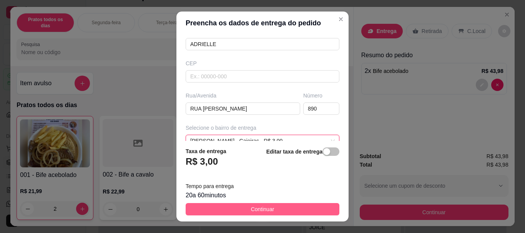
click at [236, 209] on button "Continuar" at bounding box center [263, 209] width 154 height 12
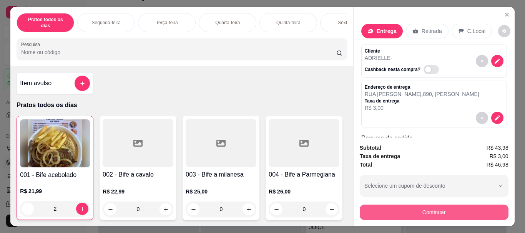
click at [422, 210] on button "Continuar" at bounding box center [434, 212] width 149 height 15
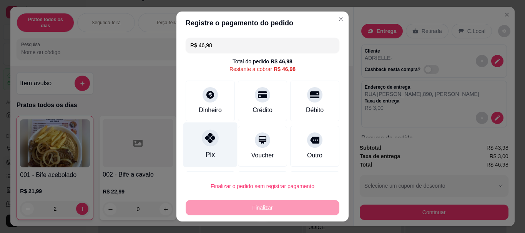
click at [215, 143] on div "Pix" at bounding box center [210, 145] width 54 height 45
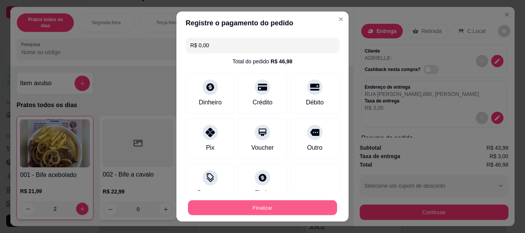
click at [233, 209] on button "Finalizar" at bounding box center [262, 207] width 149 height 15
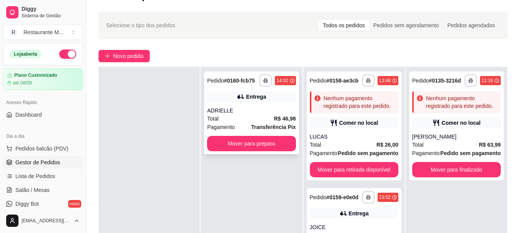
click at [239, 123] on div "Pagamento Transferência Pix" at bounding box center [251, 127] width 88 height 8
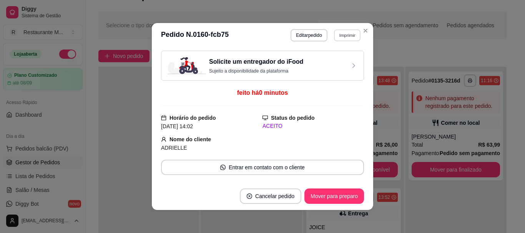
click at [345, 31] on button "Imprimir" at bounding box center [347, 35] width 27 height 12
click at [334, 63] on button "IMPRESSORA" at bounding box center [331, 62] width 54 height 12
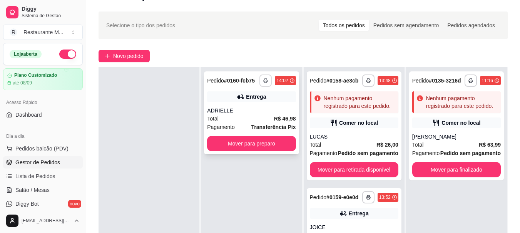
click at [261, 84] on button "button" at bounding box center [265, 81] width 12 height 12
click at [157, 114] on div at bounding box center [148, 183] width 101 height 233
click at [141, 58] on span "Novo pedido" at bounding box center [128, 56] width 30 height 8
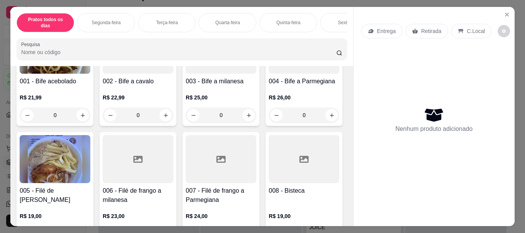
scroll to position [113, 0]
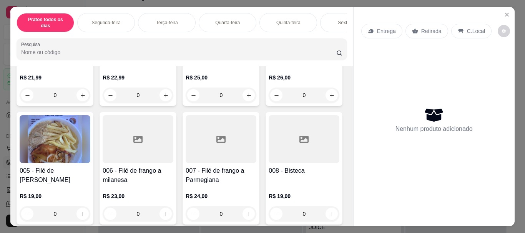
click at [269, 54] on div at bounding box center [304, 30] width 71 height 48
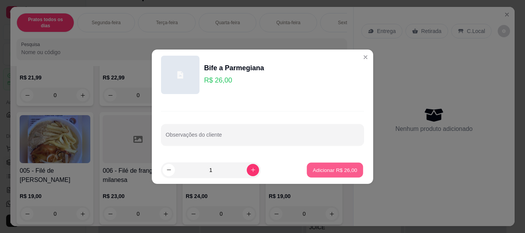
click at [327, 168] on p "Adicionar R$ 26,00" at bounding box center [335, 170] width 45 height 7
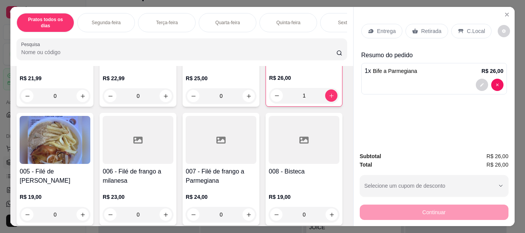
click at [380, 30] on p "Entrega" at bounding box center [386, 31] width 19 height 8
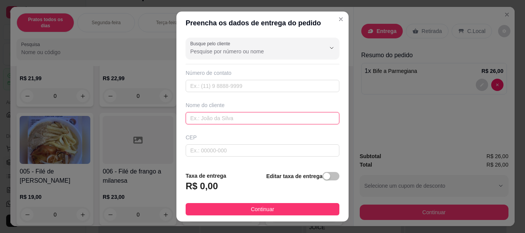
click at [210, 120] on input "text" at bounding box center [263, 118] width 154 height 12
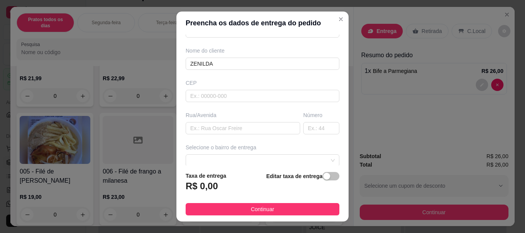
scroll to position [70, 0]
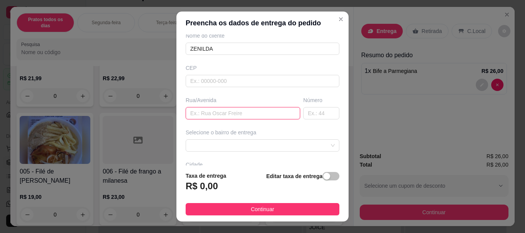
click at [237, 111] on input "text" at bounding box center [243, 113] width 115 height 12
click at [303, 112] on input "text" at bounding box center [321, 113] width 36 height 12
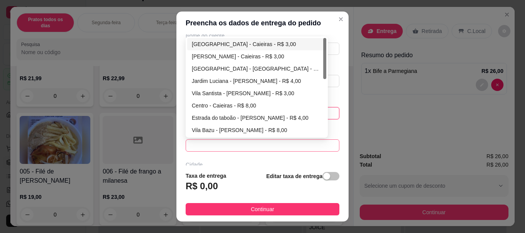
click at [224, 145] on span at bounding box center [262, 146] width 145 height 12
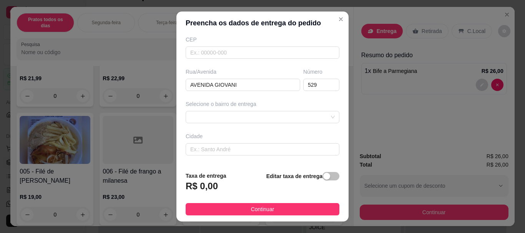
scroll to position [98, 0]
click at [209, 151] on input "text" at bounding box center [263, 149] width 154 height 12
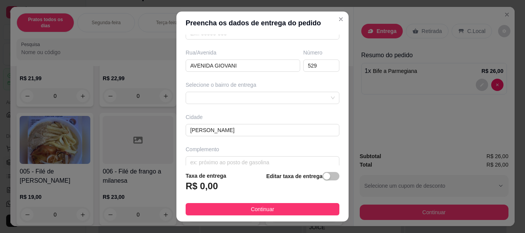
scroll to position [128, 0]
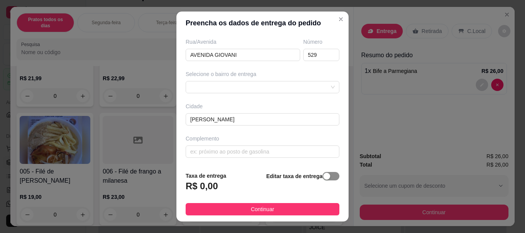
click at [323, 180] on span "button" at bounding box center [331, 176] width 17 height 8
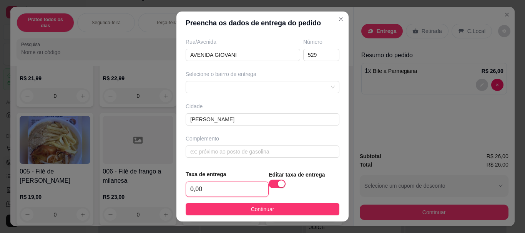
click at [210, 184] on input "0,00" at bounding box center [227, 189] width 82 height 15
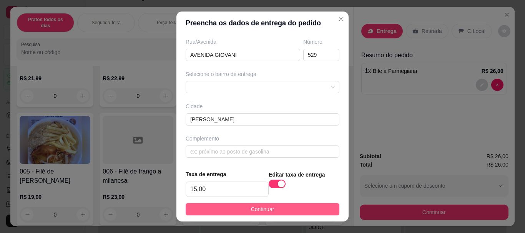
click at [240, 211] on button "Continuar" at bounding box center [263, 209] width 154 height 12
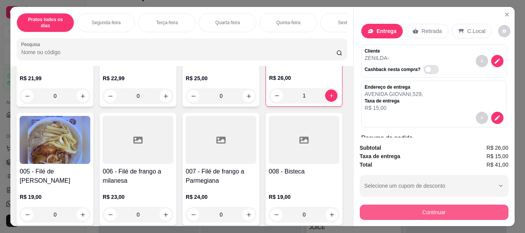
click at [403, 212] on button "Continuar" at bounding box center [434, 212] width 149 height 15
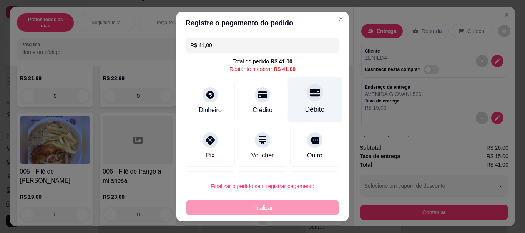
click at [304, 104] on div "Débito" at bounding box center [315, 99] width 54 height 45
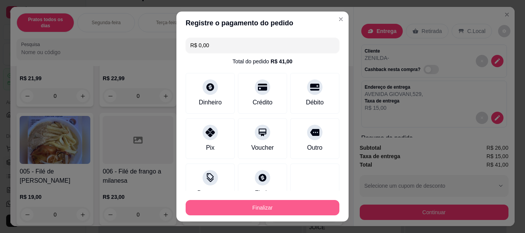
click at [247, 210] on button "Finalizar" at bounding box center [263, 207] width 154 height 15
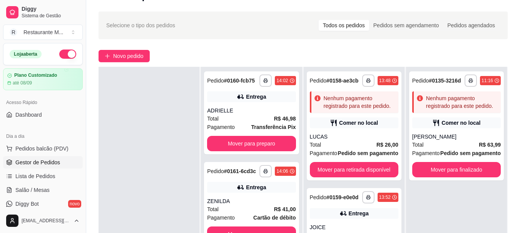
click at [247, 210] on div "Total R$ 41,00" at bounding box center [251, 209] width 88 height 8
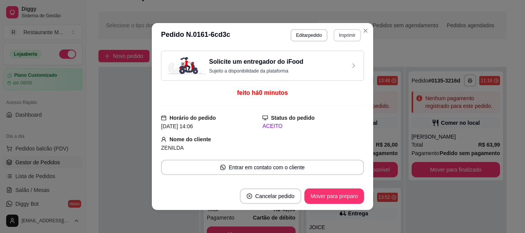
drag, startPoint x: 346, startPoint y: 27, endPoint x: 346, endPoint y: 33, distance: 6.2
click at [346, 33] on header "**********" at bounding box center [263, 35] width 222 height 25
click at [346, 33] on button "Imprimir" at bounding box center [347, 35] width 27 height 12
click at [335, 63] on button "IMPRESSORA" at bounding box center [331, 62] width 54 height 12
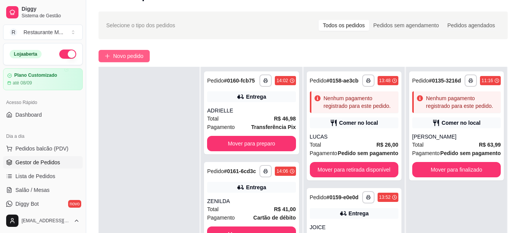
click at [135, 55] on span "Novo pedido" at bounding box center [128, 56] width 30 height 8
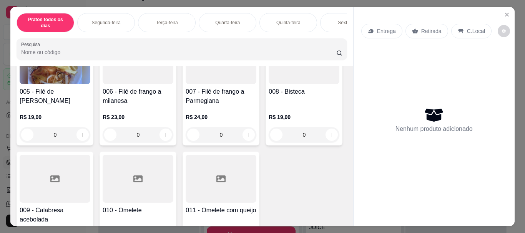
scroll to position [207, 0]
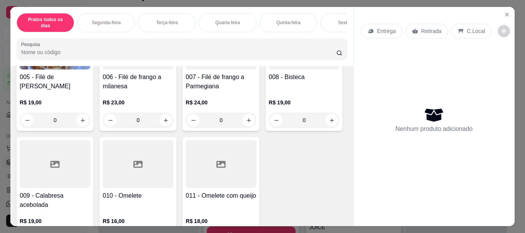
click at [90, 178] on div at bounding box center [55, 164] width 71 height 48
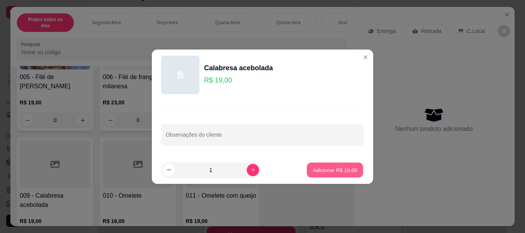
click at [328, 170] on p "Adicionar R$ 19,00" at bounding box center [335, 170] width 45 height 7
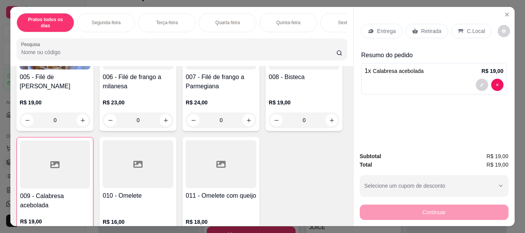
click at [386, 27] on p "Entrega" at bounding box center [386, 31] width 19 height 8
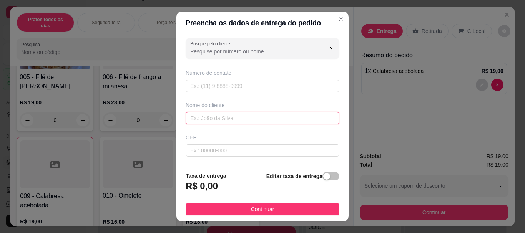
click at [217, 116] on input "text" at bounding box center [263, 118] width 154 height 12
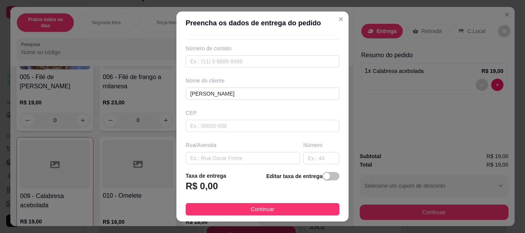
scroll to position [26, 0]
click at [199, 127] on input "text" at bounding box center [263, 124] width 154 height 12
click at [203, 156] on input "text" at bounding box center [243, 157] width 115 height 12
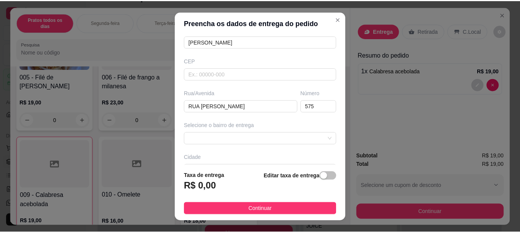
scroll to position [79, 0]
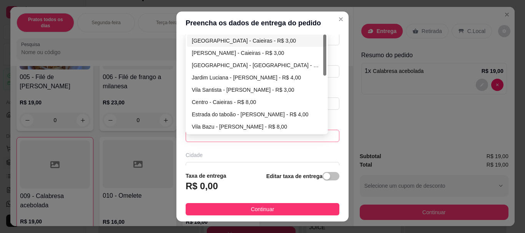
click at [223, 133] on div "672ff47995c070e18377b399 67302425c6ae252e8cc9c532 [GEOGRAPHIC_DATA] - [GEOGRAPH…" at bounding box center [263, 136] width 154 height 12
click at [259, 50] on div "[PERSON_NAME] - Caieiras - R$ 3,00" at bounding box center [257, 53] width 130 height 8
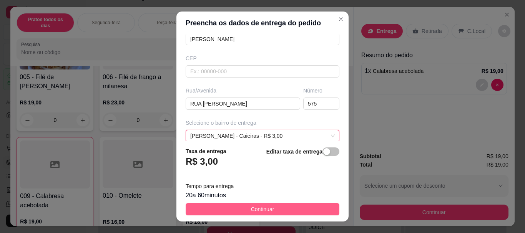
click at [241, 208] on button "Continuar" at bounding box center [263, 209] width 154 height 12
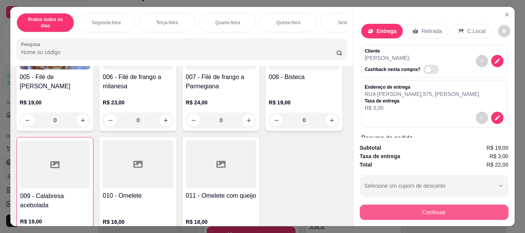
click at [420, 211] on button "Continuar" at bounding box center [434, 212] width 149 height 15
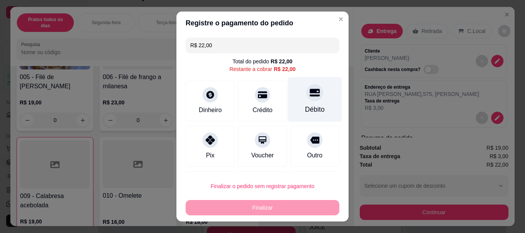
click at [307, 97] on div at bounding box center [315, 93] width 17 height 17
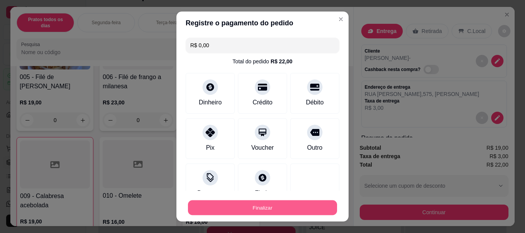
click at [262, 209] on button "Finalizar" at bounding box center [262, 207] width 149 height 15
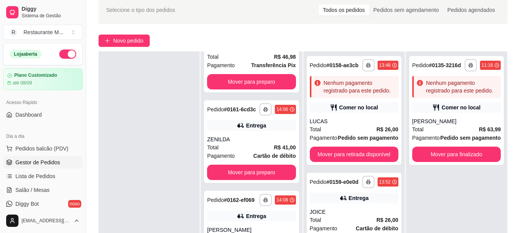
scroll to position [81, 0]
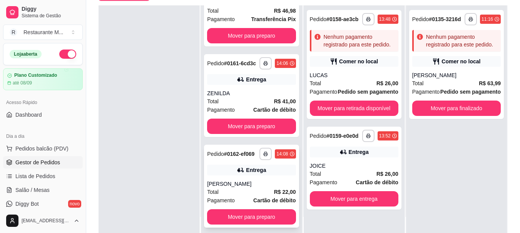
click at [252, 190] on div "Total R$ 22,00" at bounding box center [251, 192] width 88 height 8
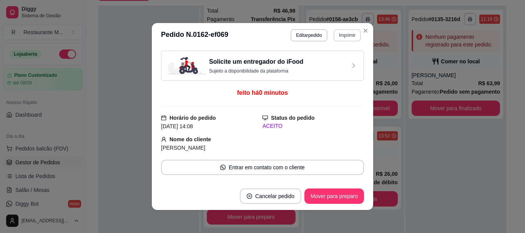
click at [345, 39] on button "Imprimir" at bounding box center [347, 35] width 27 height 12
click at [338, 63] on button "IMPRESSORA" at bounding box center [331, 62] width 54 height 12
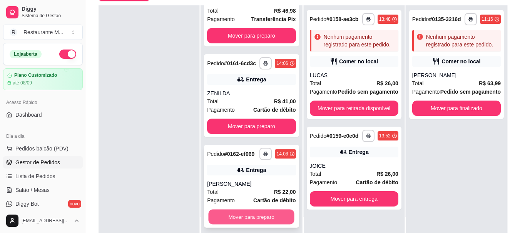
click at [252, 214] on button "Mover para preparo" at bounding box center [251, 217] width 86 height 15
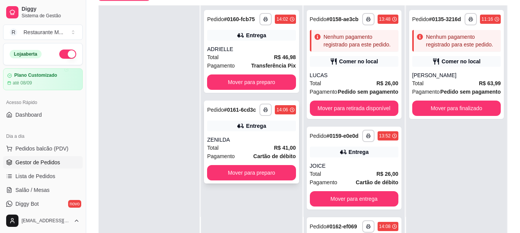
scroll to position [0, 0]
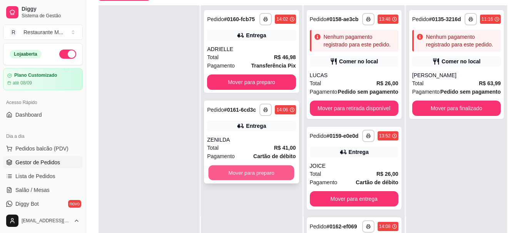
click at [255, 173] on button "Mover para preparo" at bounding box center [251, 173] width 86 height 15
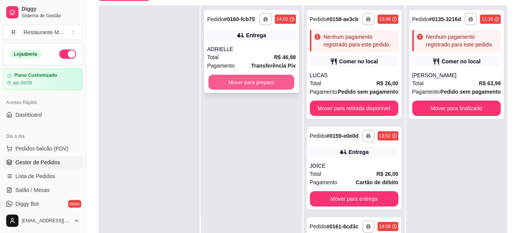
click at [250, 87] on button "Mover para preparo" at bounding box center [251, 82] width 86 height 15
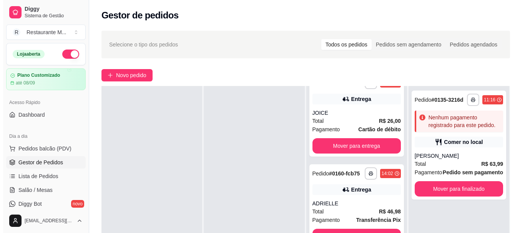
scroll to position [217, 0]
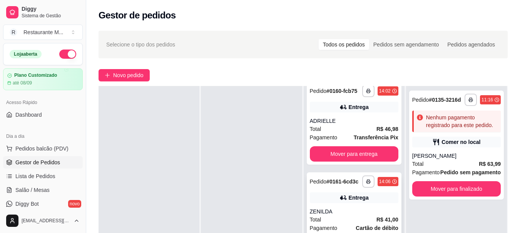
click at [352, 218] on div "Total R$ 41,00" at bounding box center [354, 220] width 88 height 8
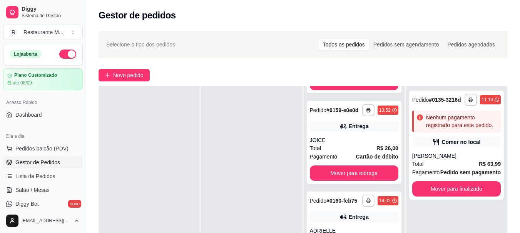
scroll to position [104, 0]
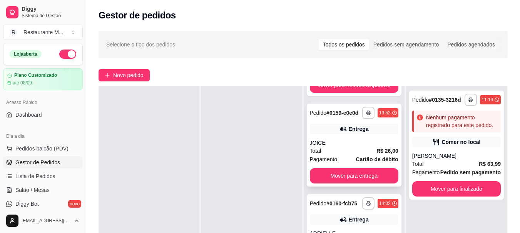
click at [356, 157] on strong "Cartão de débito" at bounding box center [376, 160] width 42 height 6
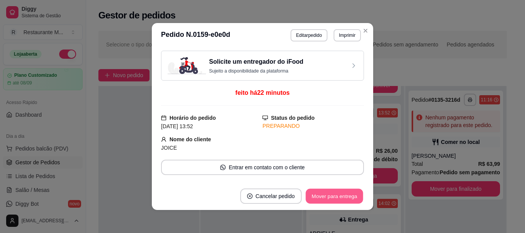
click at [333, 199] on button "Mover para entrega" at bounding box center [335, 196] width 58 height 15
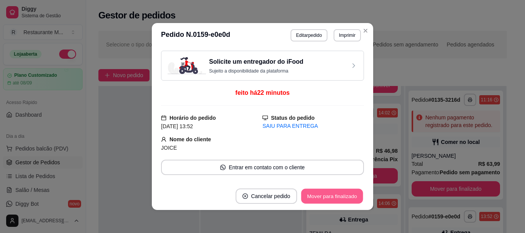
click at [333, 199] on button "Mover para finalizado" at bounding box center [333, 196] width 62 height 15
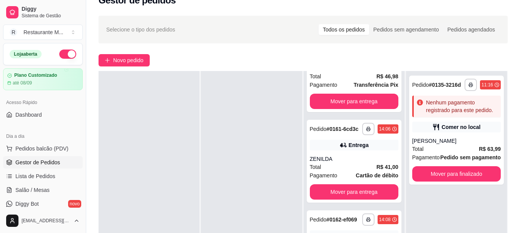
scroll to position [15, 0]
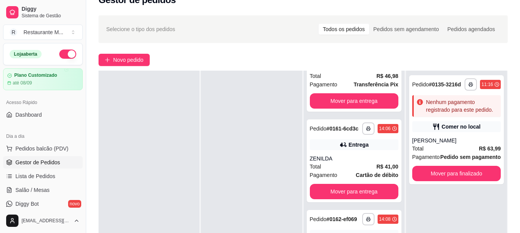
click at [172, 159] on div at bounding box center [148, 187] width 101 height 233
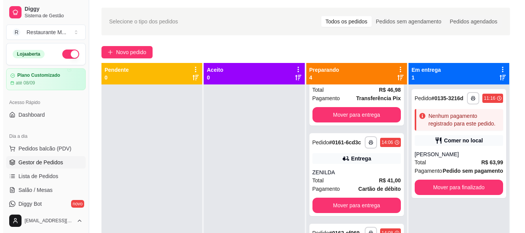
scroll to position [0, 0]
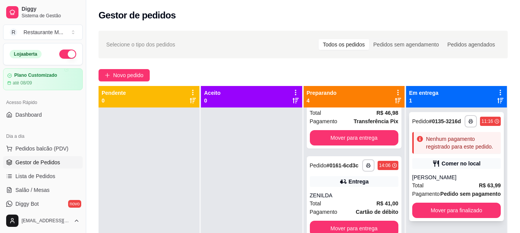
click at [468, 177] on div "[PERSON_NAME]" at bounding box center [456, 178] width 88 height 8
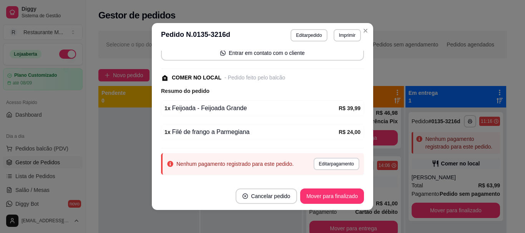
scroll to position [111, 0]
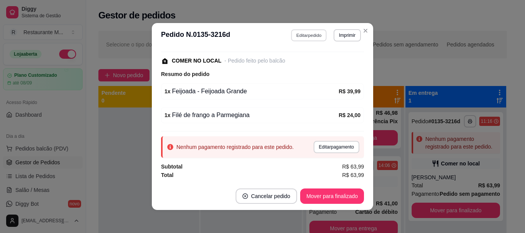
click at [305, 40] on button "Editar pedido" at bounding box center [310, 35] width 36 height 12
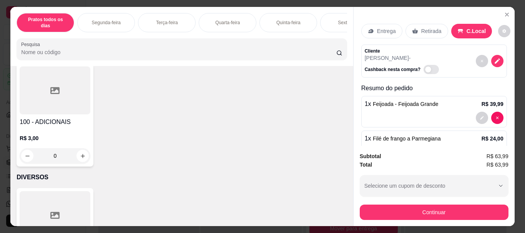
scroll to position [1537, 0]
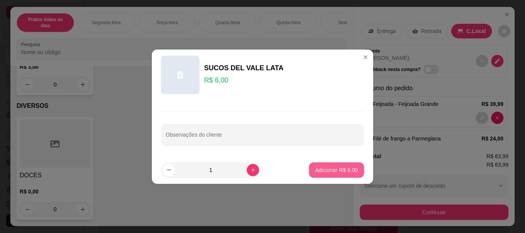
click at [324, 170] on p "Adicionar R$ 6,00" at bounding box center [336, 171] width 43 height 8
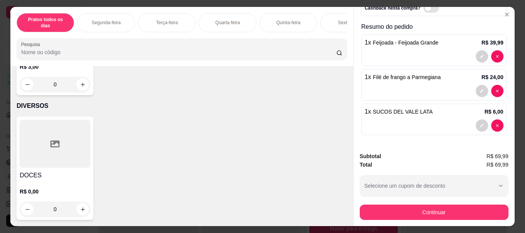
scroll to position [1691, 0]
click at [45, 168] on div at bounding box center [55, 144] width 71 height 48
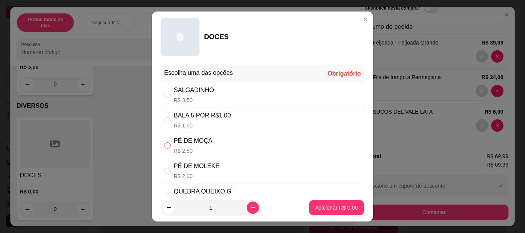
click at [165, 146] on input "" at bounding box center [168, 146] width 6 height 6
click at [317, 208] on p "Adicionar R$ 2,50" at bounding box center [336, 208] width 43 height 8
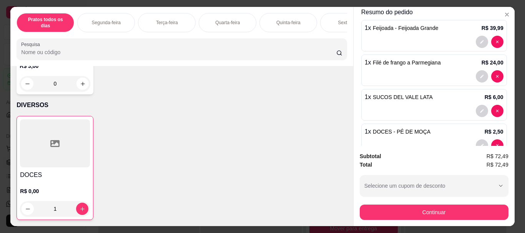
scroll to position [96, 0]
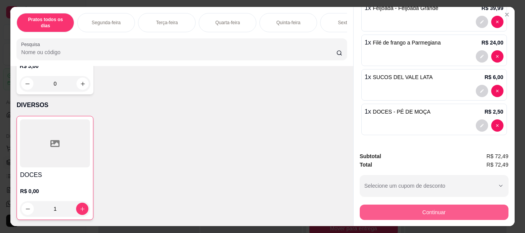
click at [441, 207] on button "Continuar" at bounding box center [434, 212] width 149 height 15
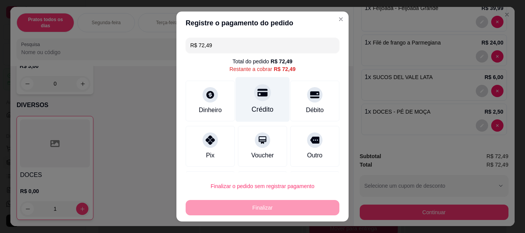
click at [258, 94] on icon at bounding box center [263, 93] width 10 height 8
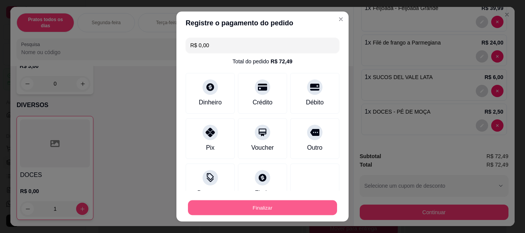
click at [251, 207] on button "Finalizar" at bounding box center [262, 207] width 149 height 15
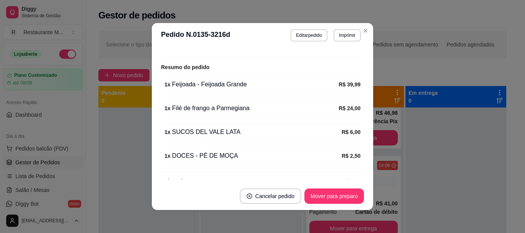
scroll to position [175, 0]
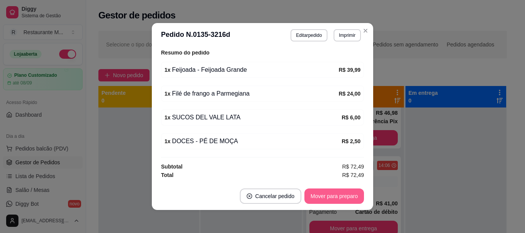
click at [330, 202] on button "Mover para preparo" at bounding box center [335, 196] width 60 height 15
click at [322, 196] on button "Mover para retirada disponível" at bounding box center [321, 196] width 82 height 15
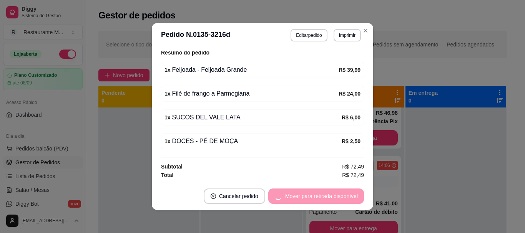
scroll to position [163, 0]
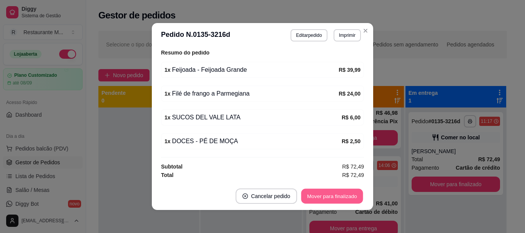
click at [322, 196] on button "Mover para finalizado" at bounding box center [333, 196] width 62 height 15
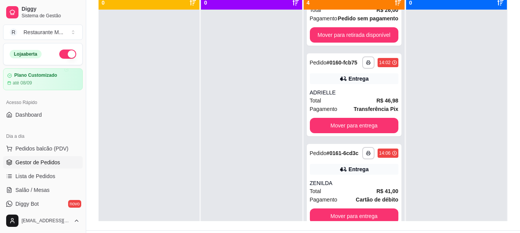
scroll to position [78, 0]
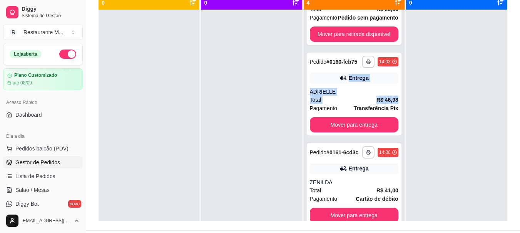
drag, startPoint x: 395, startPoint y: 101, endPoint x: 400, endPoint y: 48, distance: 52.6
click at [400, 48] on div "**********" at bounding box center [353, 126] width 101 height 233
click at [428, 108] on div at bounding box center [456, 126] width 101 height 233
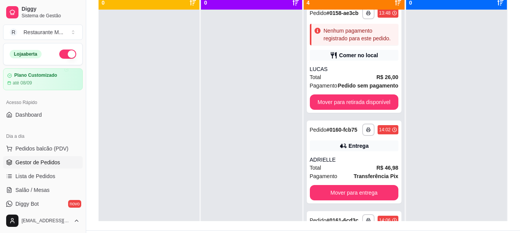
scroll to position [0, 0]
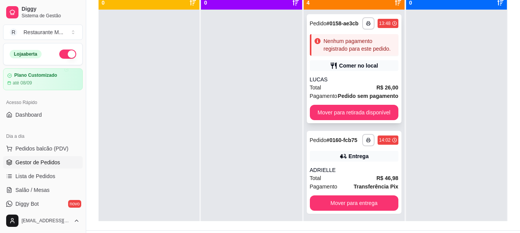
click at [349, 92] on div "Total R$ 26,00" at bounding box center [354, 87] width 88 height 8
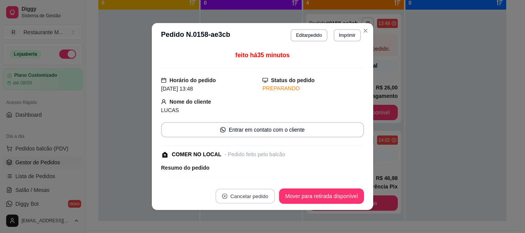
click at [250, 195] on button "Cancelar pedido" at bounding box center [245, 196] width 60 height 15
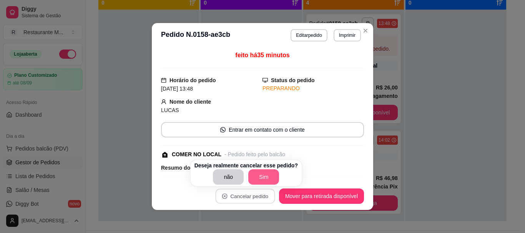
click at [268, 179] on button "Sim" at bounding box center [263, 177] width 31 height 15
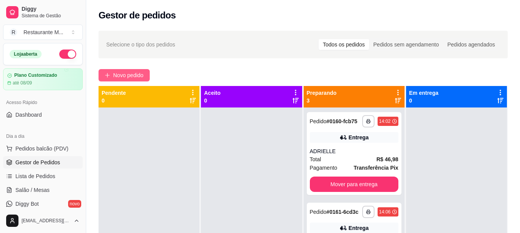
click at [140, 80] on button "Novo pedido" at bounding box center [123, 75] width 51 height 12
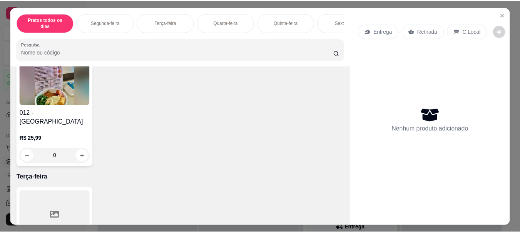
scroll to position [420, 0]
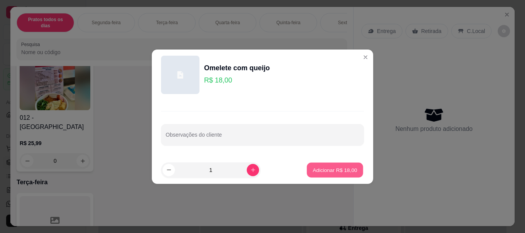
click at [333, 170] on p "Adicionar R$ 18,00" at bounding box center [335, 170] width 45 height 7
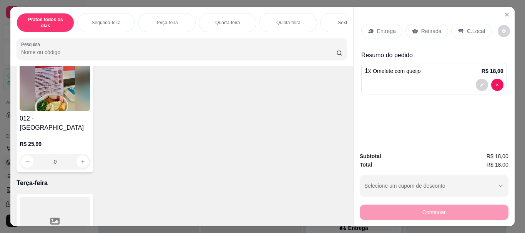
click at [468, 27] on p "C.Local" at bounding box center [476, 31] width 18 height 8
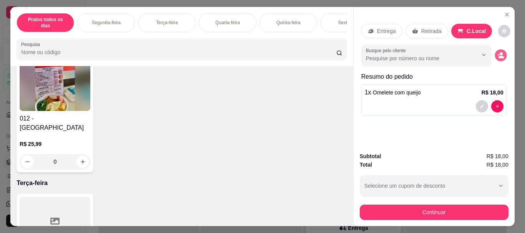
click at [500, 53] on circle "decrease-product-quantity" at bounding box center [501, 54] width 3 height 3
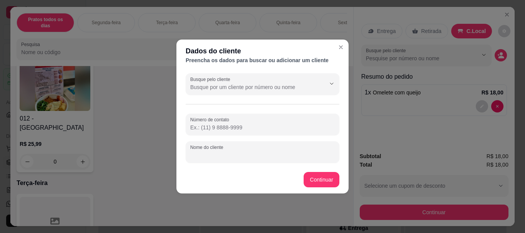
click at [214, 156] on input "Nome do cliente" at bounding box center [262, 156] width 145 height 8
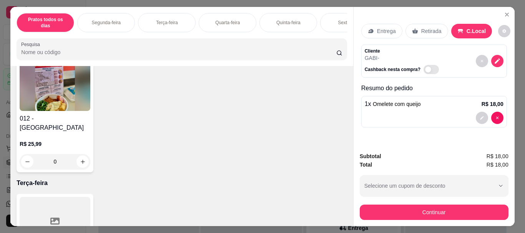
click at [417, 113] on div at bounding box center [434, 118] width 139 height 12
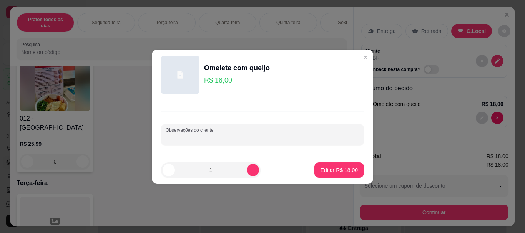
click at [198, 142] on input "Observações do cliente" at bounding box center [263, 138] width 194 height 8
click at [197, 138] on input "POUCA CONMIDA" at bounding box center [263, 138] width 194 height 8
click at [323, 177] on button "Editar R$ 18,00" at bounding box center [339, 170] width 48 height 15
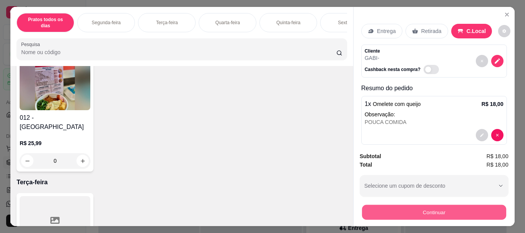
click at [436, 208] on button "Continuar" at bounding box center [434, 212] width 144 height 15
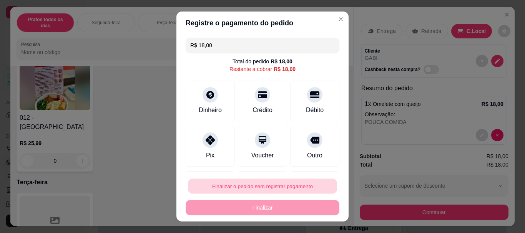
click at [264, 188] on button "Finalizar o pedido sem registrar pagamento" at bounding box center [262, 186] width 149 height 15
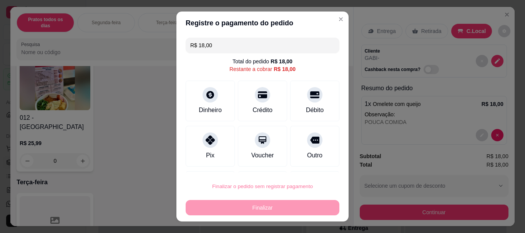
click at [310, 165] on button "Confirmar" at bounding box center [307, 165] width 28 height 12
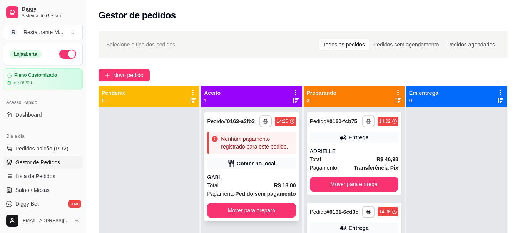
click at [269, 169] on div "**********" at bounding box center [251, 166] width 95 height 109
click at [260, 125] on button "button" at bounding box center [266, 121] width 12 height 12
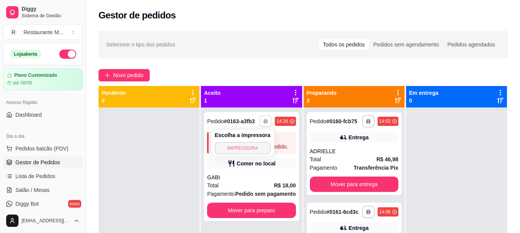
click at [245, 147] on button "IMPRESSORA" at bounding box center [243, 148] width 56 height 12
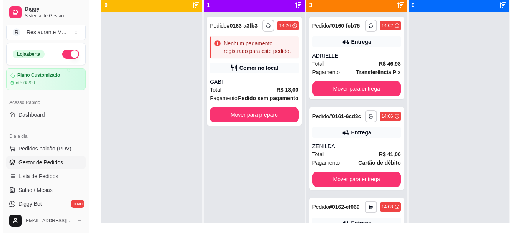
scroll to position [108, 0]
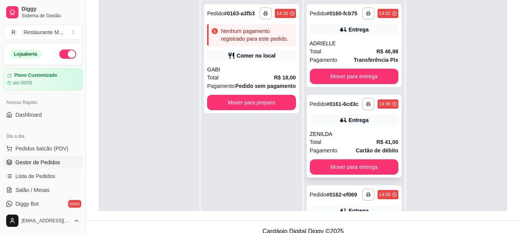
click at [351, 138] on div "ZENILDA" at bounding box center [354, 134] width 88 height 8
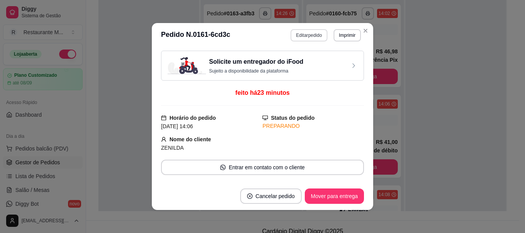
click at [309, 35] on button "Editar pedido" at bounding box center [309, 35] width 37 height 12
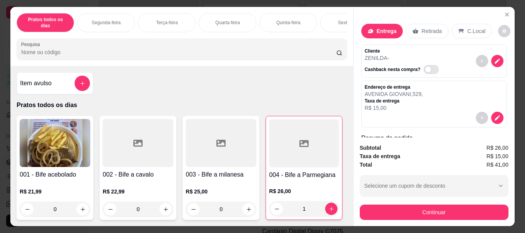
click at [442, 97] on div "Endereço de entrega [STREET_ADDRESS] R$ 15,00" at bounding box center [434, 98] width 139 height 28
click at [495, 116] on icon "decrease-product-quantity" at bounding box center [497, 118] width 5 height 5
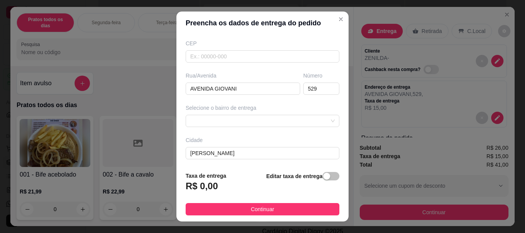
scroll to position [128, 0]
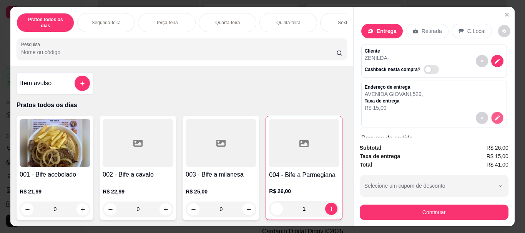
click at [494, 116] on icon "decrease-product-quantity" at bounding box center [497, 118] width 7 height 7
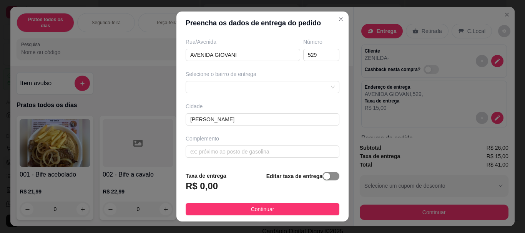
click at [323, 177] on div "button" at bounding box center [326, 176] width 7 height 7
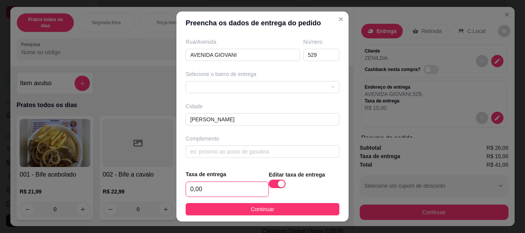
drag, startPoint x: 220, startPoint y: 192, endPoint x: 173, endPoint y: 202, distance: 48.7
click at [173, 202] on div "Preencha os dados de entrega do pedido Busque pelo cliente Número de contato No…" at bounding box center [262, 116] width 525 height 233
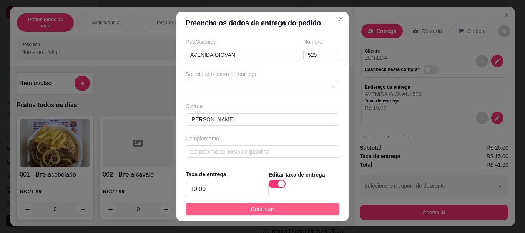
click at [271, 212] on button "Continuar" at bounding box center [263, 209] width 154 height 12
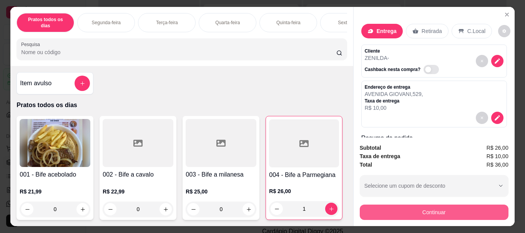
click at [418, 206] on button "Continuar" at bounding box center [434, 212] width 149 height 15
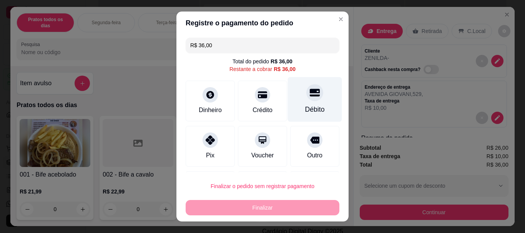
click at [297, 104] on div "Débito" at bounding box center [315, 99] width 54 height 45
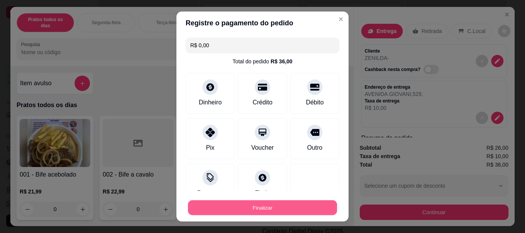
click at [256, 208] on button "Finalizar" at bounding box center [262, 207] width 149 height 15
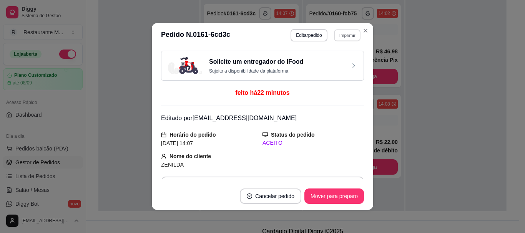
click at [344, 35] on button "Imprimir" at bounding box center [347, 35] width 27 height 12
click at [318, 65] on button "IMPRESSORA" at bounding box center [331, 62] width 54 height 12
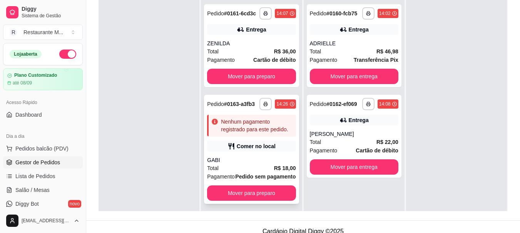
click at [248, 154] on div "**********" at bounding box center [251, 149] width 95 height 109
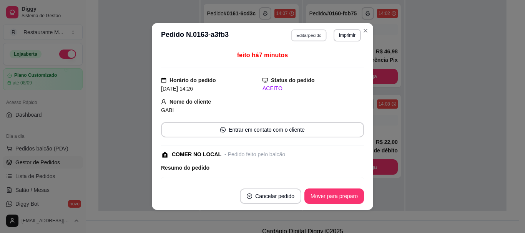
click at [301, 32] on button "Editar pedido" at bounding box center [310, 35] width 36 height 12
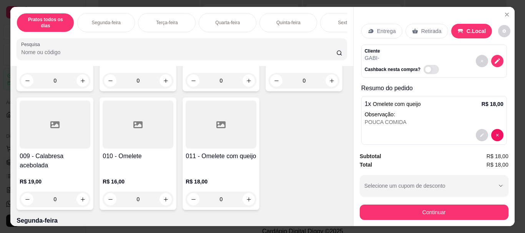
scroll to position [286, 0]
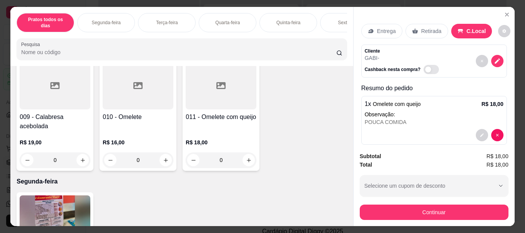
click at [487, 103] on p "R$ 18,00" at bounding box center [493, 104] width 22 height 8
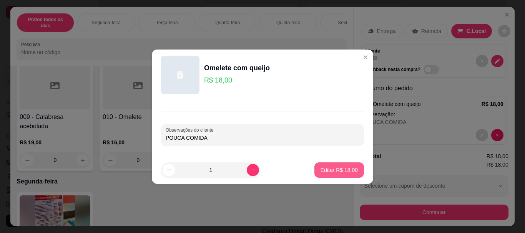
click at [327, 169] on p "Editar R$ 18,00" at bounding box center [339, 171] width 37 height 8
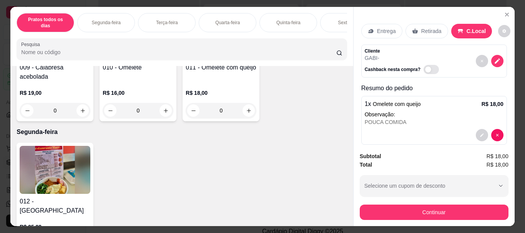
scroll to position [360, 0]
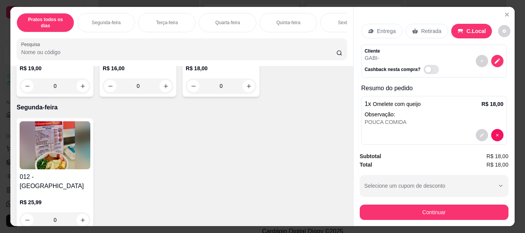
click at [103, 35] on div at bounding box center [138, 11] width 71 height 48
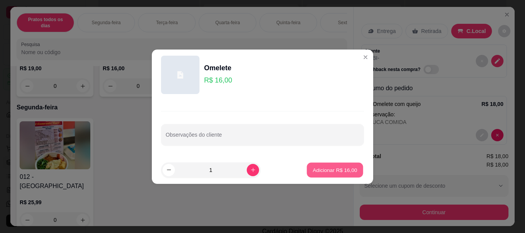
click at [316, 170] on p "Adicionar R$ 16,00" at bounding box center [335, 170] width 45 height 7
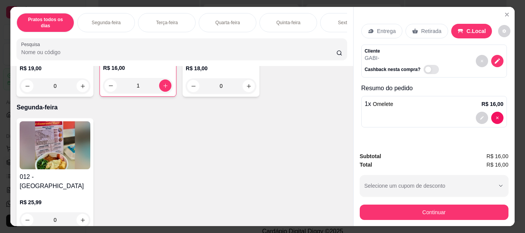
scroll to position [0, 0]
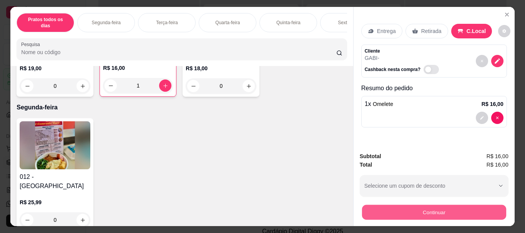
click at [438, 208] on button "Continuar" at bounding box center [434, 212] width 144 height 15
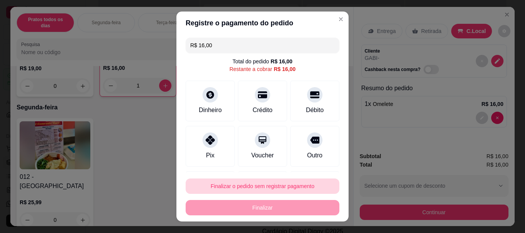
click at [290, 191] on button "Finalizar o pedido sem registrar pagamento" at bounding box center [263, 186] width 154 height 15
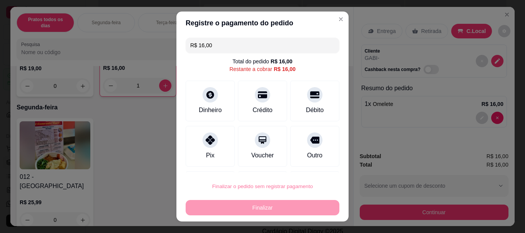
click at [311, 167] on button "Confirmar" at bounding box center [307, 165] width 28 height 12
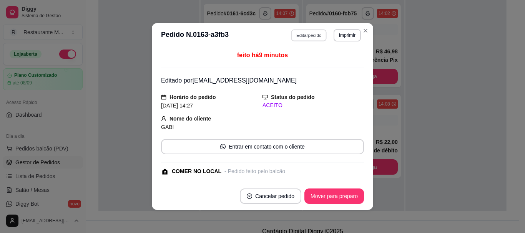
click at [309, 34] on button "Editar pedido" at bounding box center [310, 35] width 36 height 12
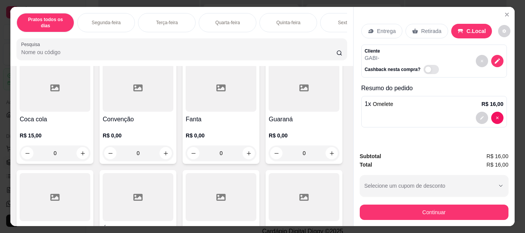
scroll to position [1688, 0]
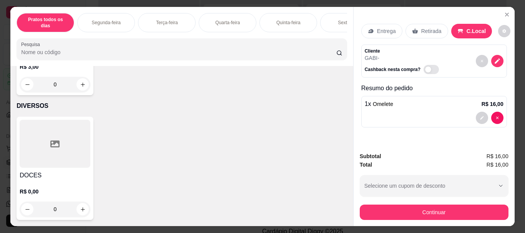
click at [59, 43] on div at bounding box center [55, 19] width 71 height 48
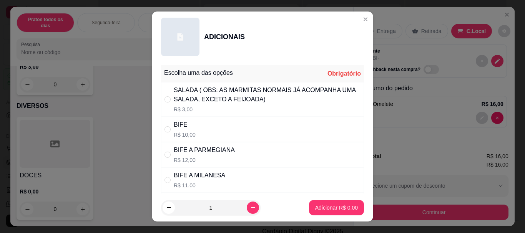
scroll to position [260, 0]
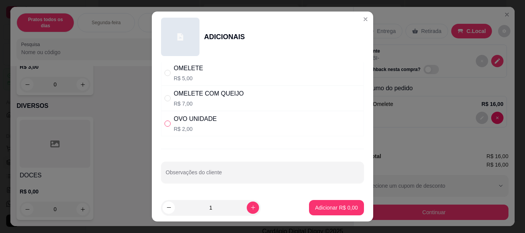
click at [165, 124] on input "" at bounding box center [168, 124] width 6 height 6
click at [325, 205] on p "Adicionar R$ 2,00" at bounding box center [336, 208] width 43 height 8
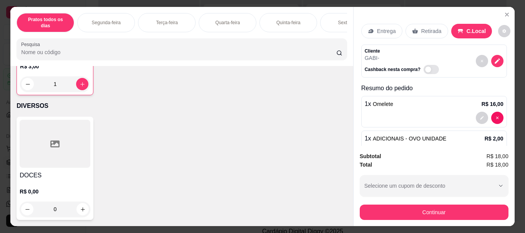
scroll to position [1689, 0]
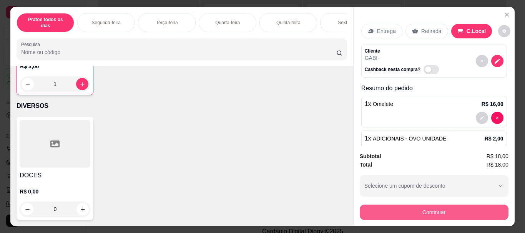
click at [414, 209] on button "Continuar" at bounding box center [434, 212] width 149 height 15
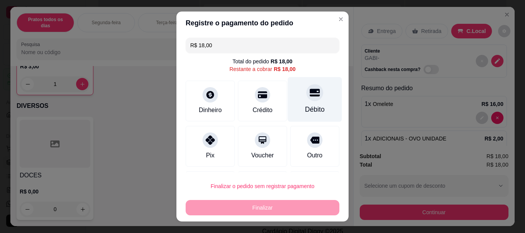
click at [307, 98] on div at bounding box center [315, 93] width 17 height 17
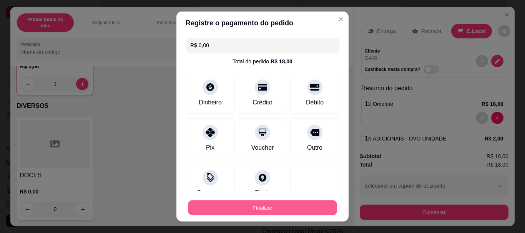
click at [264, 208] on button "Finalizar" at bounding box center [262, 207] width 149 height 15
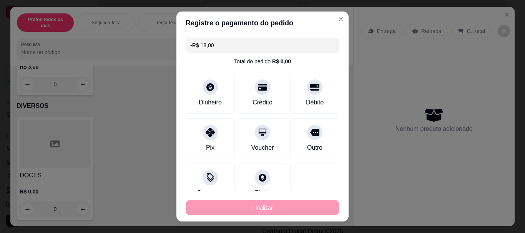
scroll to position [1688, 0]
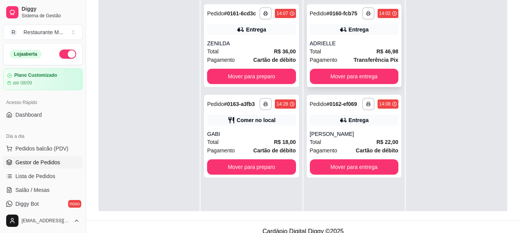
click at [346, 56] on div "Pagamento Transferência Pix" at bounding box center [354, 60] width 88 height 8
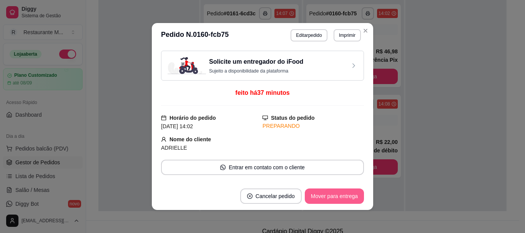
click at [327, 194] on button "Mover para entrega" at bounding box center [334, 196] width 59 height 15
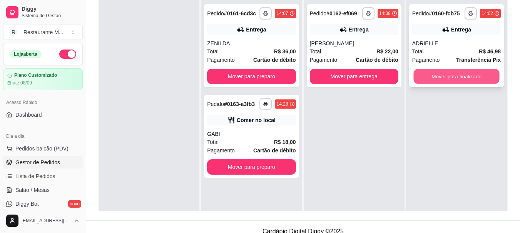
click at [441, 75] on button "Mover para finalizado" at bounding box center [456, 76] width 86 height 15
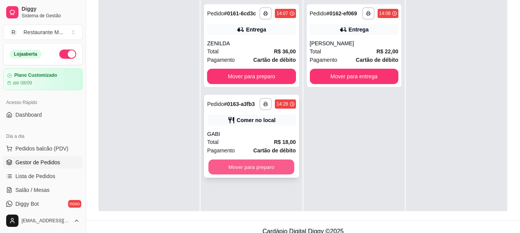
click at [249, 169] on button "Mover para preparo" at bounding box center [251, 167] width 86 height 15
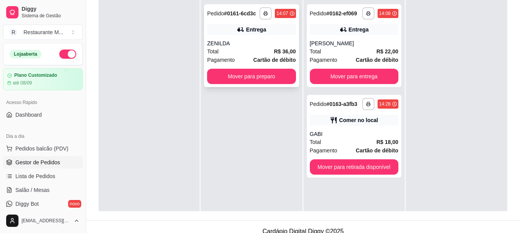
click at [257, 49] on div "Total R$ 36,00" at bounding box center [251, 51] width 88 height 8
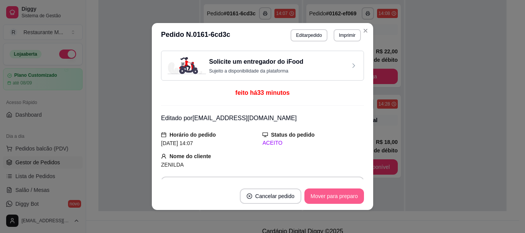
click at [332, 202] on button "Mover para preparo" at bounding box center [335, 196] width 60 height 15
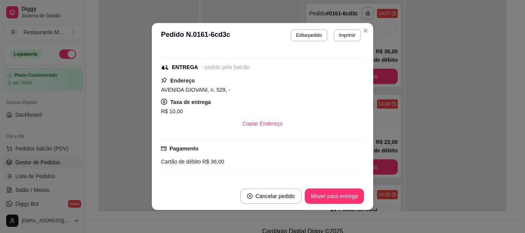
scroll to position [154, 0]
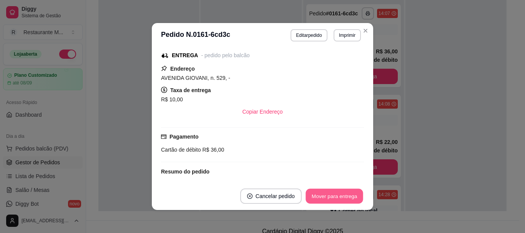
click at [325, 200] on button "Mover para entrega" at bounding box center [335, 196] width 58 height 15
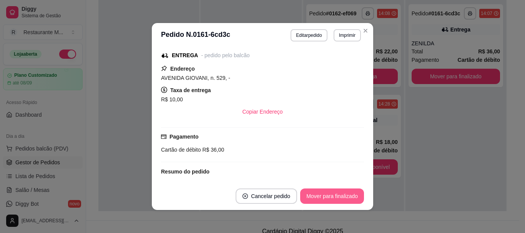
click at [325, 200] on button "Mover para finalizado" at bounding box center [332, 196] width 64 height 15
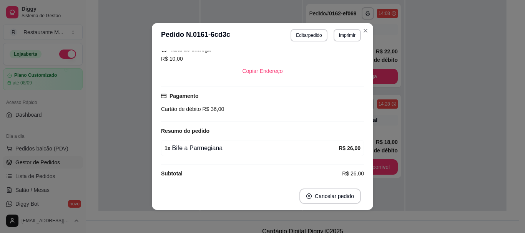
scroll to position [113, 0]
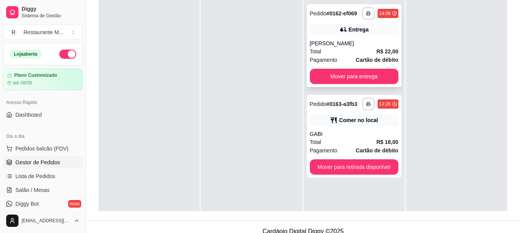
click at [352, 52] on div "Total R$ 22,00" at bounding box center [354, 51] width 88 height 8
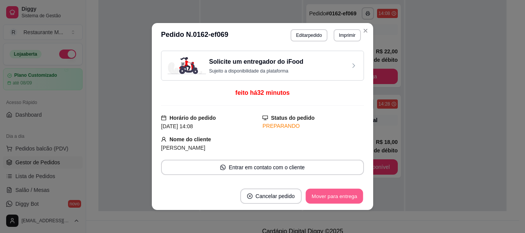
click at [328, 198] on button "Mover para entrega" at bounding box center [335, 196] width 58 height 15
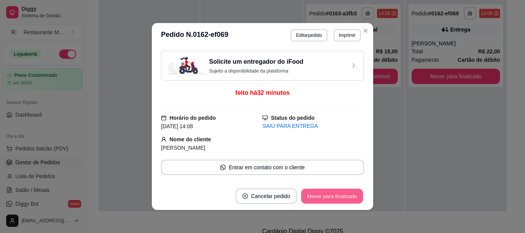
click at [328, 198] on button "Mover para finalizado" at bounding box center [333, 196] width 62 height 15
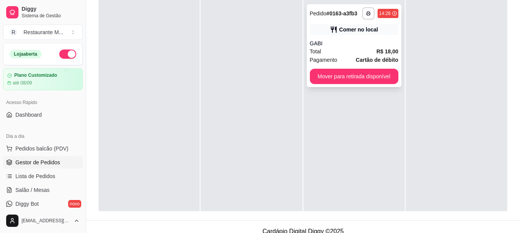
click at [336, 50] on div "Total R$ 18,00" at bounding box center [354, 51] width 88 height 8
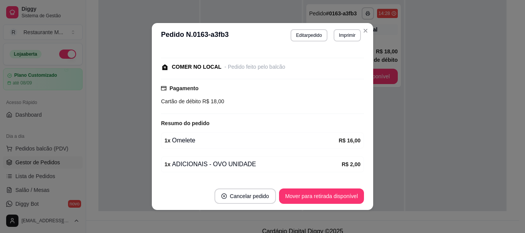
scroll to position [108, 0]
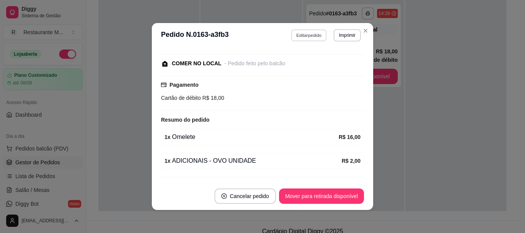
click at [304, 39] on button "Editar pedido" at bounding box center [310, 35] width 36 height 12
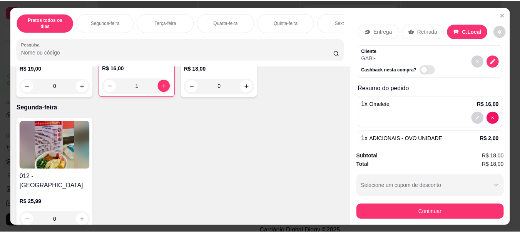
scroll to position [306, 0]
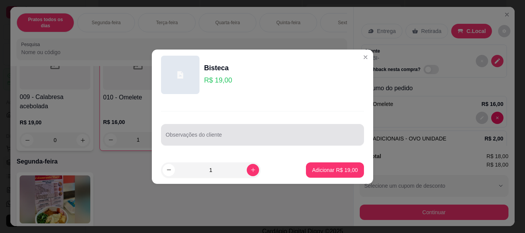
click at [207, 143] on div "Observações do cliente" at bounding box center [262, 135] width 203 height 22
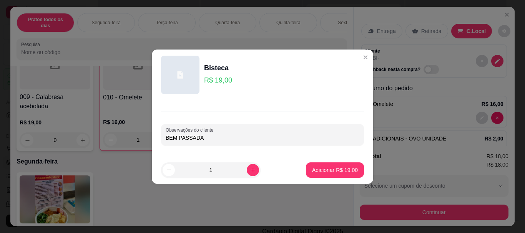
click at [329, 180] on footer "1 Adicionar R$ 19,00" at bounding box center [263, 171] width 222 height 28
click at [338, 171] on p "Adicionar R$ 19,00" at bounding box center [335, 171] width 46 height 8
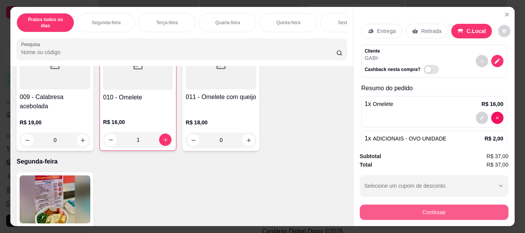
click at [428, 216] on button "Continuar" at bounding box center [434, 212] width 149 height 15
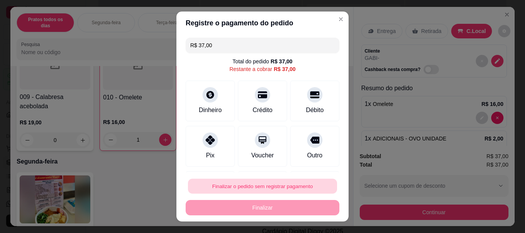
click at [267, 191] on button "Finalizar o pedido sem registrar pagamento" at bounding box center [262, 186] width 149 height 15
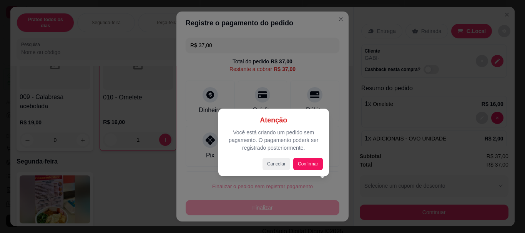
click at [204, 177] on div at bounding box center [262, 116] width 525 height 233
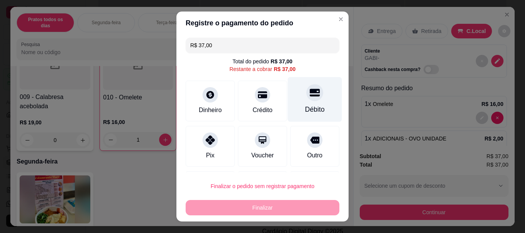
click at [300, 104] on div "Débito" at bounding box center [315, 99] width 54 height 45
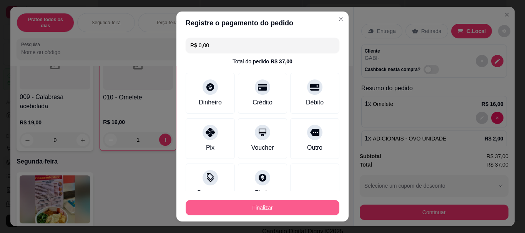
click at [248, 214] on button "Finalizar" at bounding box center [263, 207] width 154 height 15
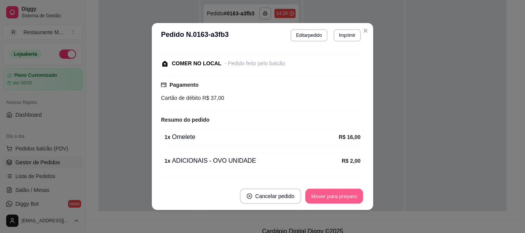
click at [333, 193] on button "Mover para preparo" at bounding box center [334, 196] width 58 height 15
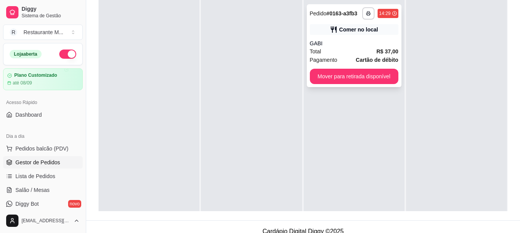
click at [329, 49] on div "Total R$ 37,00" at bounding box center [354, 51] width 88 height 8
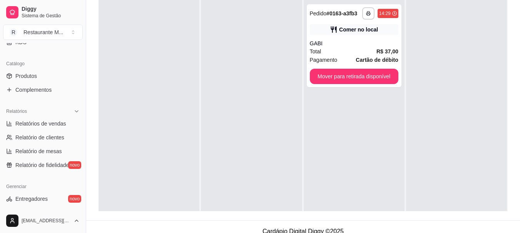
scroll to position [187, 0]
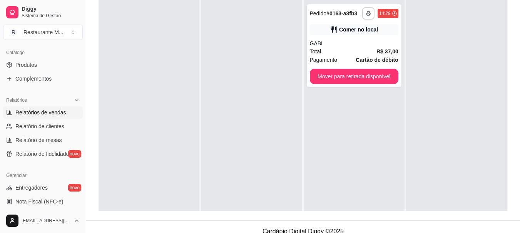
click at [49, 114] on span "Relatórios de vendas" at bounding box center [40, 113] width 51 height 8
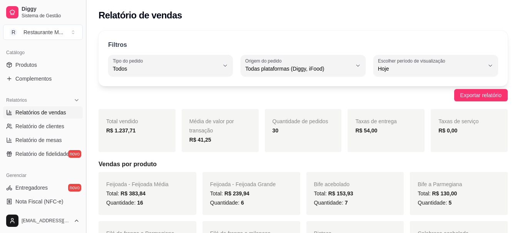
click at [83, 132] on button "Toggle Sidebar" at bounding box center [86, 116] width 6 height 233
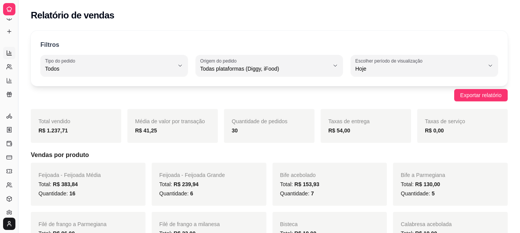
scroll to position [112, 0]
click at [20, 142] on button "Toggle Sidebar" at bounding box center [18, 116] width 6 height 233
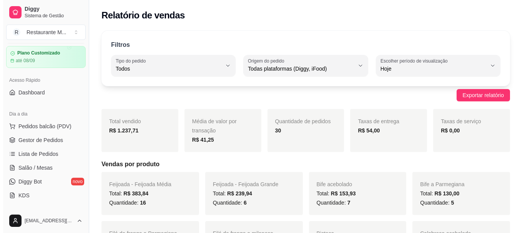
scroll to position [16, 0]
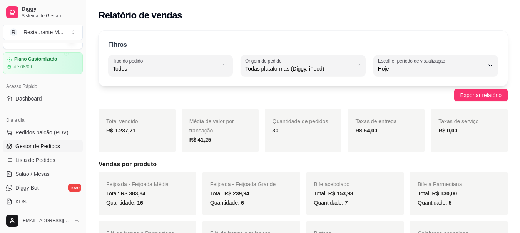
click at [42, 150] on link "Gestor de Pedidos" at bounding box center [43, 146] width 80 height 12
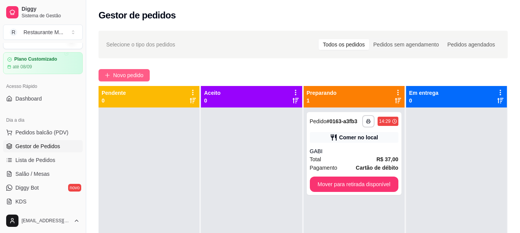
click at [131, 77] on span "Novo pedido" at bounding box center [128, 75] width 30 height 8
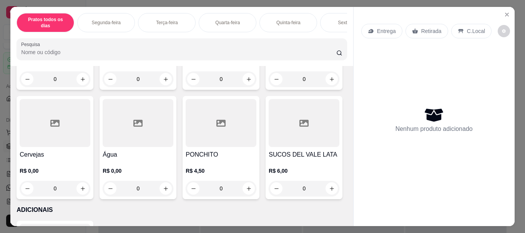
scroll to position [1293, 0]
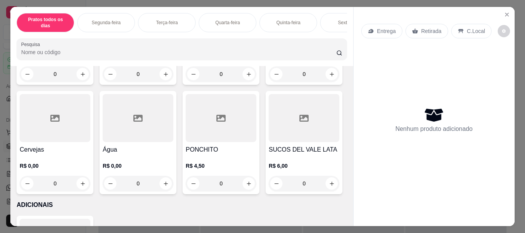
click at [220, 45] on h4 "Fanta" at bounding box center [221, 40] width 71 height 9
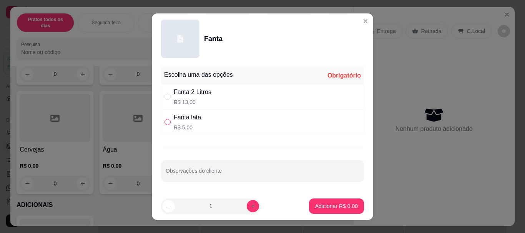
click at [165, 122] on input "" at bounding box center [168, 122] width 6 height 6
click at [327, 206] on p "Adicionar R$ 5,00" at bounding box center [337, 206] width 42 height 7
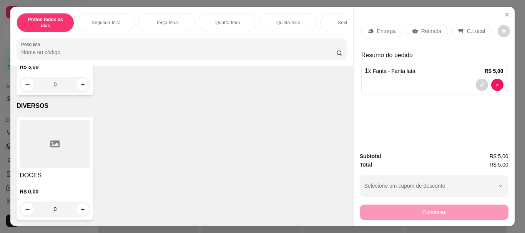
scroll to position [1719, 0]
click at [65, 163] on div at bounding box center [55, 144] width 71 height 48
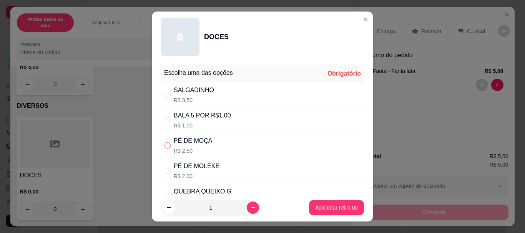
click at [165, 147] on input "" at bounding box center [168, 146] width 6 height 6
click at [341, 205] on p "Adicionar R$ 2,50" at bounding box center [336, 208] width 43 height 8
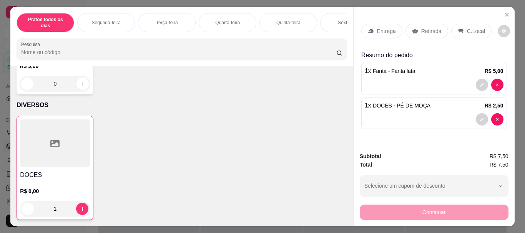
click at [467, 30] on p "C.Local" at bounding box center [476, 31] width 18 height 8
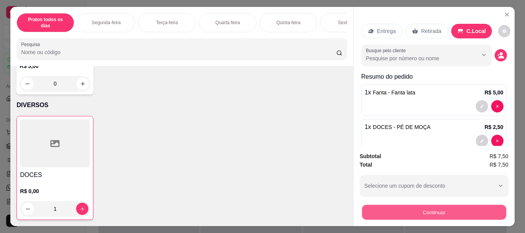
click at [437, 210] on button "Continuar" at bounding box center [434, 212] width 144 height 15
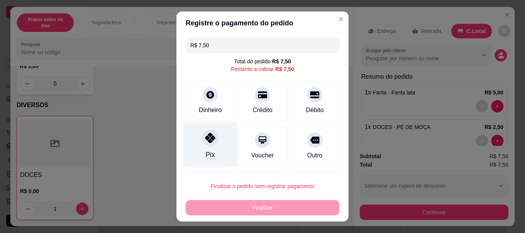
click at [205, 138] on icon at bounding box center [210, 138] width 10 height 10
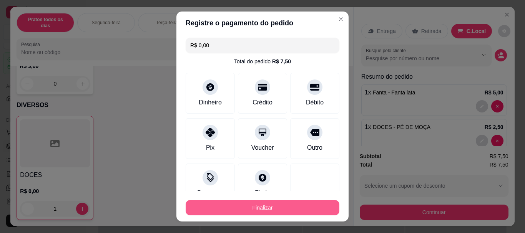
click at [223, 207] on button "Finalizar" at bounding box center [263, 207] width 154 height 15
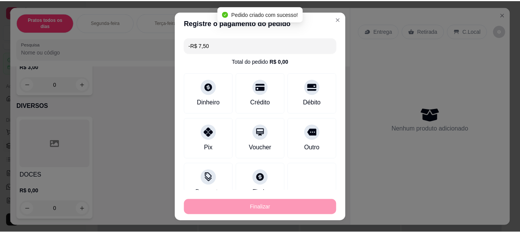
scroll to position [1718, 0]
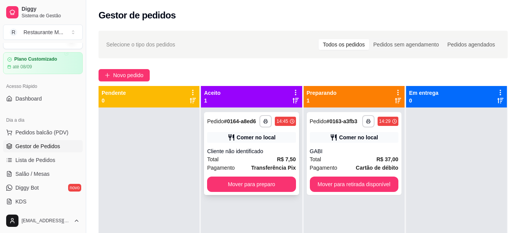
click at [255, 153] on div "Cliente não identificado" at bounding box center [251, 152] width 88 height 8
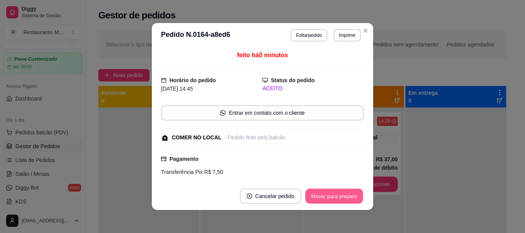
click at [325, 199] on button "Mover para preparo" at bounding box center [334, 196] width 58 height 15
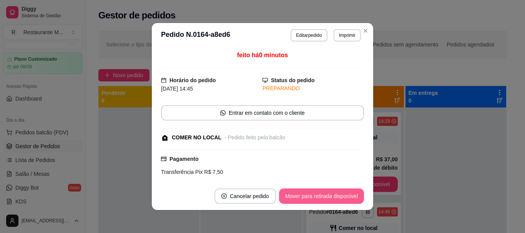
click at [325, 199] on button "Mover para retirada disponível" at bounding box center [321, 196] width 85 height 15
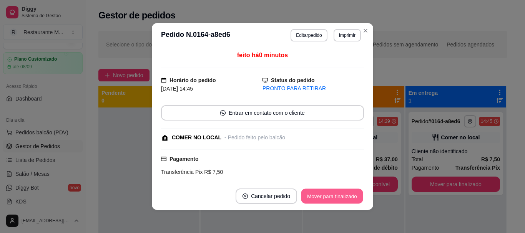
click at [325, 199] on button "Mover para finalizado" at bounding box center [333, 196] width 62 height 15
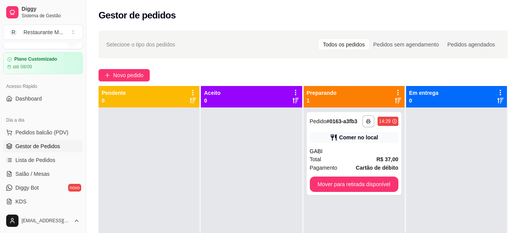
click at [260, 150] on div at bounding box center [251, 224] width 101 height 233
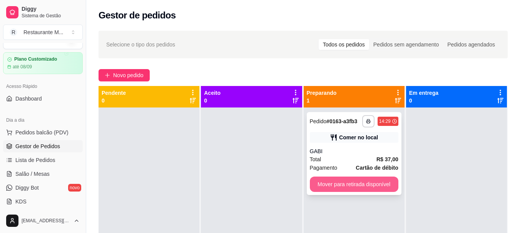
click at [336, 181] on button "Mover para retirada disponível" at bounding box center [354, 184] width 88 height 15
